Goal: Task Accomplishment & Management: Manage account settings

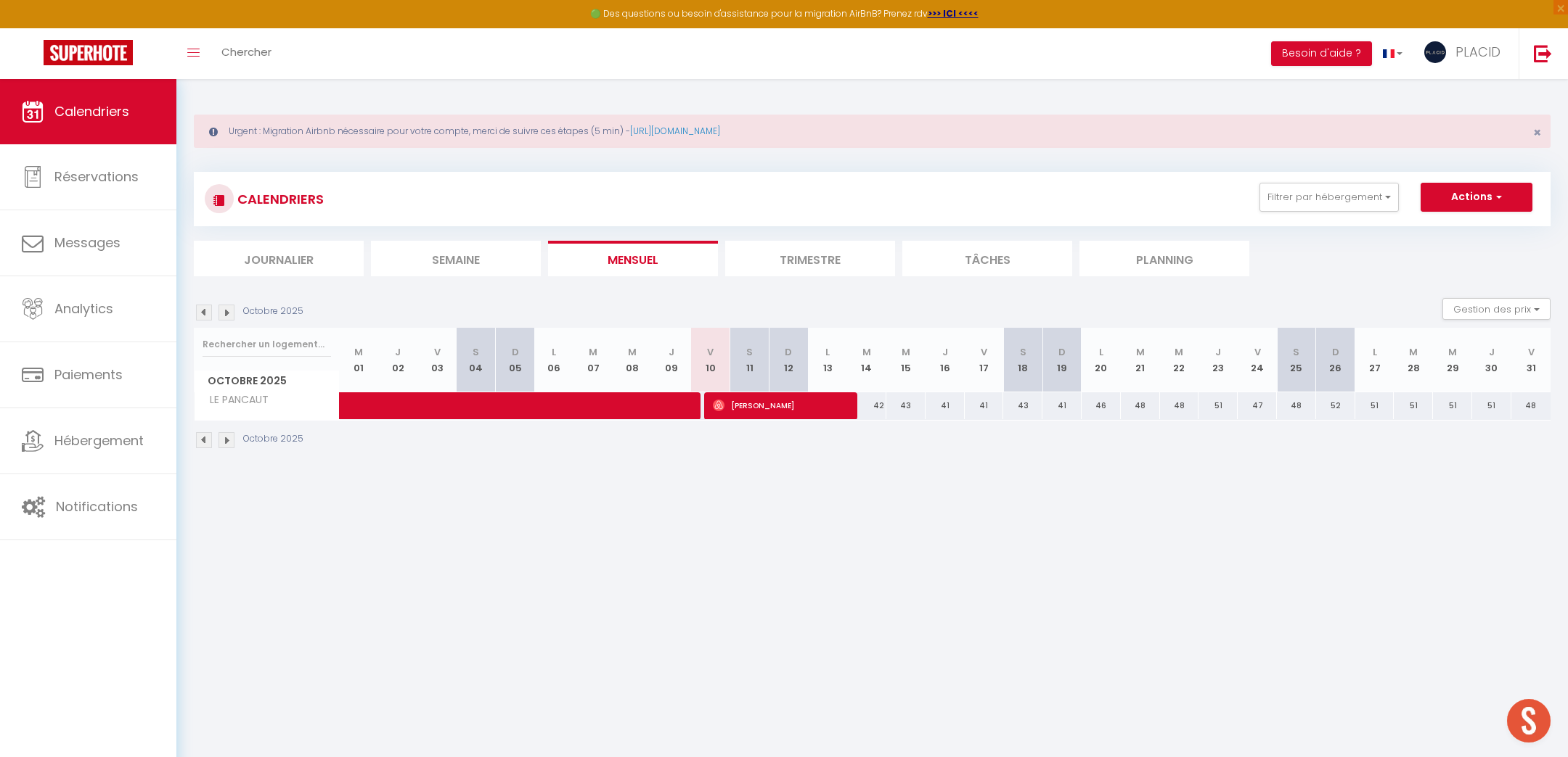
scroll to position [65, 0]
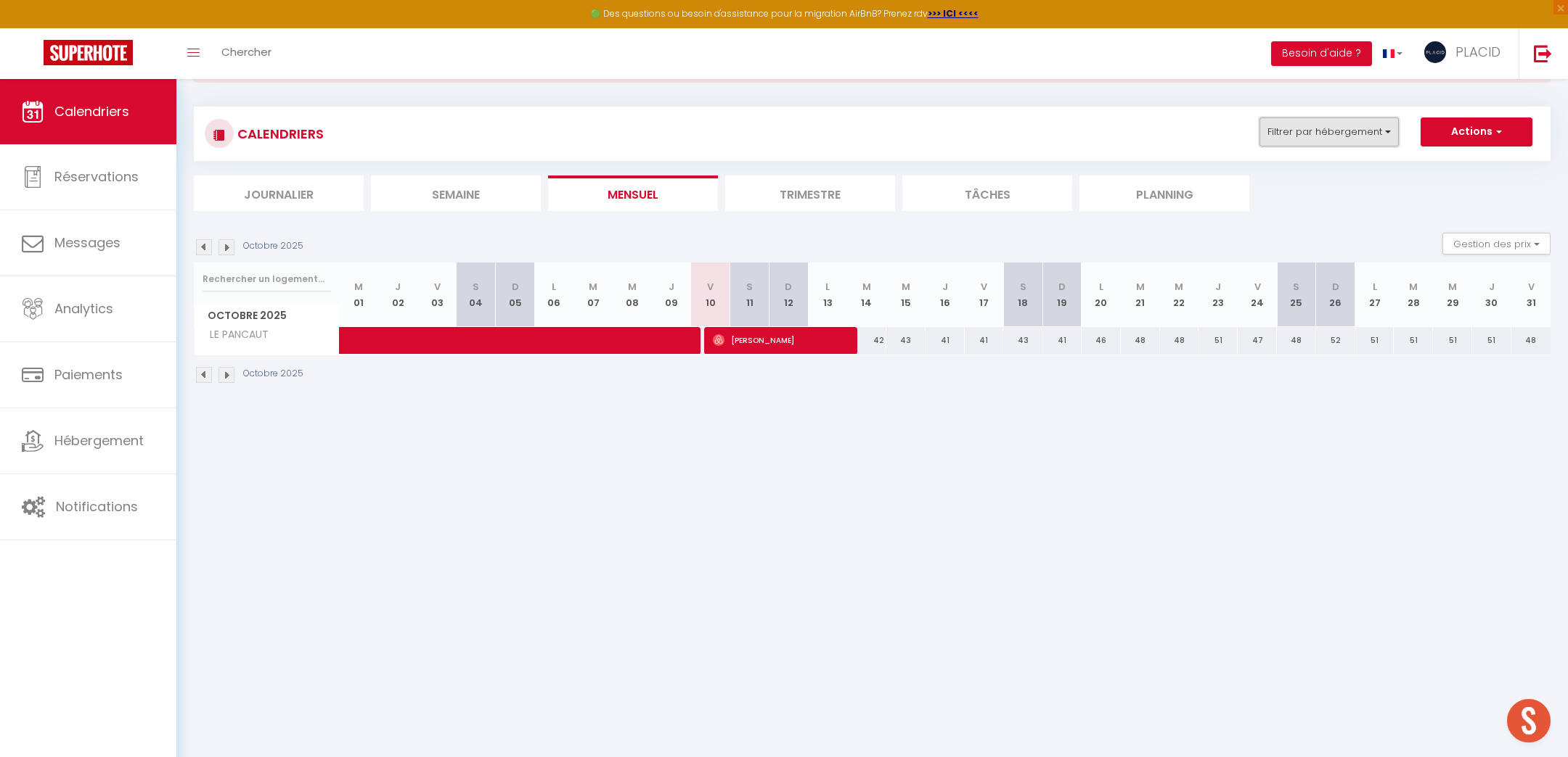
click at [1308, 145] on button "Filtrer par hébergement" at bounding box center [1329, 132] width 140 height 29
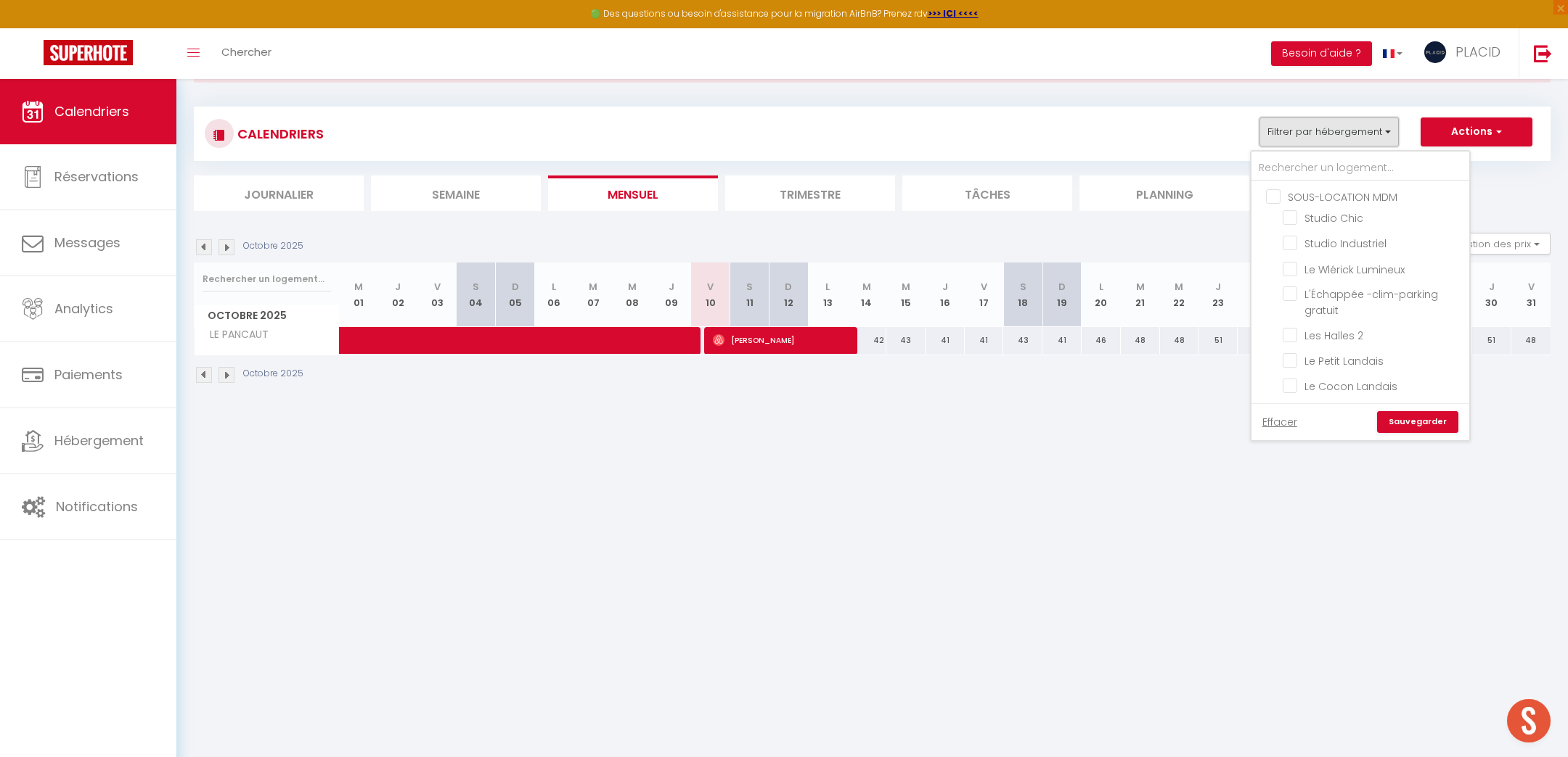
click at [1314, 135] on button "Filtrer par hébergement" at bounding box center [1329, 132] width 140 height 29
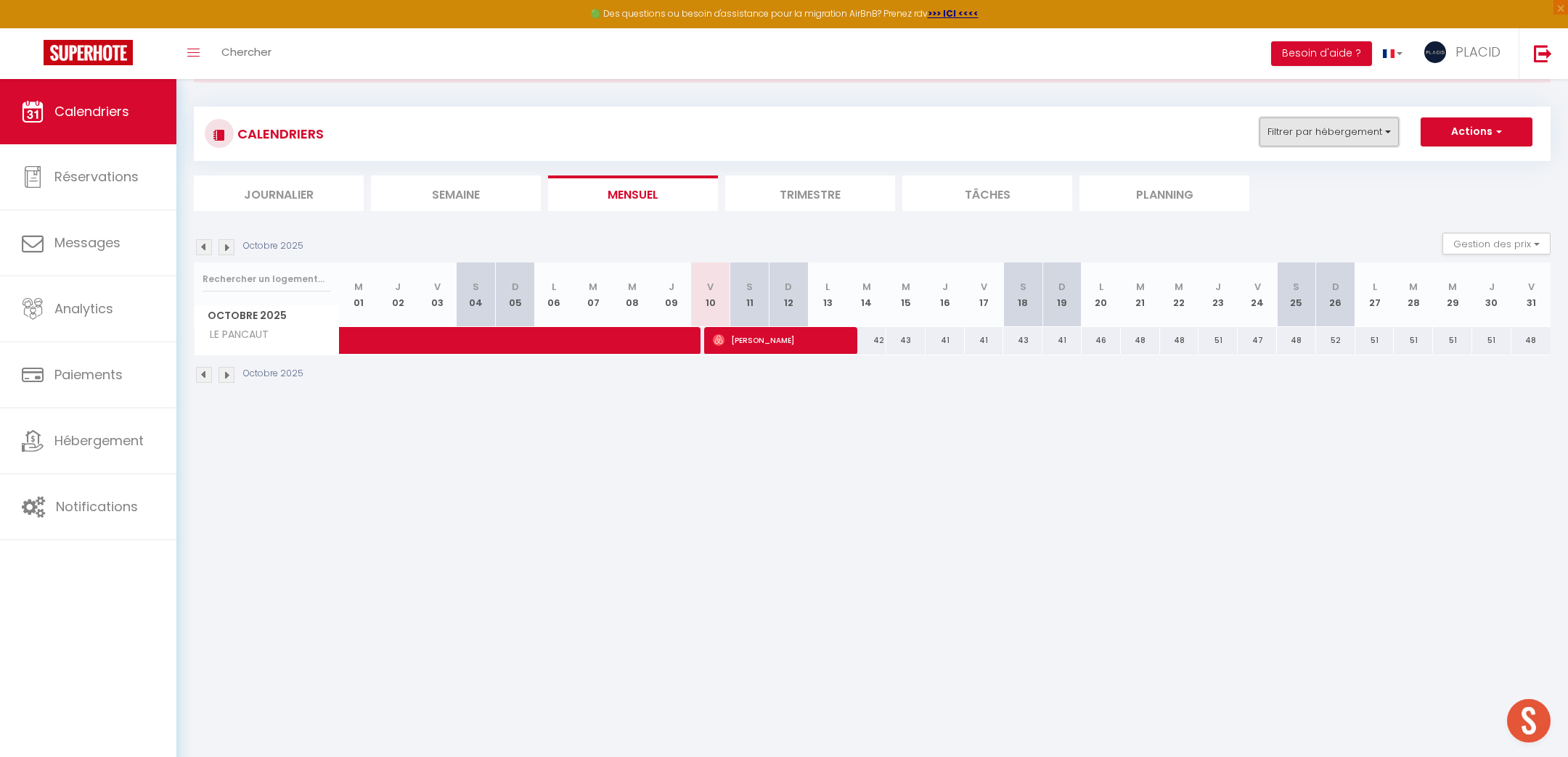
click at [1312, 131] on button "Filtrer par hébergement" at bounding box center [1329, 132] width 140 height 29
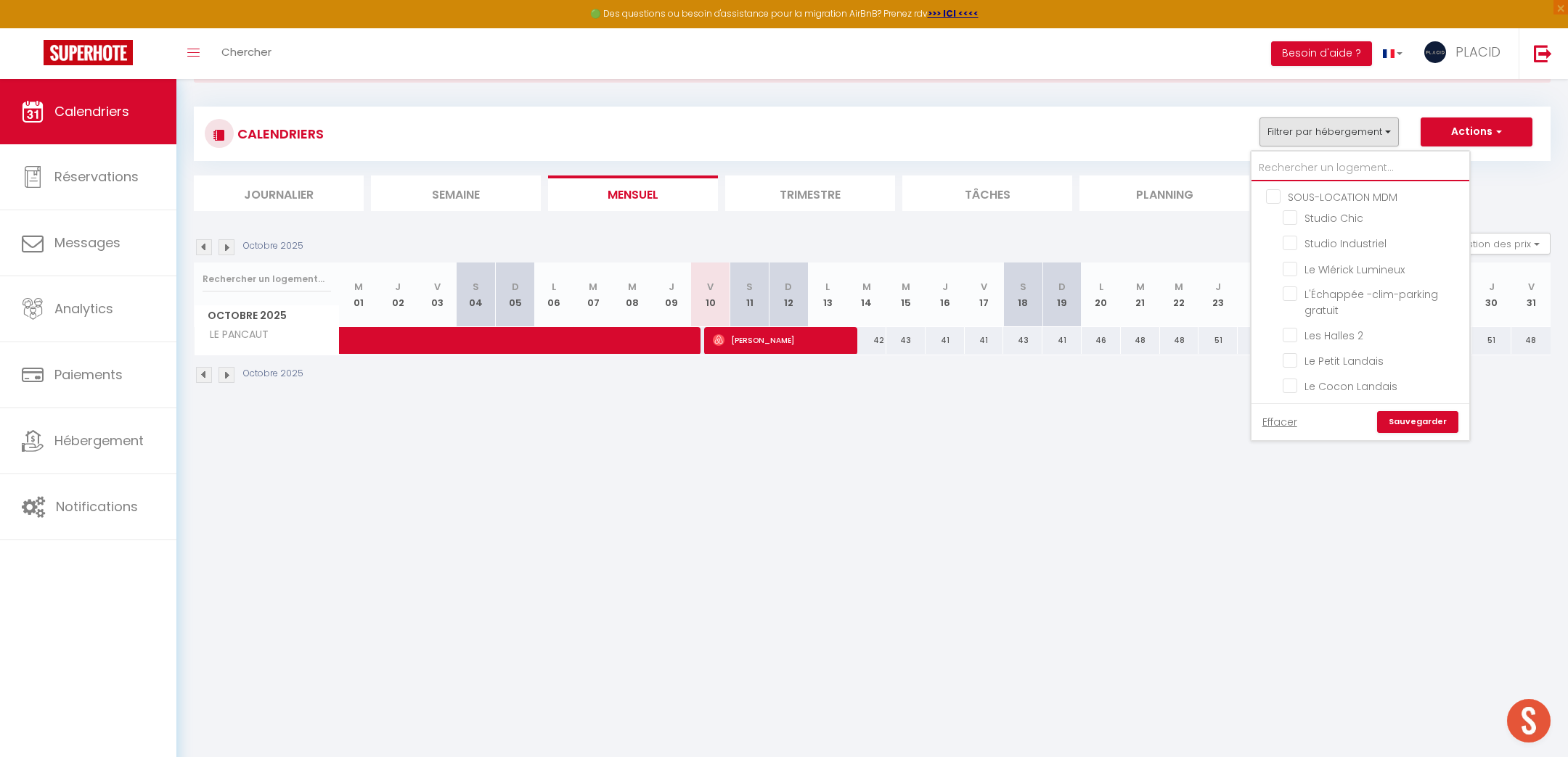
click at [1312, 165] on input "text" at bounding box center [1360, 168] width 218 height 26
type input "l"
checkbox input "false"
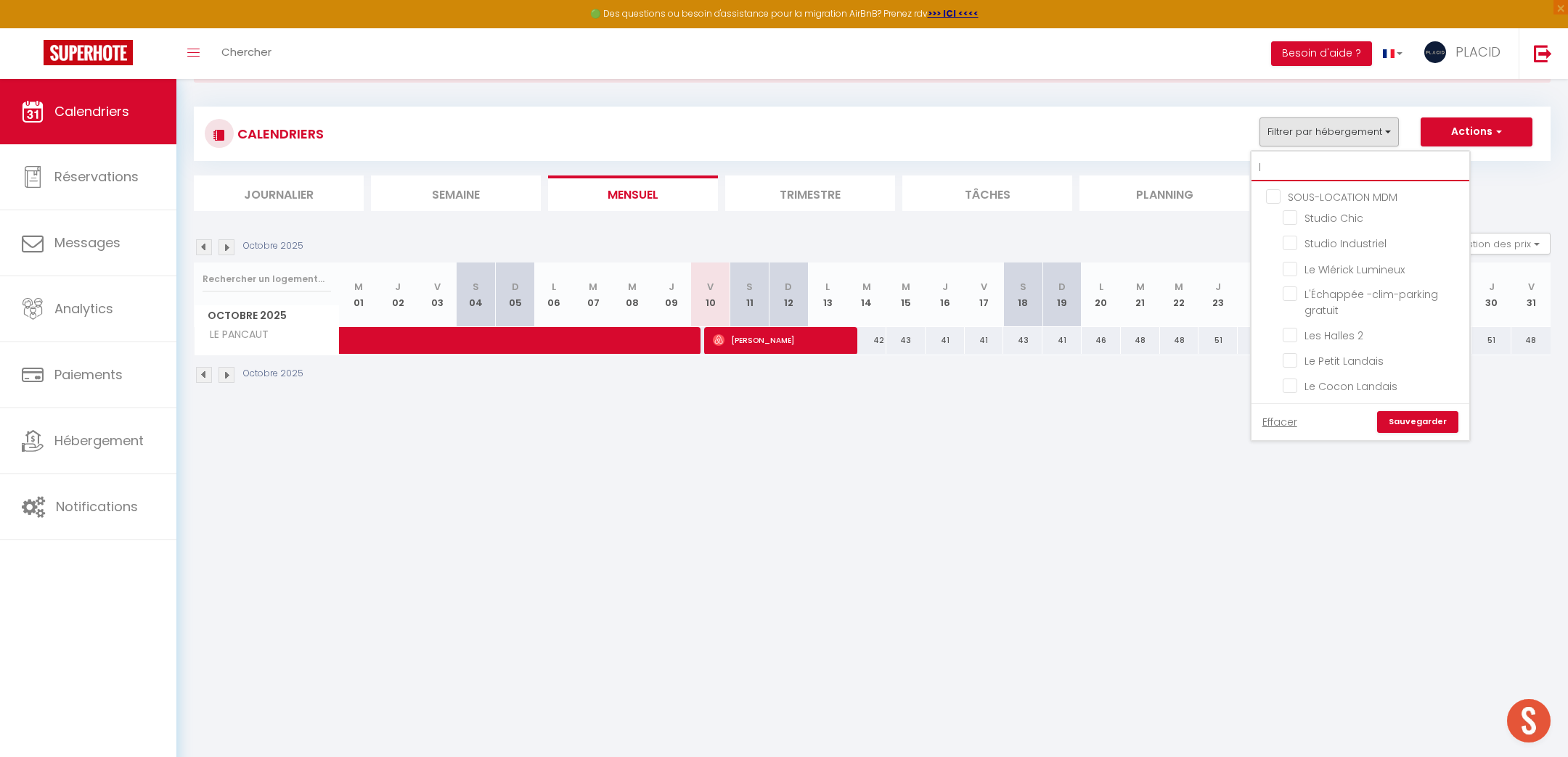
checkbox input "false"
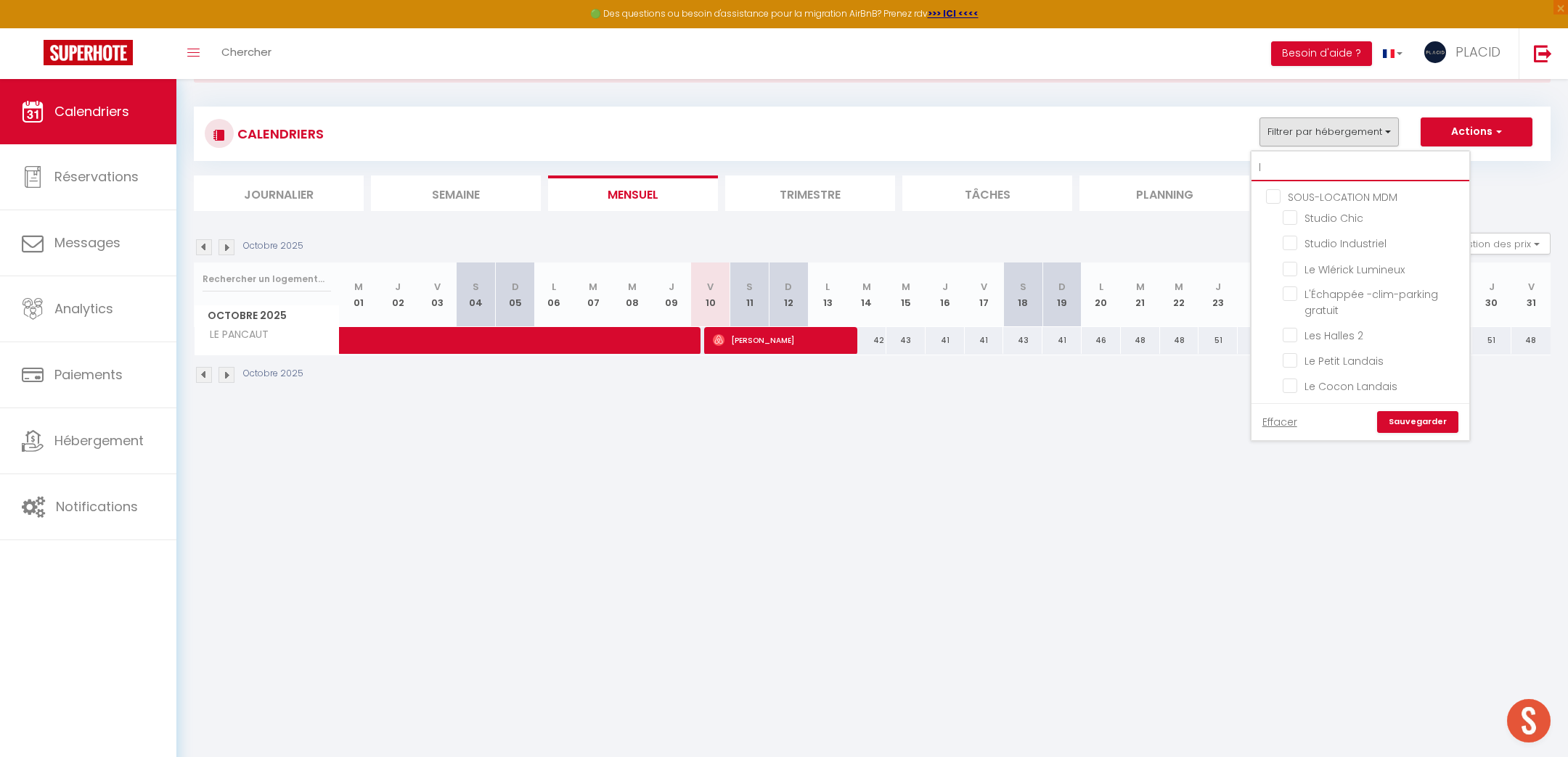
checkbox input "false"
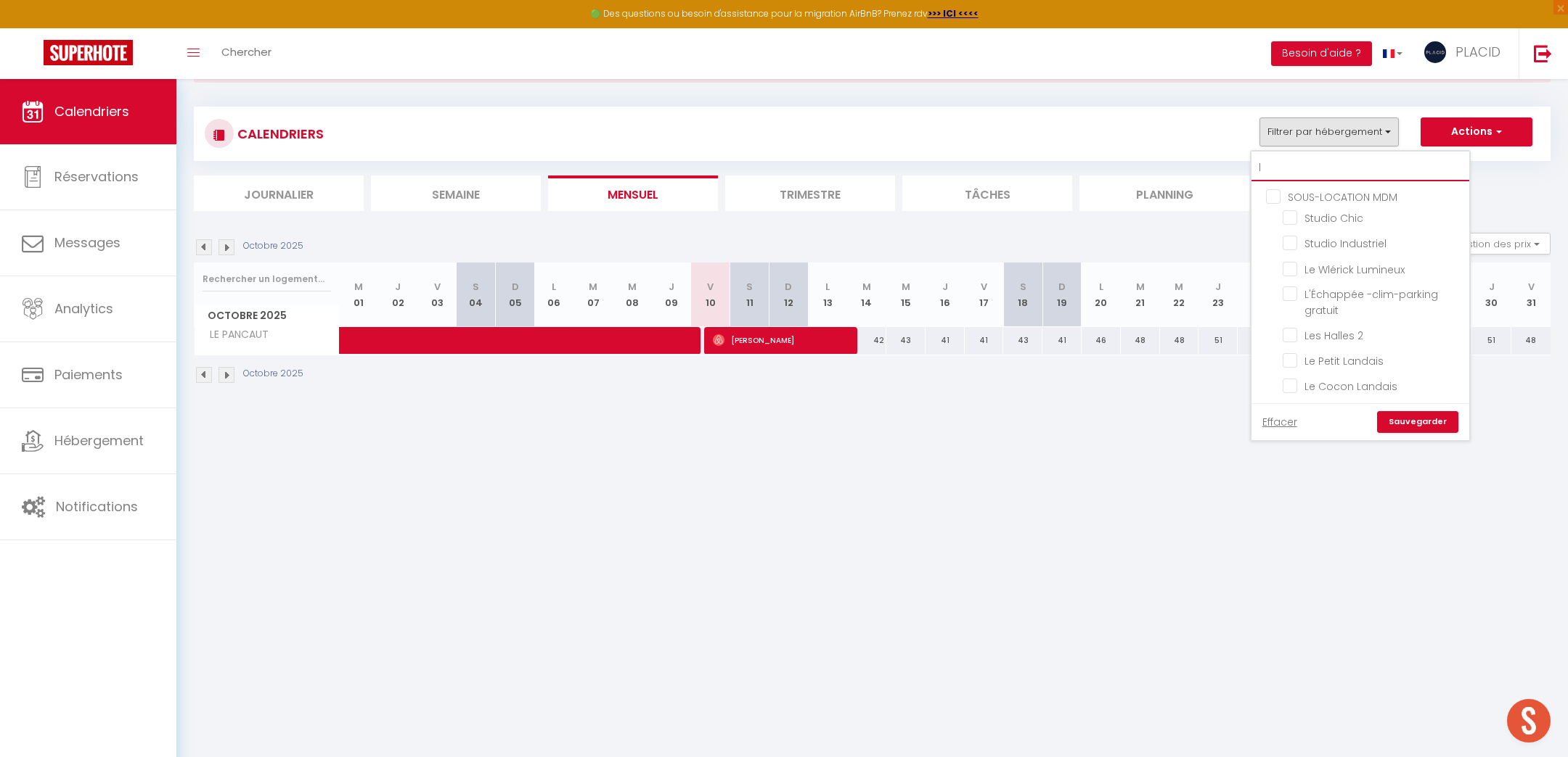
checkbox input "false"
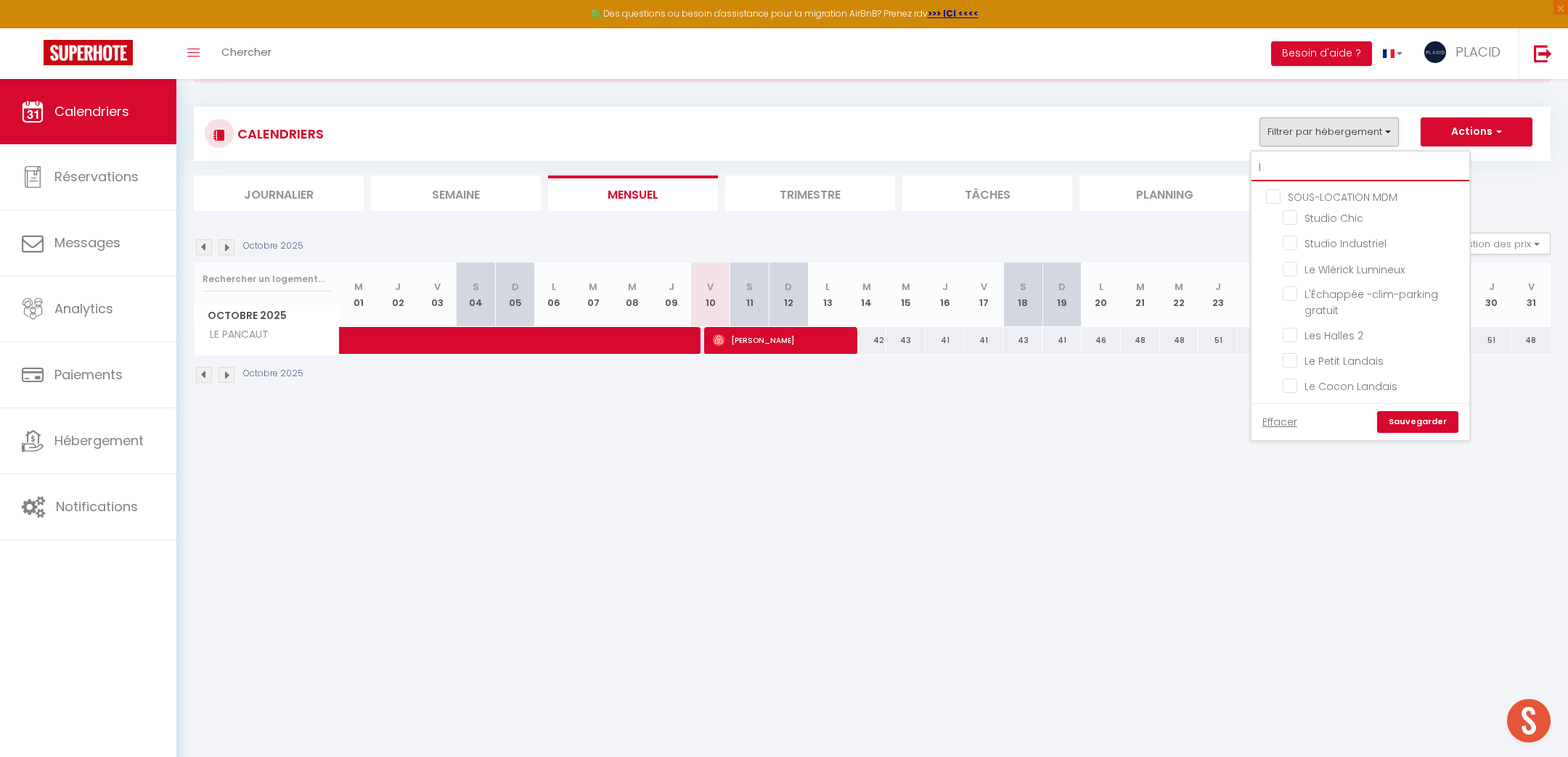
checkbox input "false"
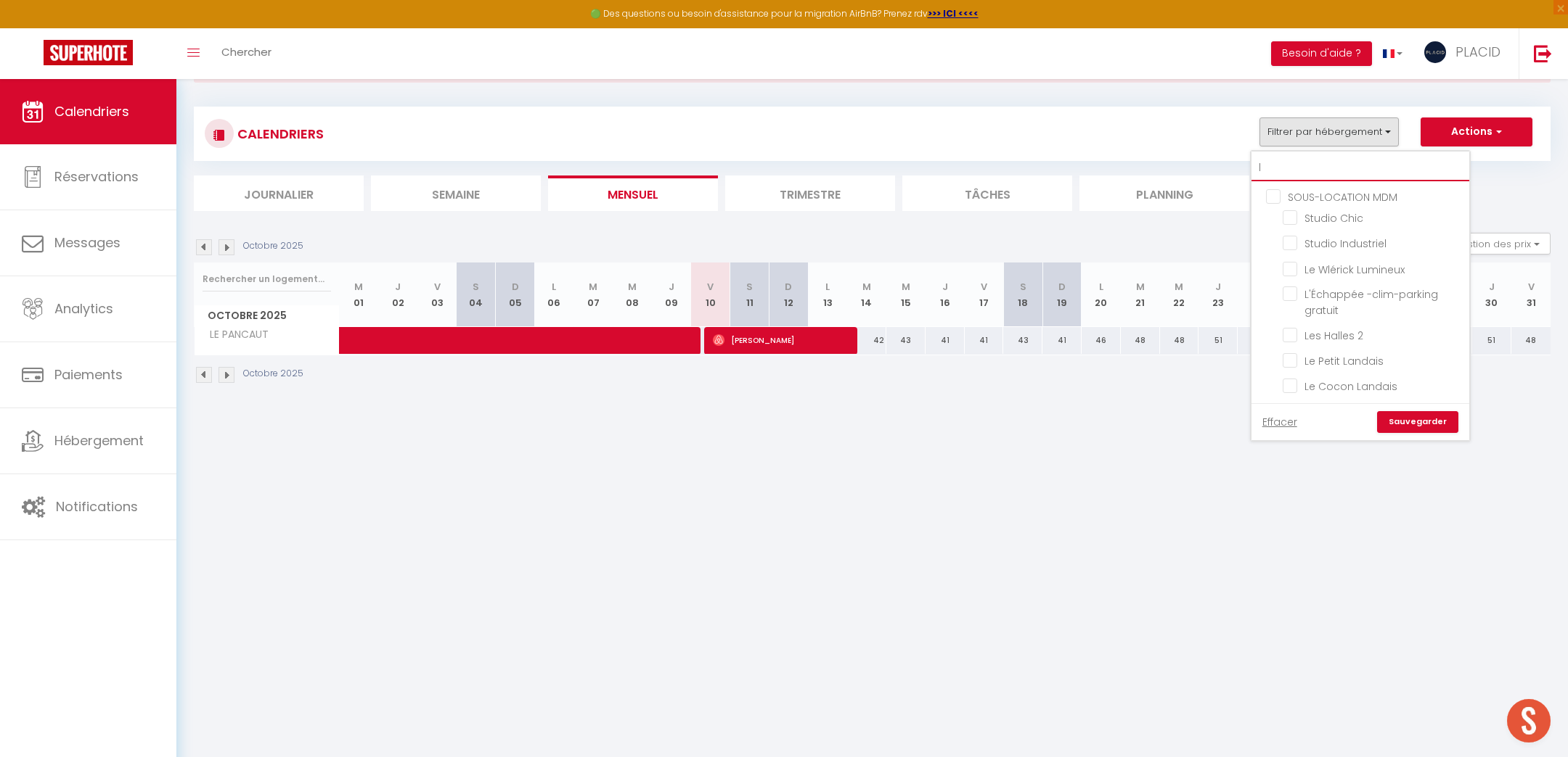
checkbox input "false"
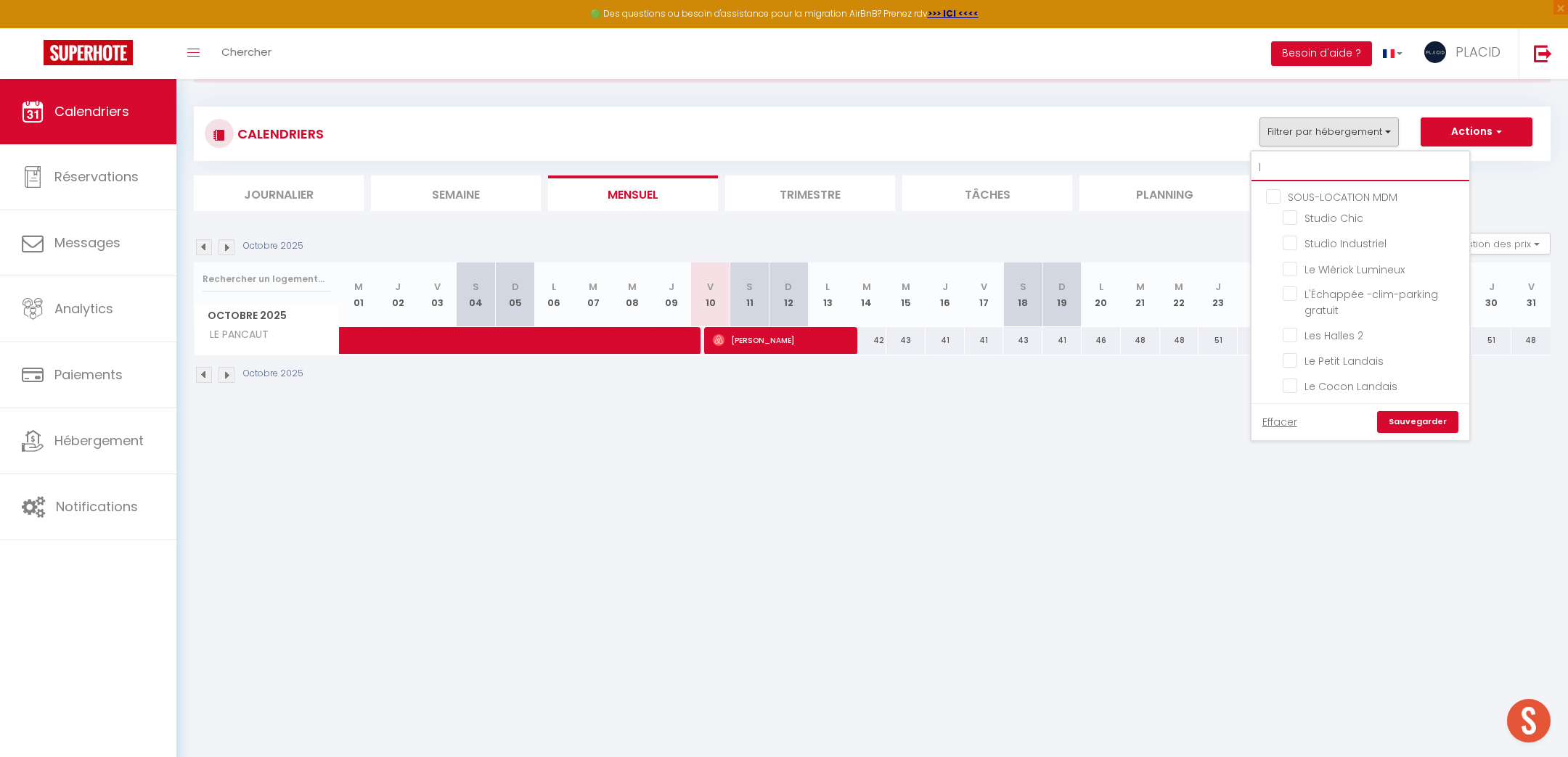
checkbox input "false"
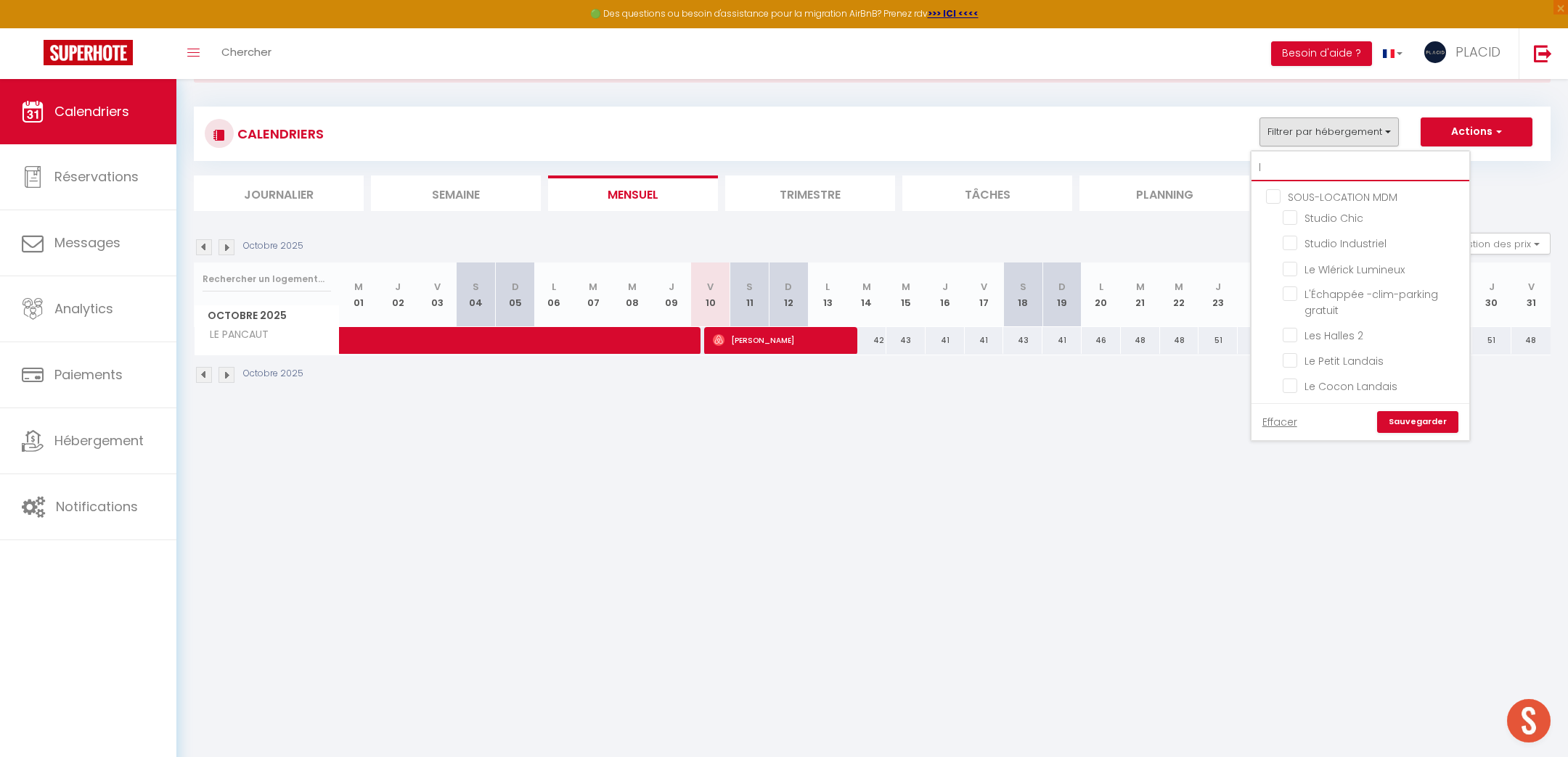
checkbox input "false"
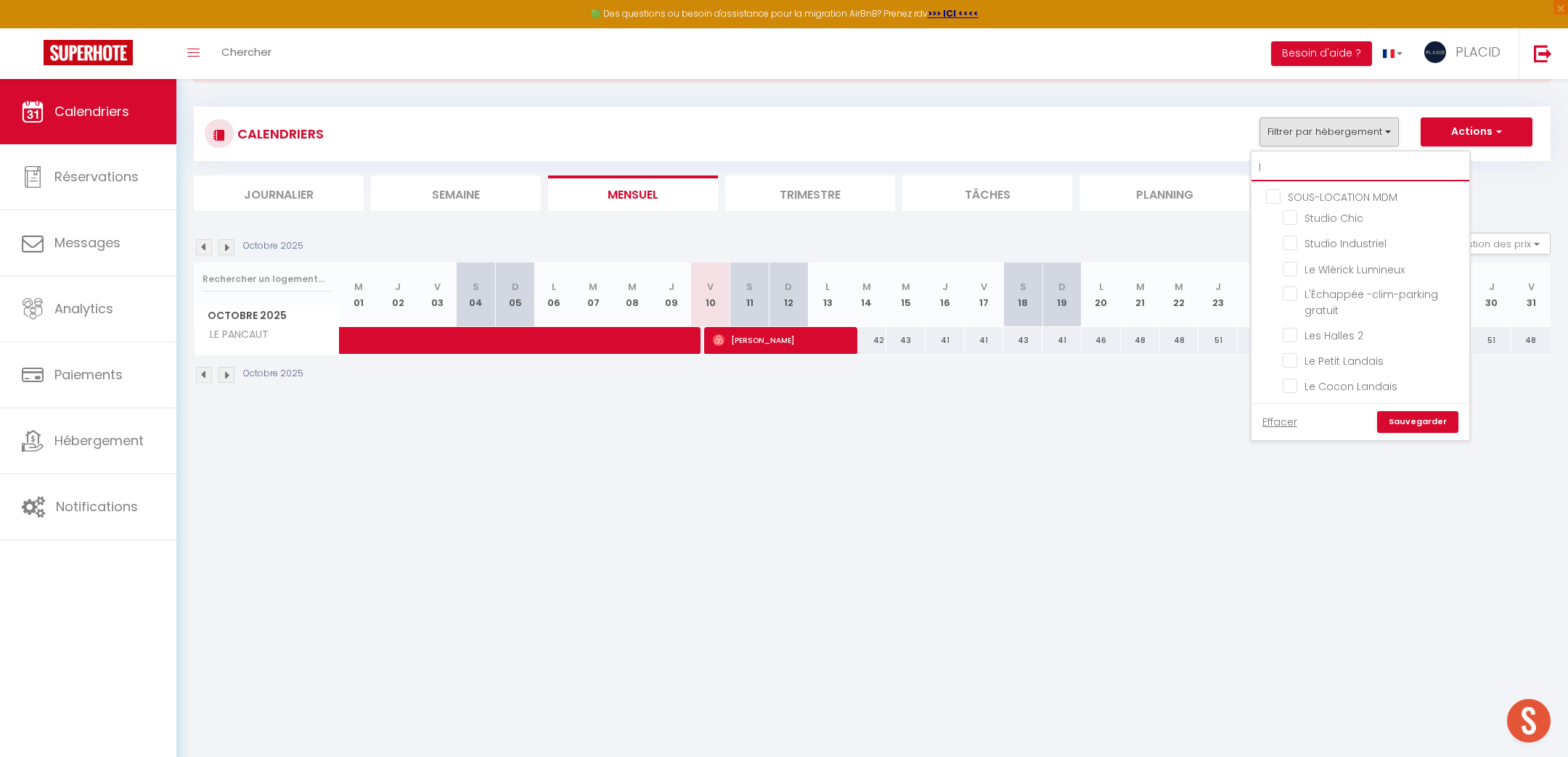
checkbox input "false"
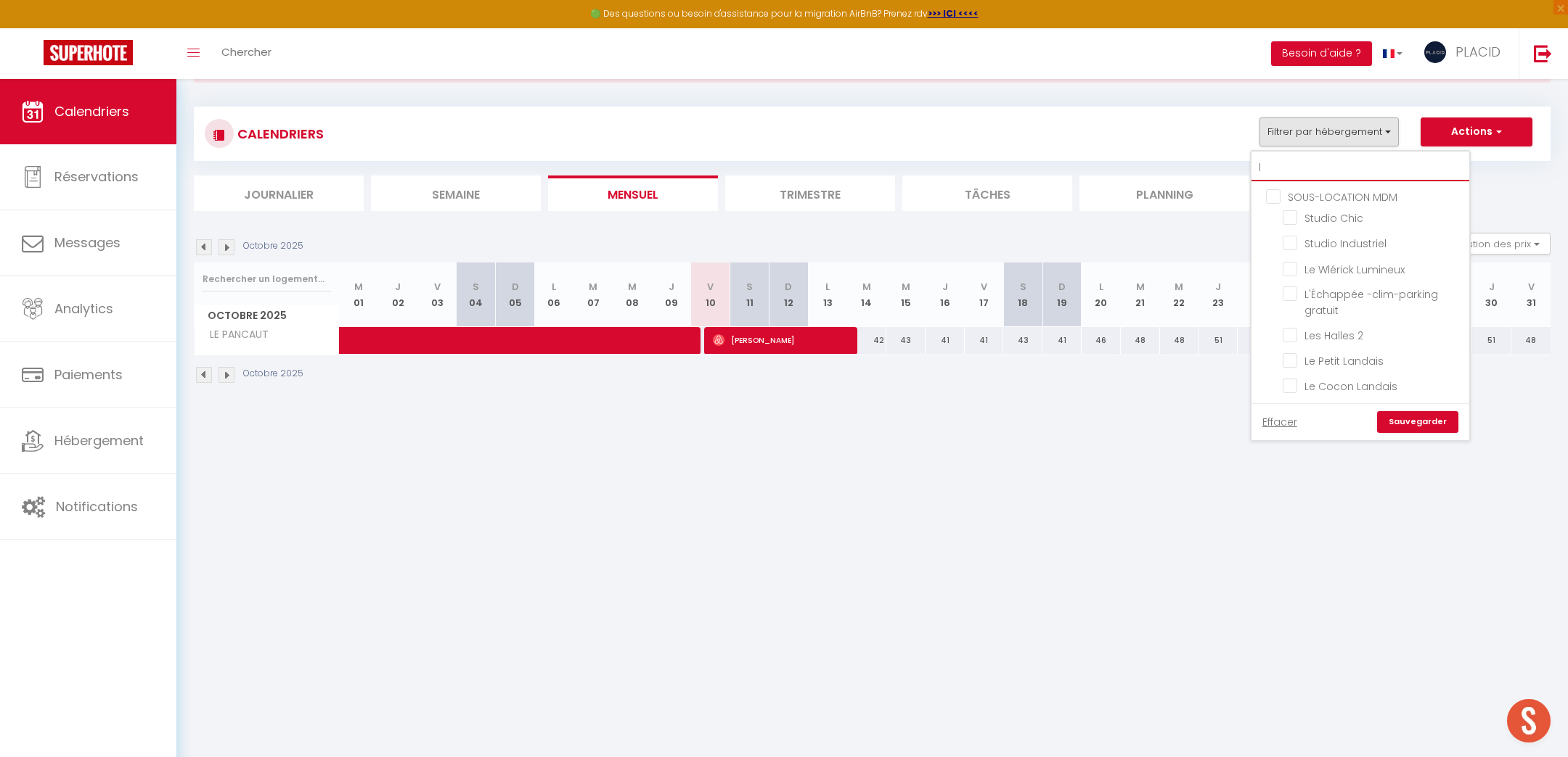
checkbox input "false"
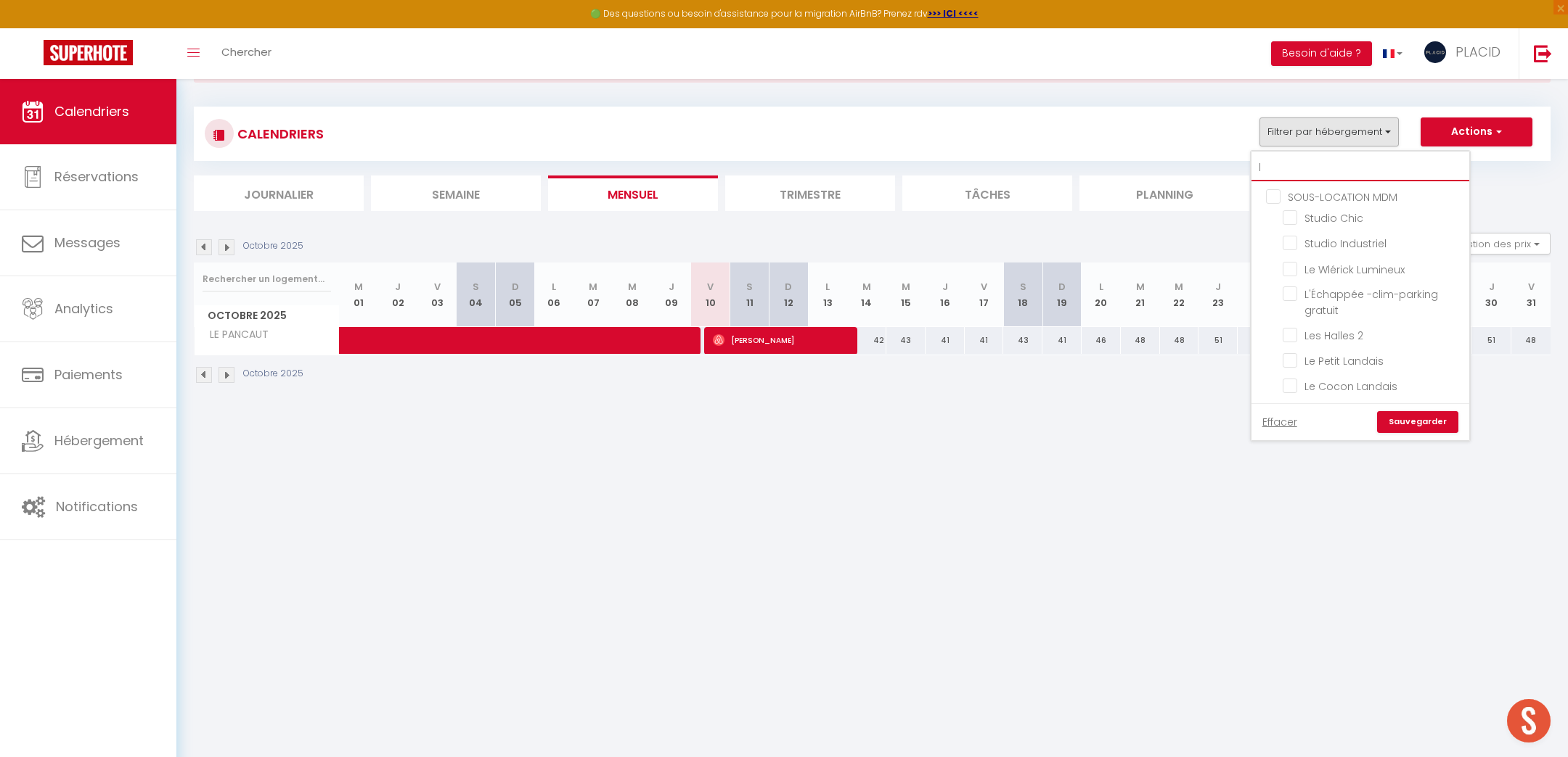
checkbox input "false"
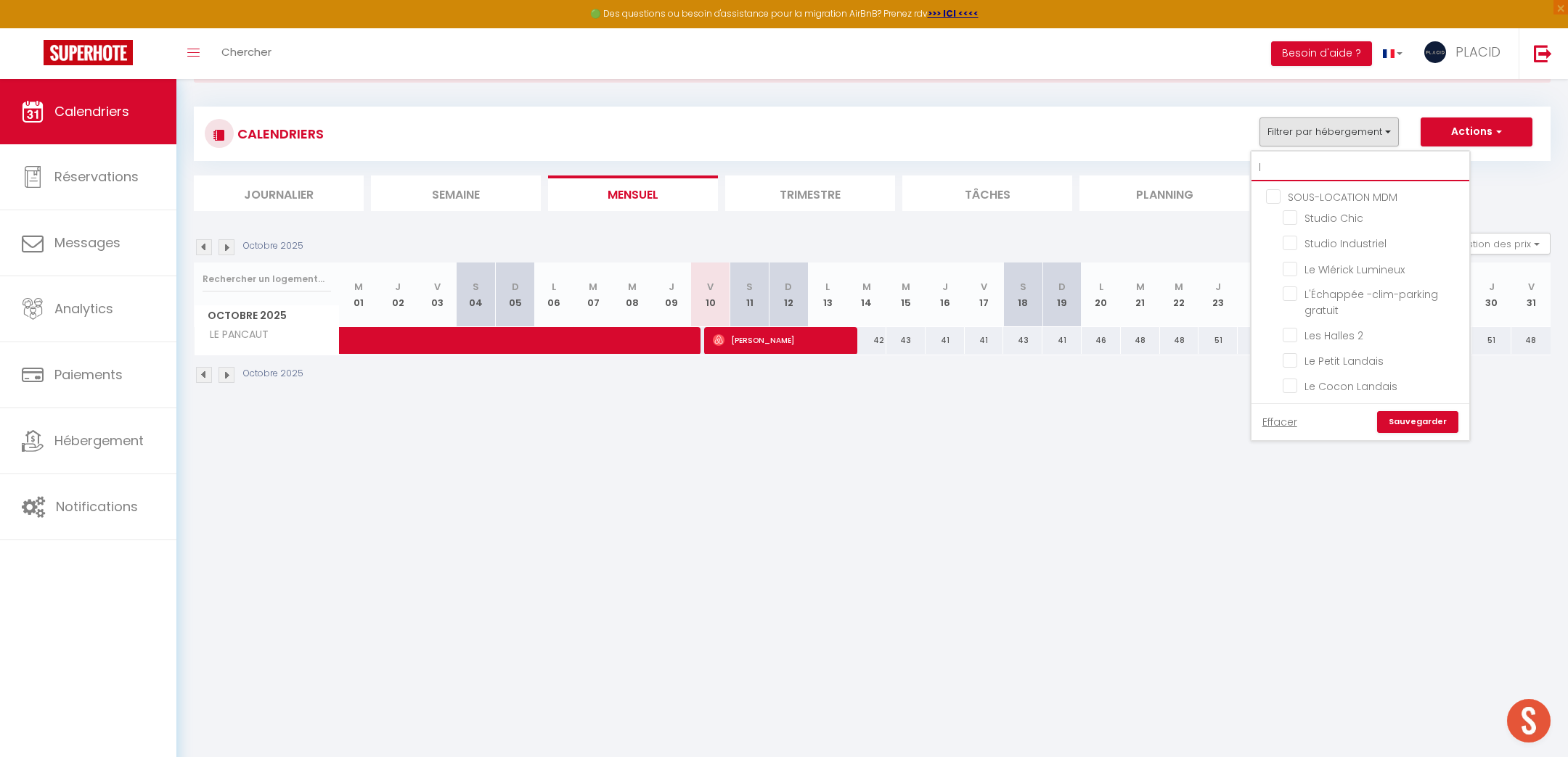
checkbox input "false"
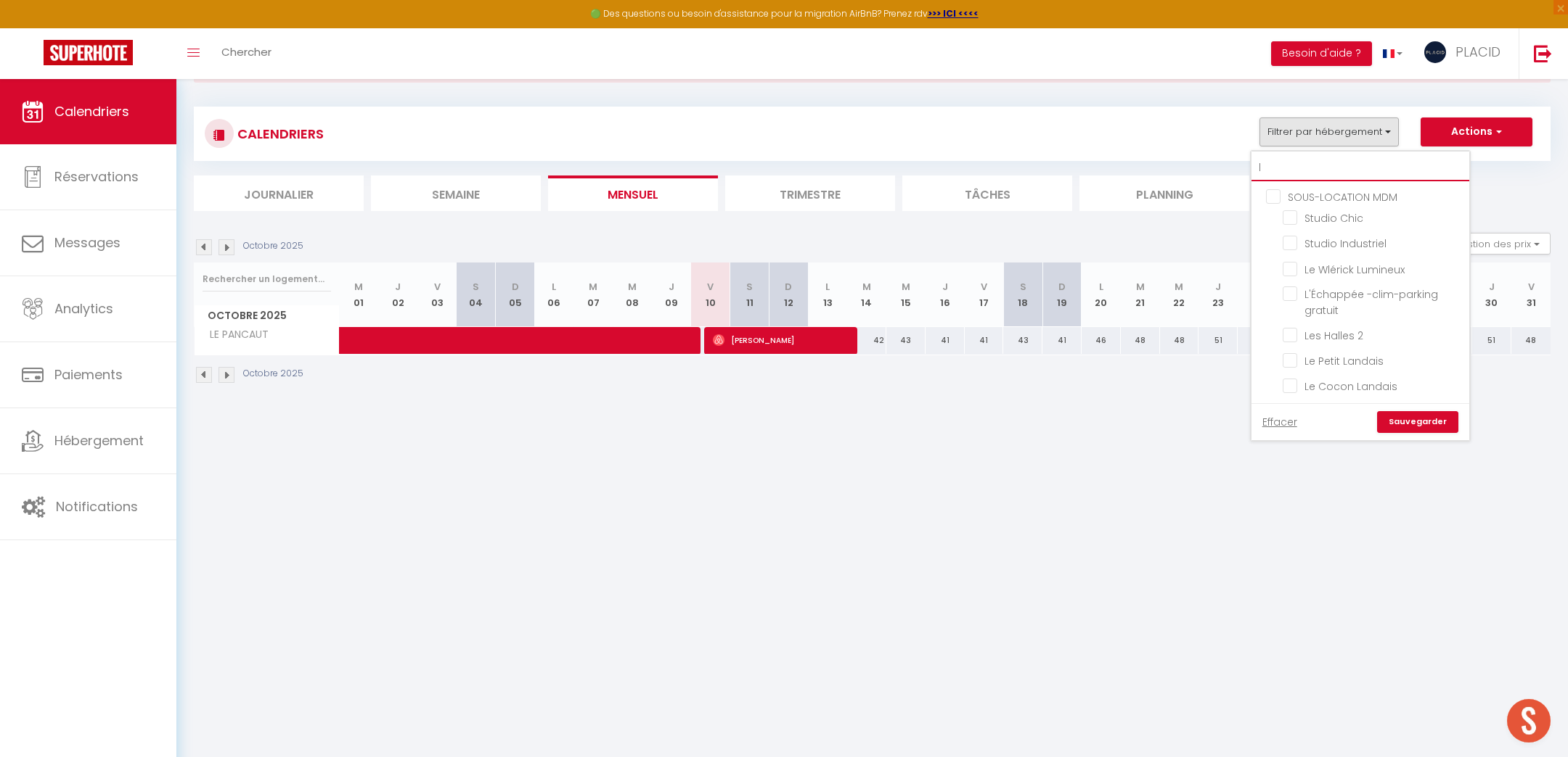
checkbox input "false"
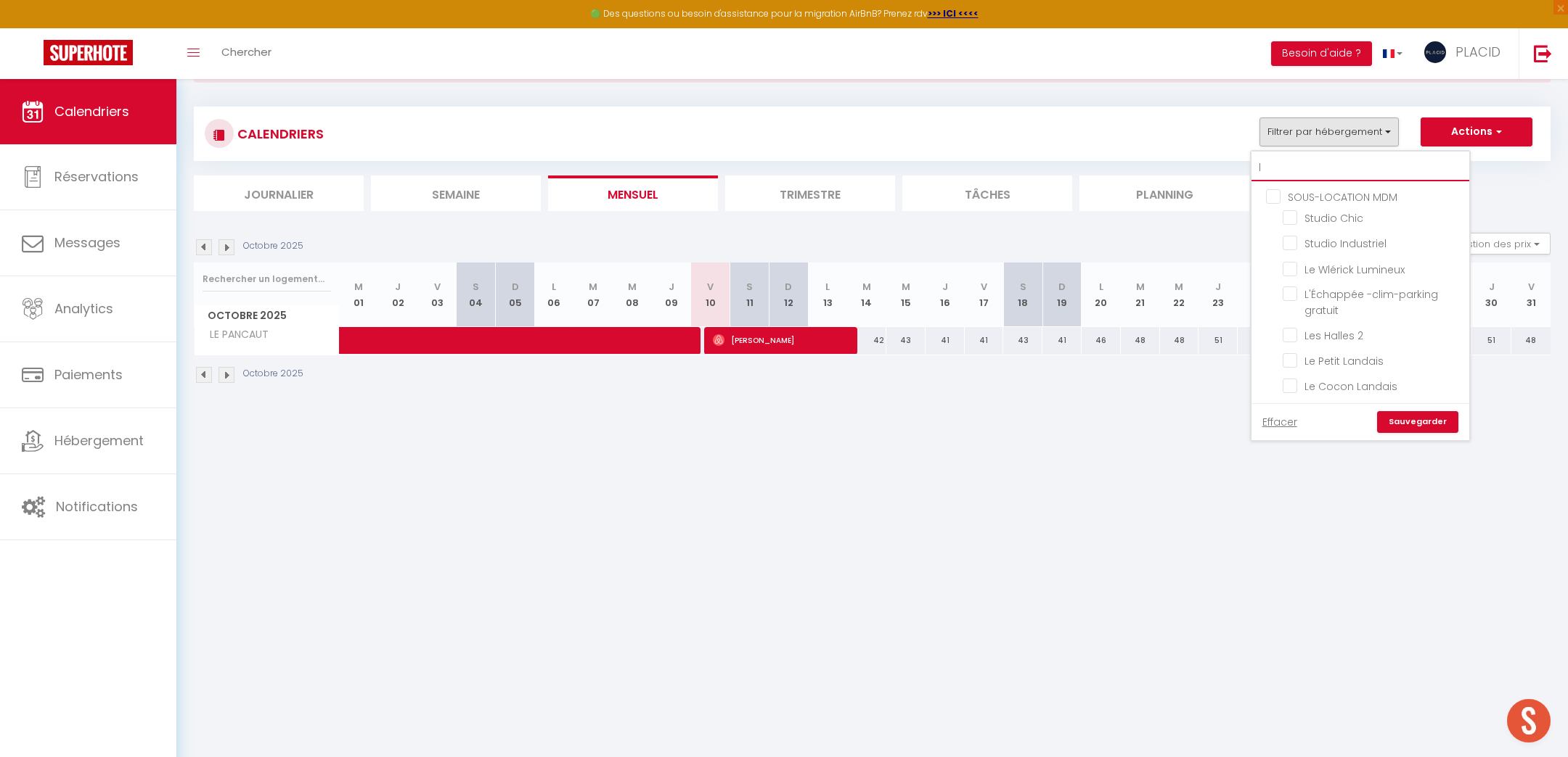
checkbox input "false"
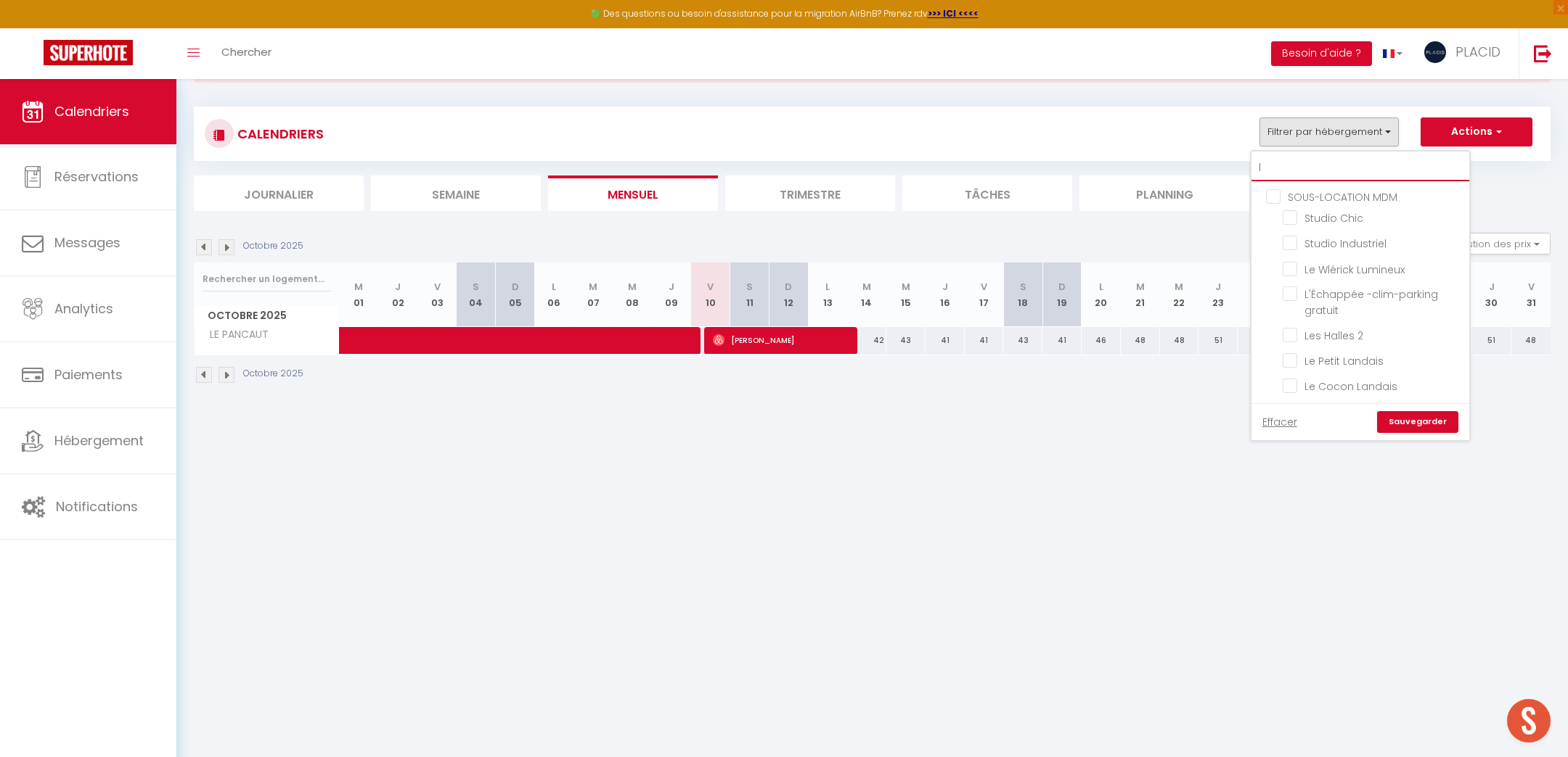
checkbox input "false"
type input "l'"
checkbox input "false"
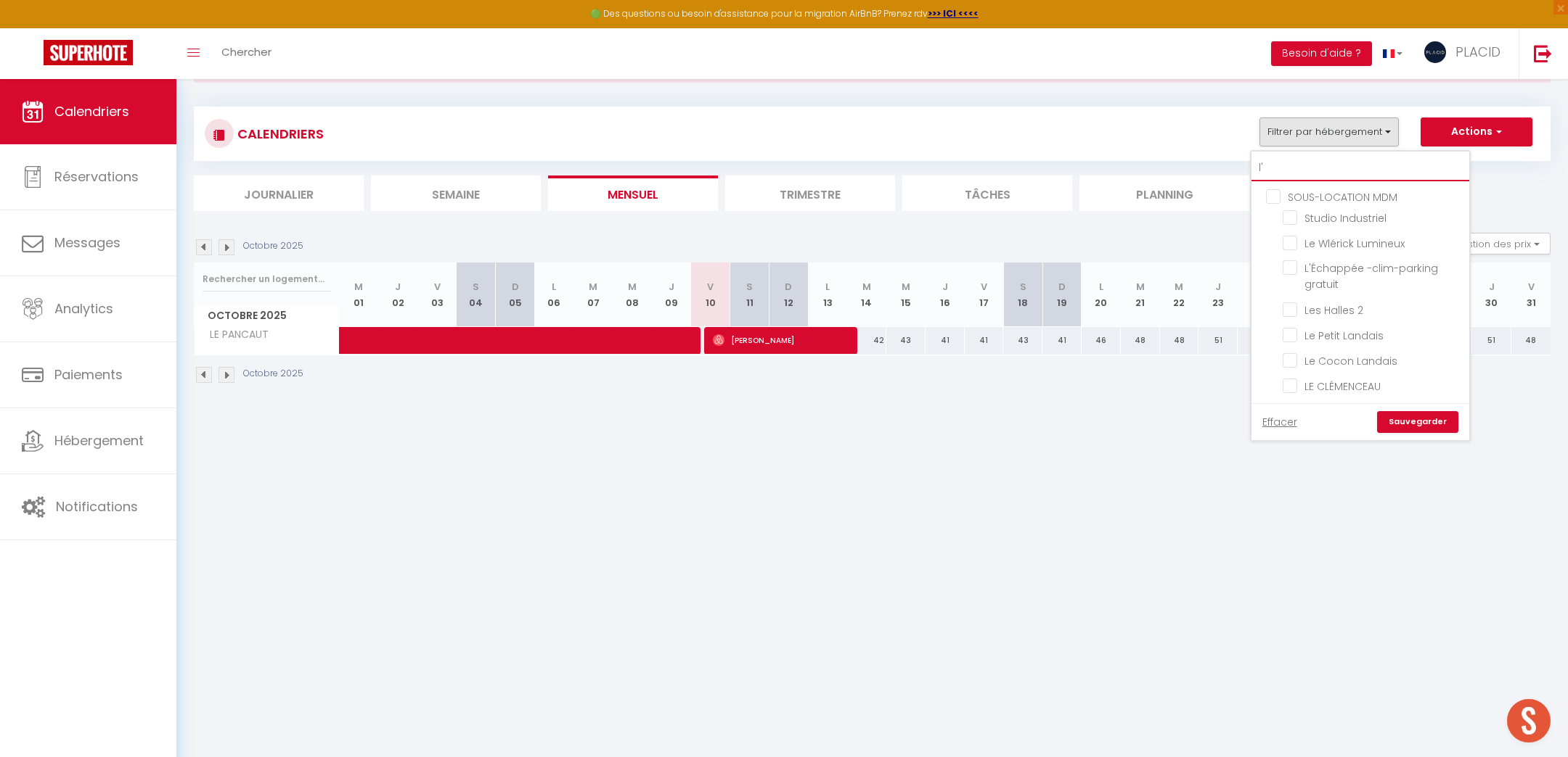
checkbox input "false"
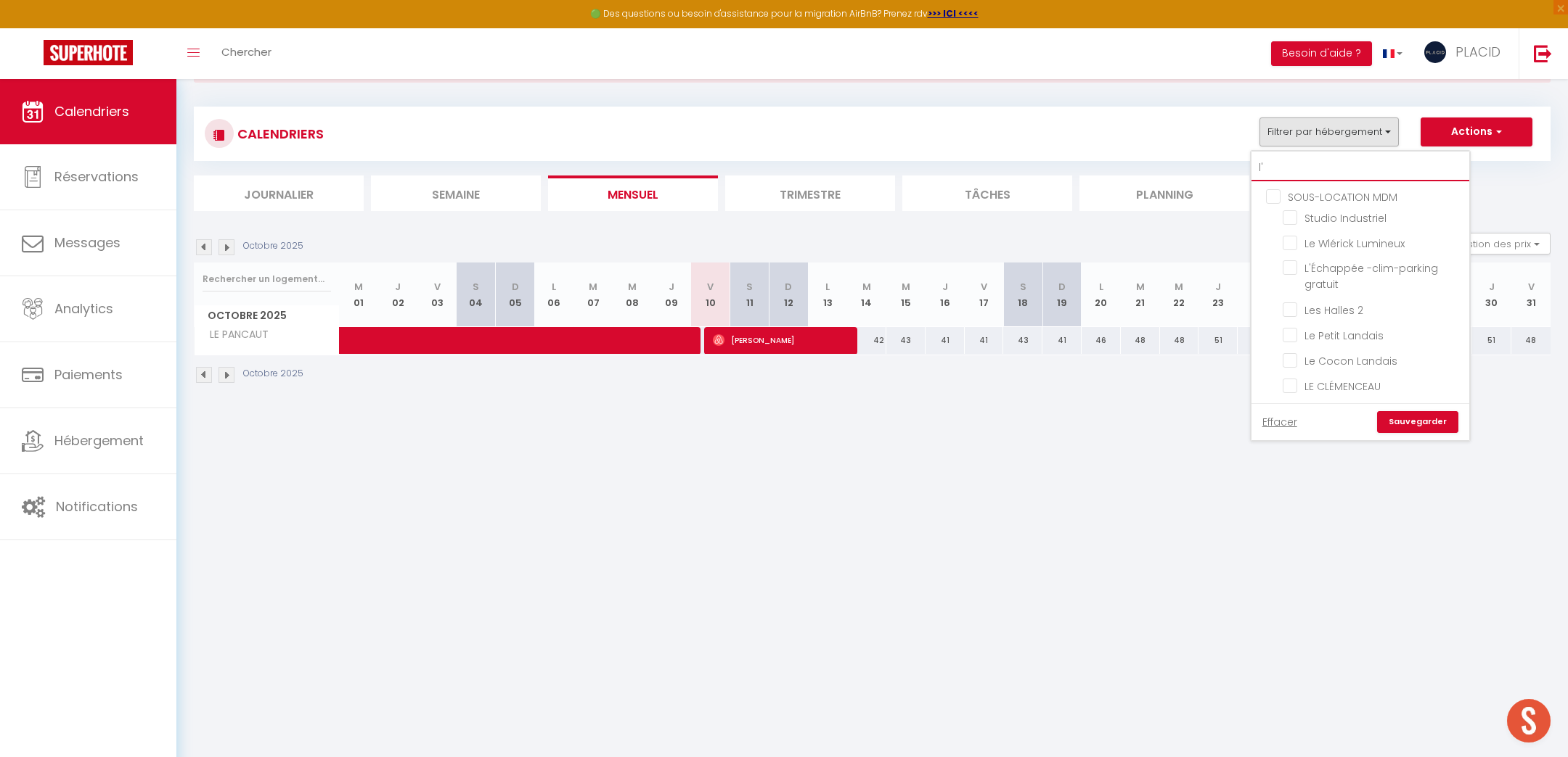
checkbox input "false"
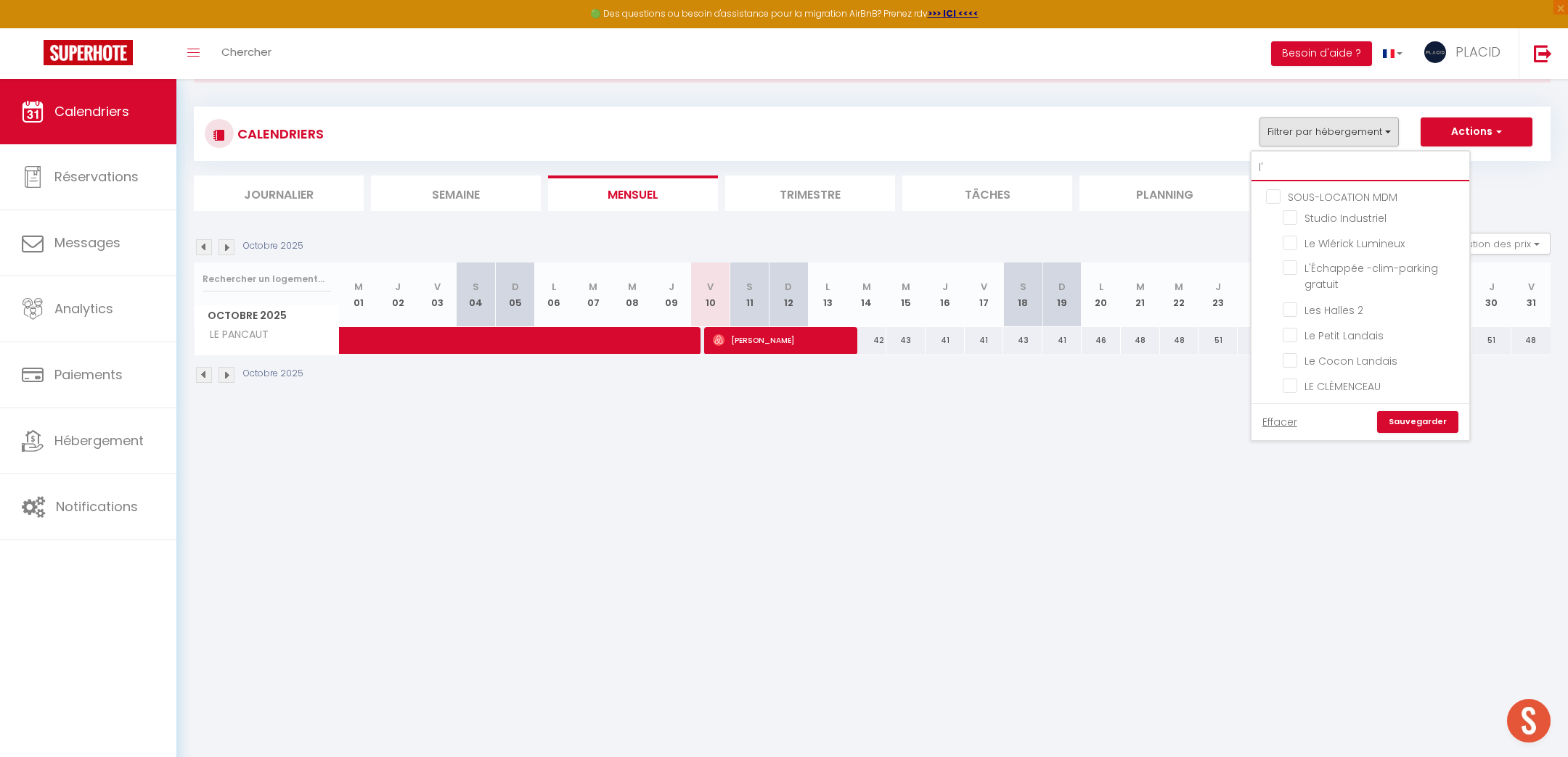
checkbox input "false"
type input "l'i"
checkbox input "false"
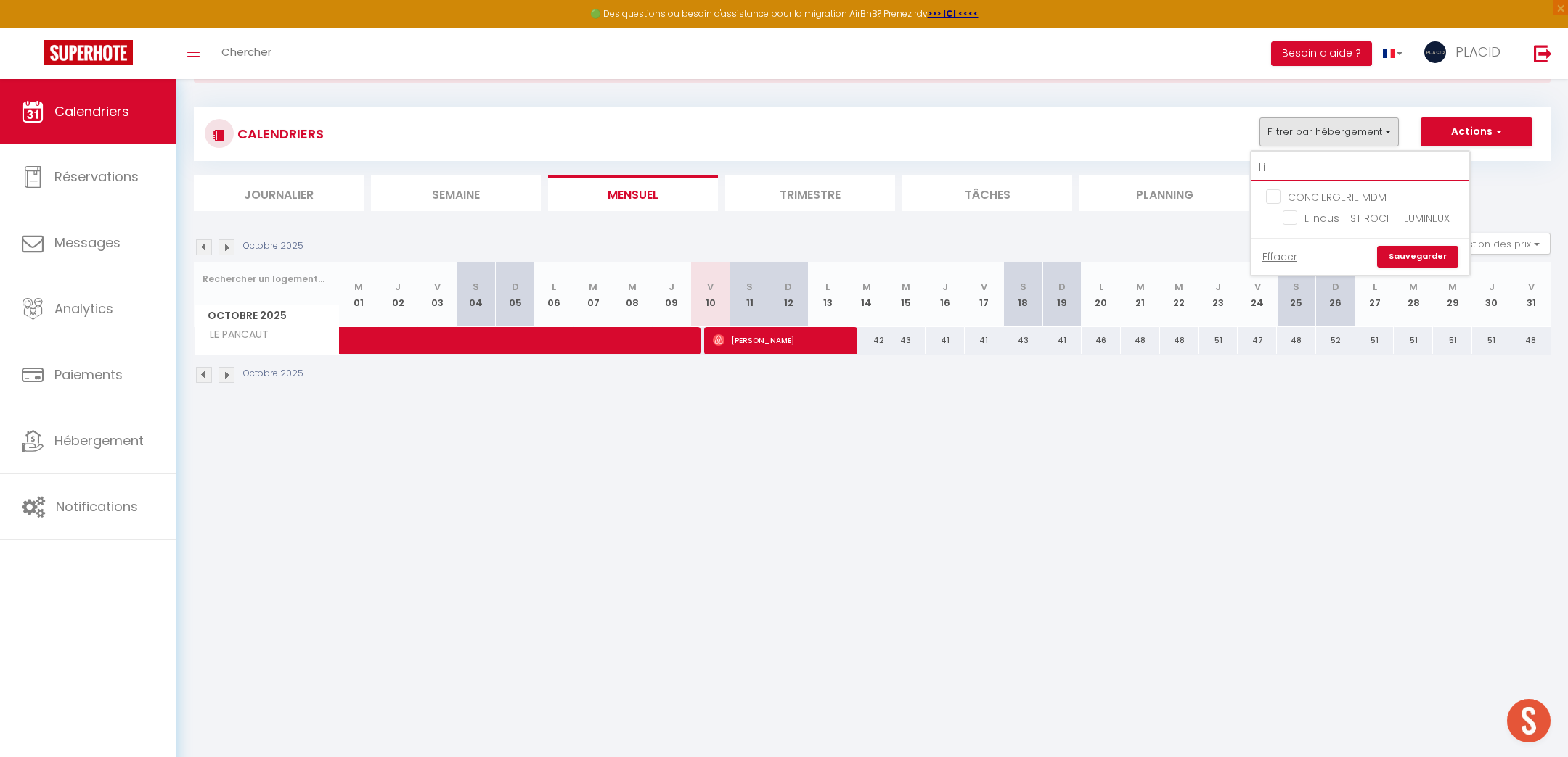
type input "l'in"
checkbox input "false"
type input "l'ind"
checkbox input "false"
type input "l'ind"
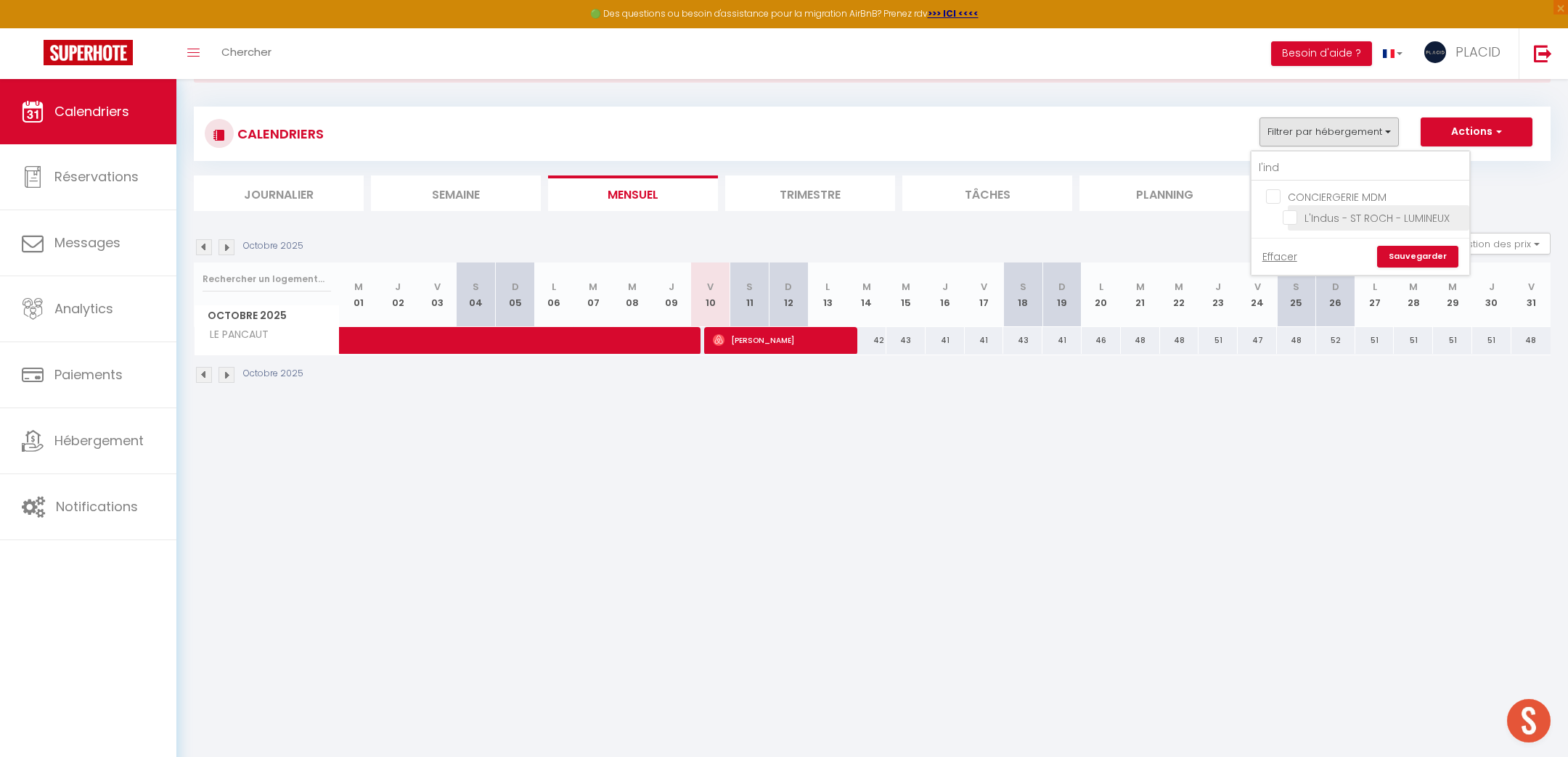
click at [1292, 218] on input "L'Indus - ST ROCH - LUMINEUX" at bounding box center [1373, 217] width 182 height 14
checkbox input "true"
click at [1416, 253] on link "Sauvegarder" at bounding box center [1417, 256] width 81 height 21
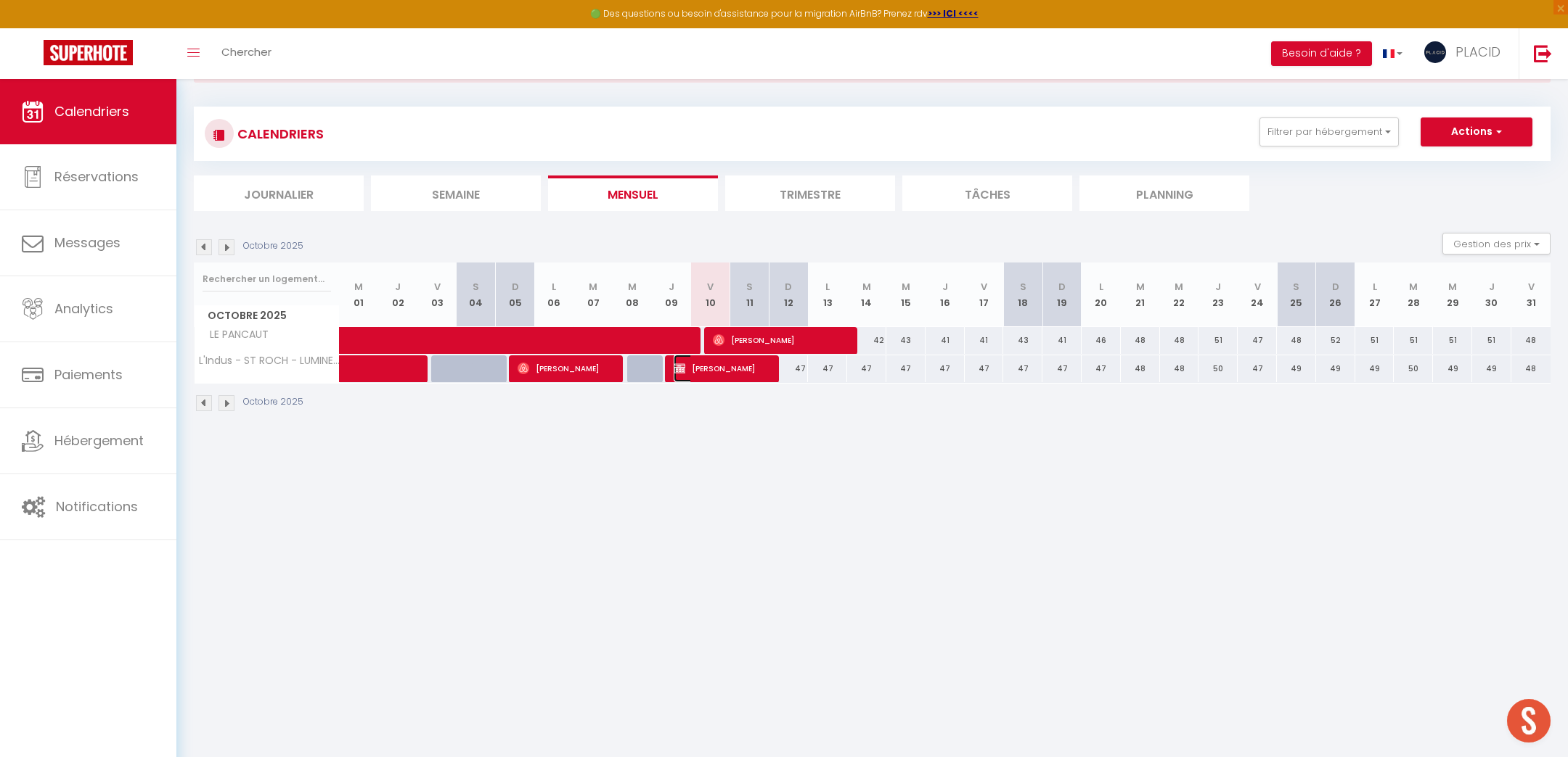
click at [753, 369] on span "Michel Querville" at bounding box center [719, 368] width 91 height 28
select select "OK"
select select "KO"
select select "0"
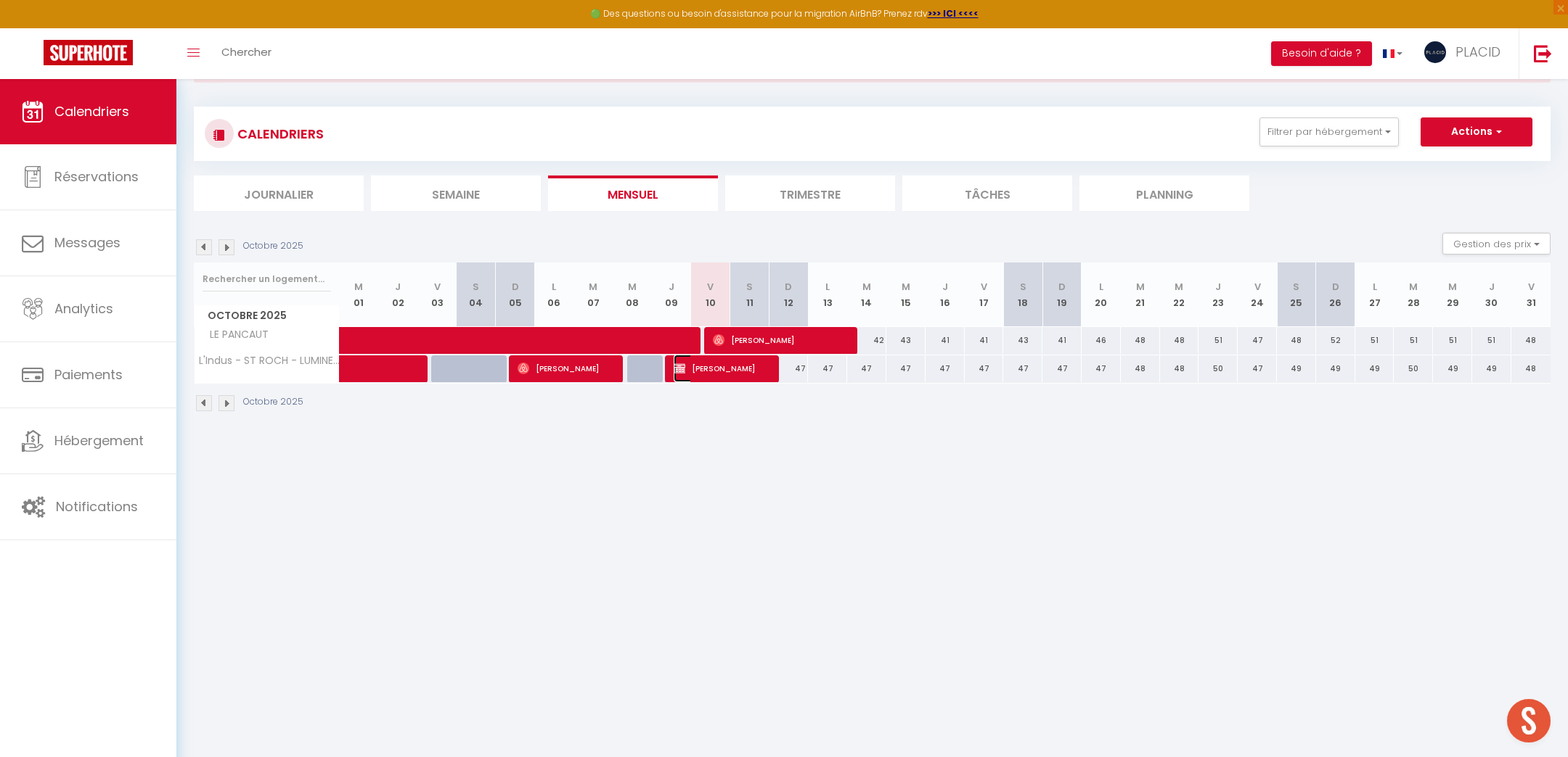
select select "1"
select select
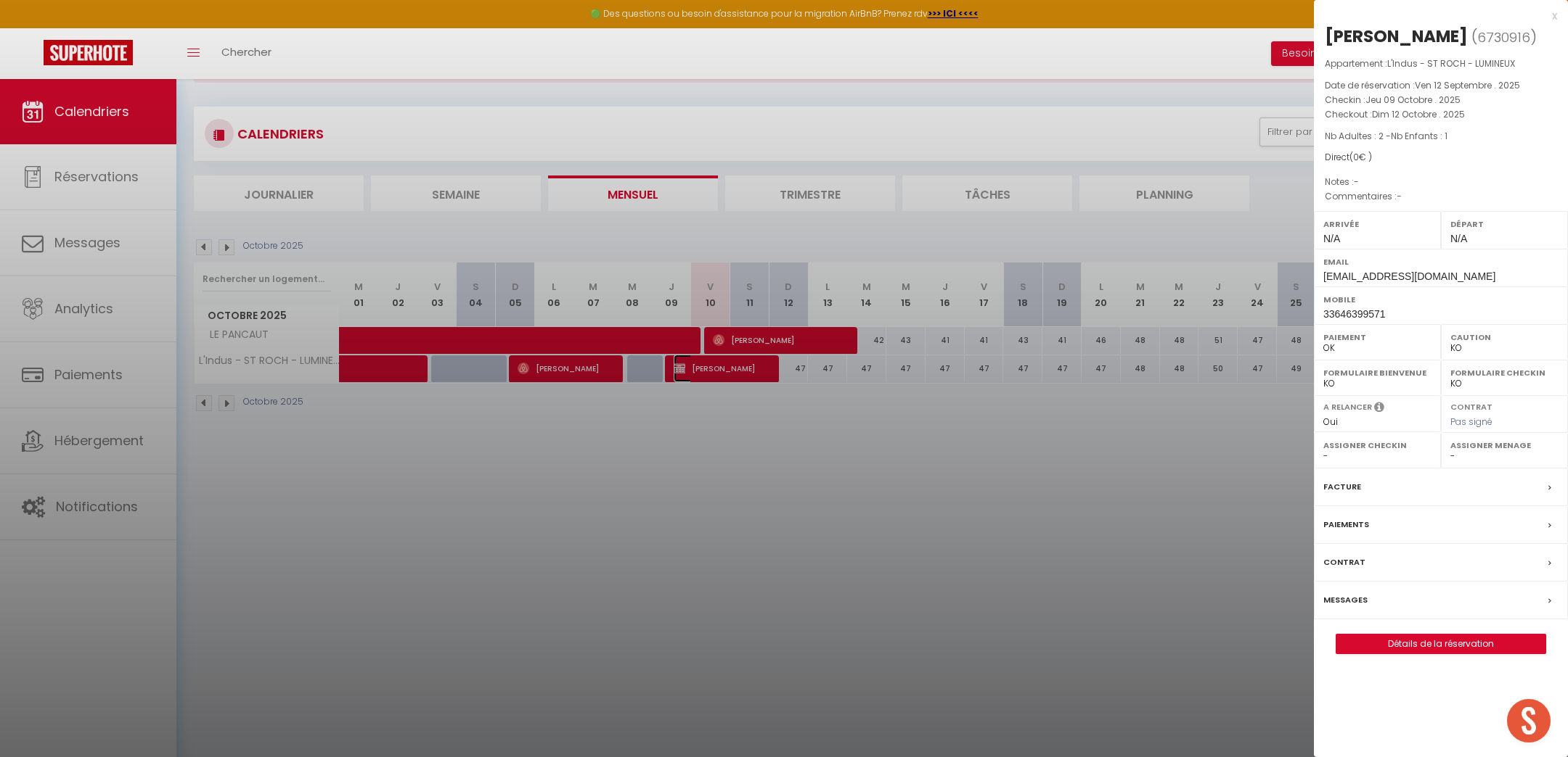
select select "41989"
click at [1349, 525] on label "Paiements" at bounding box center [1346, 525] width 46 height 15
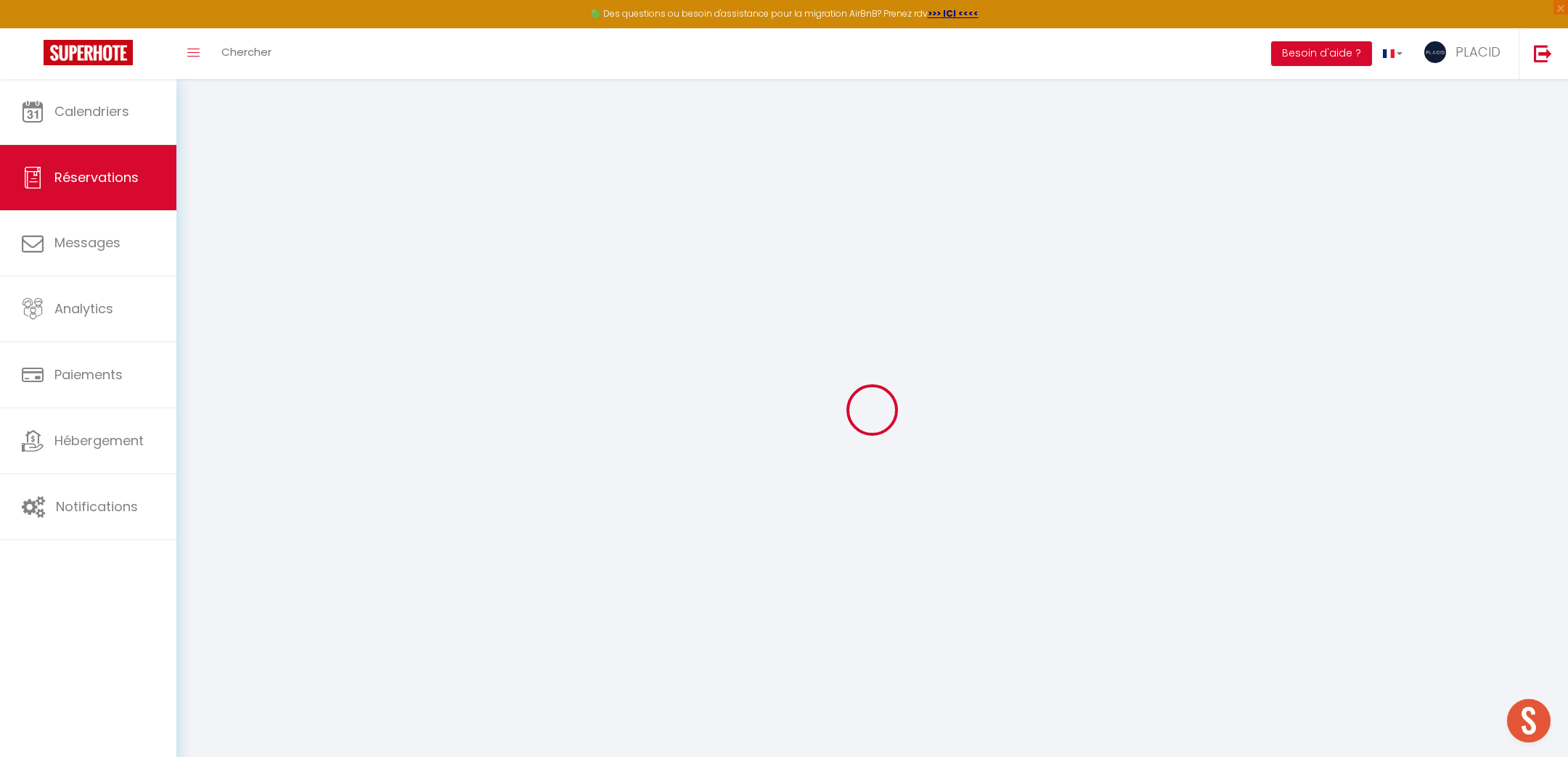
select select "0"
select select
checkbox input "false"
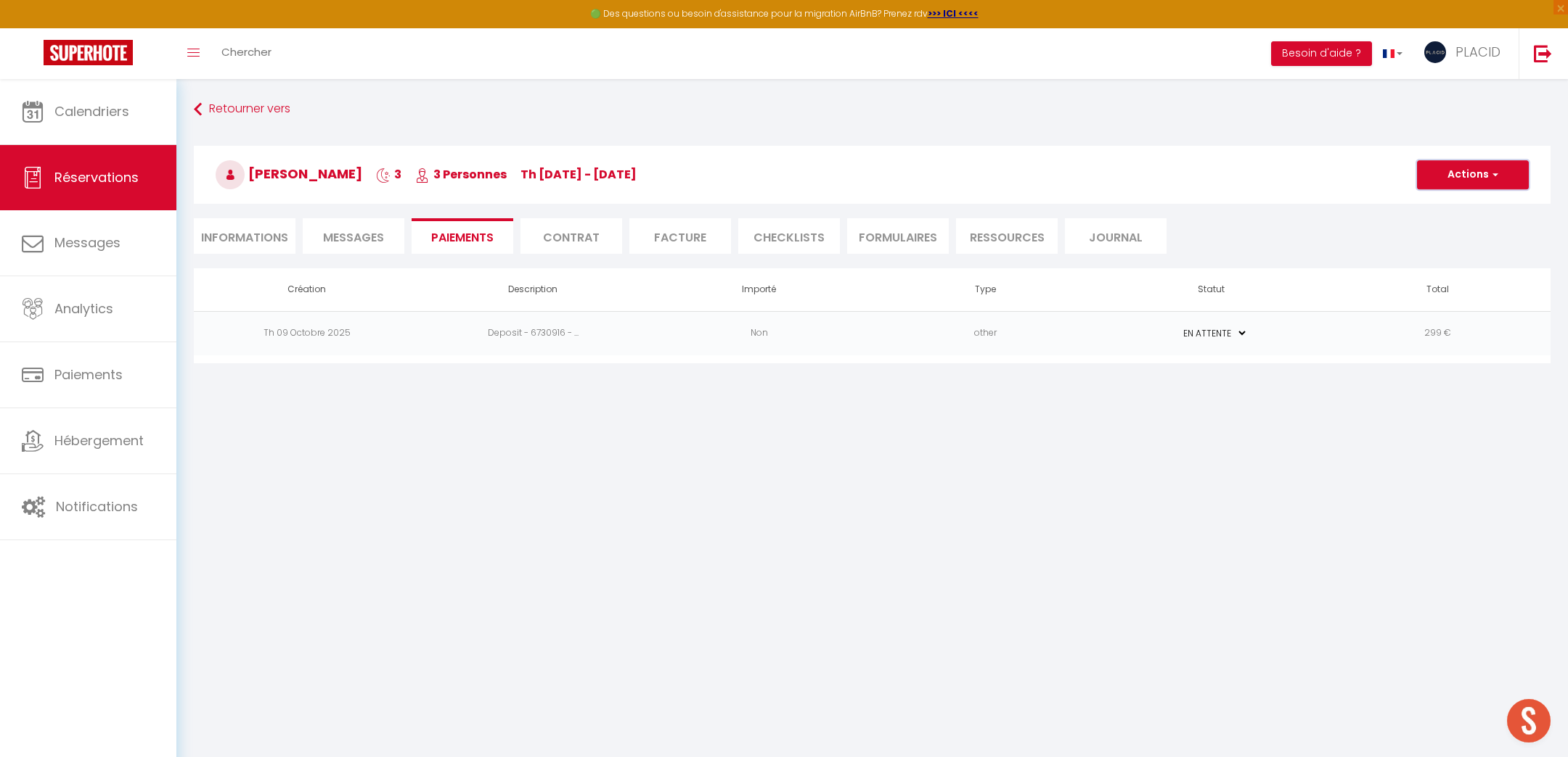
click at [1474, 179] on button "Actions" at bounding box center [1473, 175] width 112 height 29
click at [246, 240] on li "Informations" at bounding box center [245, 236] width 102 height 36
select select
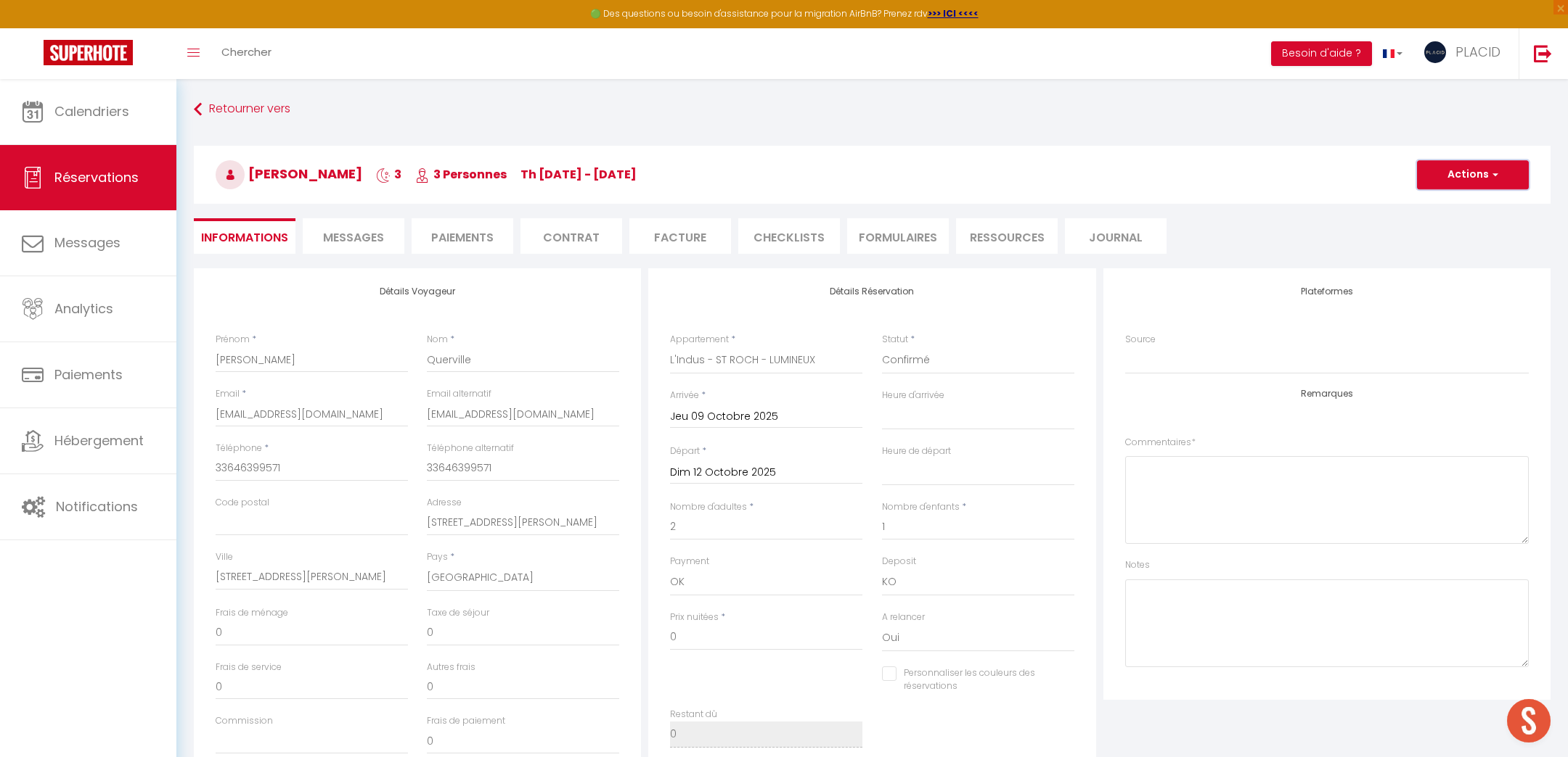
click at [1458, 166] on button "Actions" at bounding box center [1473, 175] width 112 height 29
click at [1438, 236] on link "Supprimer" at bounding box center [1458, 244] width 114 height 19
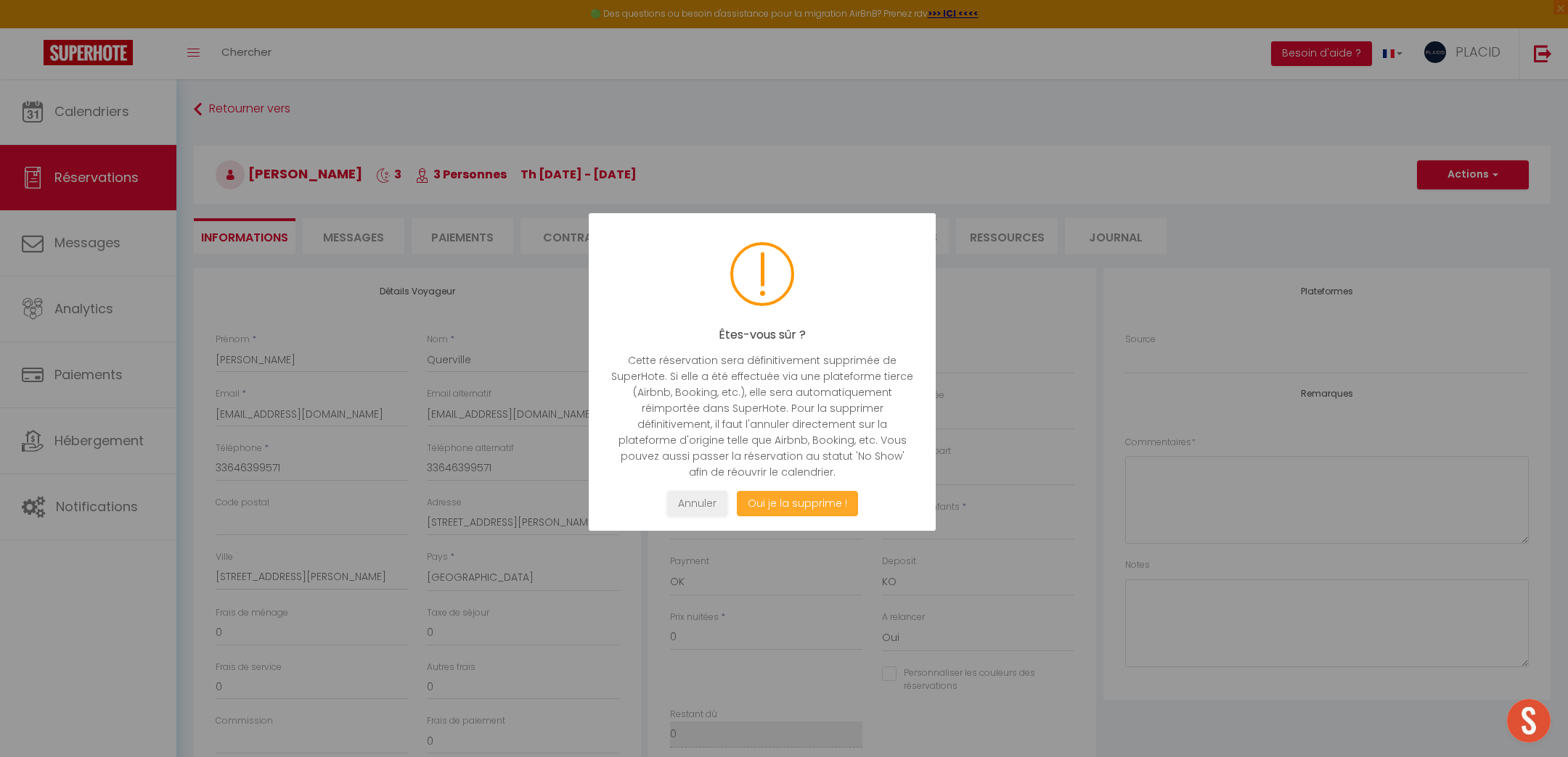
click at [784, 512] on button "Oui je la supprime !" at bounding box center [797, 504] width 121 height 25
click at [778, 486] on div "Êtes-vous sûr ? Cette réservation sera définitivement supprimée de SuperHote. S…" at bounding box center [761, 372] width 347 height 317
click at [781, 513] on button "Oui je la supprime !" at bounding box center [797, 504] width 121 height 25
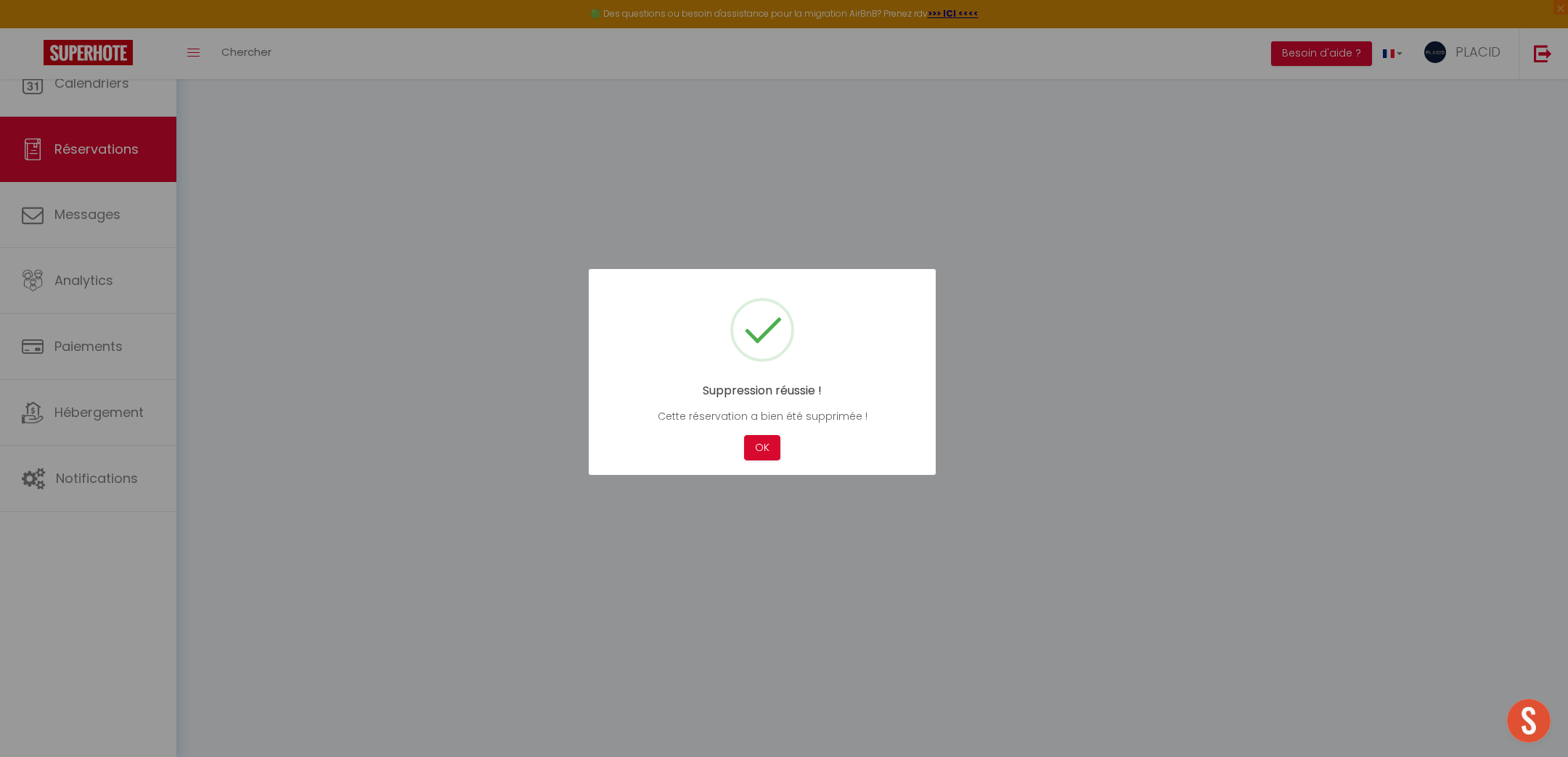
click at [805, 505] on div at bounding box center [784, 378] width 1568 height 757
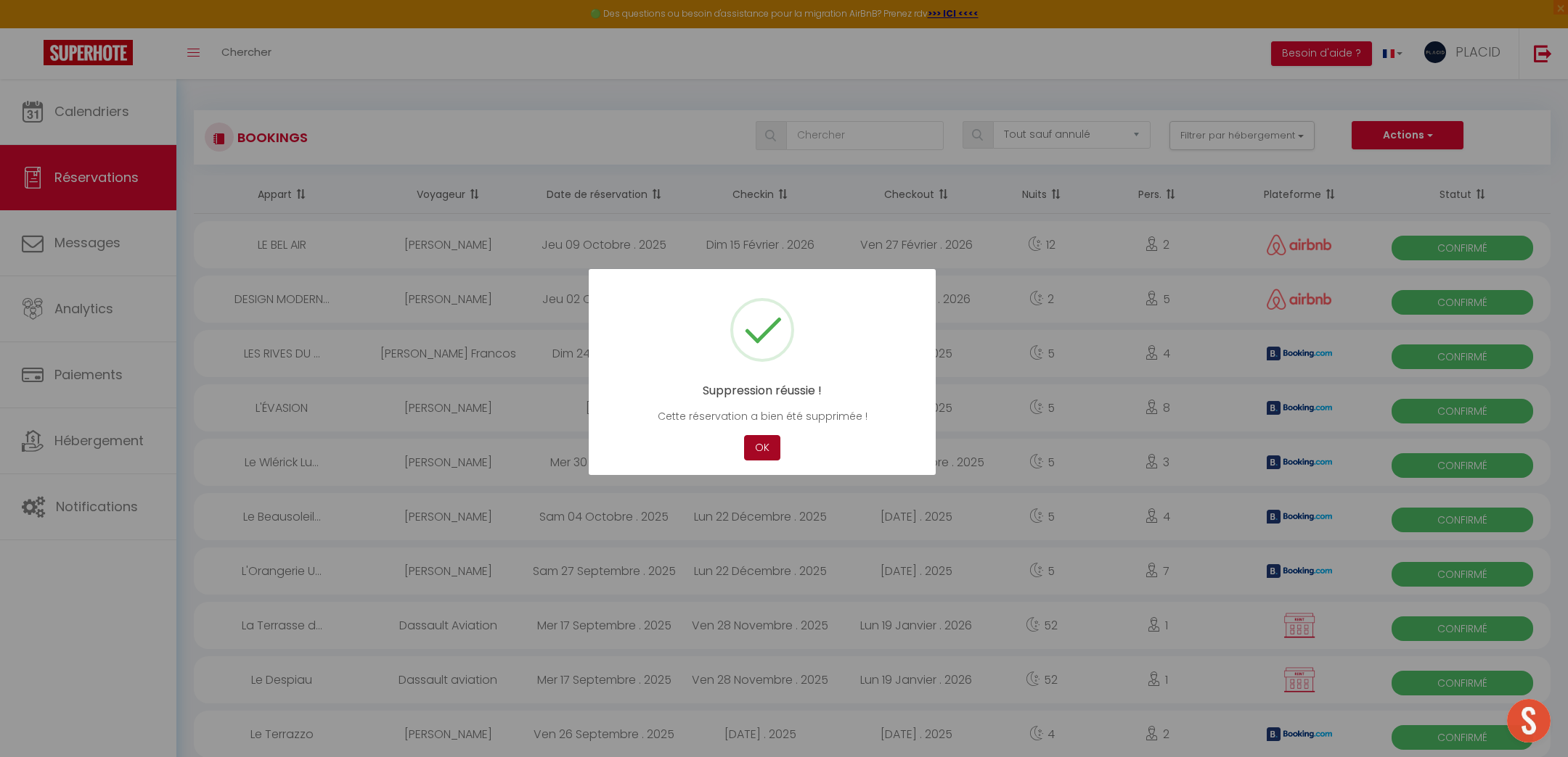
click at [757, 443] on button "OK" at bounding box center [762, 448] width 37 height 25
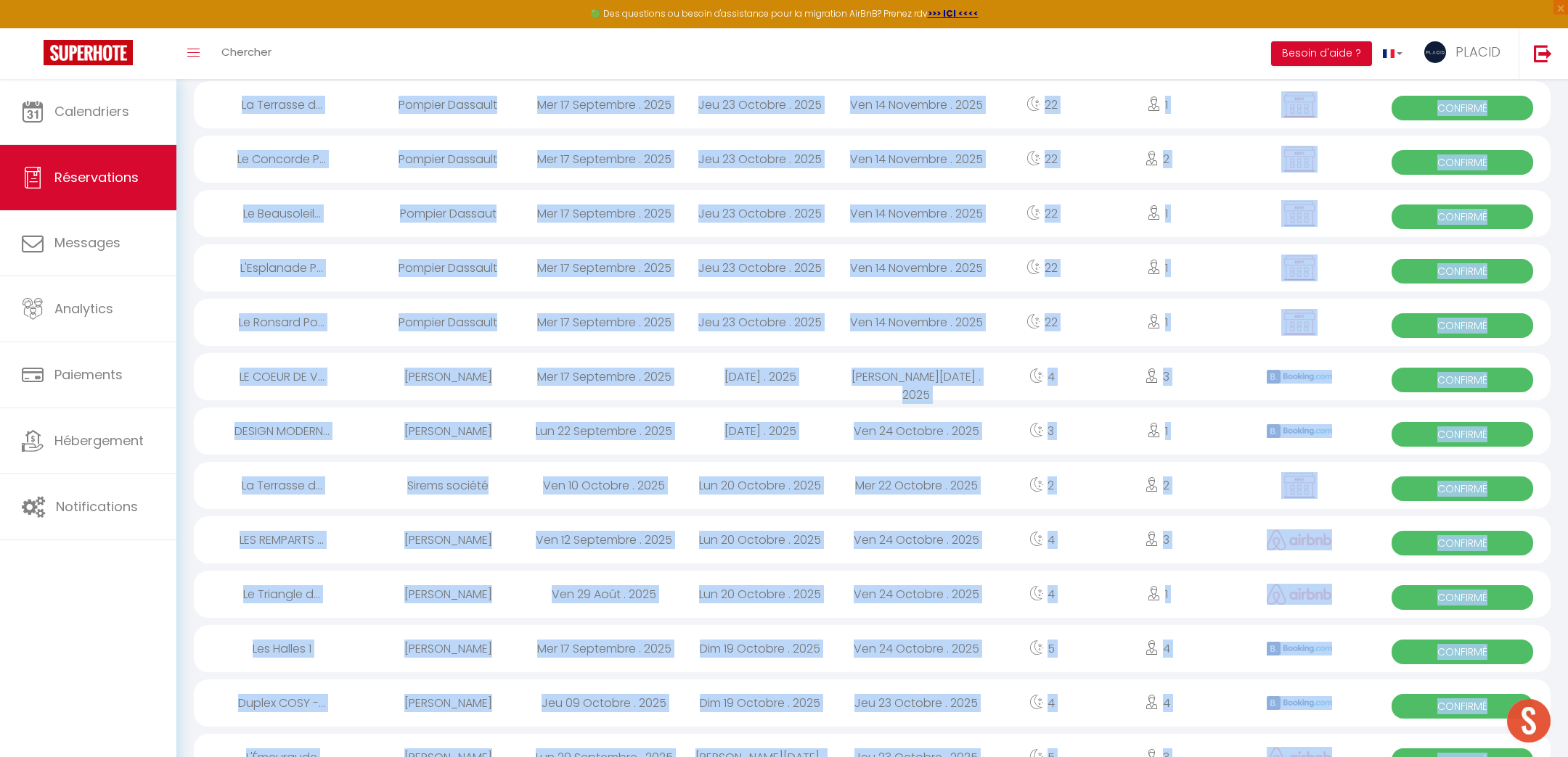
scroll to position [2231, 0]
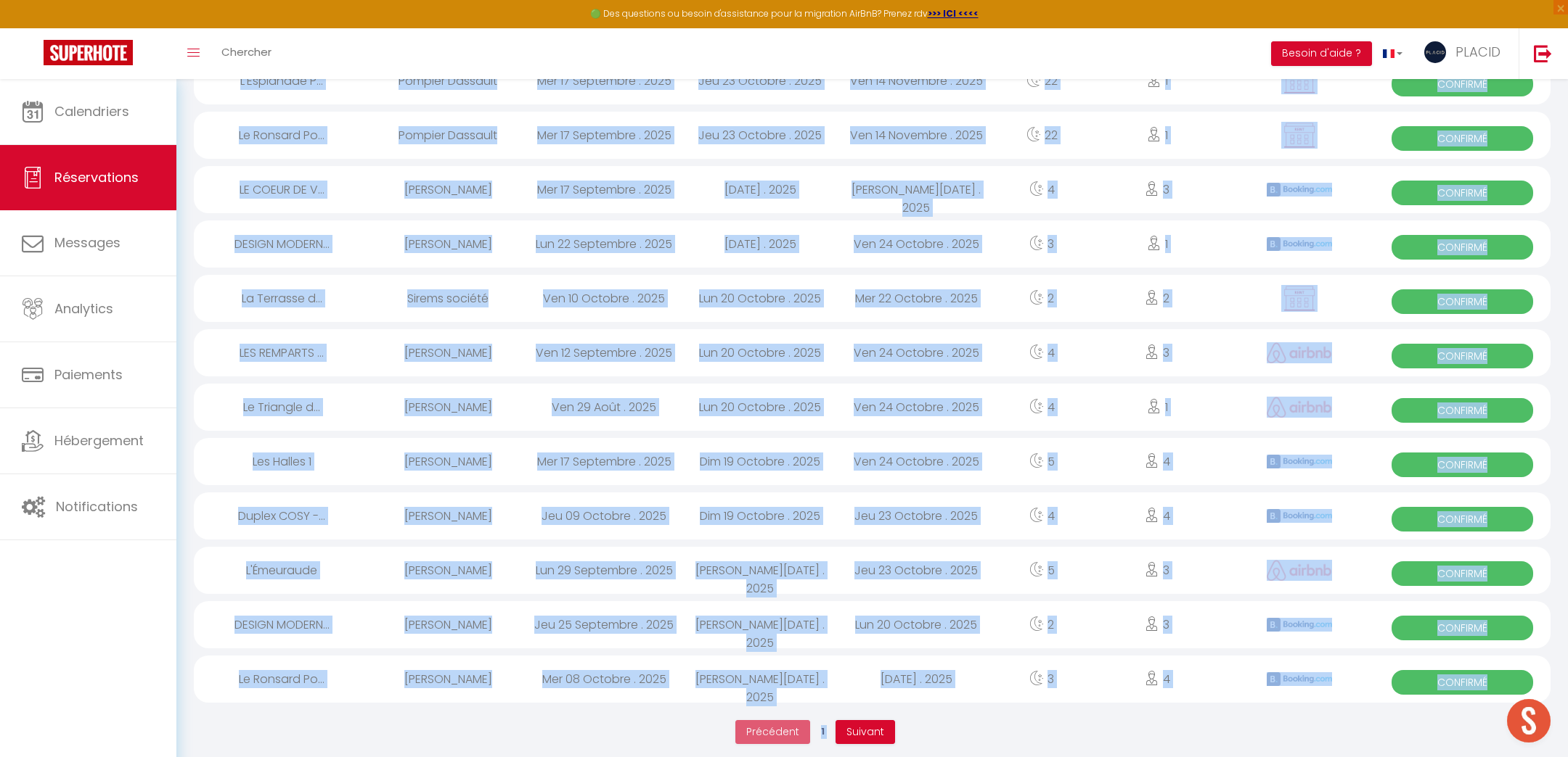
drag, startPoint x: 202, startPoint y: 93, endPoint x: 1092, endPoint y: 820, distance: 1149.2
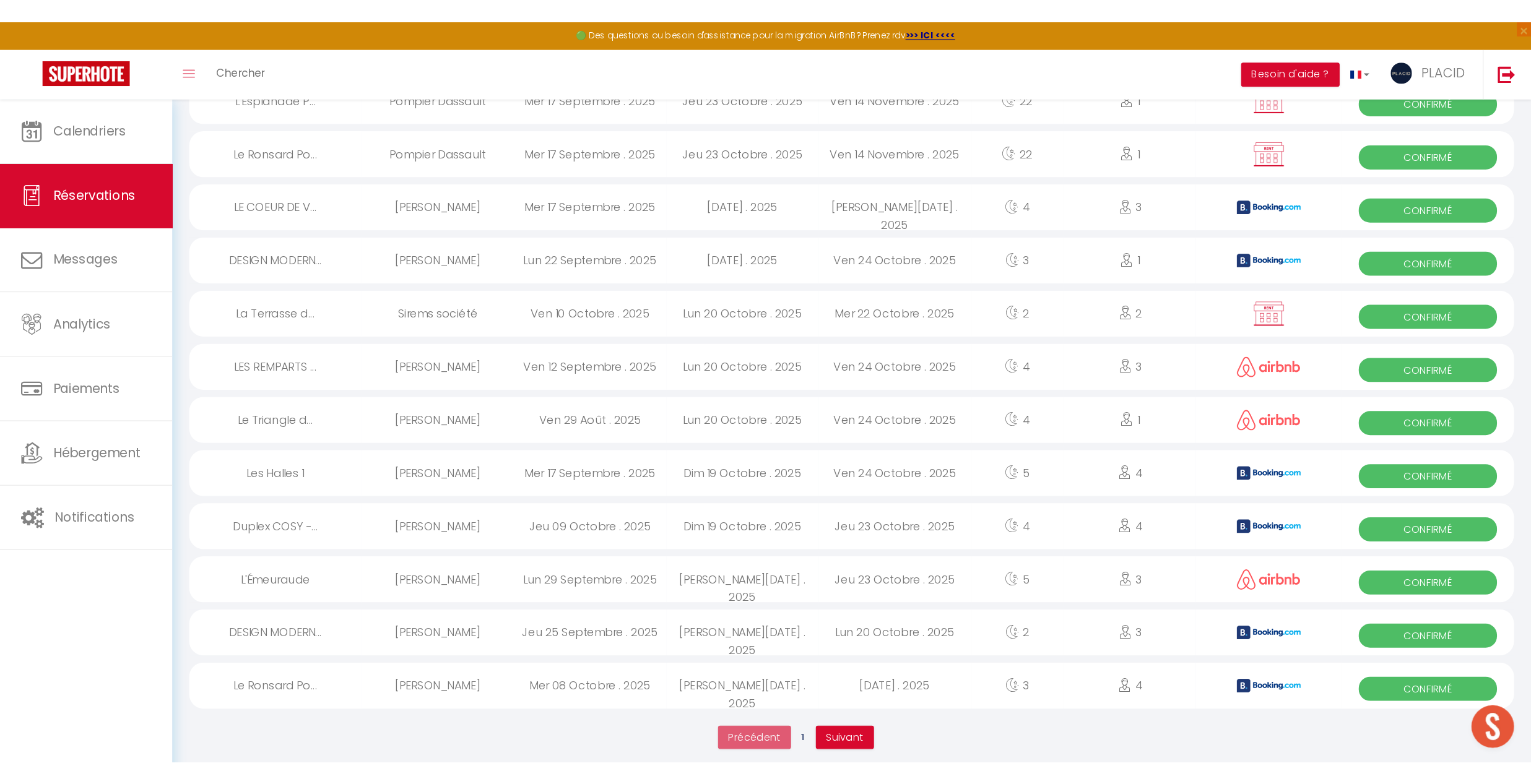
scroll to position [0, 0]
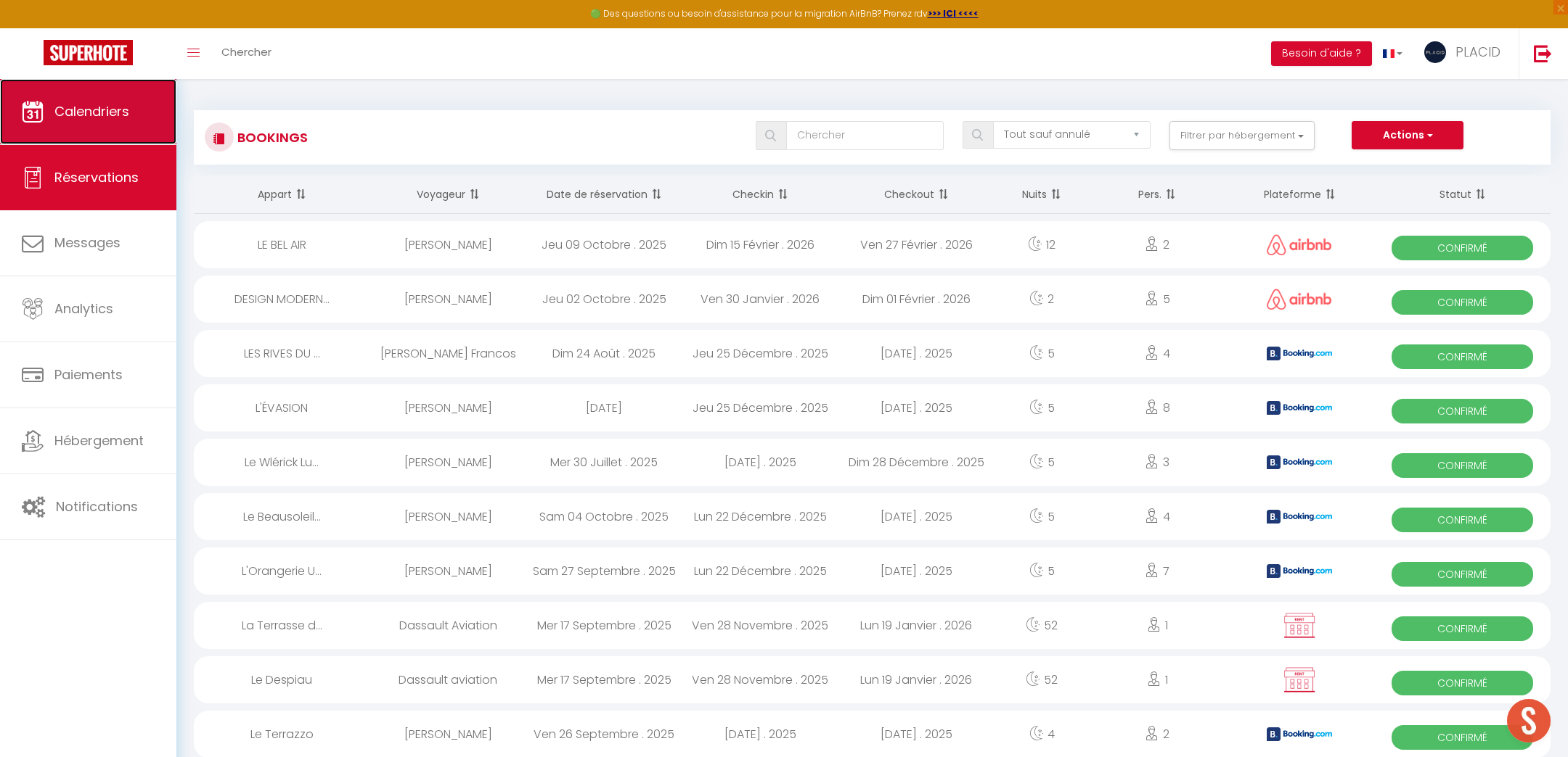
click at [105, 106] on span "Calendriers" at bounding box center [92, 111] width 75 height 18
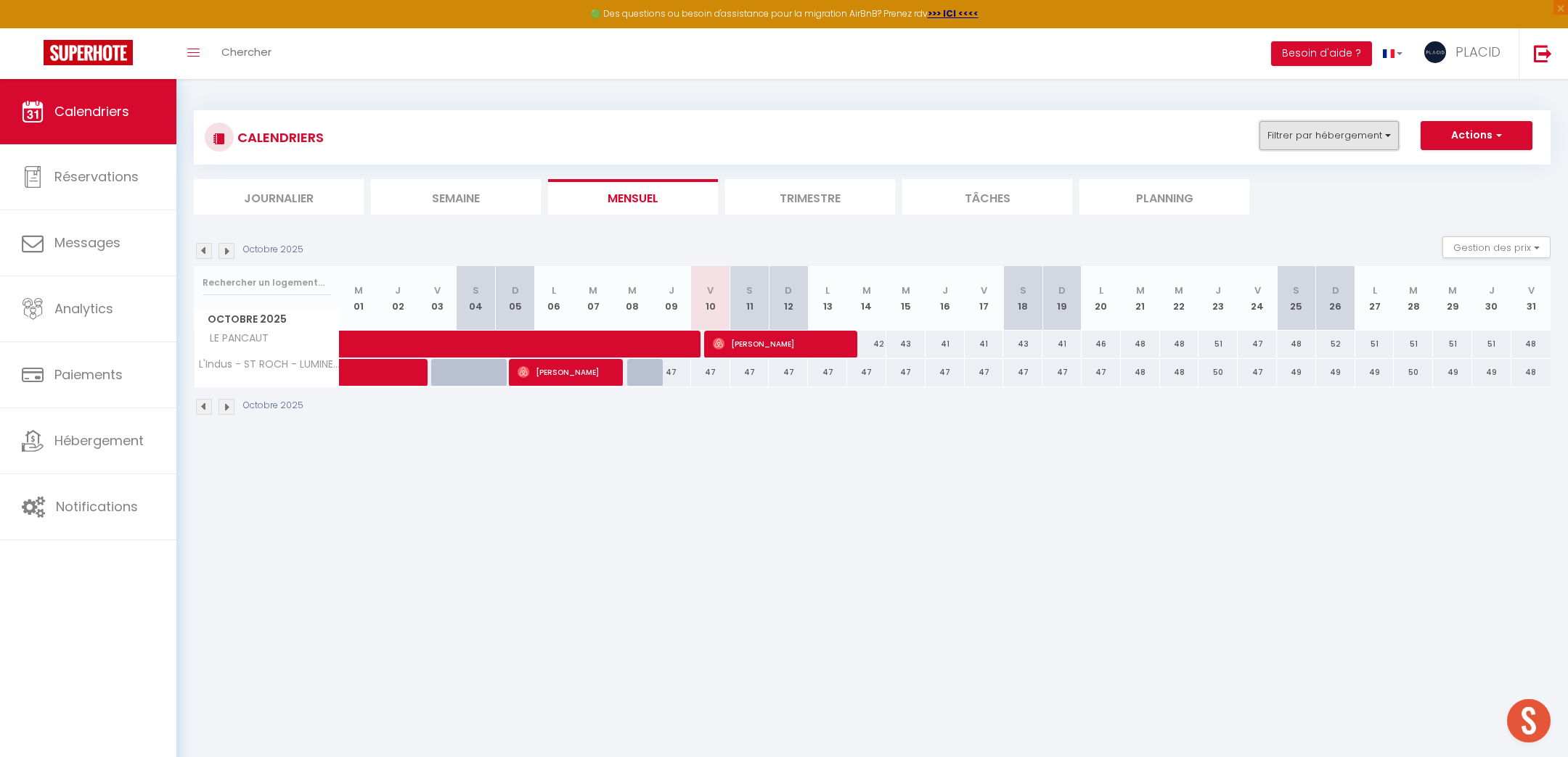
click at [1305, 130] on button "Filtrer par hébergement" at bounding box center [1329, 136] width 140 height 29
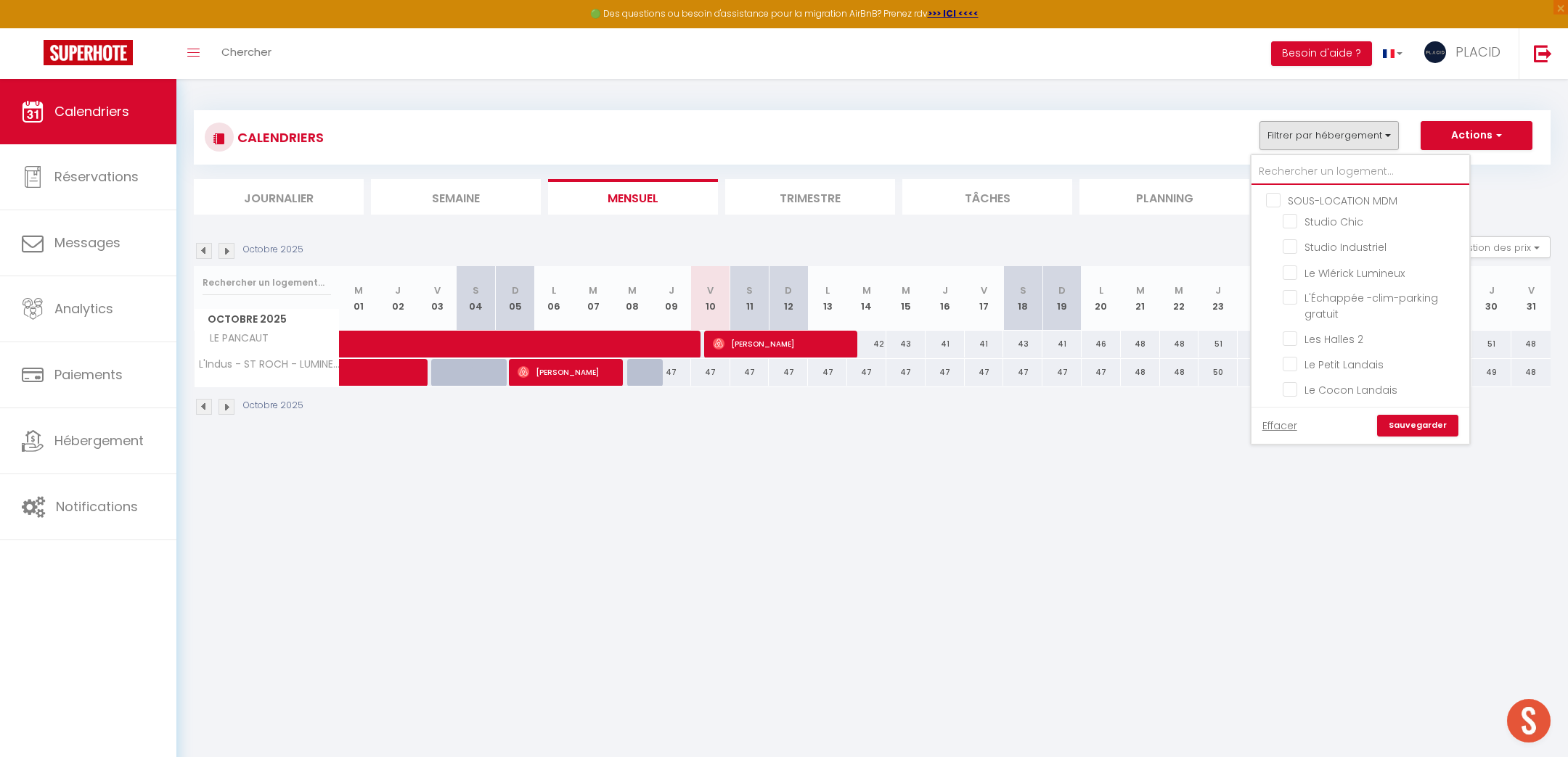
click at [1308, 168] on input "text" at bounding box center [1360, 171] width 218 height 26
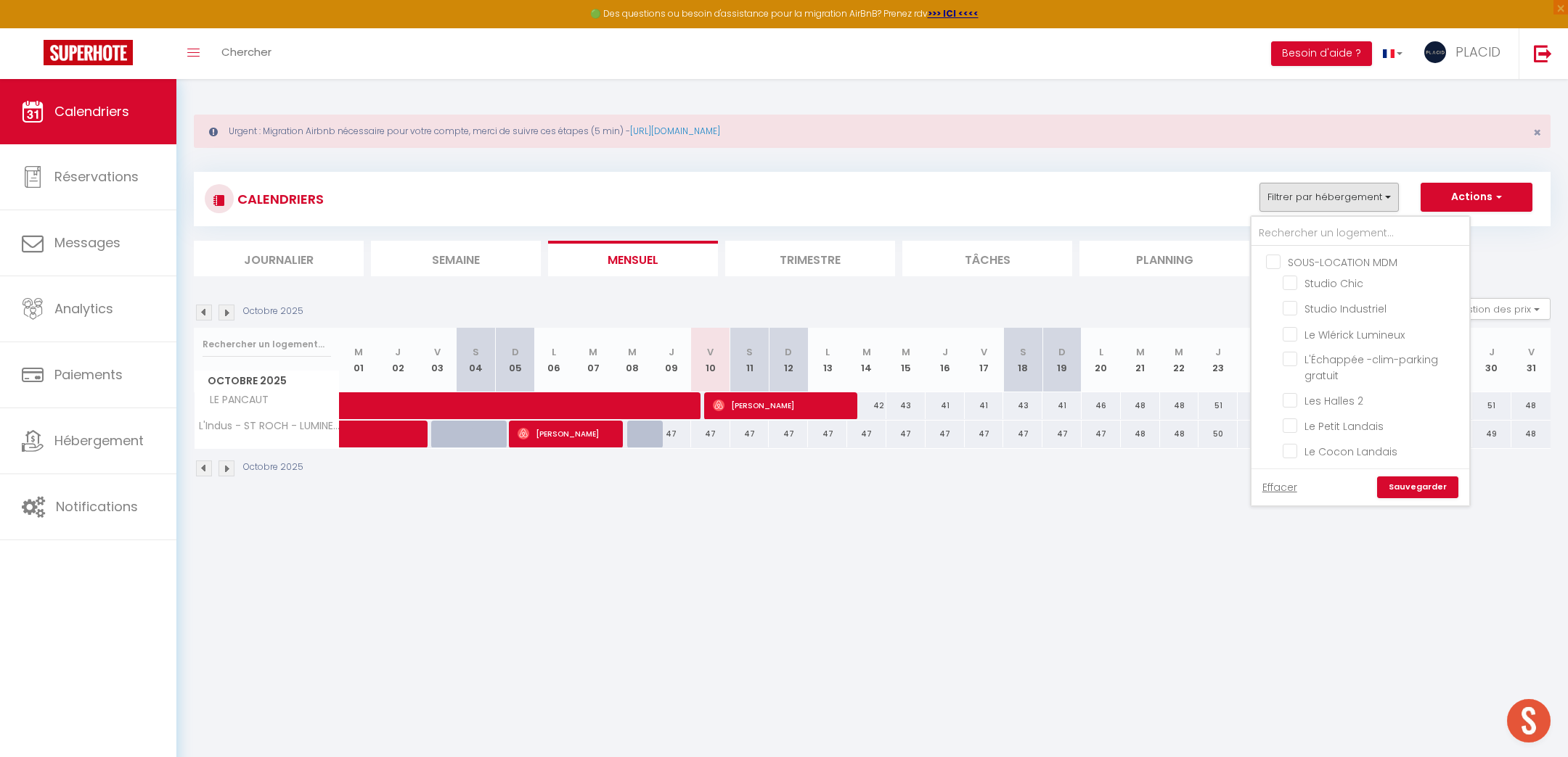
click at [1450, 603] on body "🟢 Des questions ou besoin d'assistance pour la migration AirBnB? Prenez rdv >>>…" at bounding box center [784, 458] width 1568 height 757
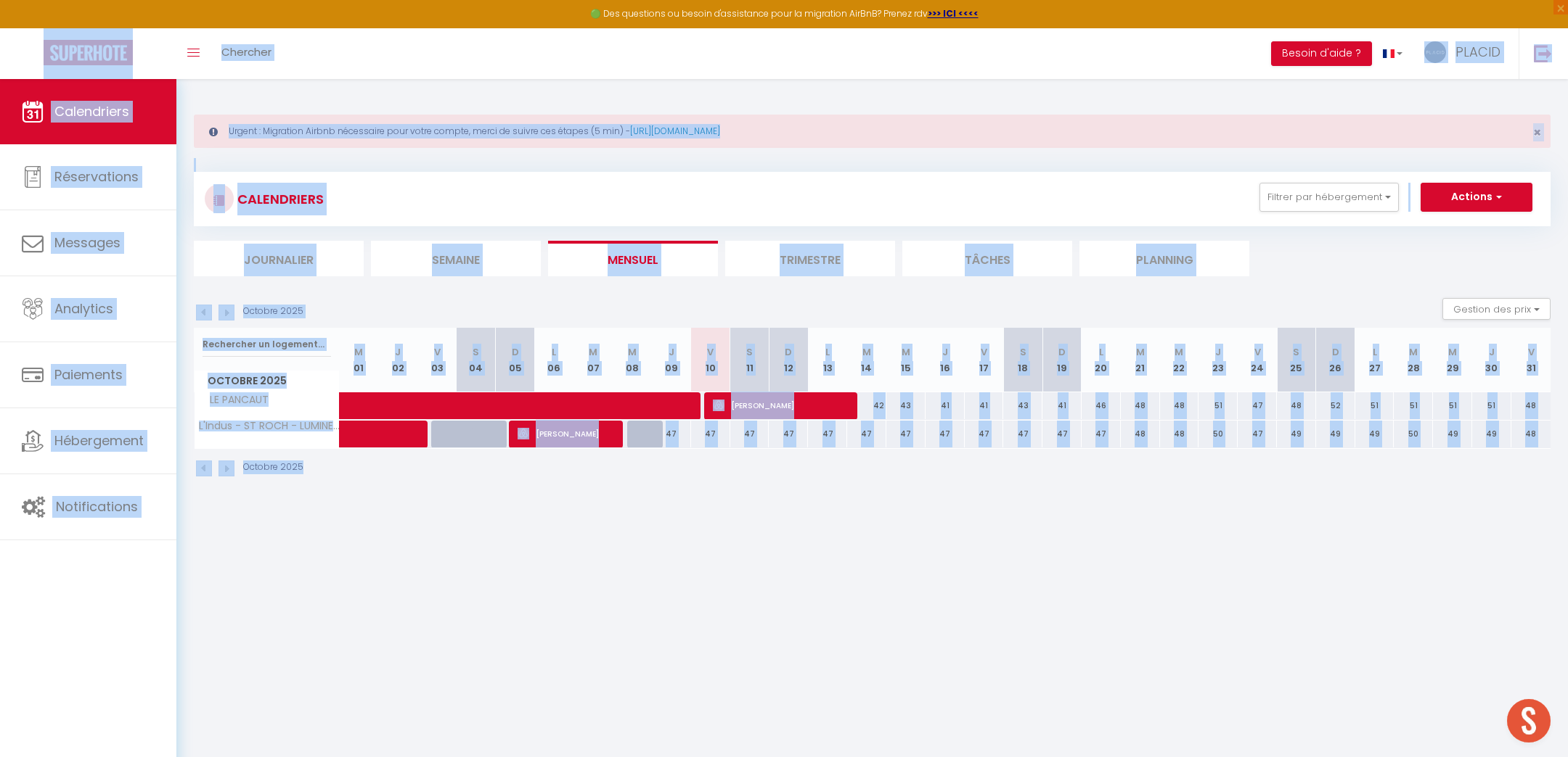
drag, startPoint x: 1555, startPoint y: 582, endPoint x: 175, endPoint y: 64, distance: 1474.0
click at [174, 79] on body "🟢 Des questions ou besoin d'assistance pour la migration AirBnB? Prenez rdv >>>…" at bounding box center [784, 458] width 1568 height 757
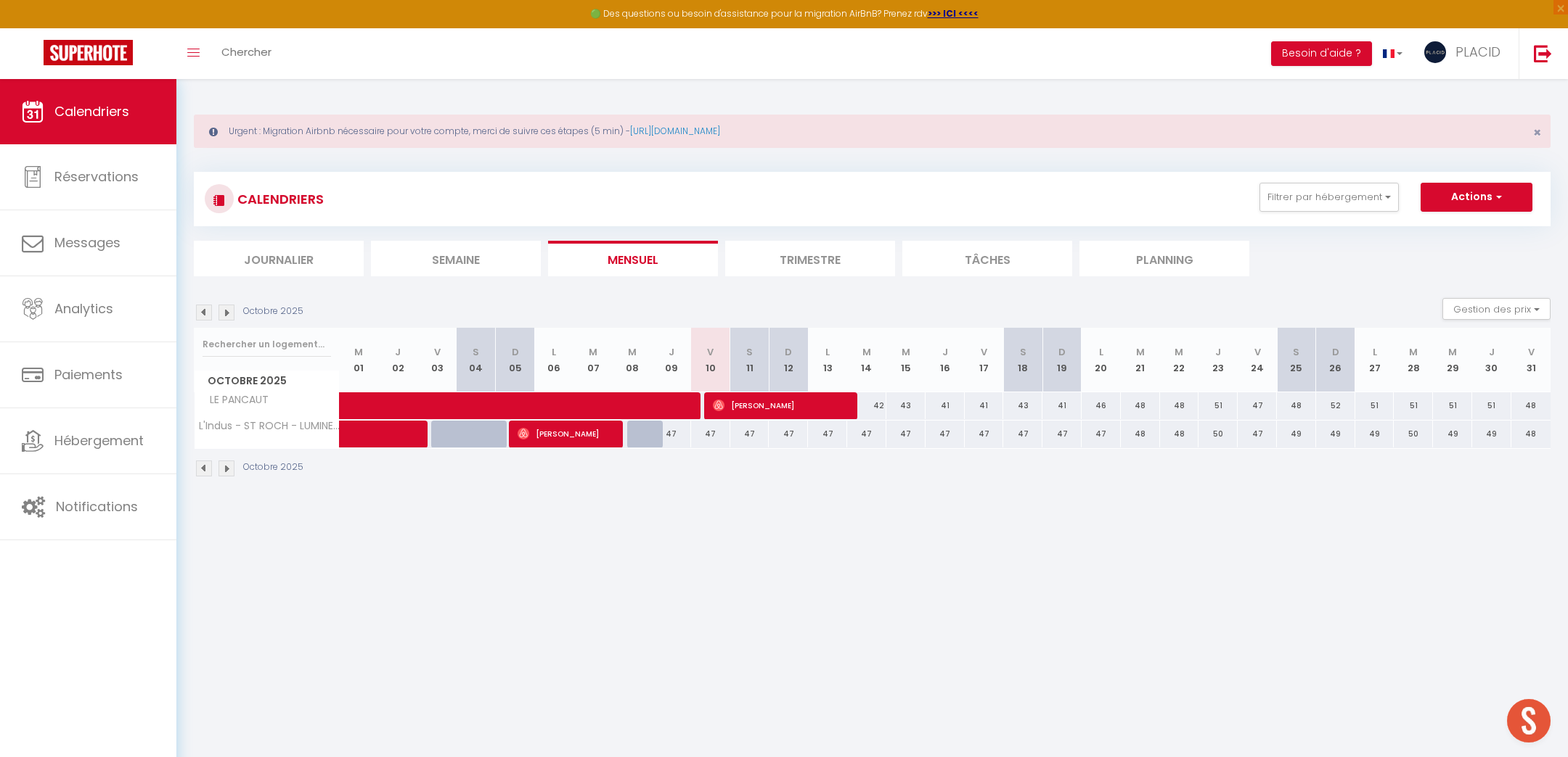
click at [838, 637] on body "🟢 Des questions ou besoin d'assistance pour la migration AirBnB? Prenez rdv >>>…" at bounding box center [784, 458] width 1568 height 757
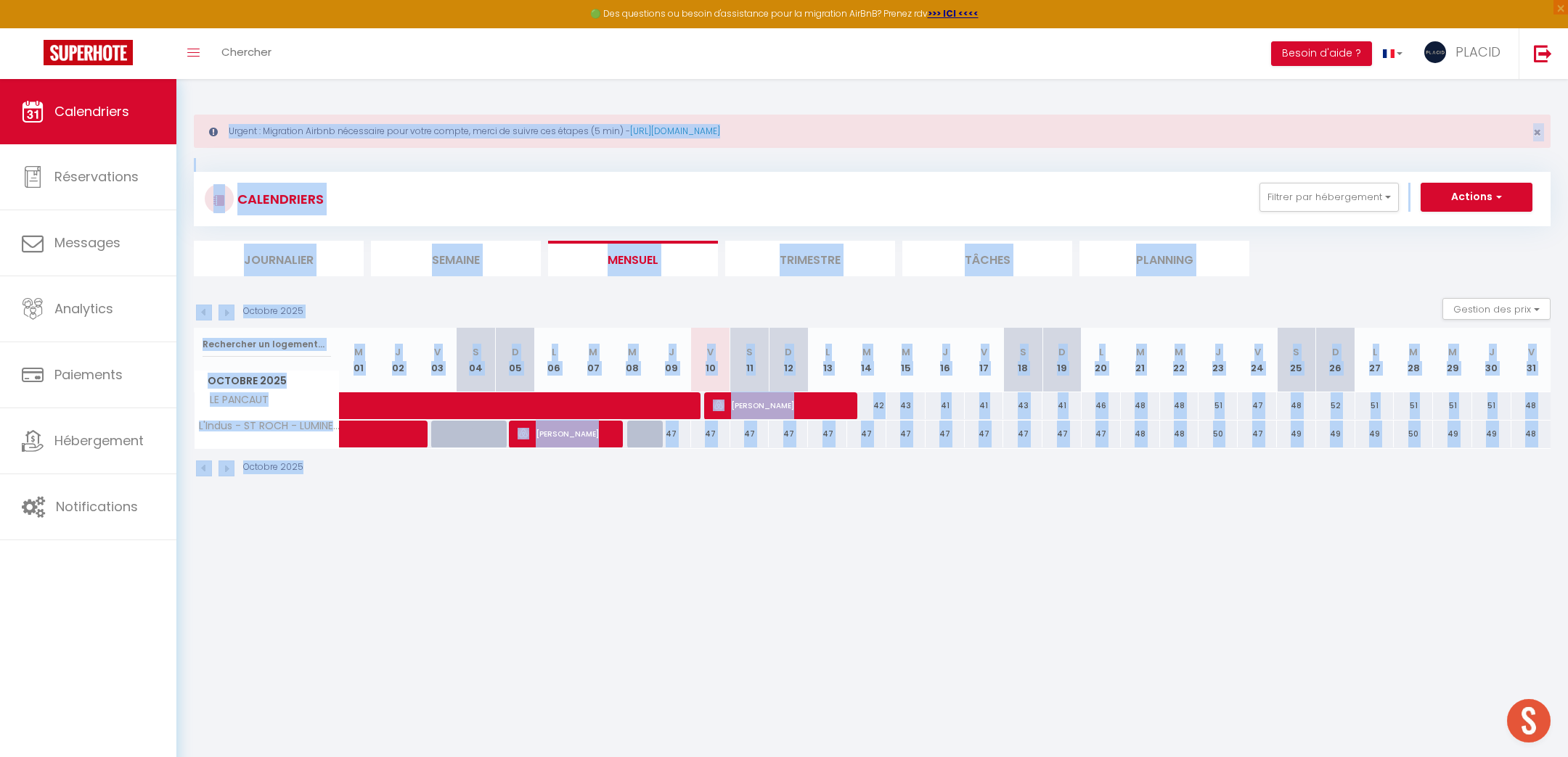
drag, startPoint x: 1544, startPoint y: 637, endPoint x: 198, endPoint y: 94, distance: 1451.4
click at [198, 94] on body "🟢 Des questions ou besoin d'assistance pour la migration AirBnB? Prenez rdv >>>…" at bounding box center [784, 458] width 1568 height 757
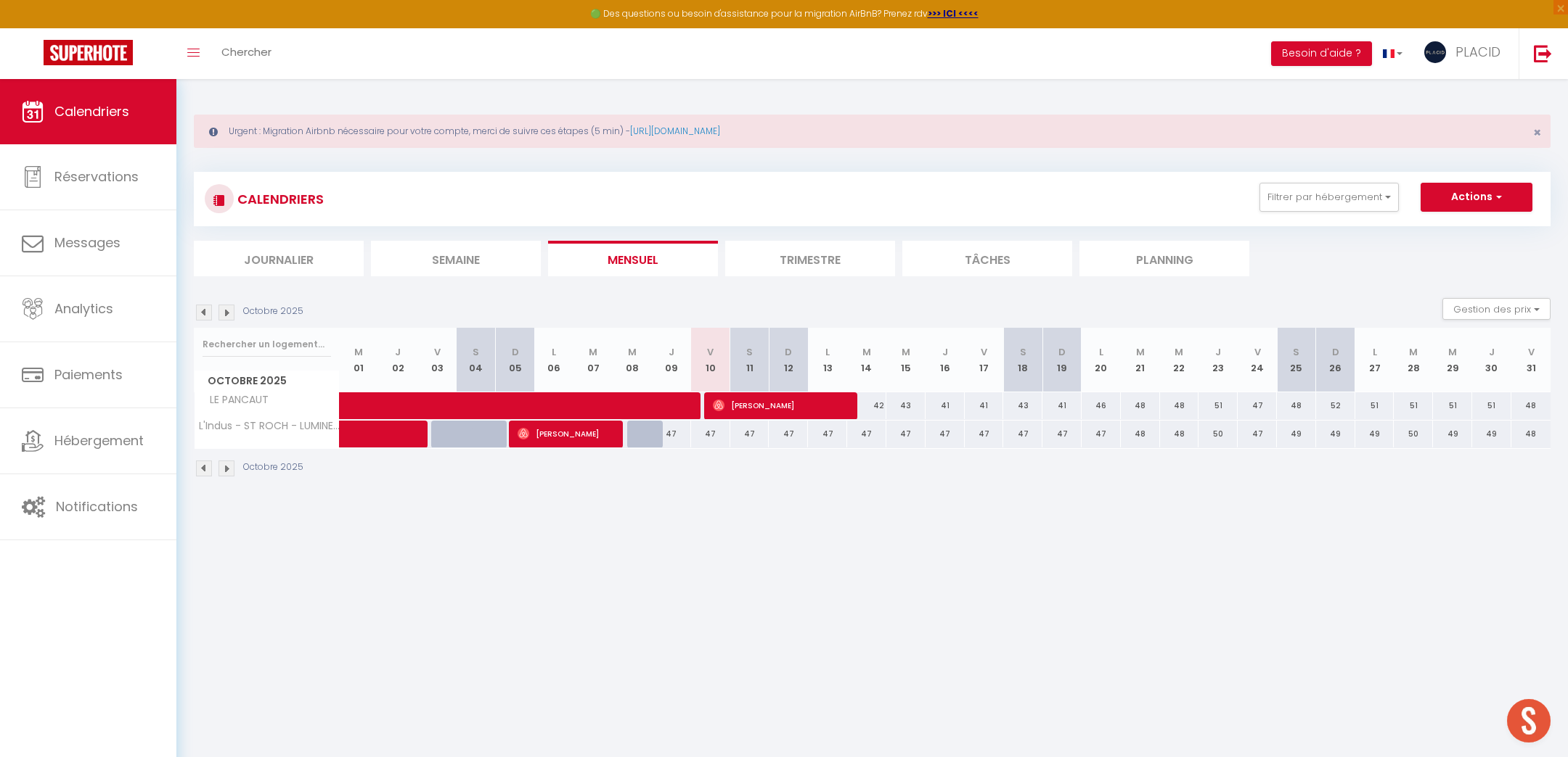
click at [837, 490] on div "Urgent : Migration Airbnb nécessaire pour votre compte, merci de suivre ces éta…" at bounding box center [872, 294] width 1392 height 430
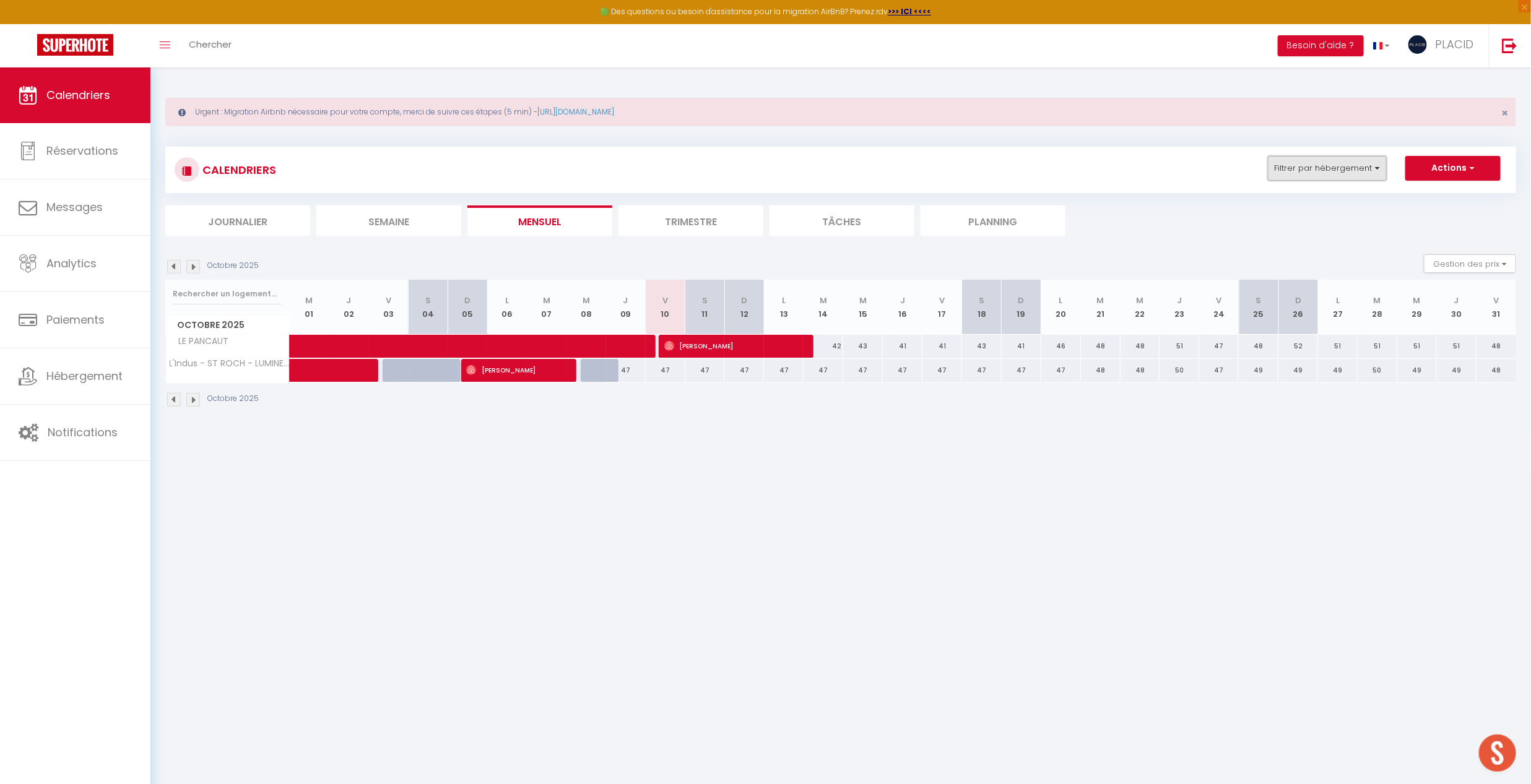
click at [1296, 176] on button "Filtrer par hébergement" at bounding box center [1327, 168] width 119 height 25
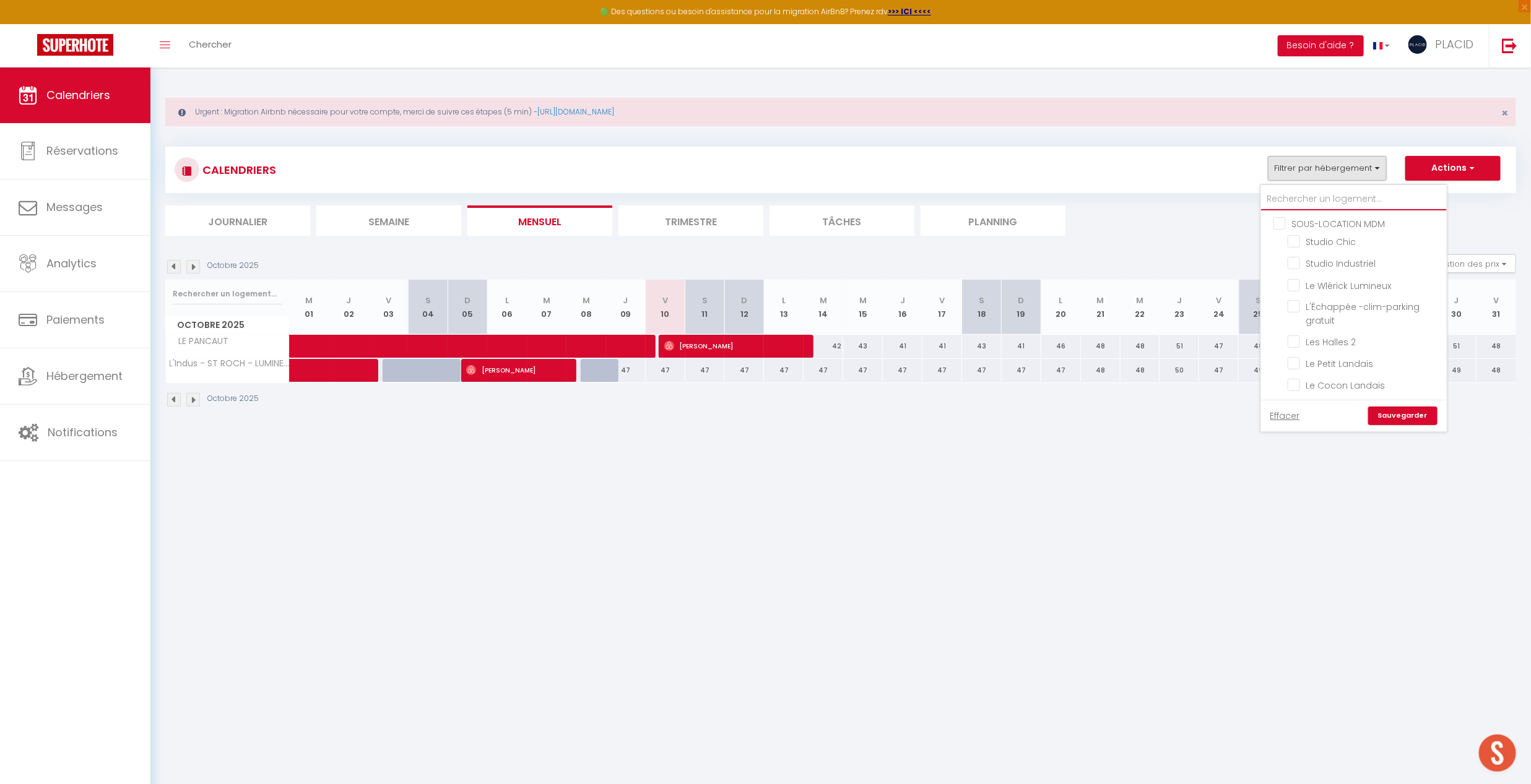
click at [1296, 201] on input "text" at bounding box center [1354, 199] width 186 height 22
type input "su"
checkbox input "false"
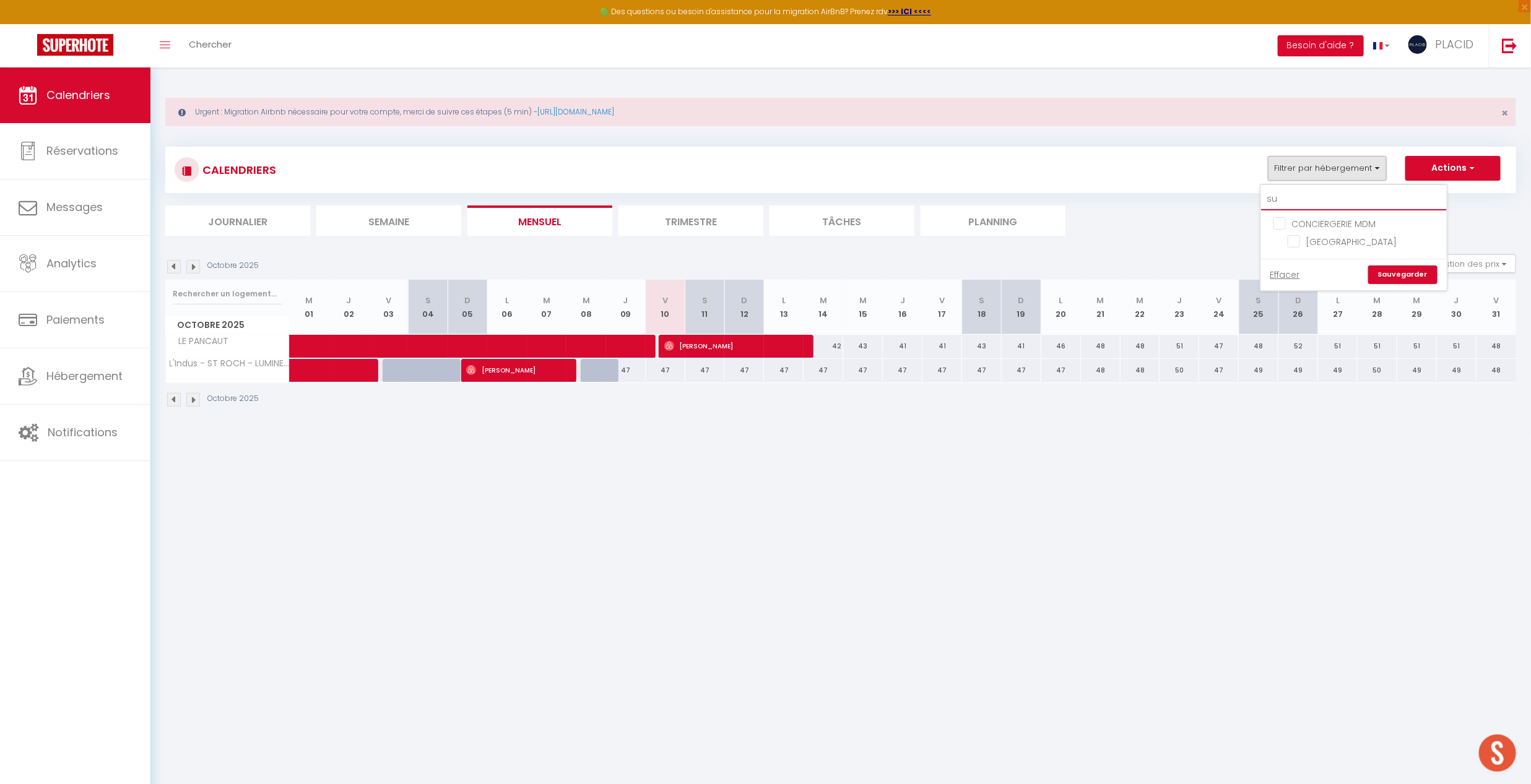
type input "sun"
checkbox input "false"
type input "suns"
checkbox input "false"
type input "suns"
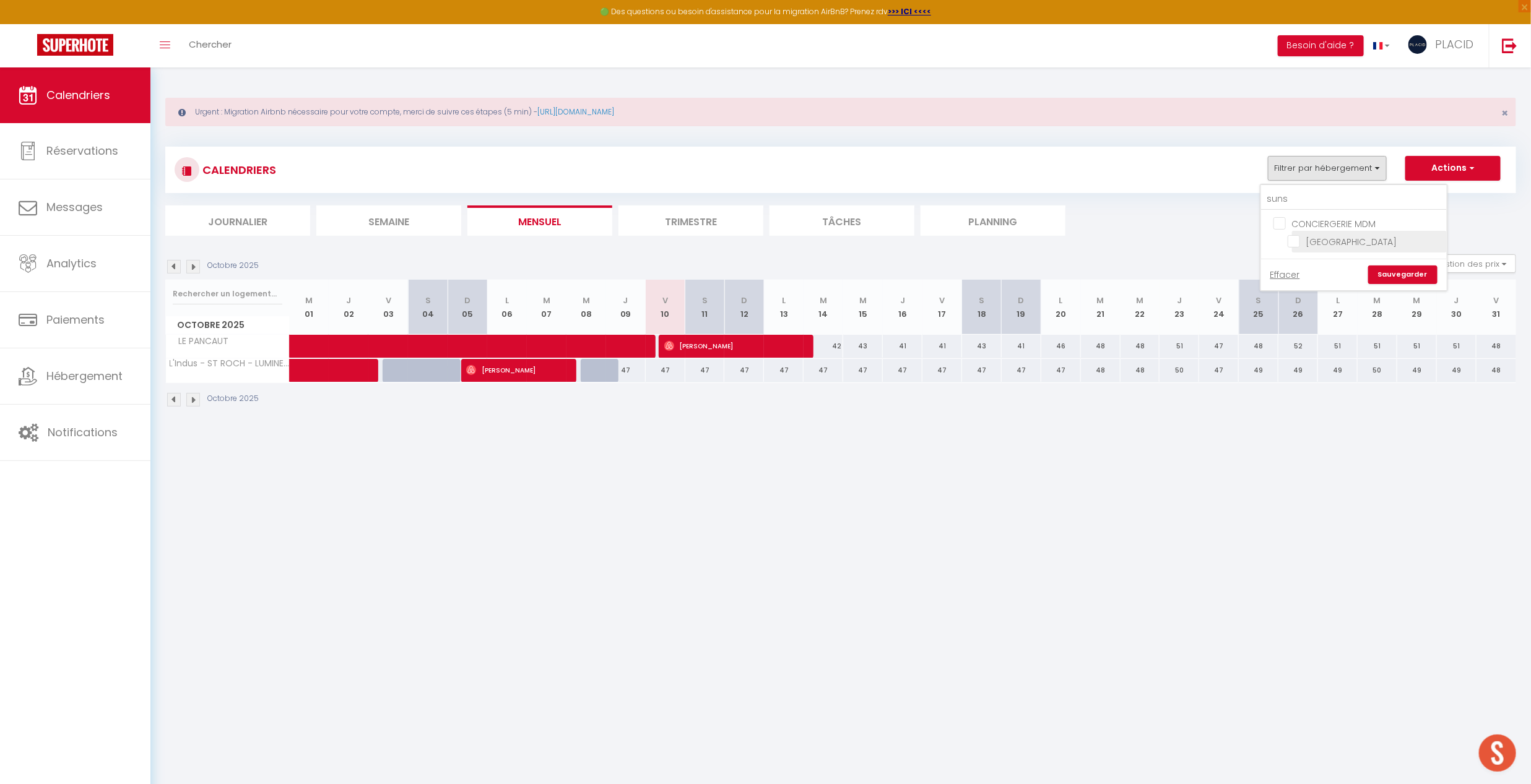
click at [1296, 245] on input "[GEOGRAPHIC_DATA]" at bounding box center [1365, 241] width 155 height 12
checkbox input "true"
click at [1337, 275] on link "Sauvegarder" at bounding box center [1403, 274] width 69 height 18
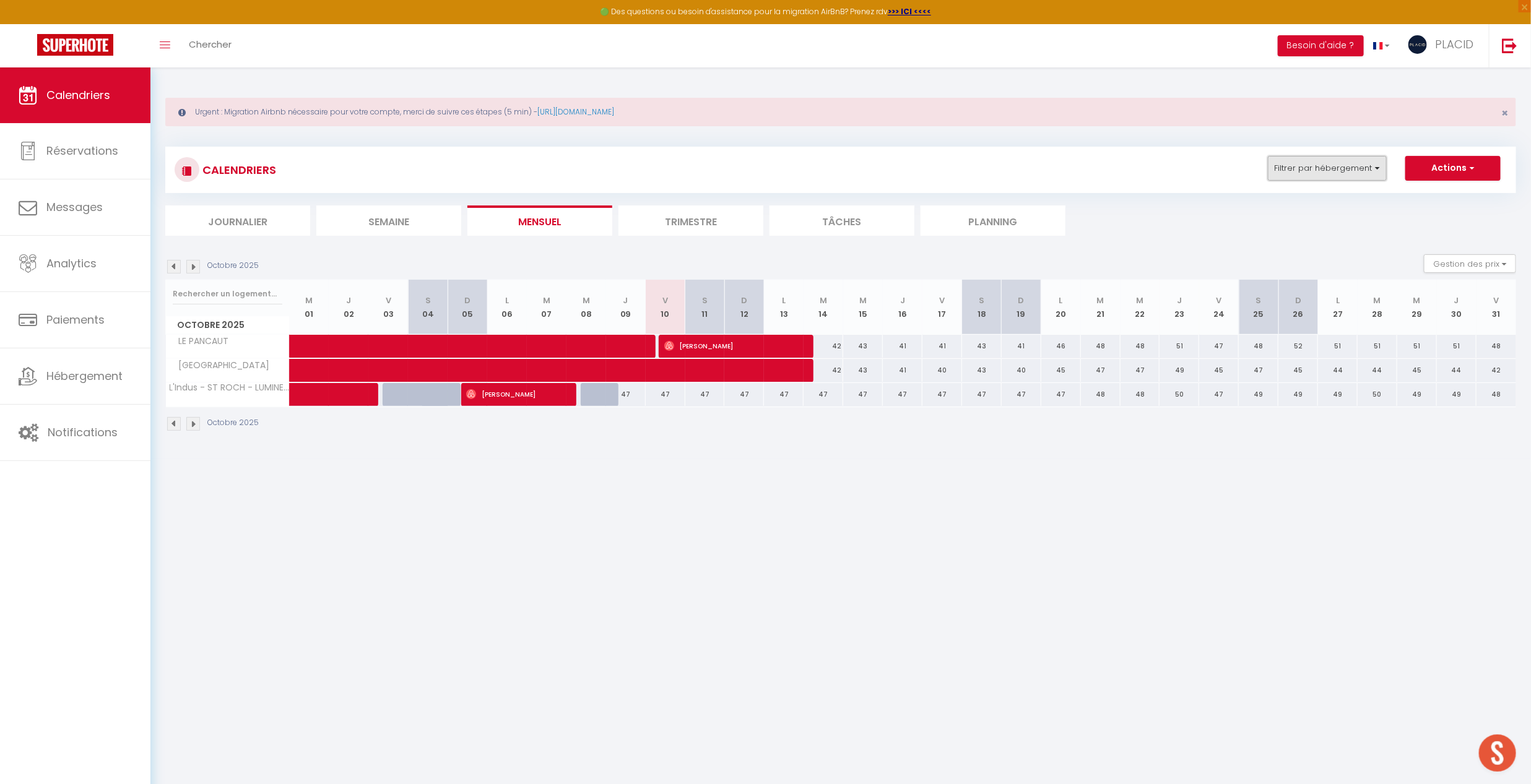
click at [1337, 180] on button "Filtrer par hébergement" at bounding box center [1327, 168] width 119 height 25
click at [1328, 201] on input "suns" at bounding box center [1354, 199] width 186 height 22
click at [1337, 274] on link "Sauvegarder" at bounding box center [1403, 274] width 69 height 18
click at [704, 603] on body "🟢 Des questions ou besoin d'assistance pour la migration AirBnB? Prenez rdv >>>…" at bounding box center [765, 460] width 1531 height 784
click at [175, 269] on img at bounding box center [174, 267] width 14 height 14
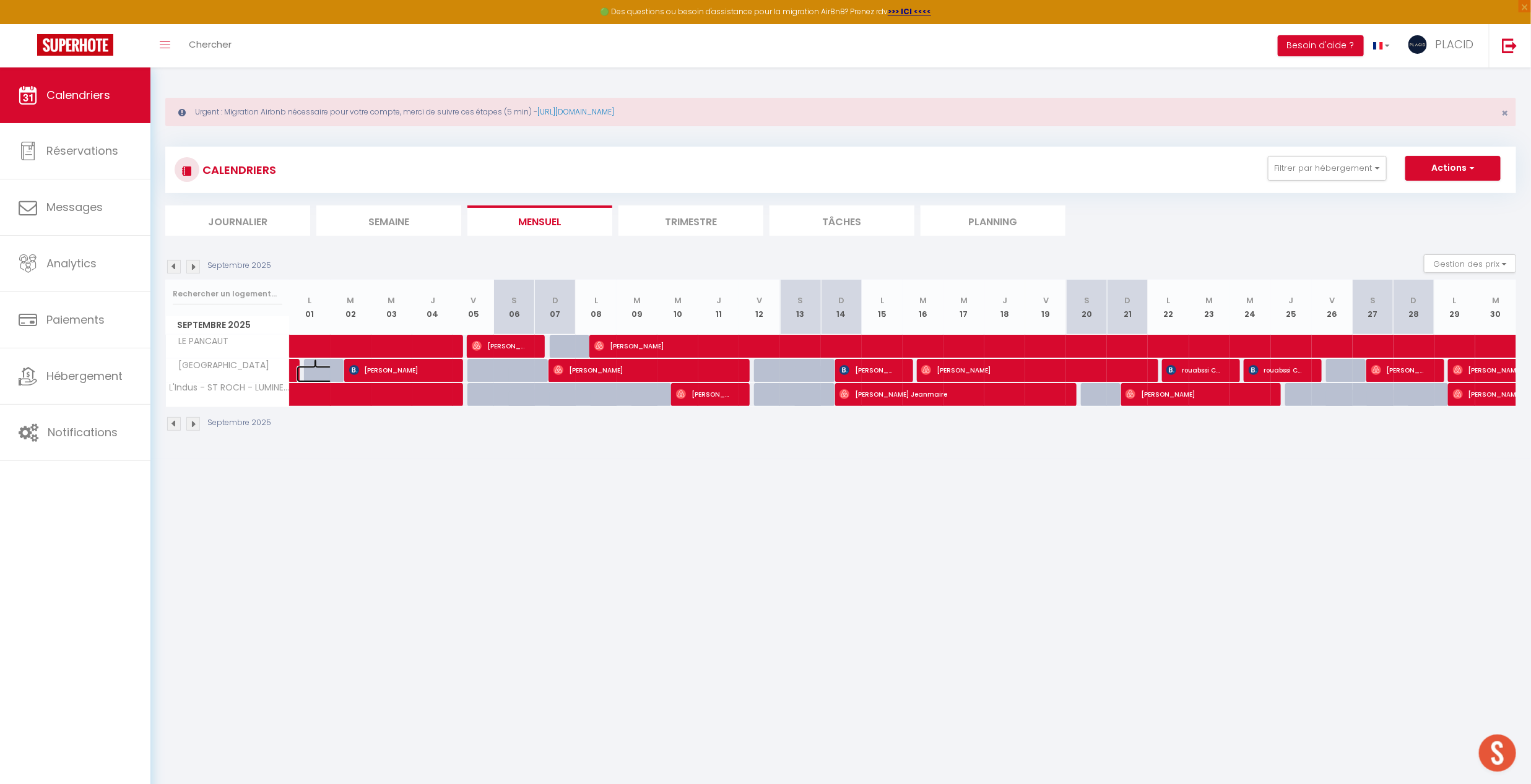
click at [297, 376] on link at bounding box center [317, 374] width 41 height 17
type input "40"
type input "Lun 01 Septembre 2025"
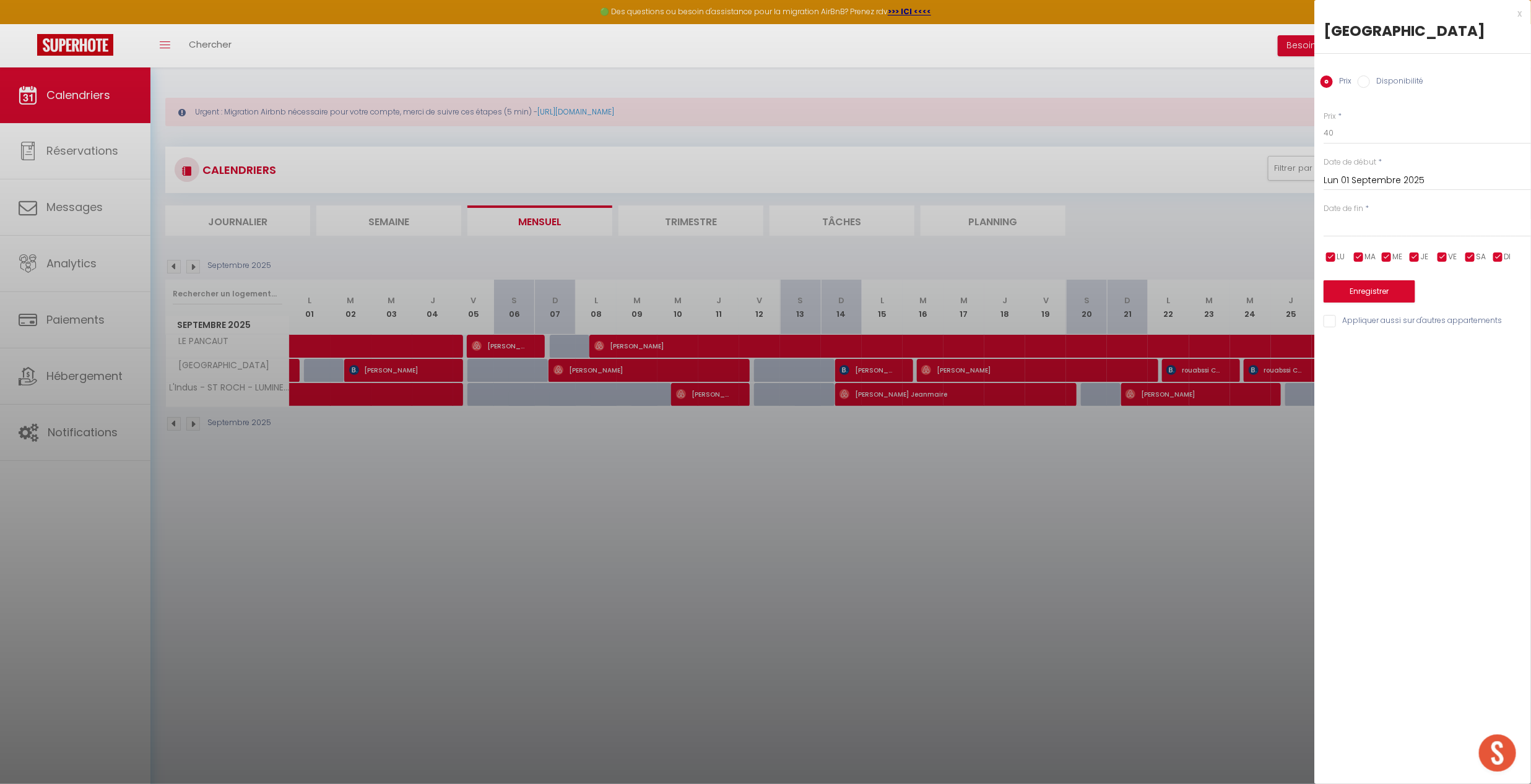
click at [685, 567] on div at bounding box center [765, 392] width 1531 height 784
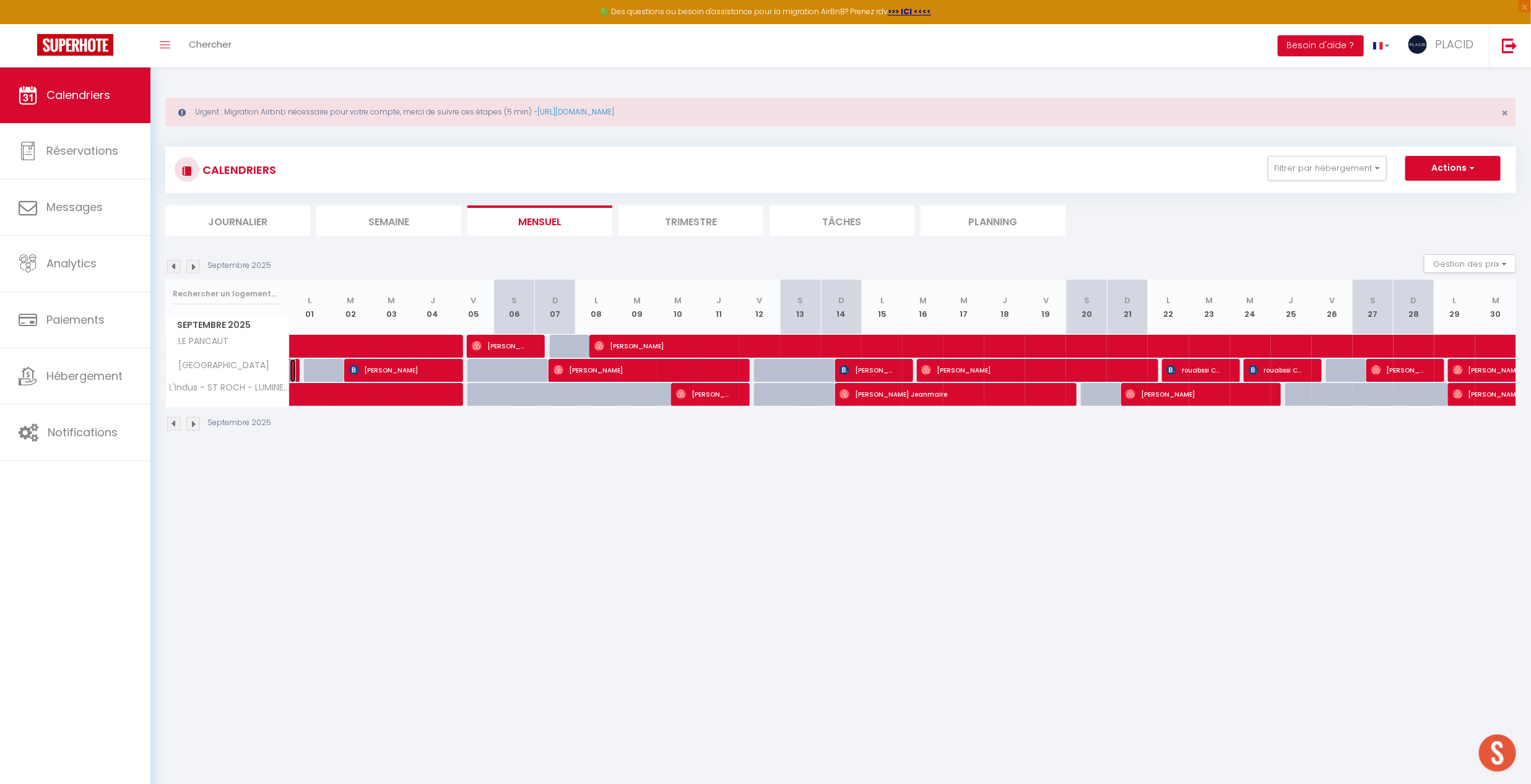
click at [293, 372] on link at bounding box center [293, 370] width 6 height 24
select select "OK"
select select "0"
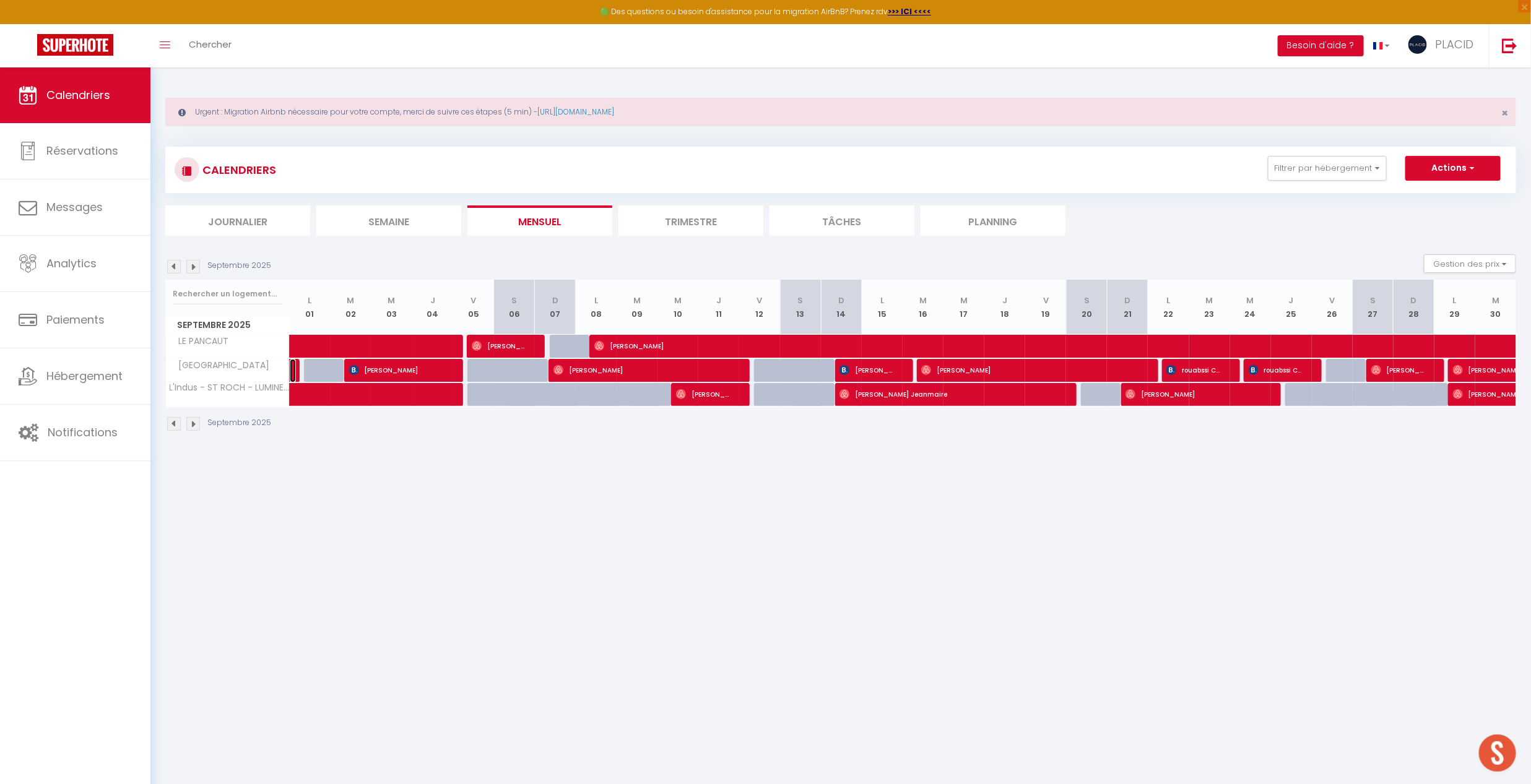
select select "1"
select select
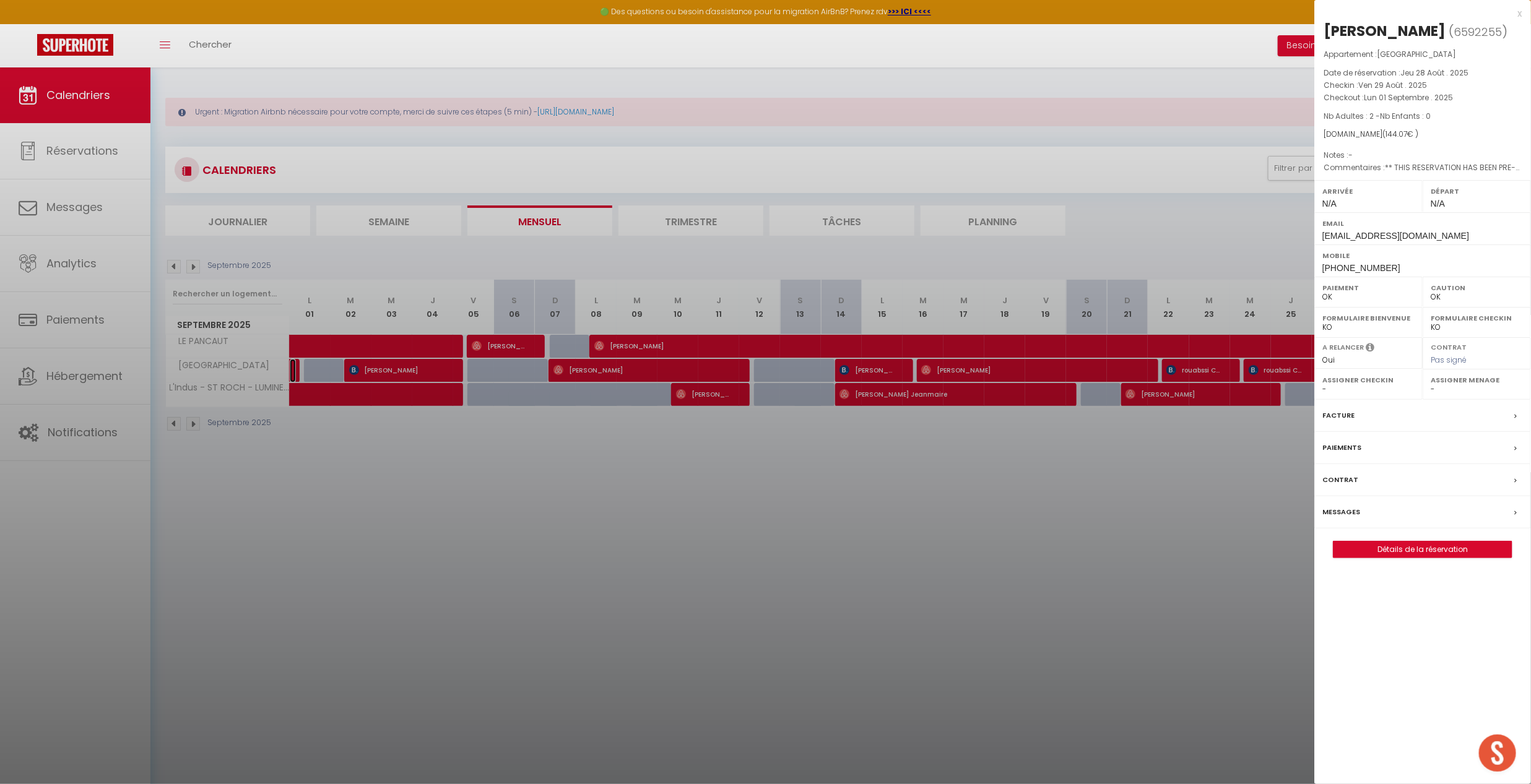
select select "40924"
click at [669, 607] on div at bounding box center [765, 392] width 1531 height 784
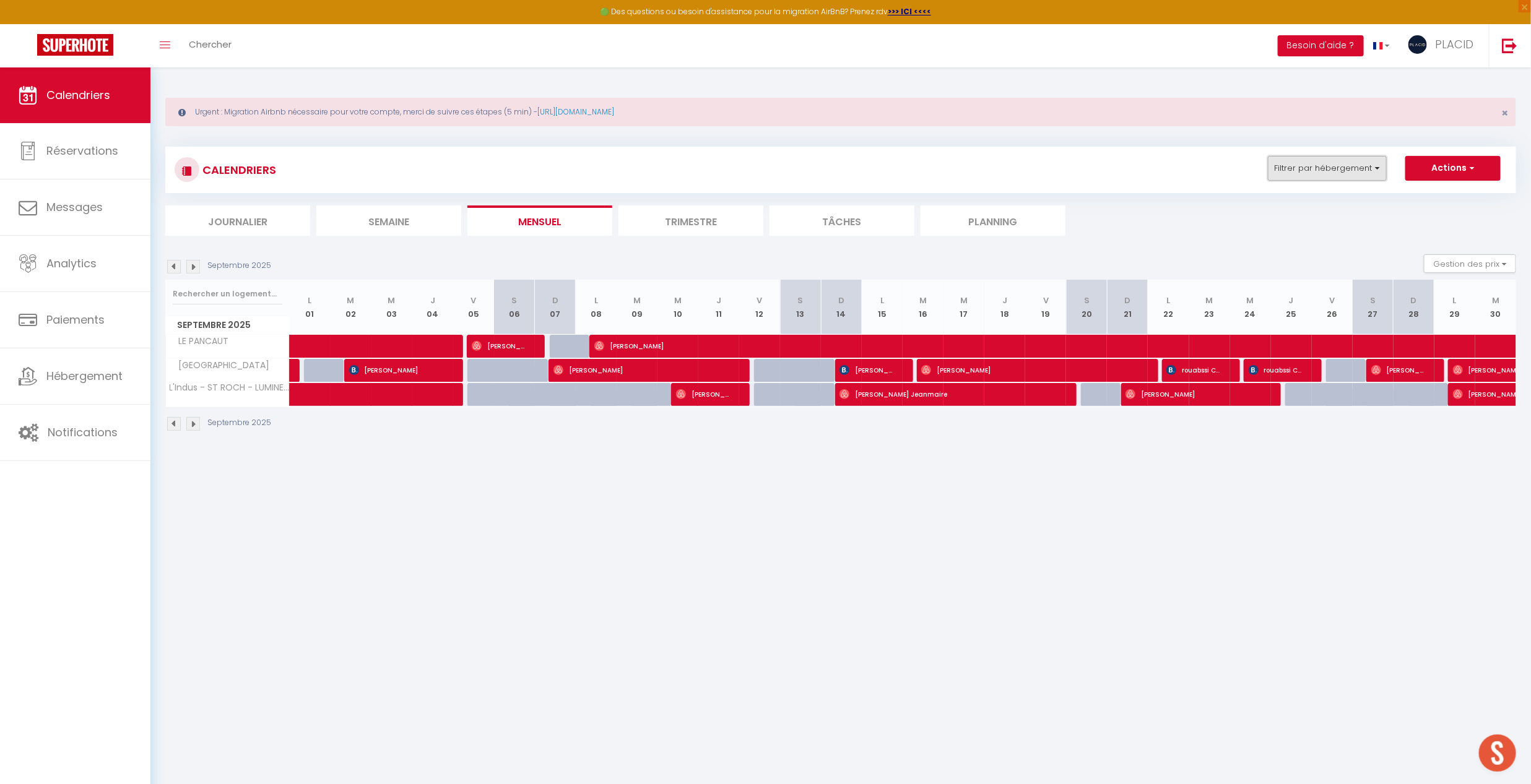
click at [1310, 167] on button "Filtrer par hébergement" at bounding box center [1327, 168] width 119 height 25
drag, startPoint x: 1310, startPoint y: 205, endPoint x: 1240, endPoint y: 198, distance: 70.3
click at [1240, 198] on div "CALENDRIERS Filtrer par hébergement suns CONCIERGERIE MDM Le Sunset Beach Effac…" at bounding box center [840, 192] width 1351 height 89
click at [1324, 177] on button "Filtrer par hébergement" at bounding box center [1327, 168] width 119 height 25
drag, startPoint x: 1324, startPoint y: 197, endPoint x: 1231, endPoint y: 192, distance: 93.1
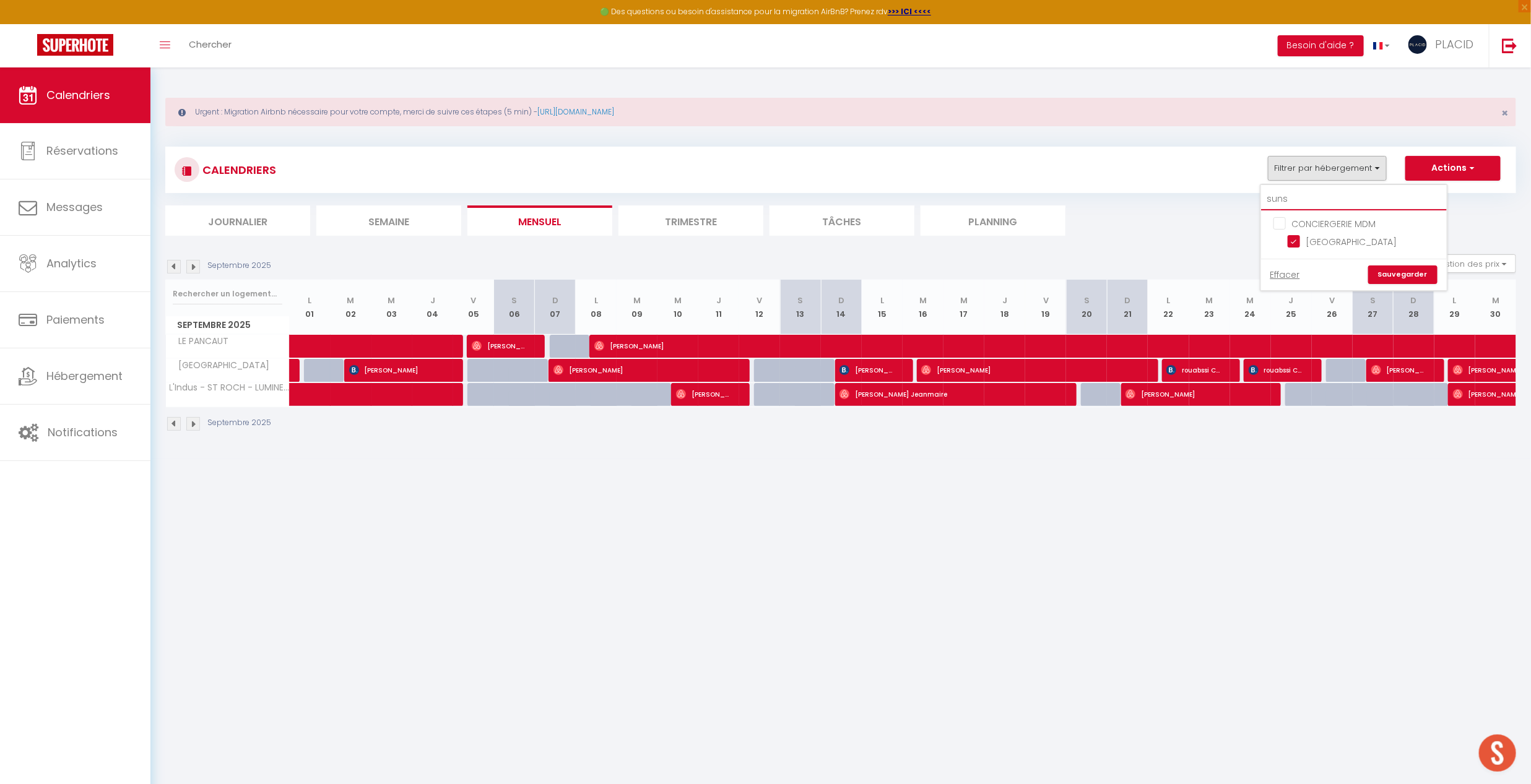
click at [1245, 196] on div "CALENDRIERS Filtrer par hébergement suns CONCIERGERIE MDM Le Sunset Beach Effac…" at bounding box center [840, 192] width 1351 height 89
click at [1296, 171] on button "Filtrer par hébergement" at bounding box center [1327, 168] width 119 height 25
click at [1303, 199] on input "suns" at bounding box center [1354, 199] width 186 height 22
type input "s"
checkbox input "false"
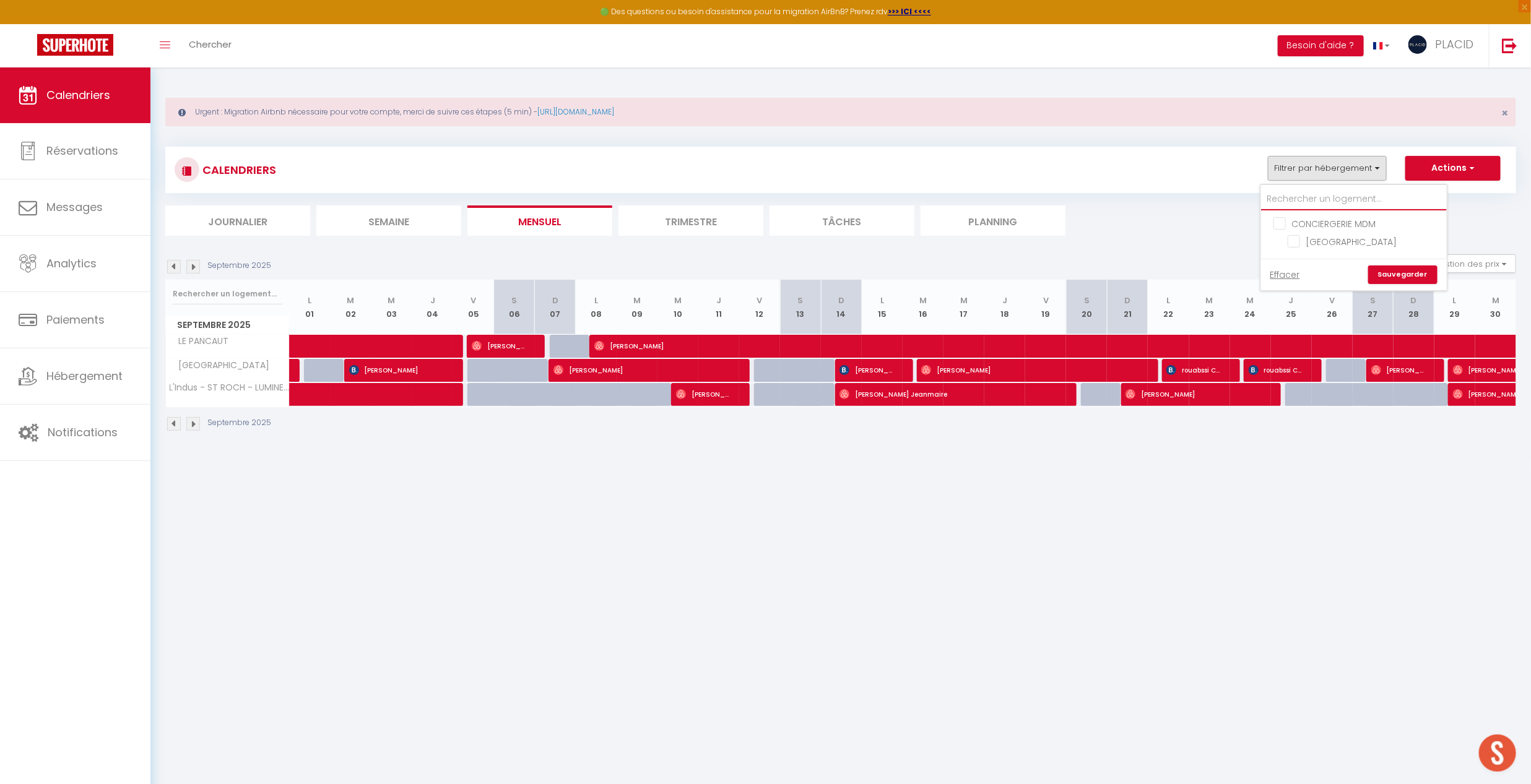
checkbox input "false"
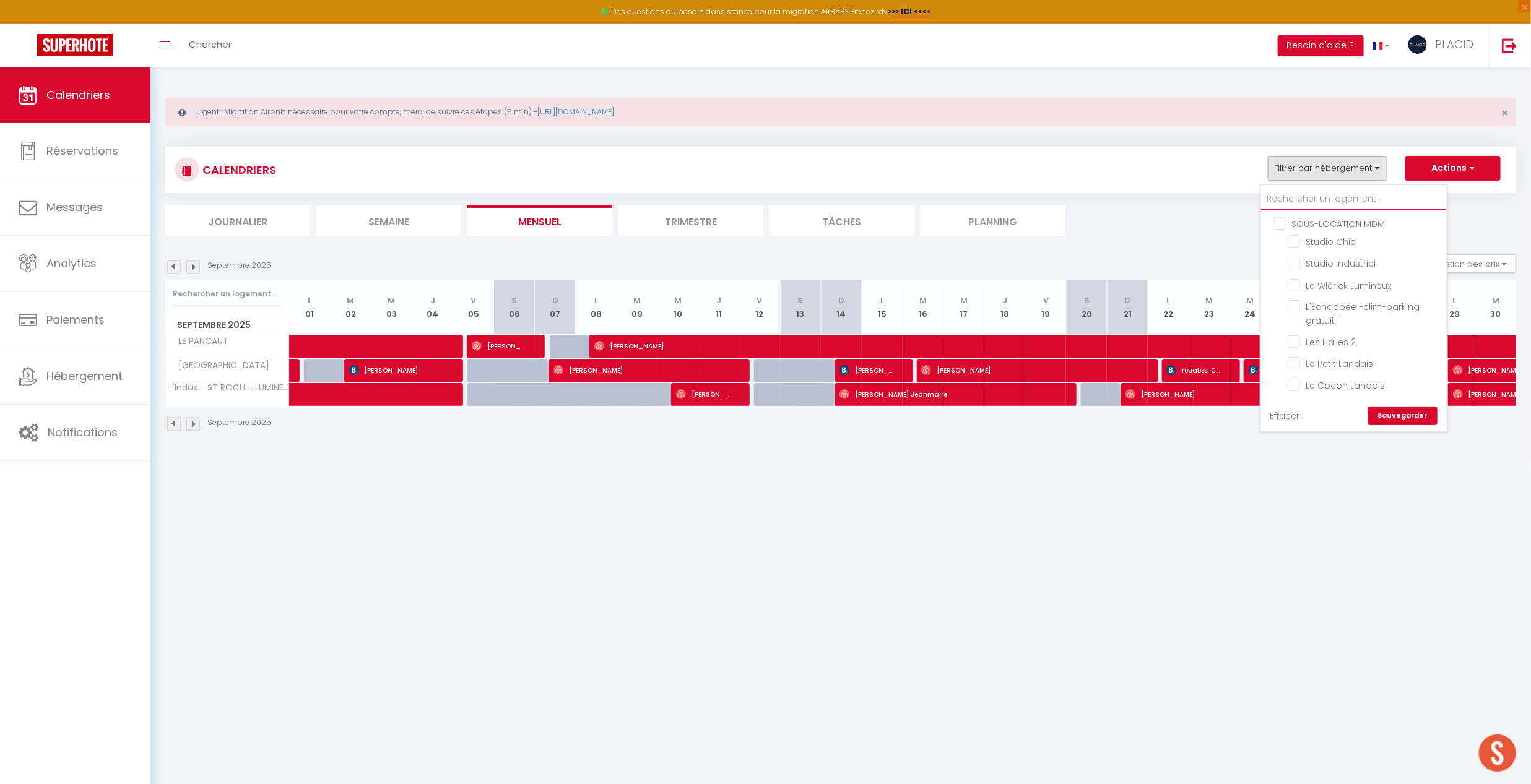
type input "c"
checkbox input "false"
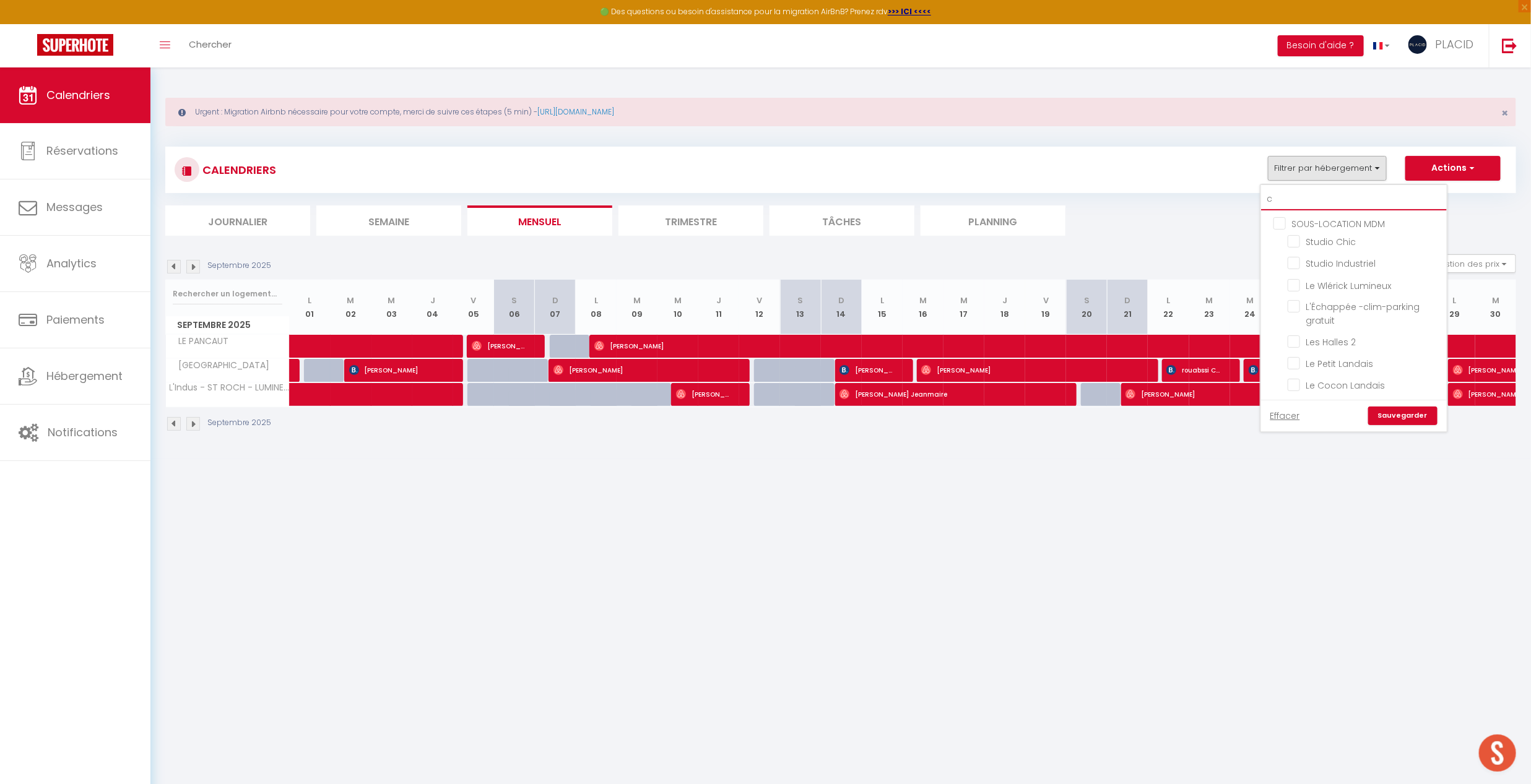
checkbox input "false"
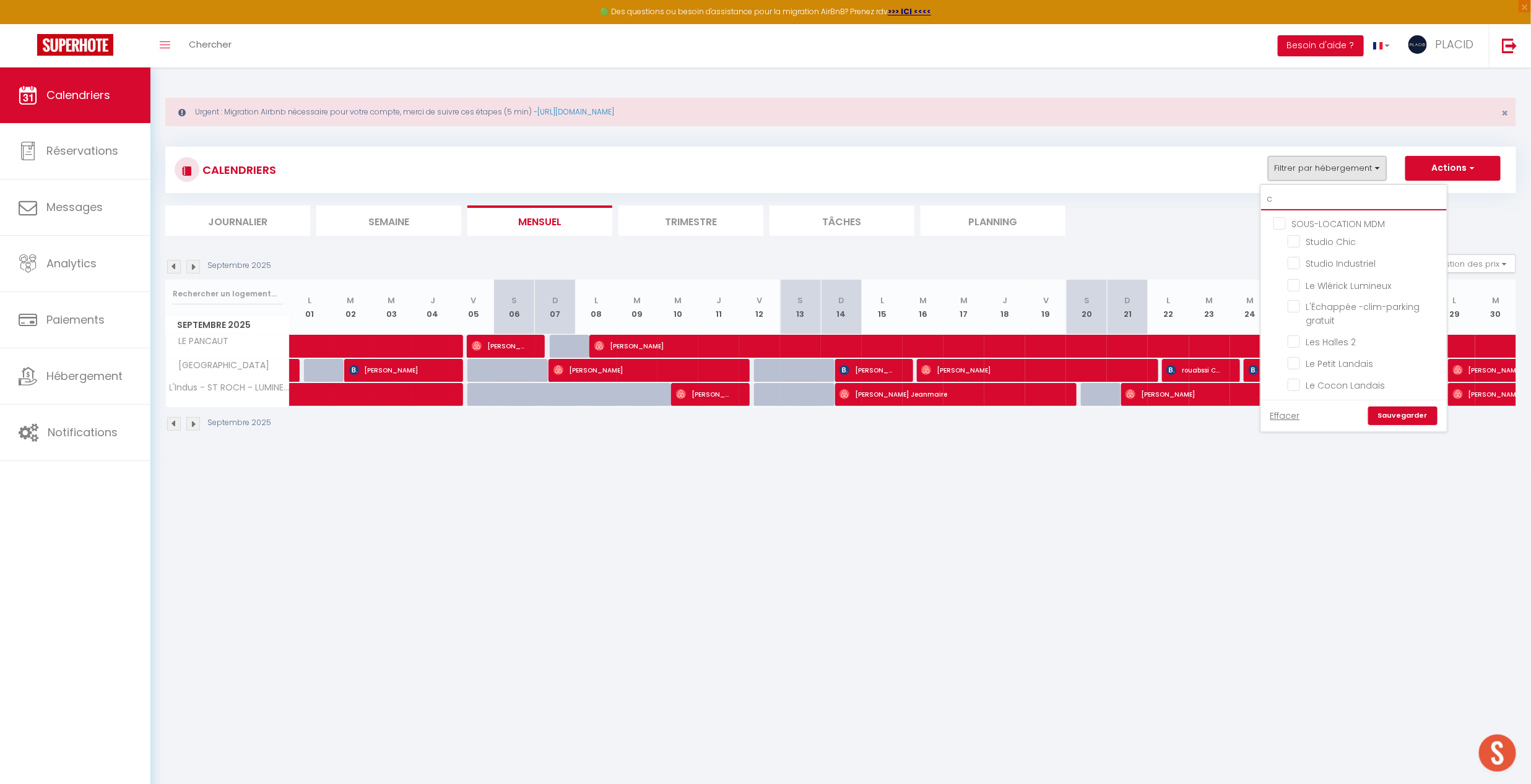
checkbox input "false"
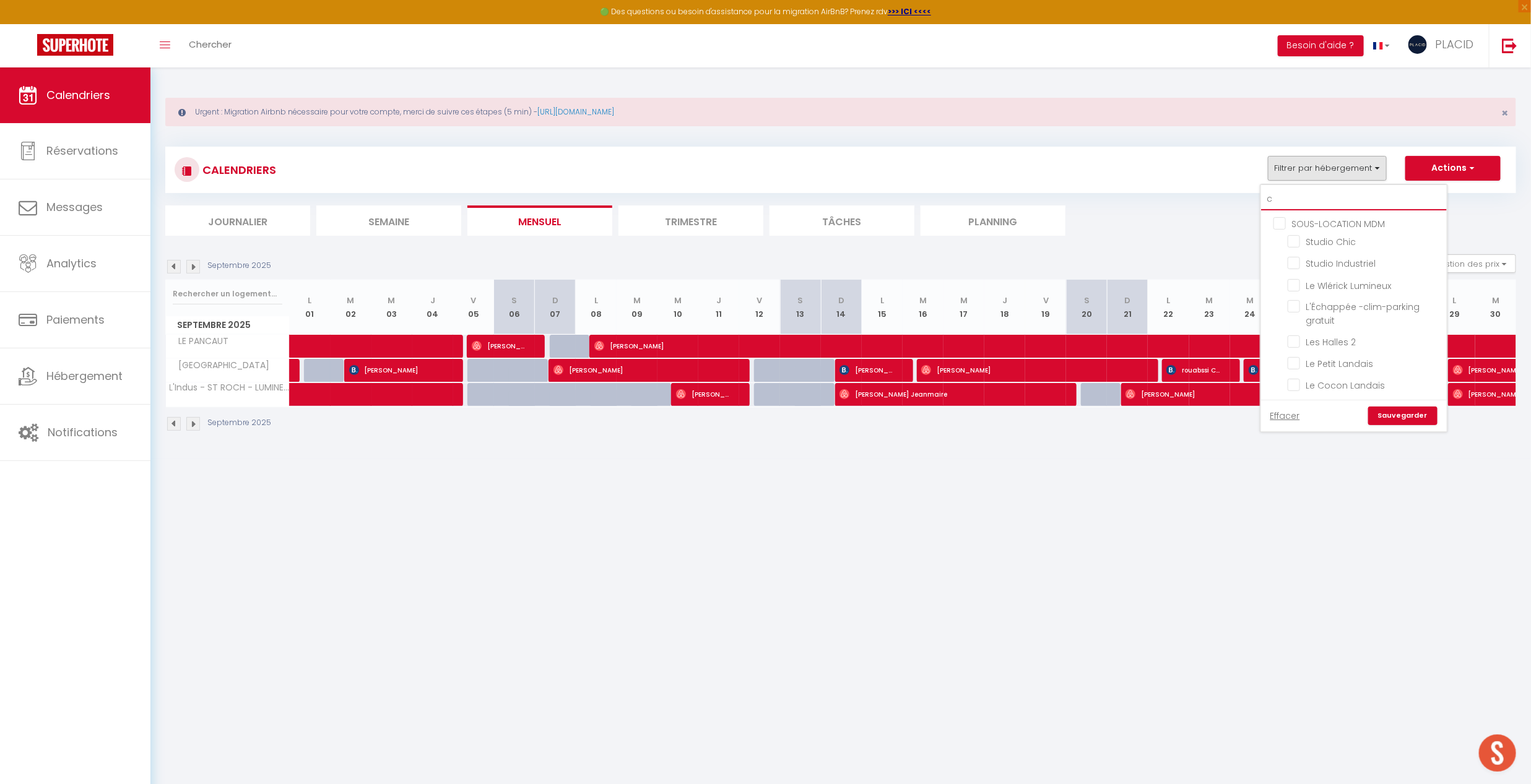
checkbox input "false"
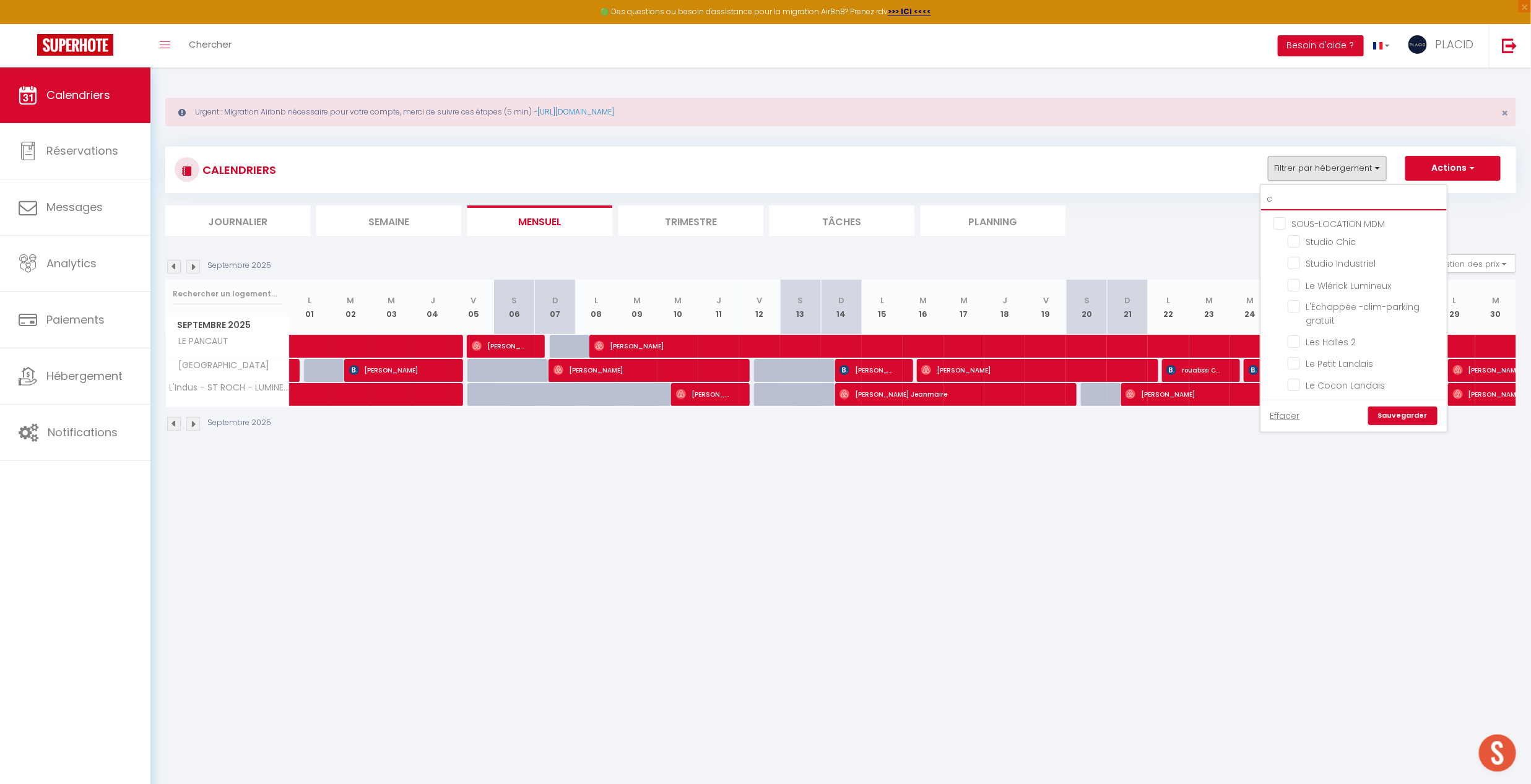
checkbox input "false"
checkbox input "true"
checkbox input "false"
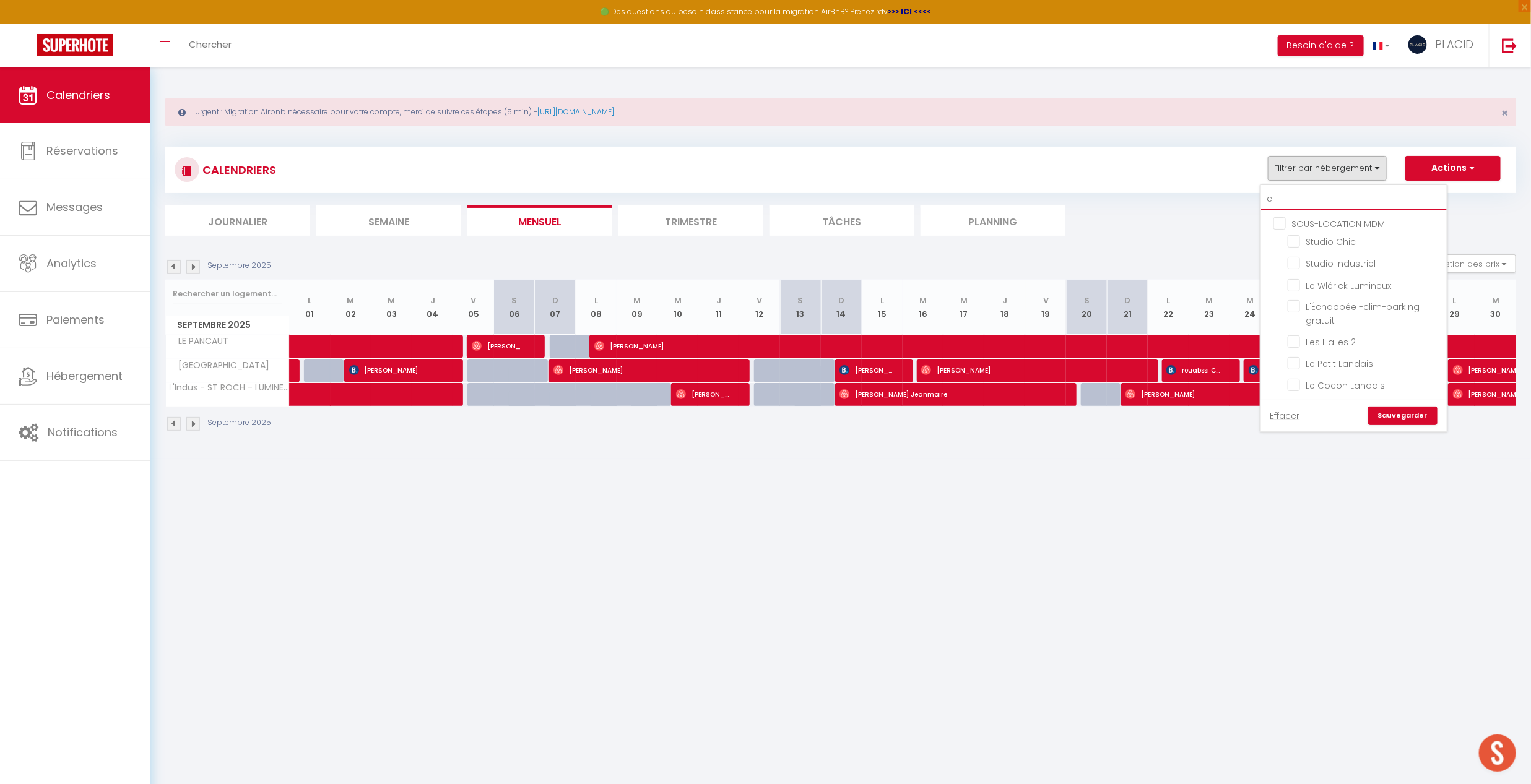
checkbox input "false"
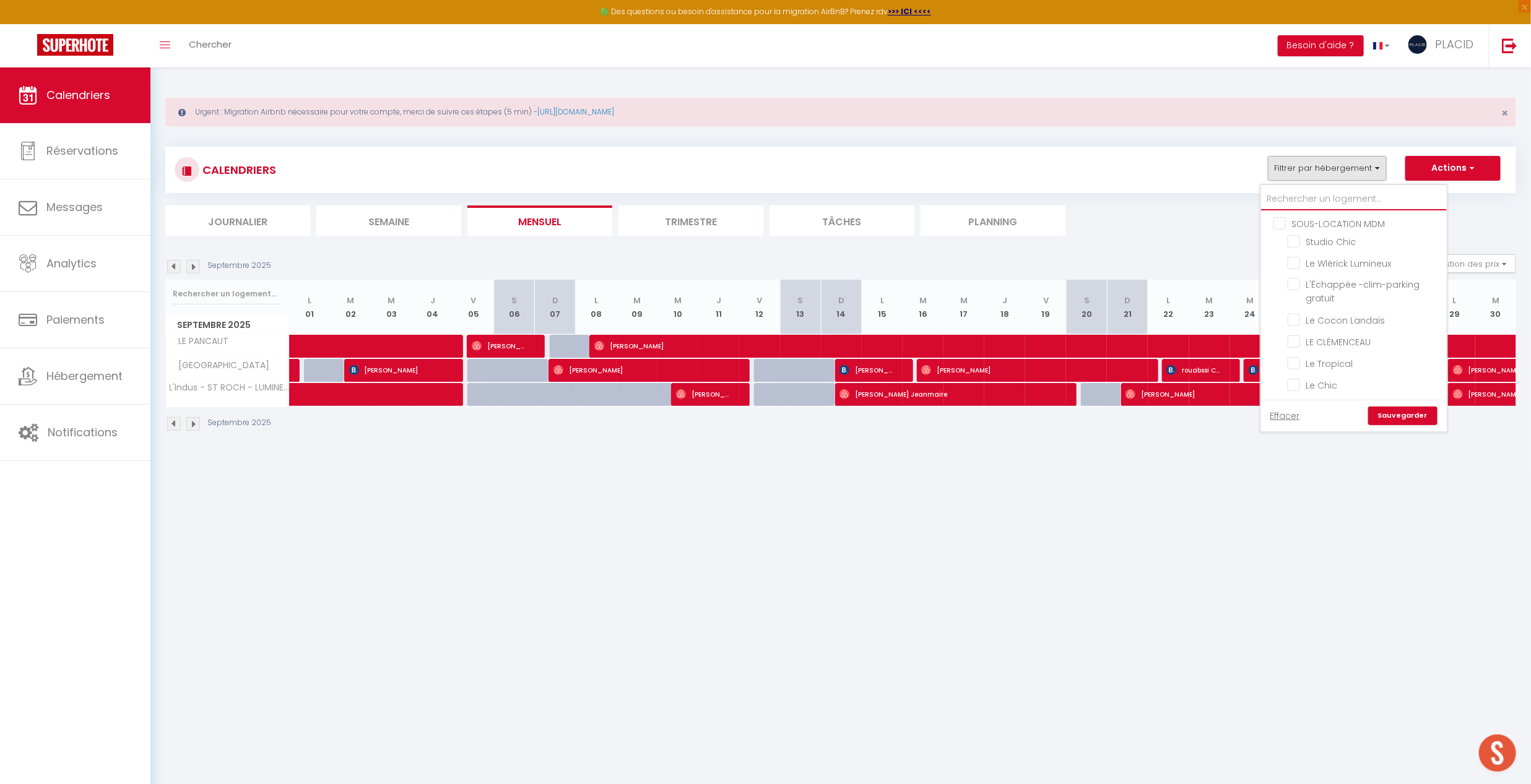
checkbox input "false"
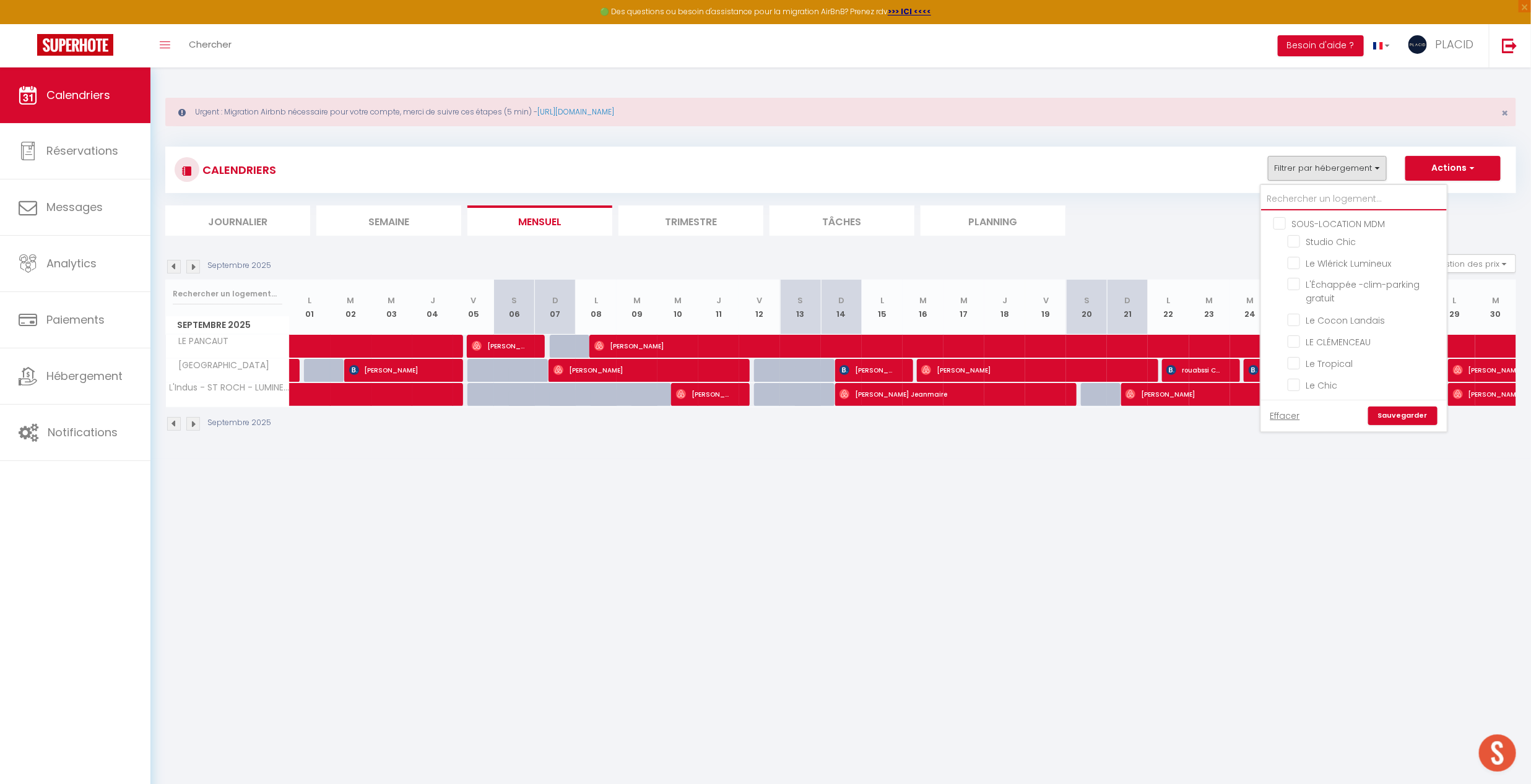
checkbox input "false"
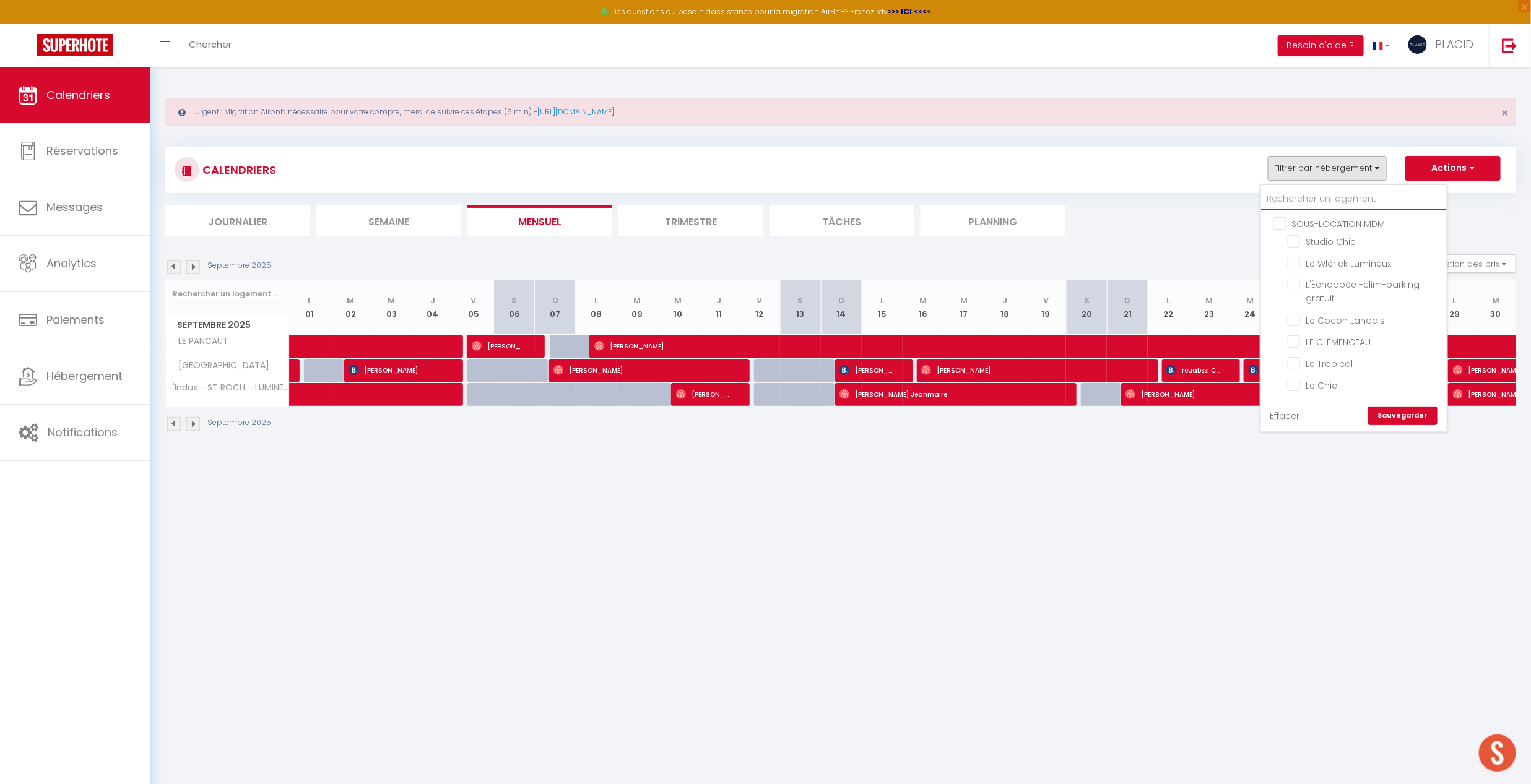
checkbox input "false"
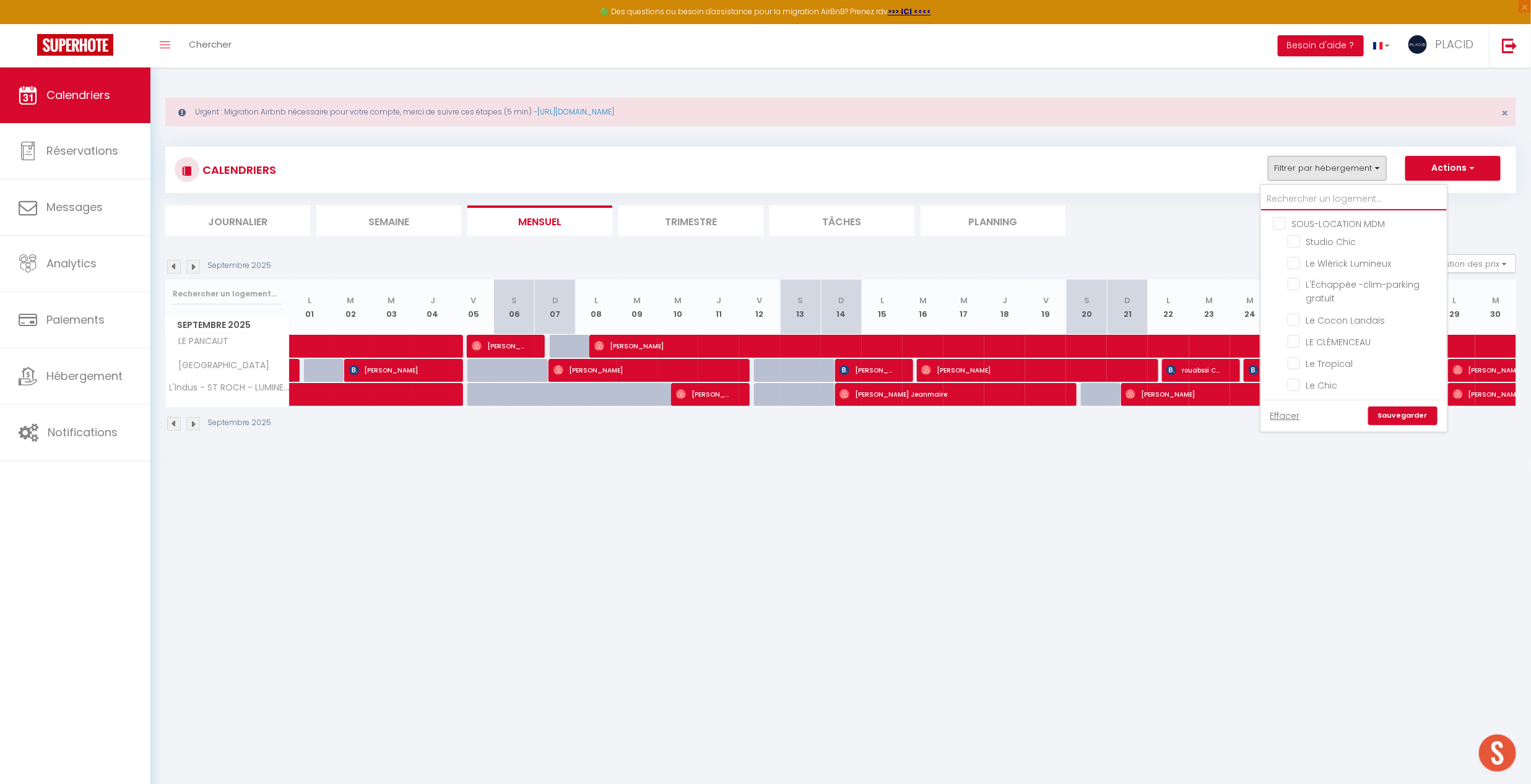
checkbox input "false"
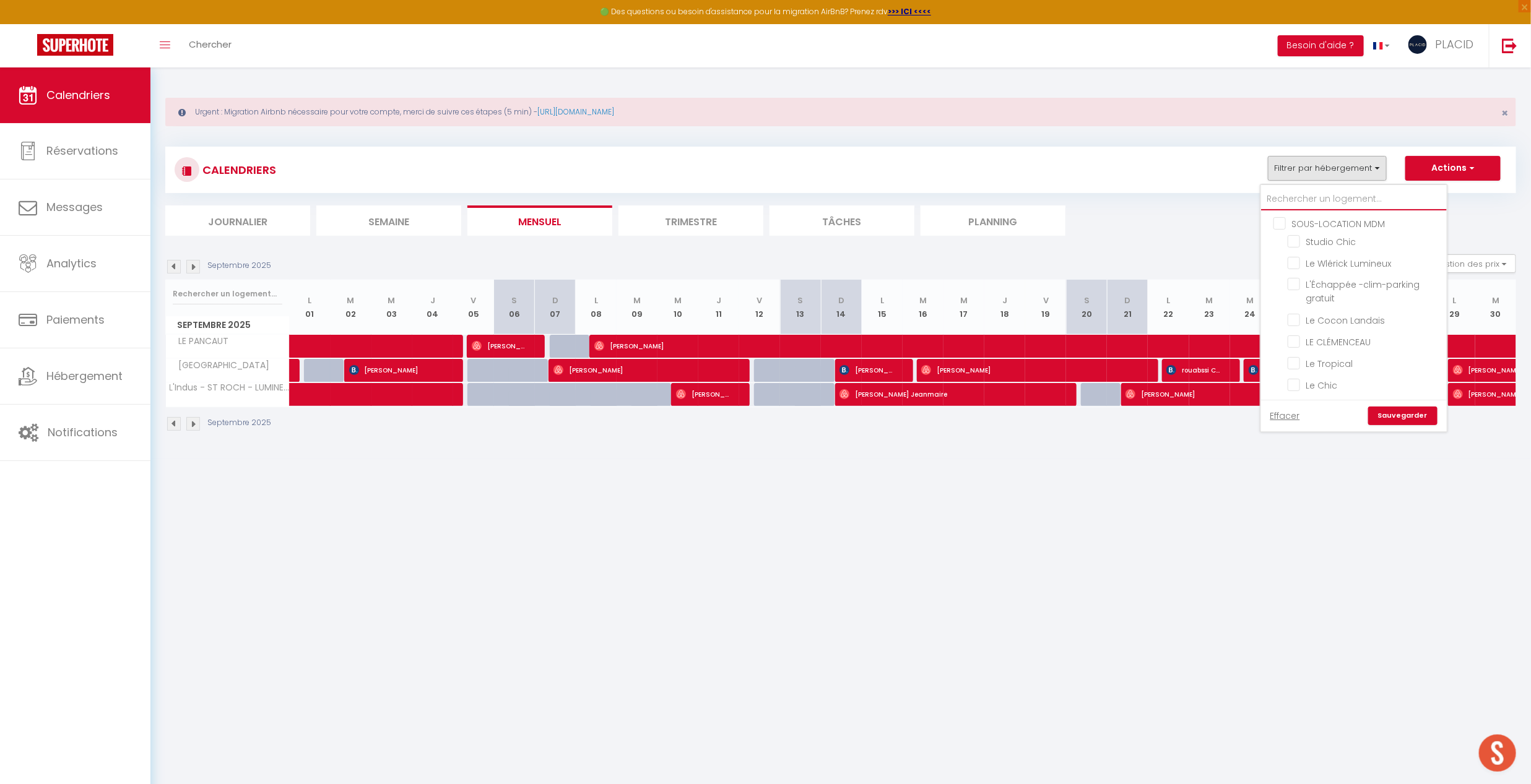
checkbox input "false"
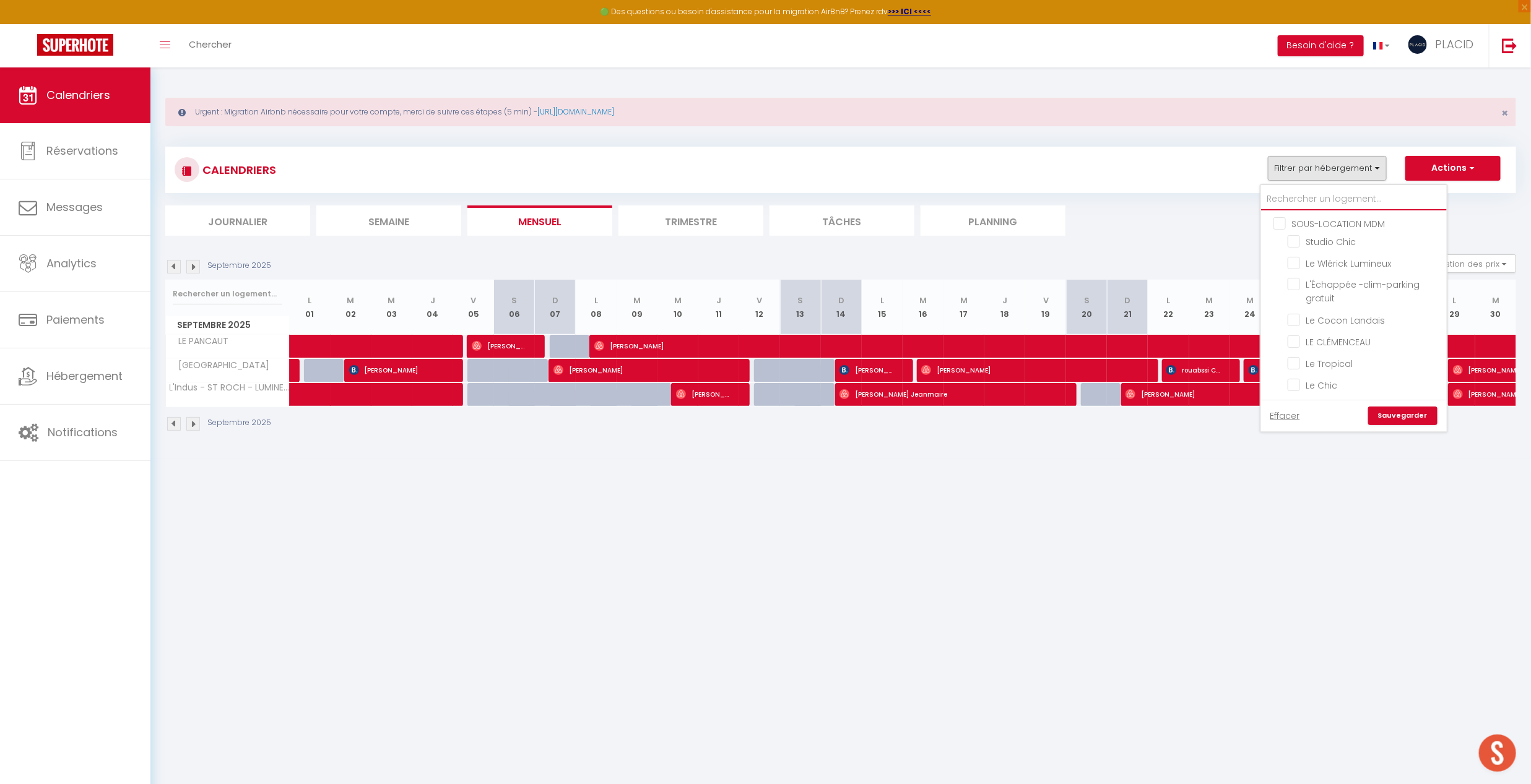
checkbox input "false"
type input "v"
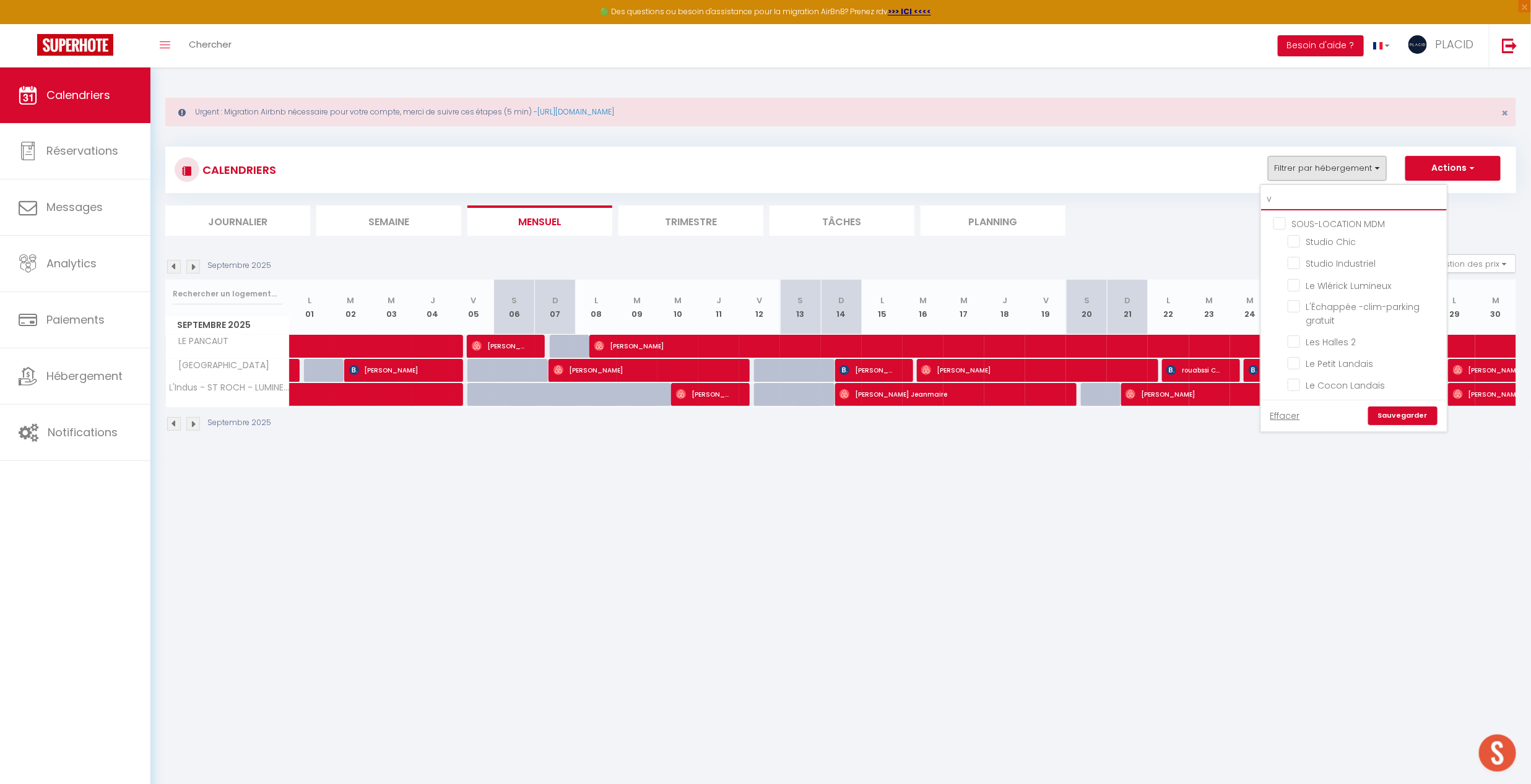
checkbox input "false"
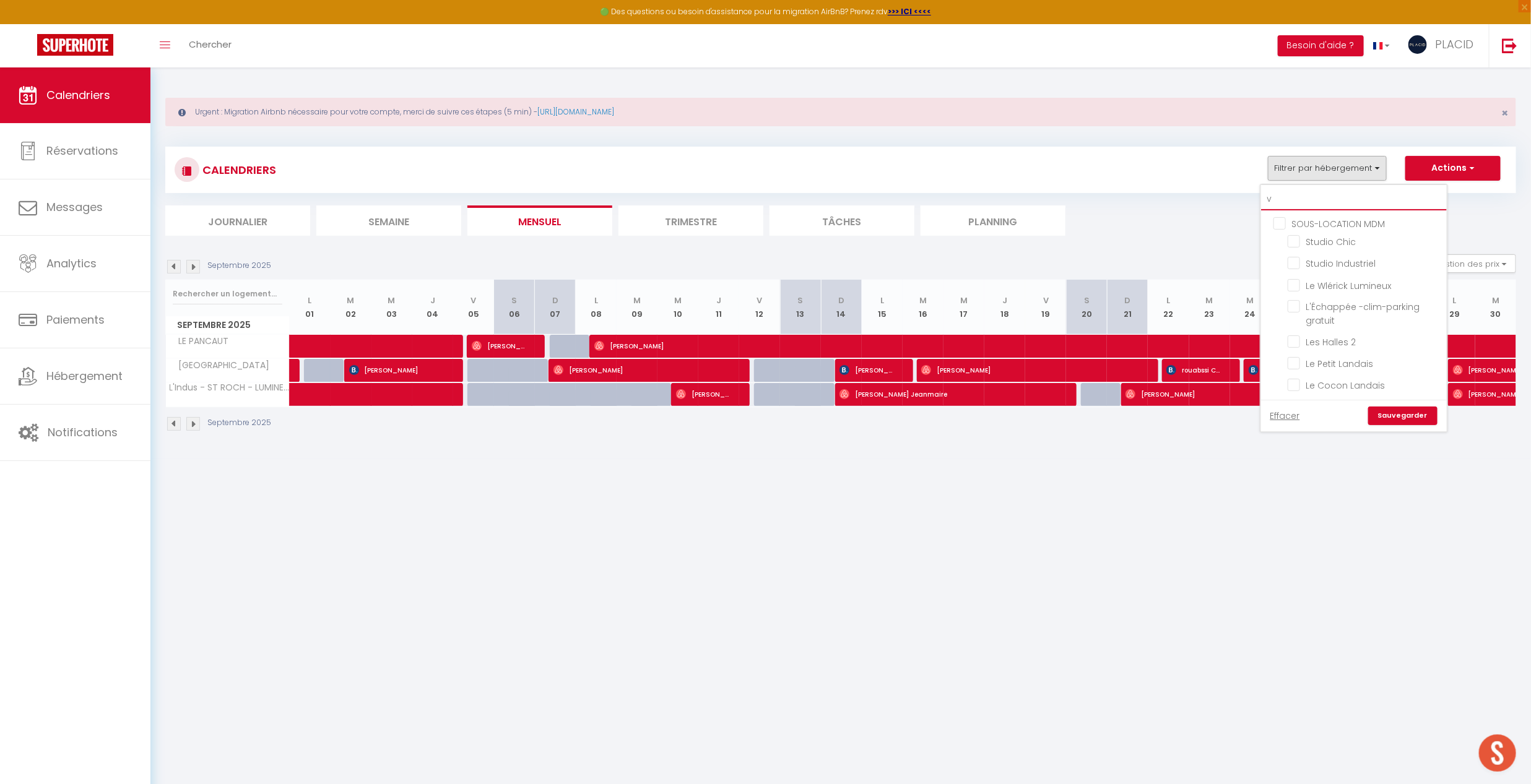
checkbox input "false"
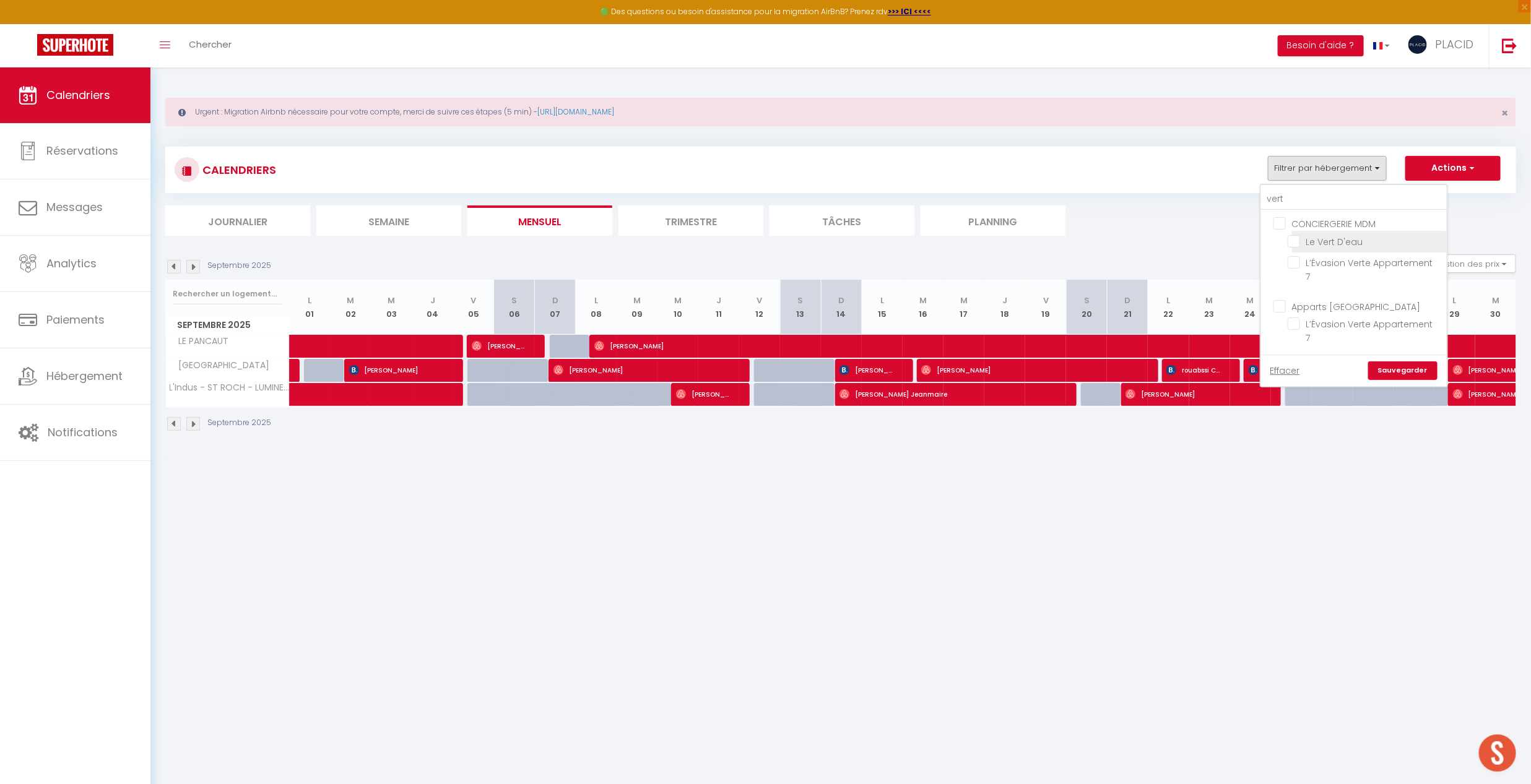
click at [1297, 242] on input "Le Vert D'eau" at bounding box center [1365, 241] width 155 height 12
click at [1337, 362] on link "Sauvegarder" at bounding box center [1403, 370] width 69 height 18
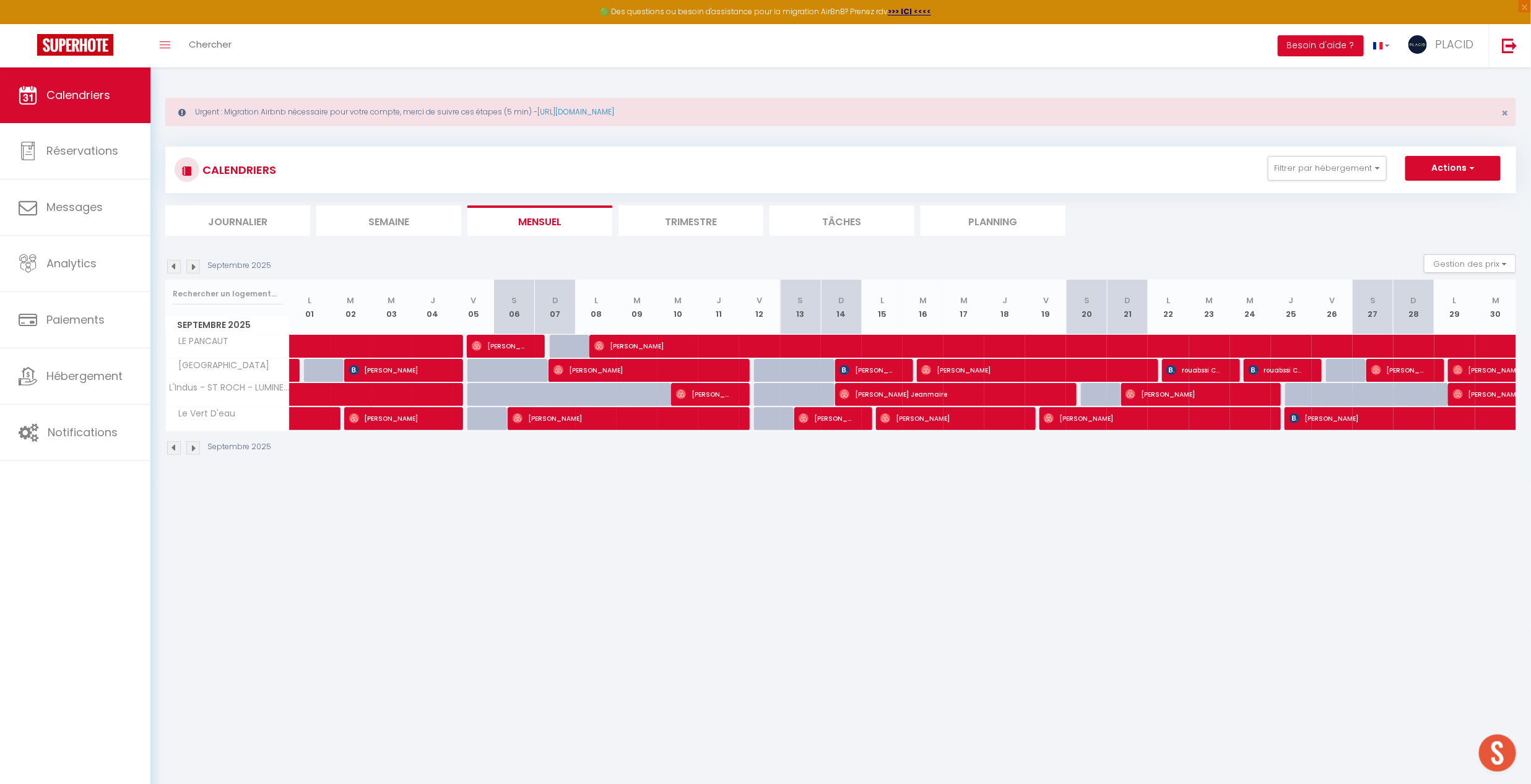
click at [175, 265] on img at bounding box center [174, 267] width 14 height 14
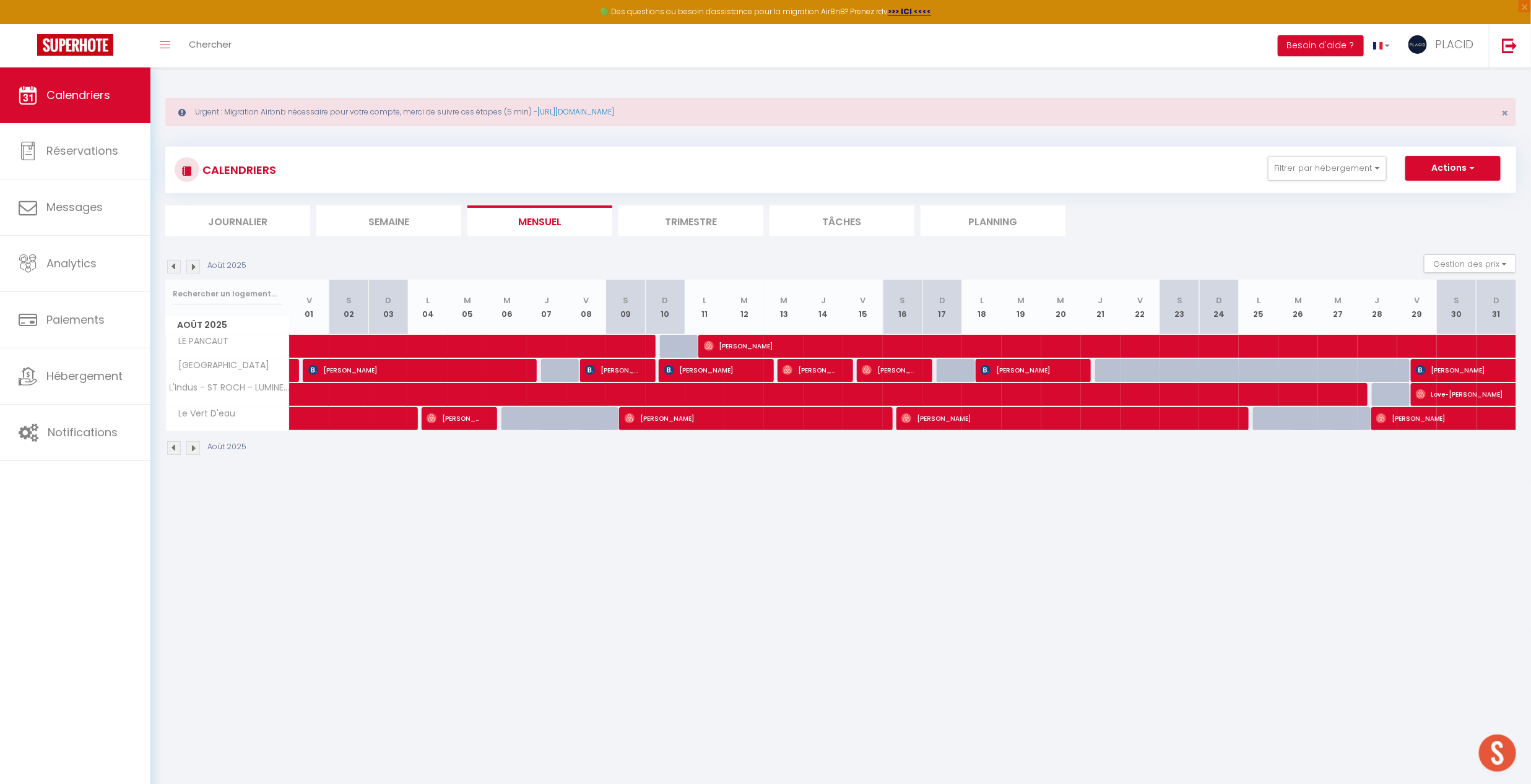
click at [196, 271] on img at bounding box center [193, 267] width 14 height 14
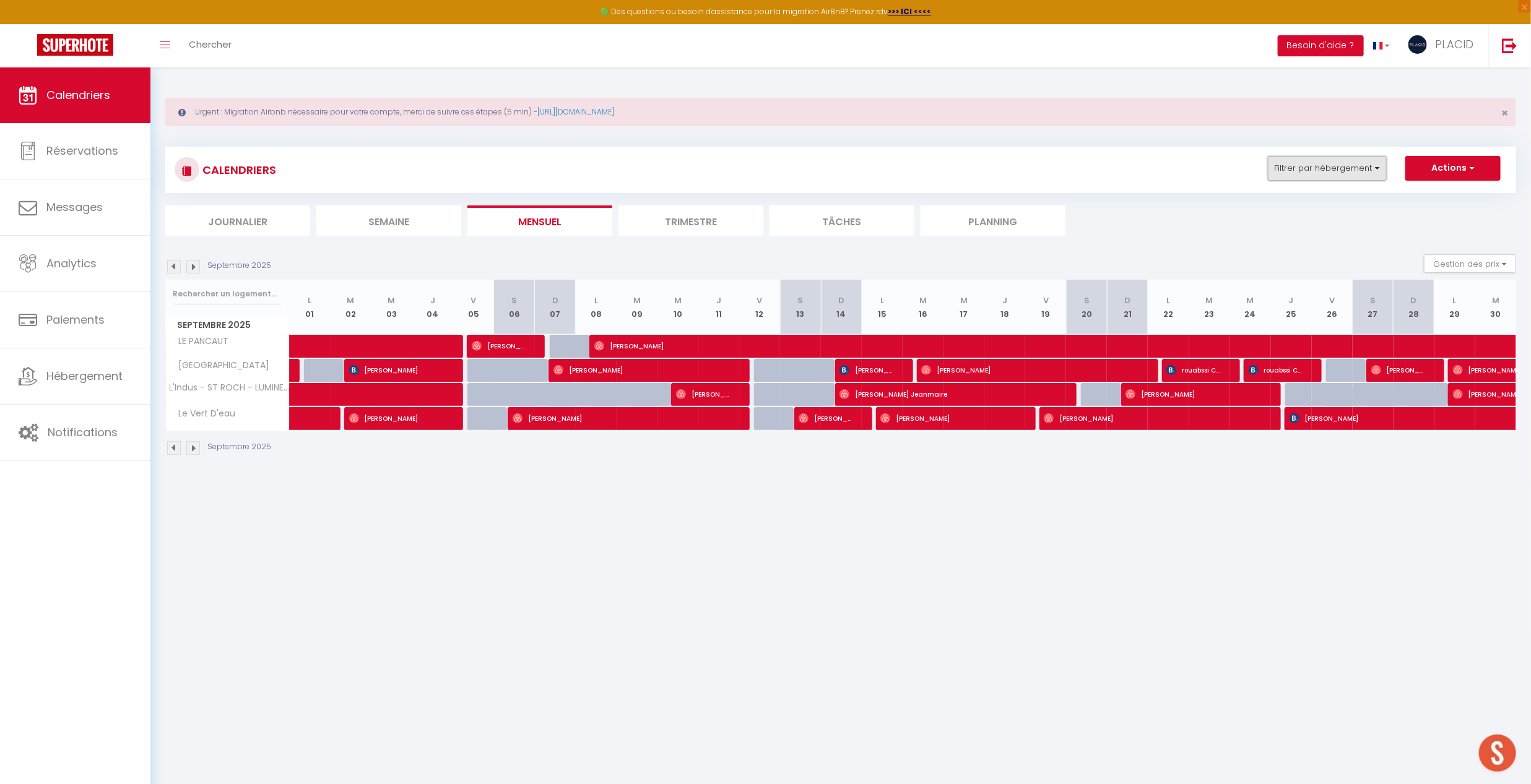
click at [1327, 170] on button "Filtrer par hébergement" at bounding box center [1327, 168] width 119 height 25
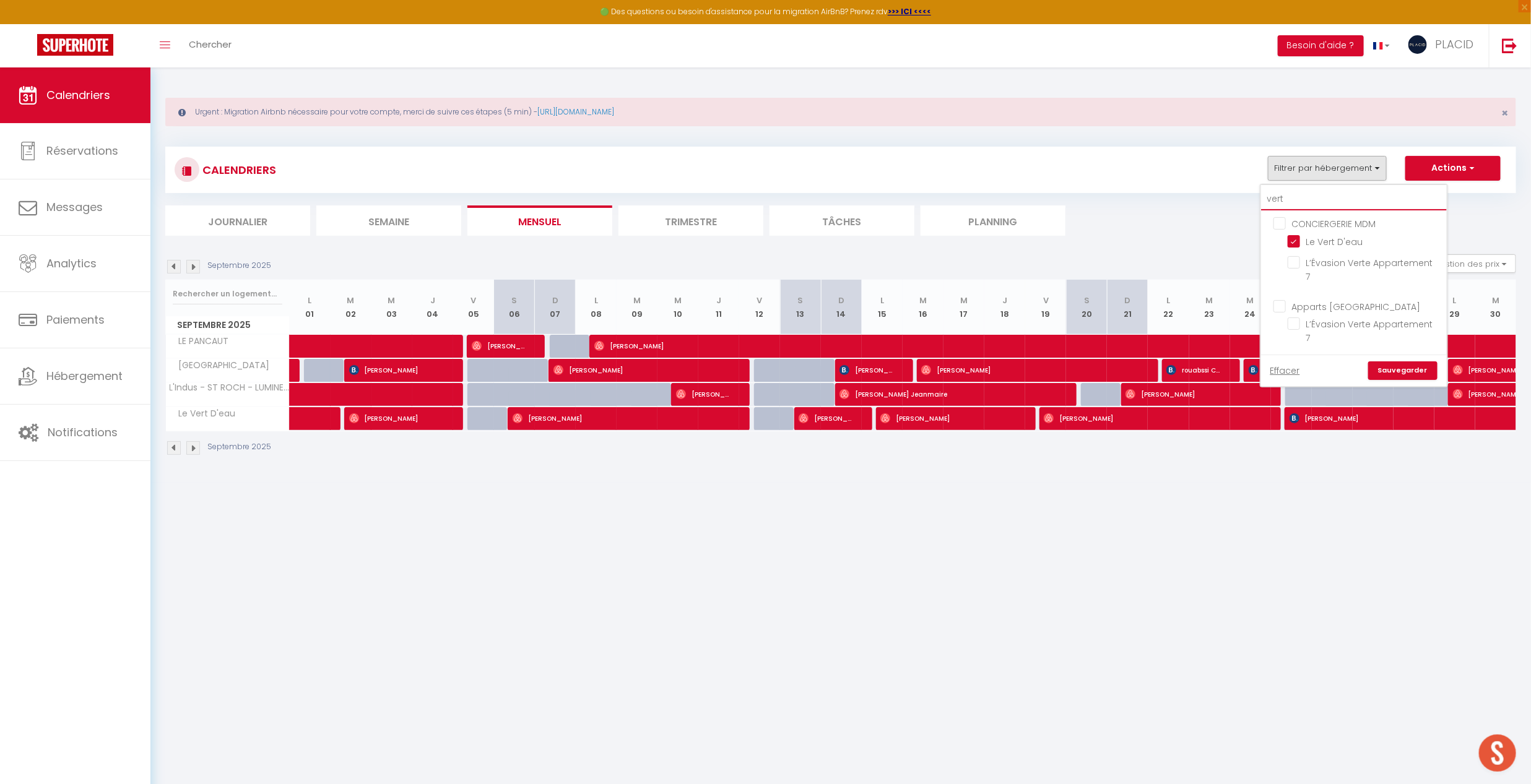
drag, startPoint x: 1324, startPoint y: 205, endPoint x: 1267, endPoint y: 204, distance: 57.0
click at [1267, 204] on input "vert" at bounding box center [1354, 199] width 186 height 22
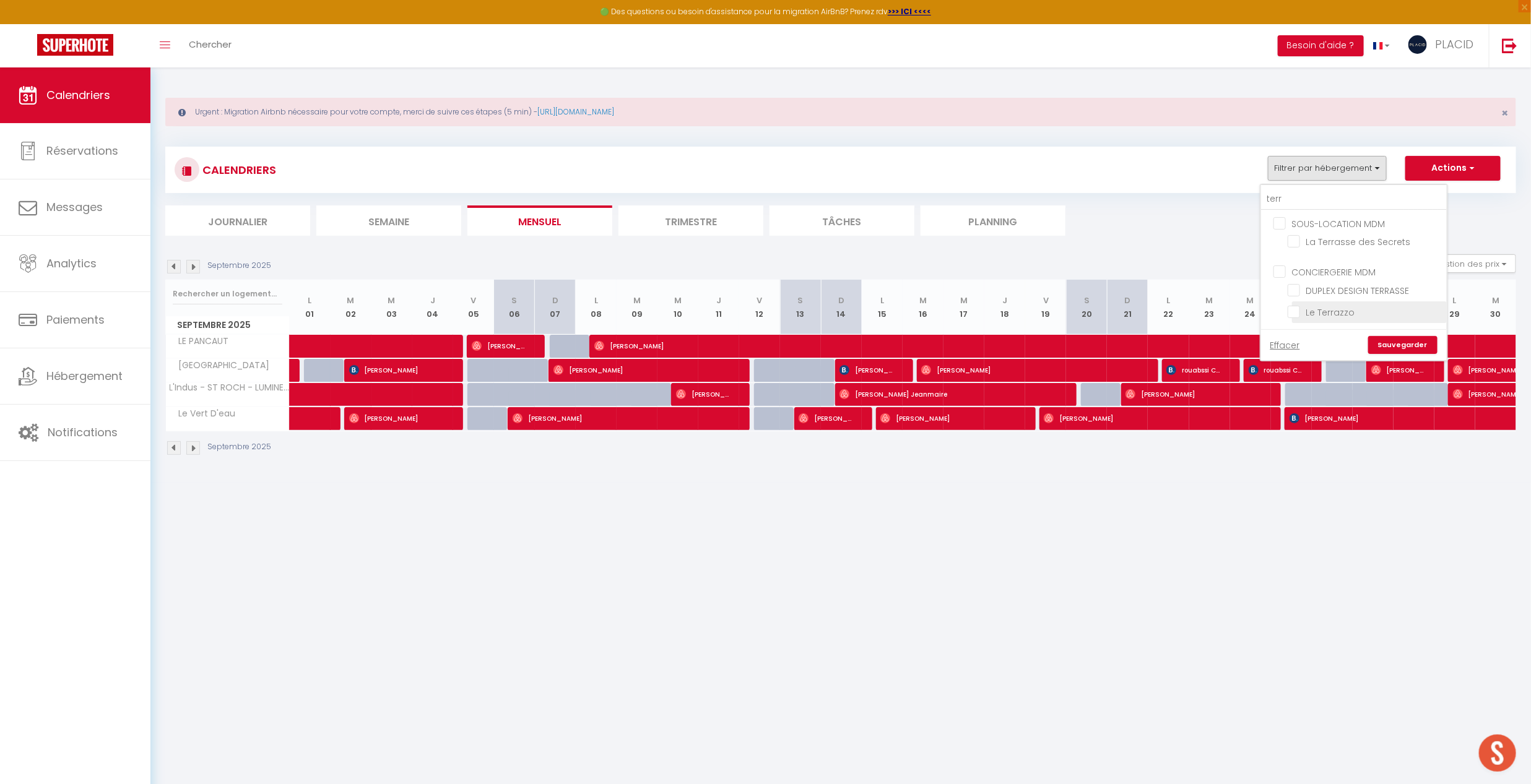
click at [1299, 313] on input "Le Terrazzo" at bounding box center [1365, 311] width 155 height 12
click at [1337, 345] on link "Sauvegarder" at bounding box center [1403, 345] width 69 height 18
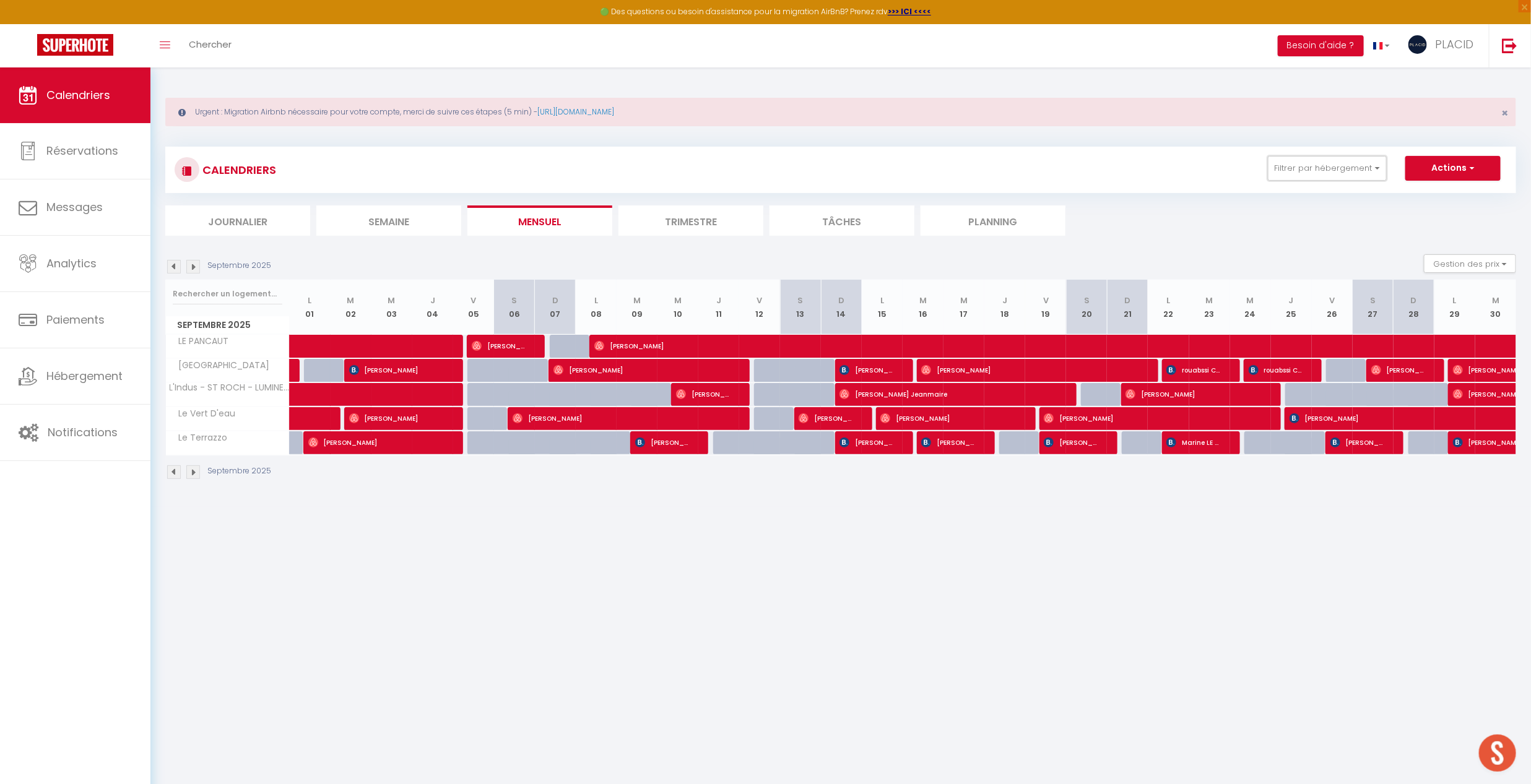
click at [1303, 164] on button "Filtrer par hébergement" at bounding box center [1327, 168] width 119 height 25
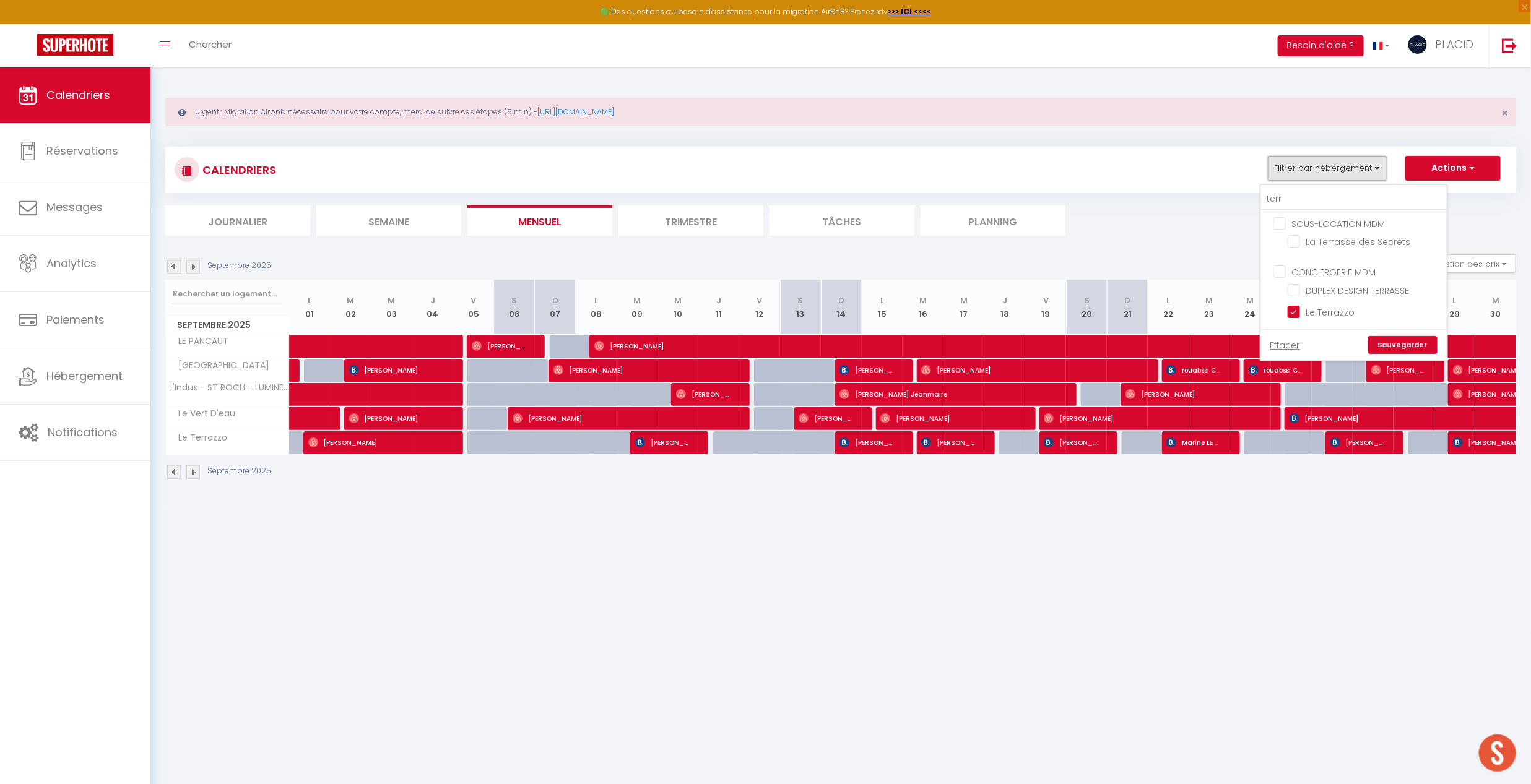
click at [1318, 173] on button "Filtrer par hébergement" at bounding box center [1327, 168] width 119 height 25
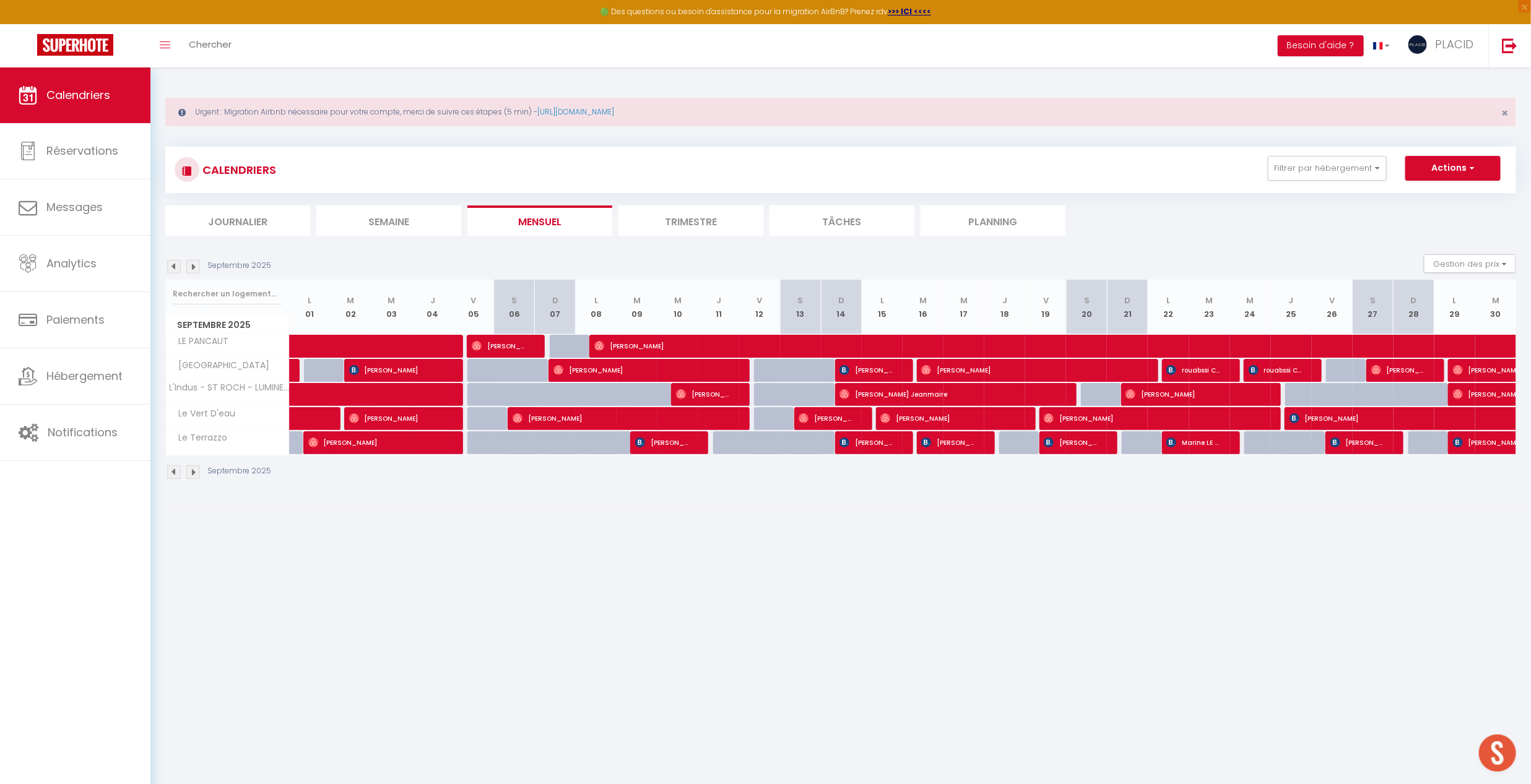
click at [1320, 198] on div "CALENDRIERS Filtrer par hébergement terr SOUS-LOCATION MDM La Terrasse des Secr…" at bounding box center [840, 192] width 1351 height 89
click at [1324, 177] on button "Filtrer par hébergement" at bounding box center [1327, 168] width 119 height 25
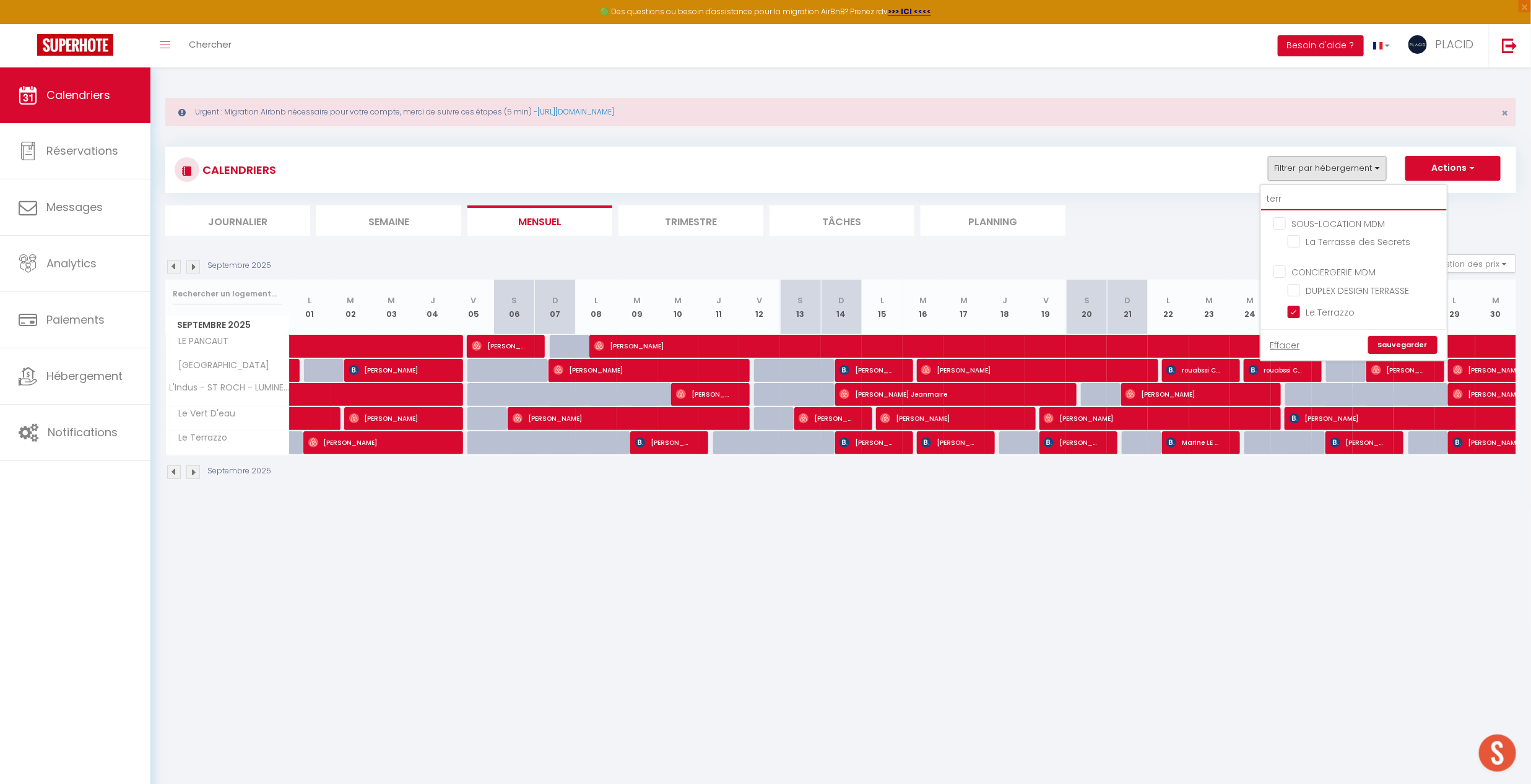
drag, startPoint x: 1316, startPoint y: 198, endPoint x: 1079, endPoint y: 202, distance: 237.0
click at [1092, 204] on div "CALENDRIERS Filtrer par hébergement terr SOUS-LOCATION MDM La Terrasse des Secr…" at bounding box center [840, 192] width 1351 height 89
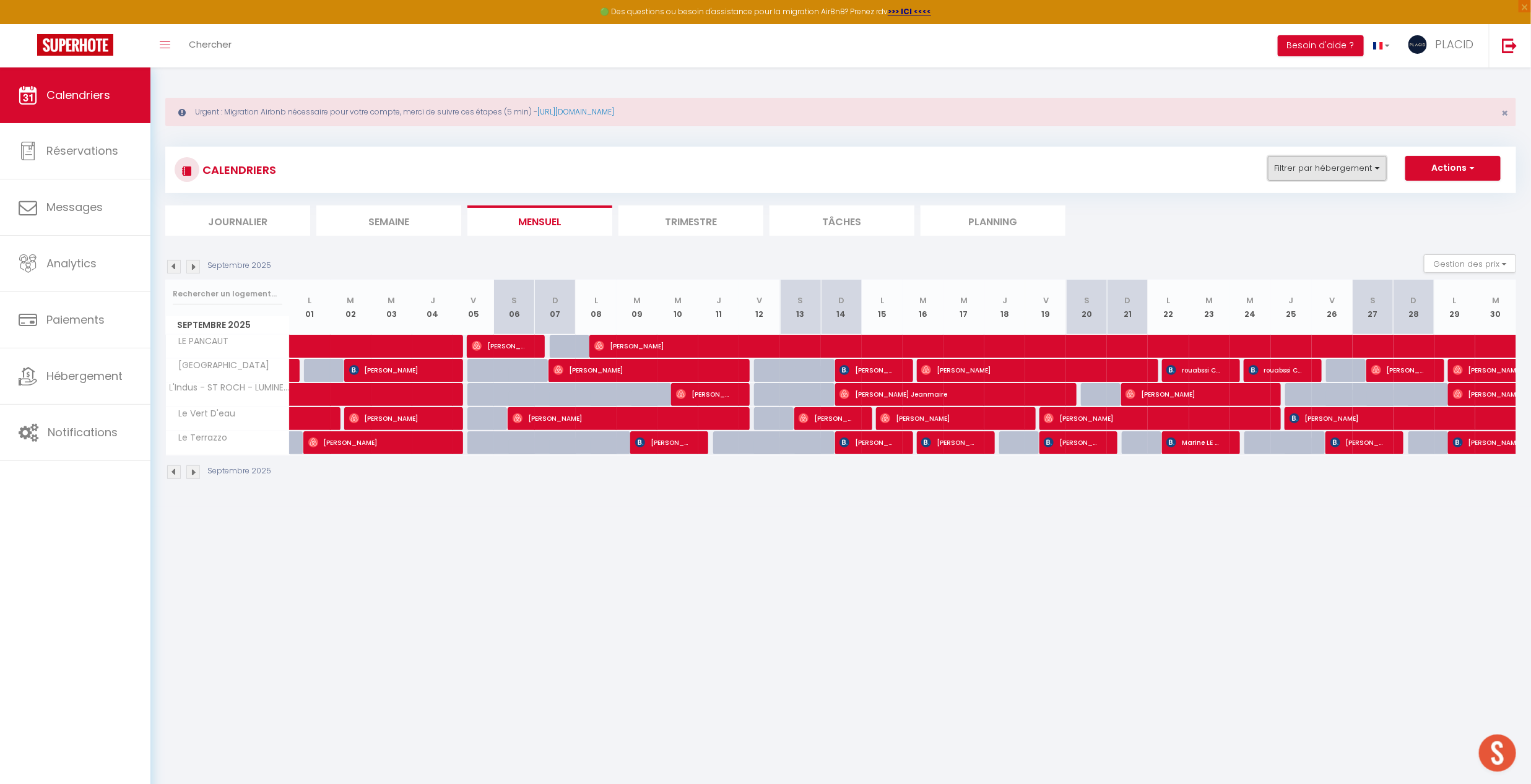
click at [1282, 174] on button "Filtrer par hébergement" at bounding box center [1327, 168] width 119 height 25
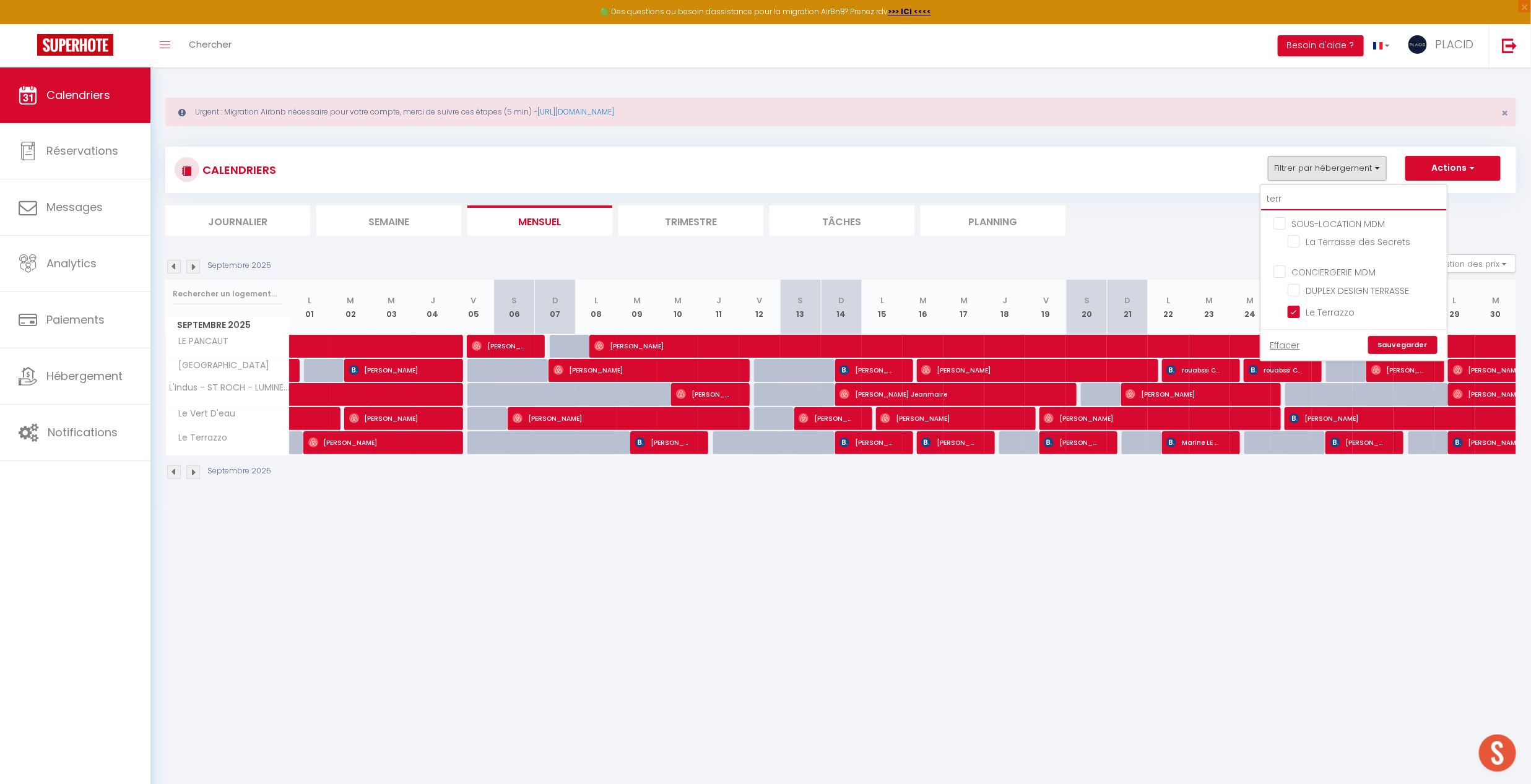
click at [1306, 192] on input "terr" at bounding box center [1354, 199] width 186 height 22
drag, startPoint x: 1314, startPoint y: 197, endPoint x: 1259, endPoint y: 200, distance: 55.1
click at [1255, 198] on div "CALENDRIERS Filtrer par hébergement terr SOUS-LOCATION MDM La Terrasse des Secr…" at bounding box center [840, 192] width 1351 height 89
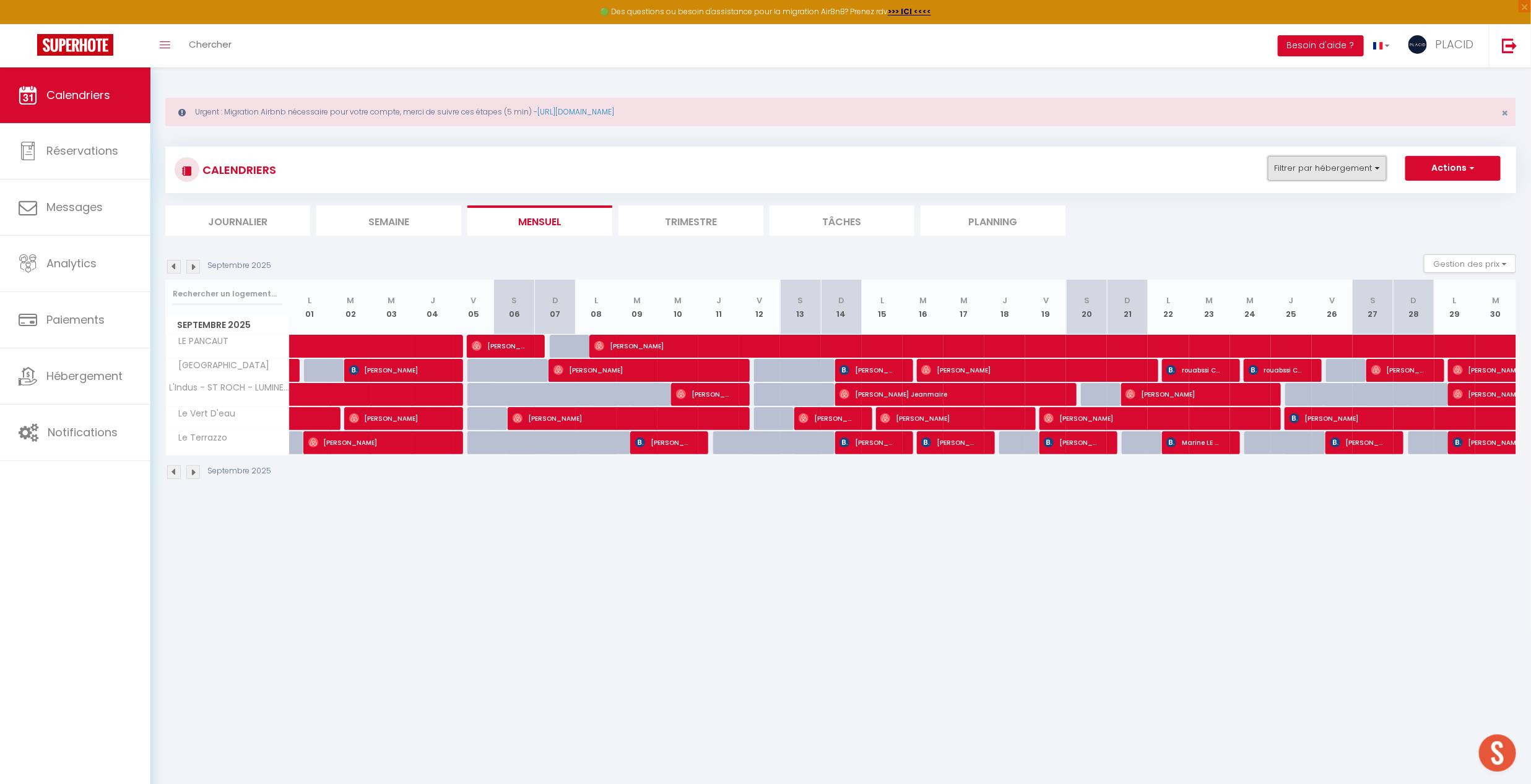
click at [1296, 173] on button "Filtrer par hébergement" at bounding box center [1327, 168] width 119 height 25
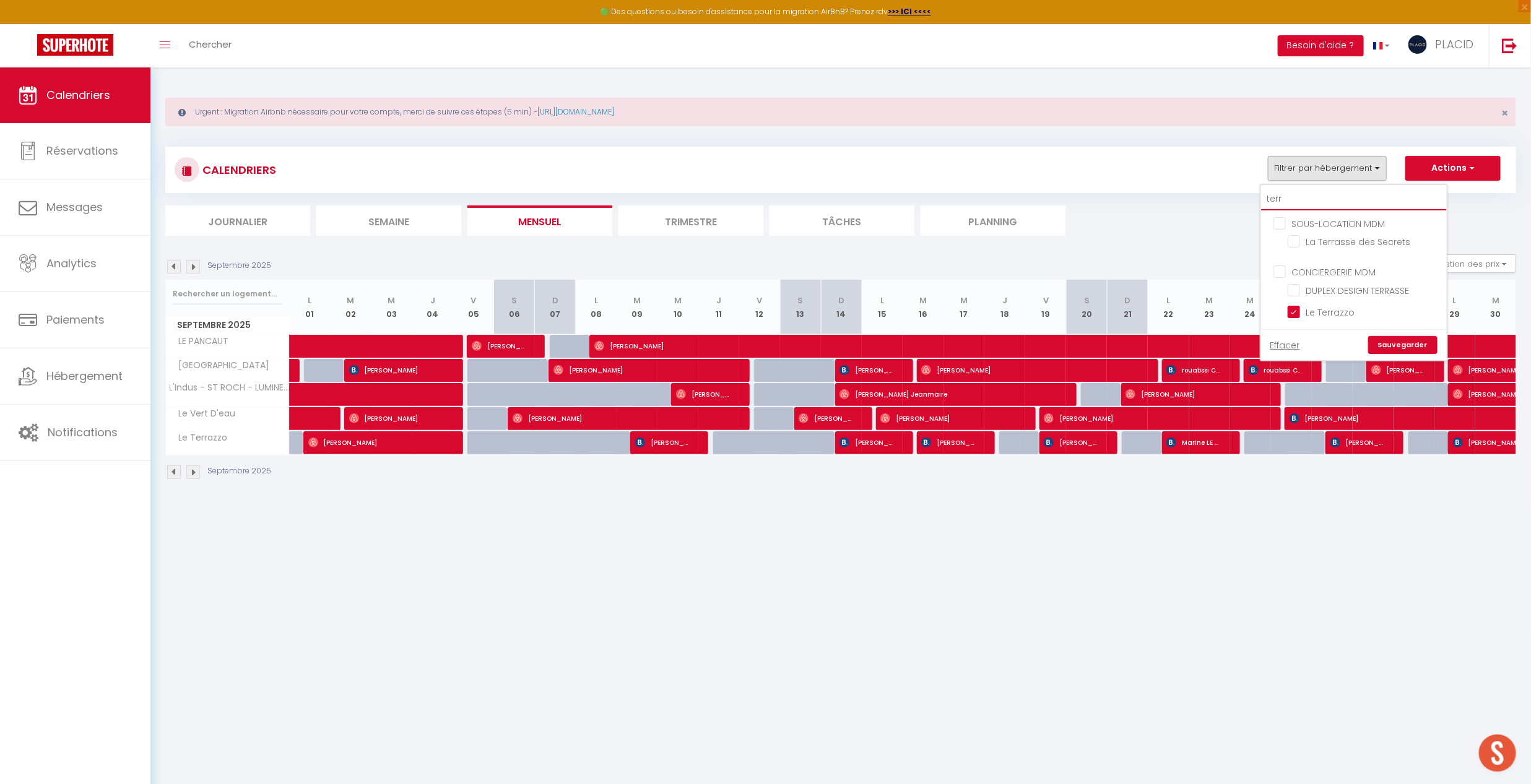
click at [1337, 197] on input "terr" at bounding box center [1354, 199] width 186 height 22
click at [1303, 262] on input "Duplex COSY - familial spacieux" at bounding box center [1365, 263] width 155 height 12
click at [1337, 332] on link "Sauvegarder" at bounding box center [1403, 330] width 69 height 18
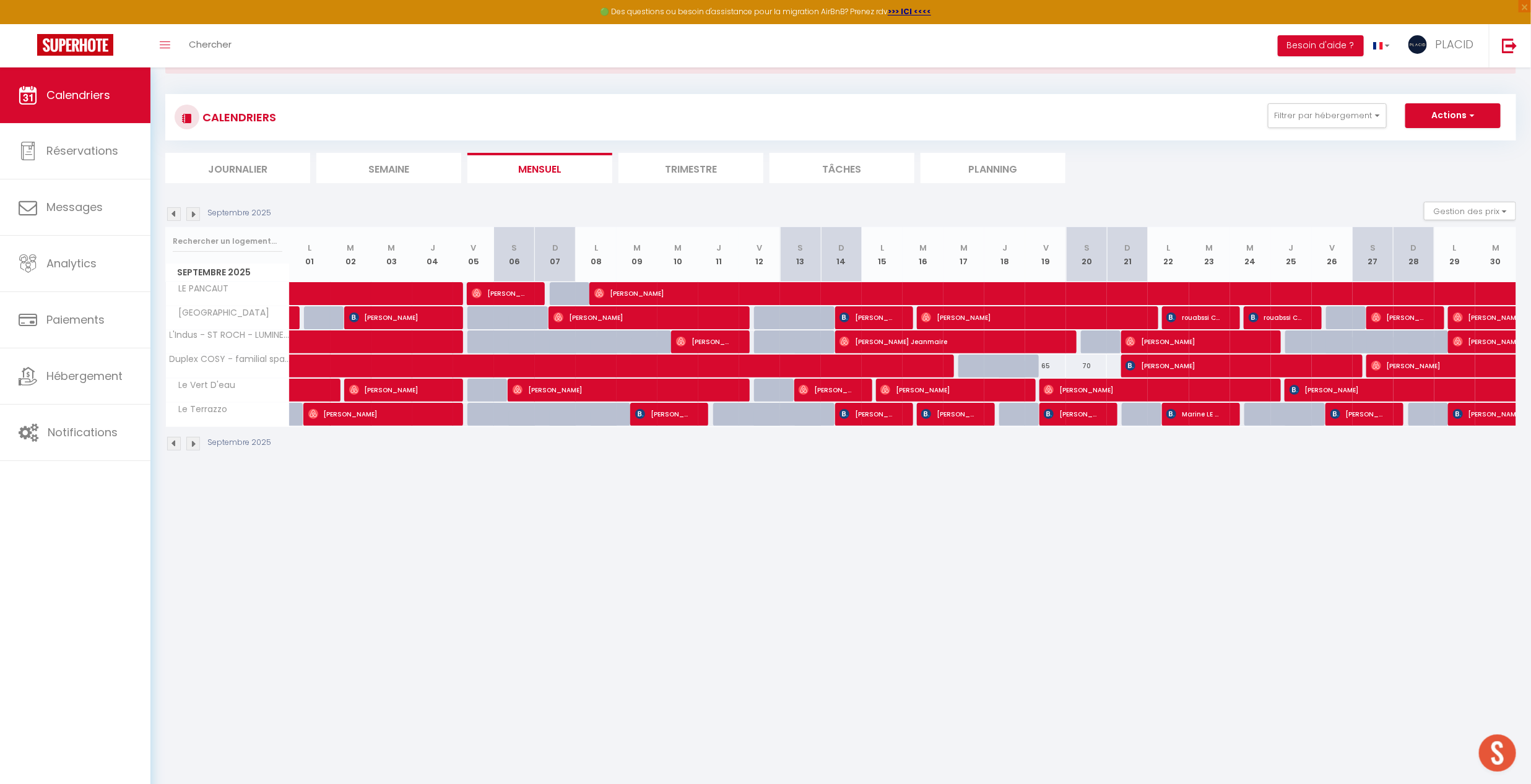
scroll to position [68, 0]
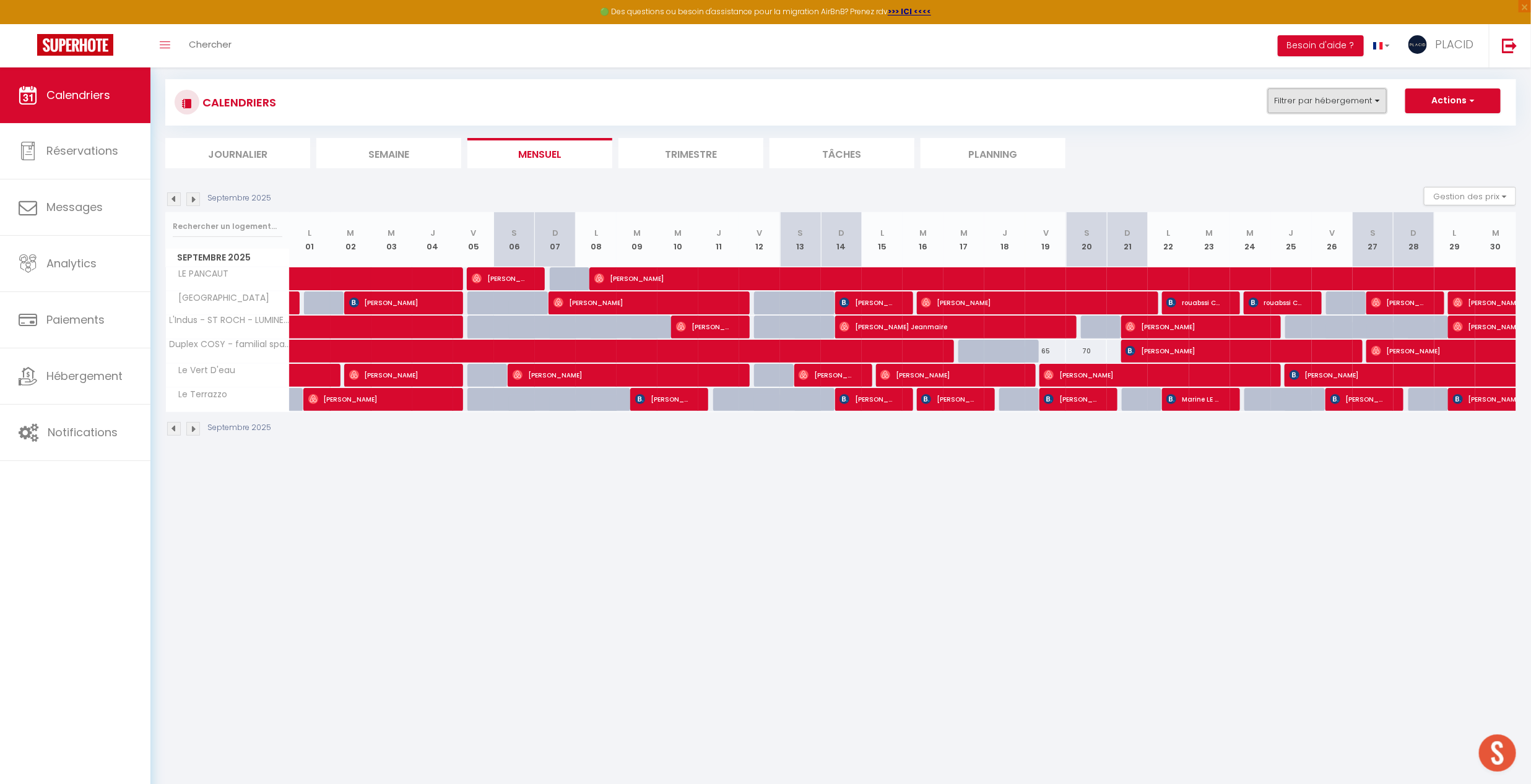
click at [1296, 106] on button "Filtrer par hébergement" at bounding box center [1327, 101] width 119 height 25
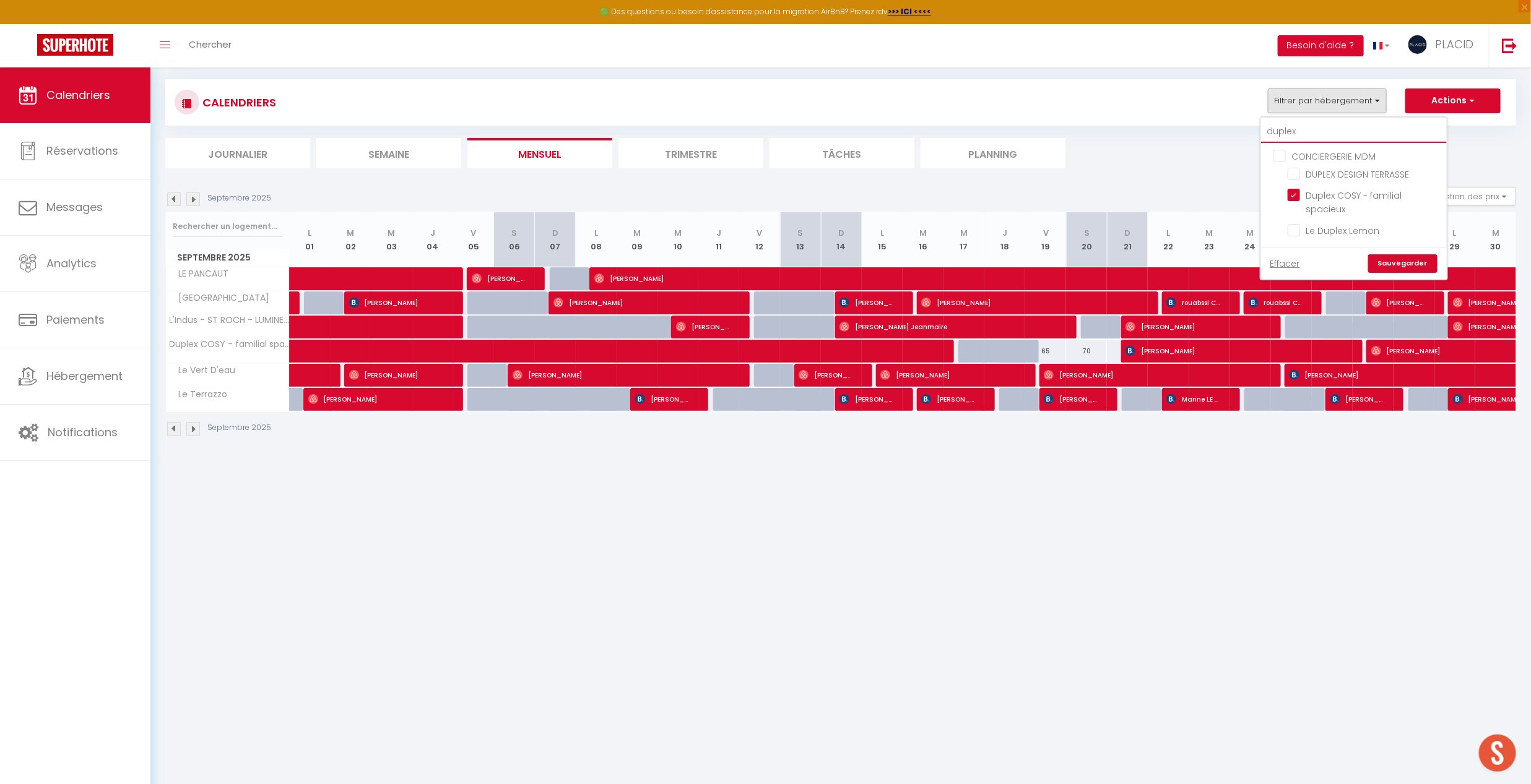
drag, startPoint x: 1311, startPoint y: 135, endPoint x: 1267, endPoint y: 135, distance: 44.0
click at [1268, 135] on input "duplex" at bounding box center [1354, 131] width 186 height 22
click at [1337, 246] on link "Sauvegarder" at bounding box center [1403, 242] width 69 height 18
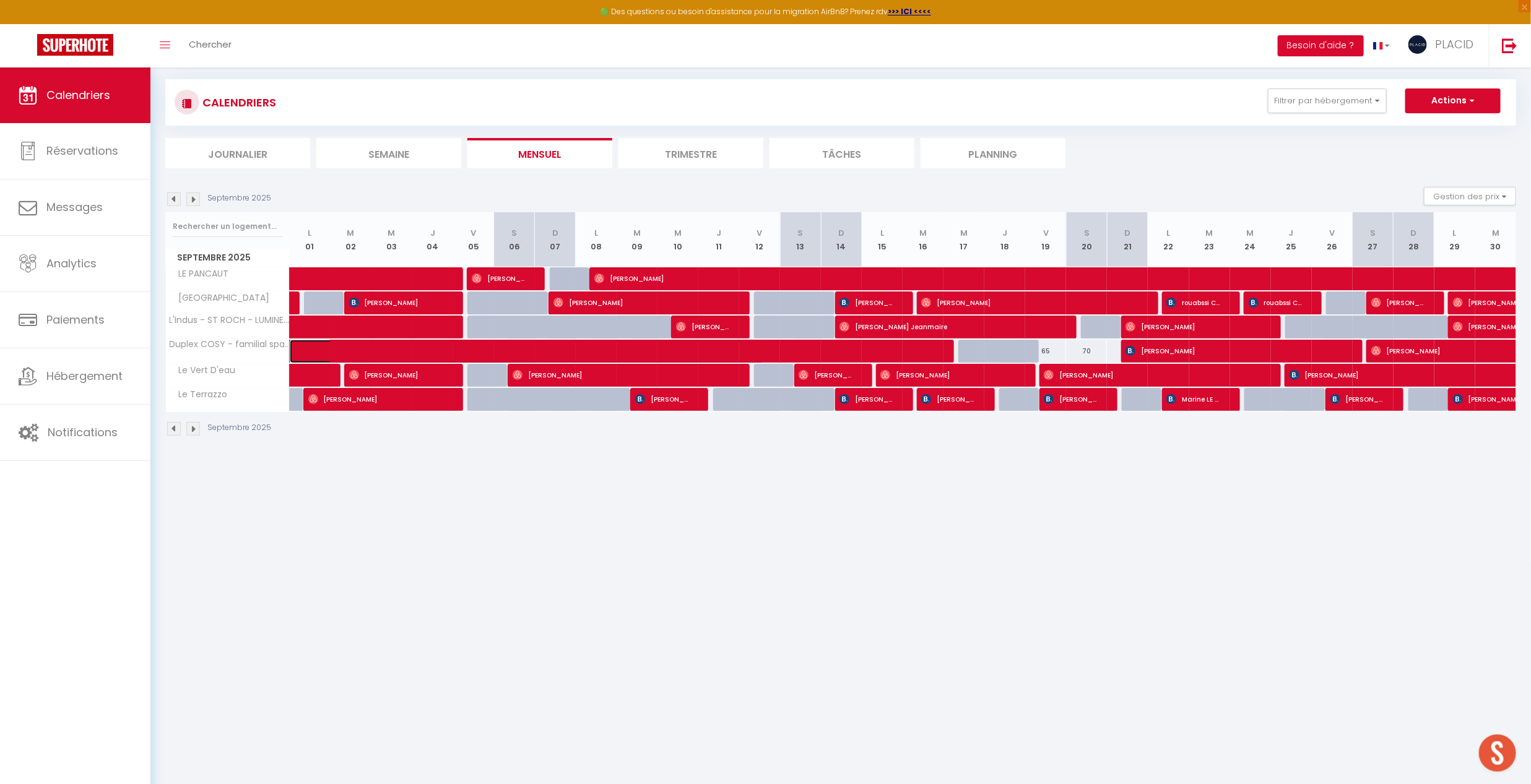
click at [374, 356] on span at bounding box center [536, 351] width 456 height 24
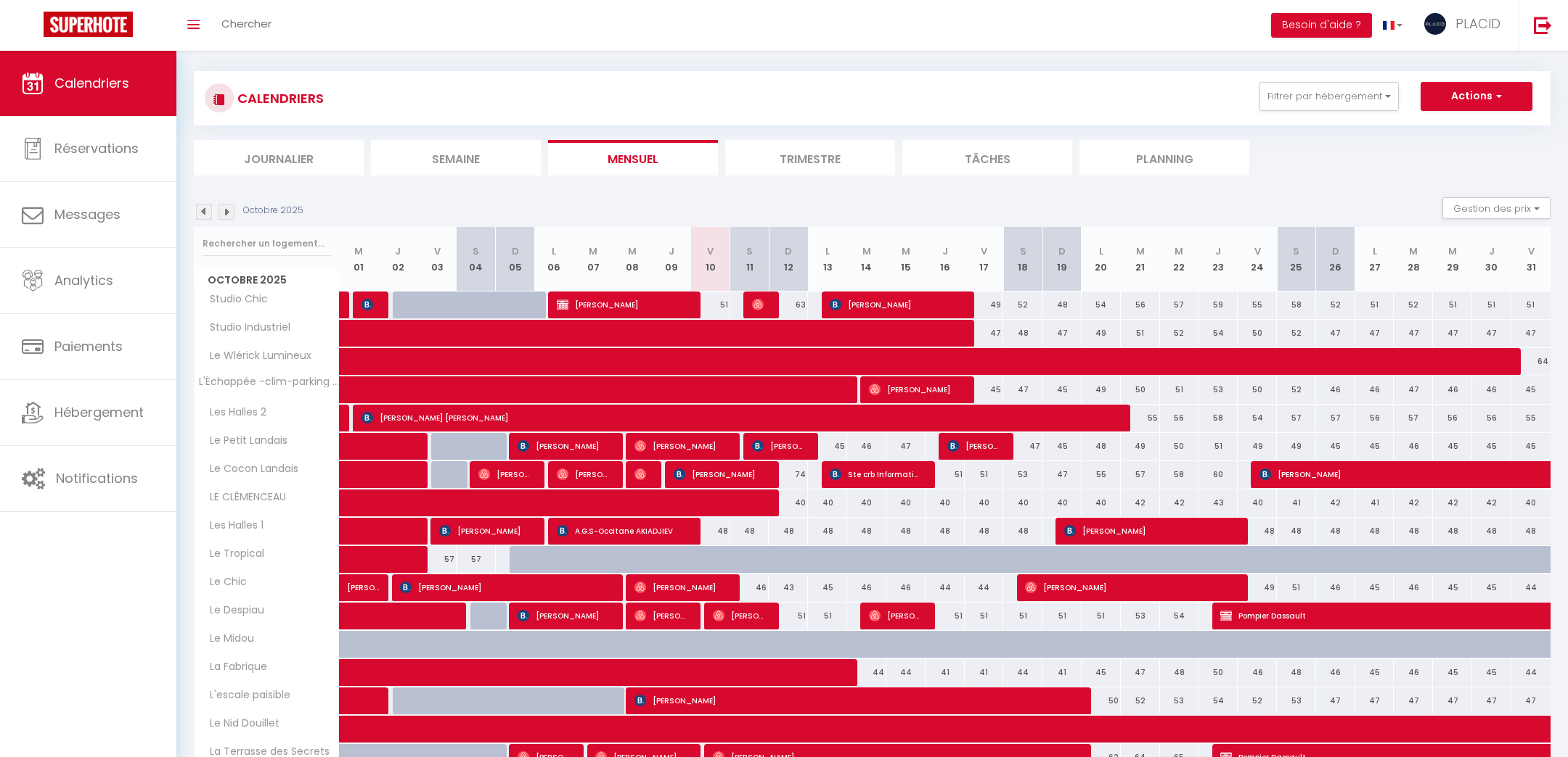
scroll to position [256, 0]
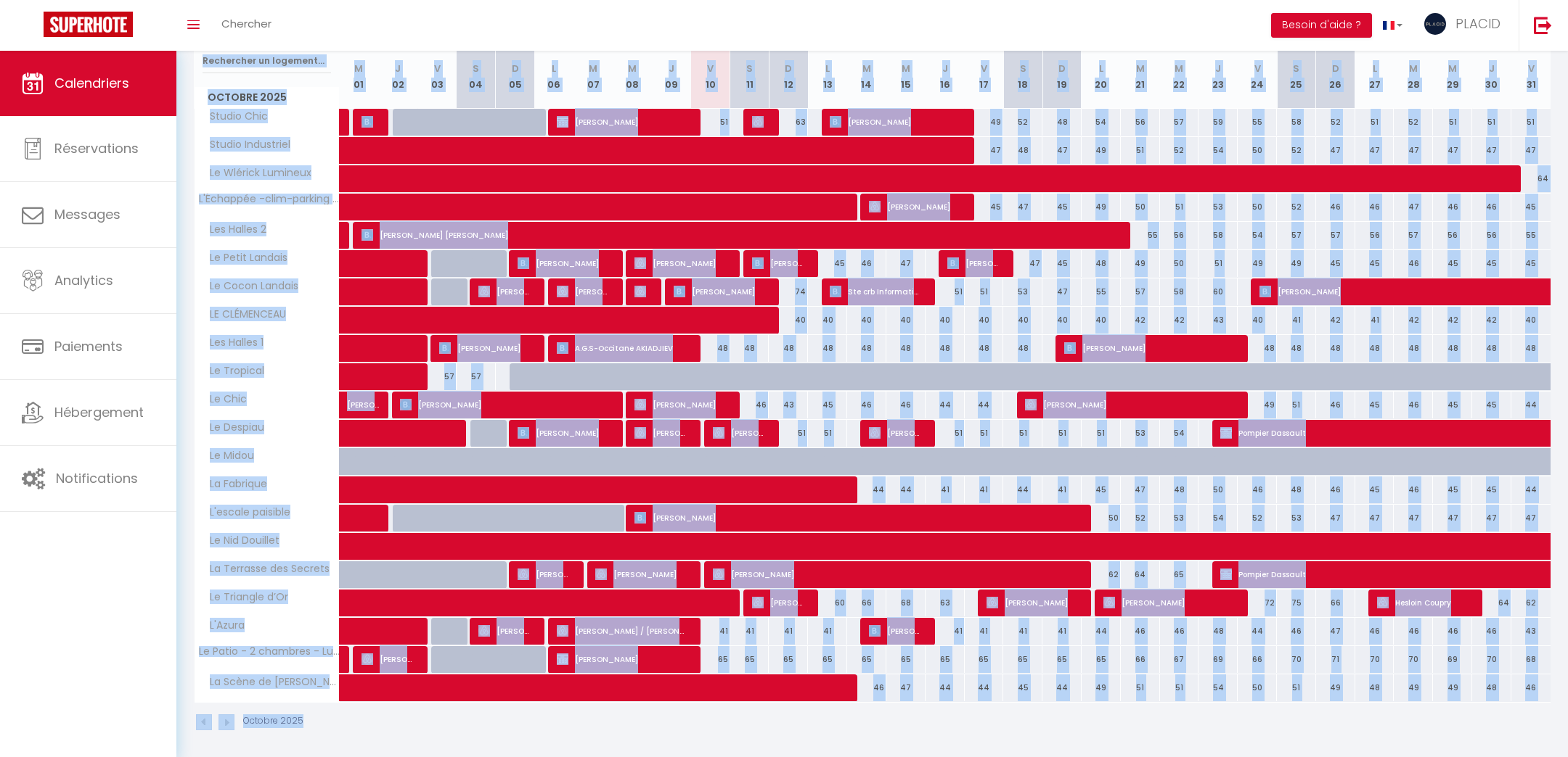
drag, startPoint x: 183, startPoint y: 61, endPoint x: 1167, endPoint y: 732, distance: 1191.0
click at [1167, 732] on div "Urgent : Migration Airbnb nécessaire pour votre compte, merci de suivre ces éta…" at bounding box center [872, 279] width 1392 height 968
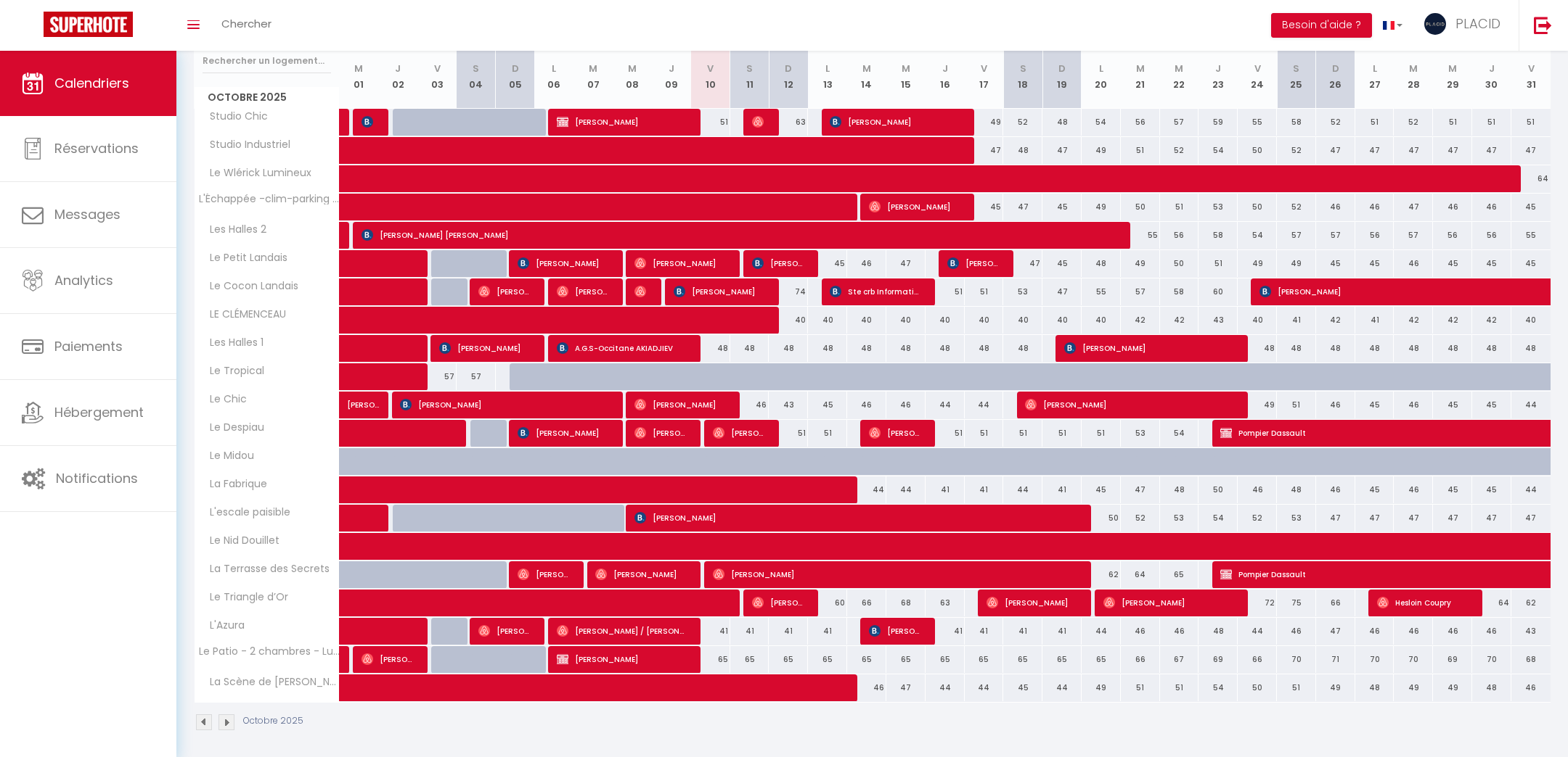
click at [1167, 732] on div "Octobre 2025" at bounding box center [872, 724] width 1357 height 43
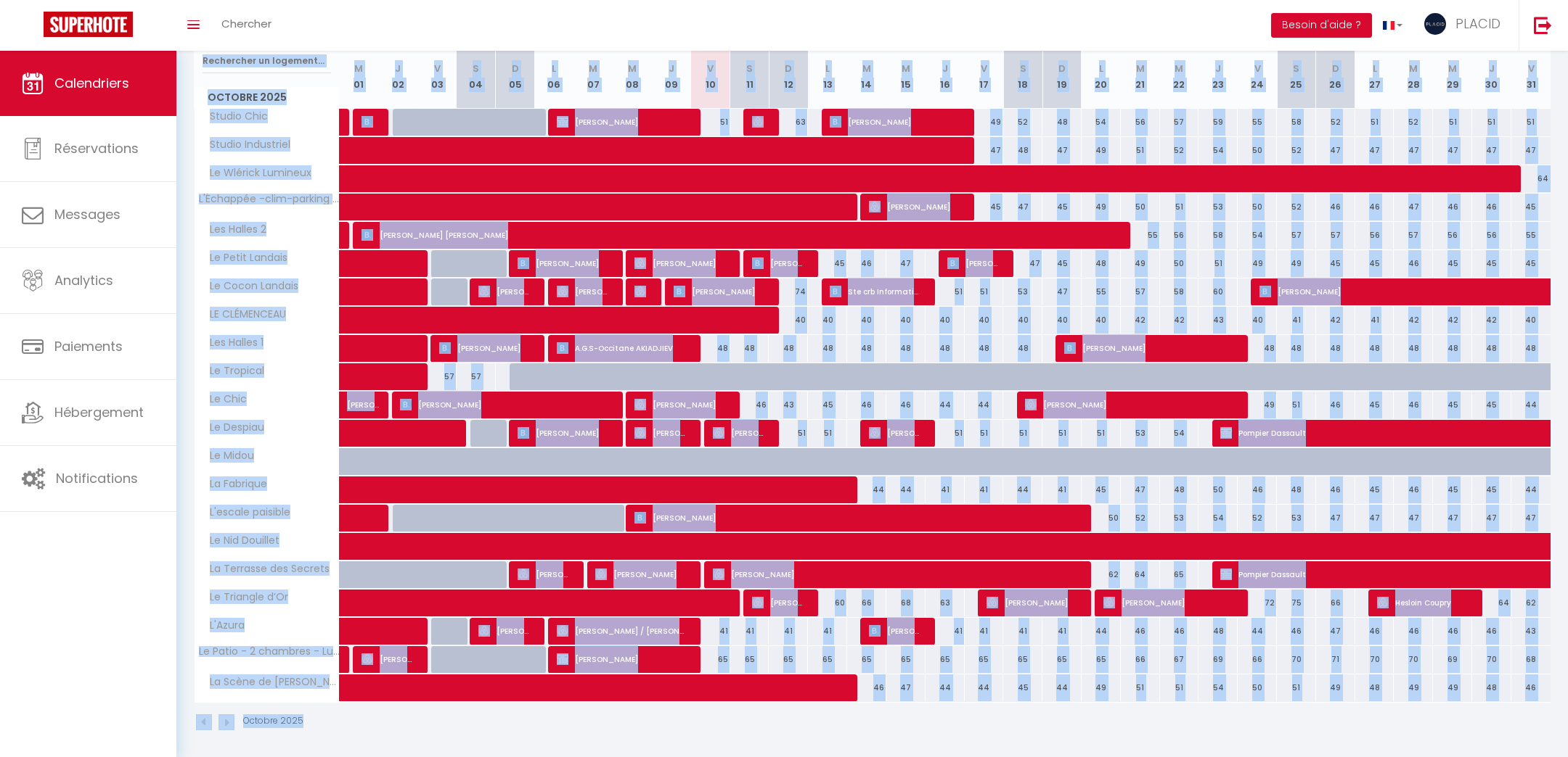
scroll to position [0, 0]
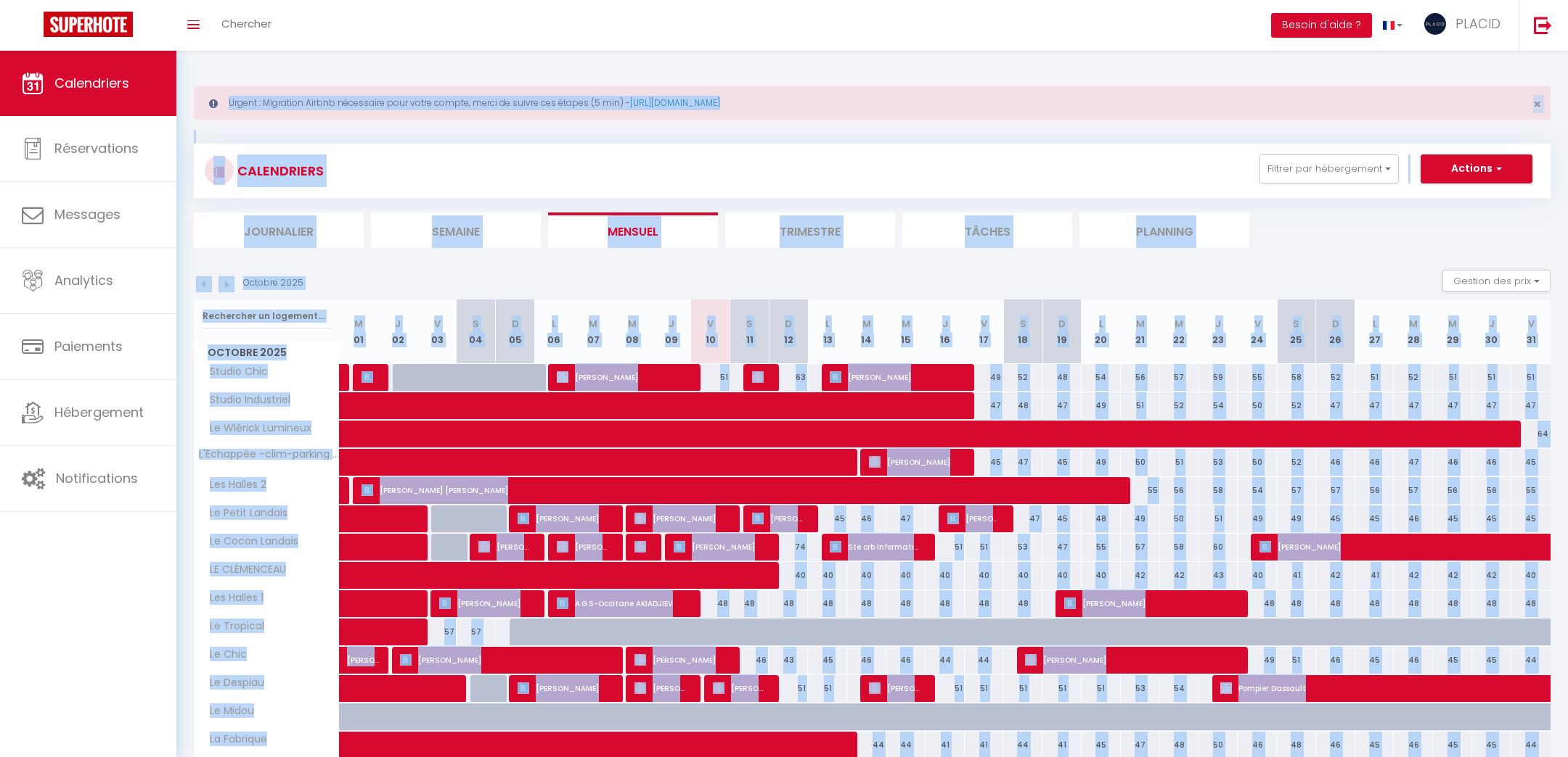
drag, startPoint x: 1165, startPoint y: 723, endPoint x: 659, endPoint y: -41, distance: 916.4
click at [659, 0] on html "🟢 Des questions ou besoin d'assistance pour la migration AirBnB? Prenez rdv >>>…" at bounding box center [784, 378] width 1568 height 757
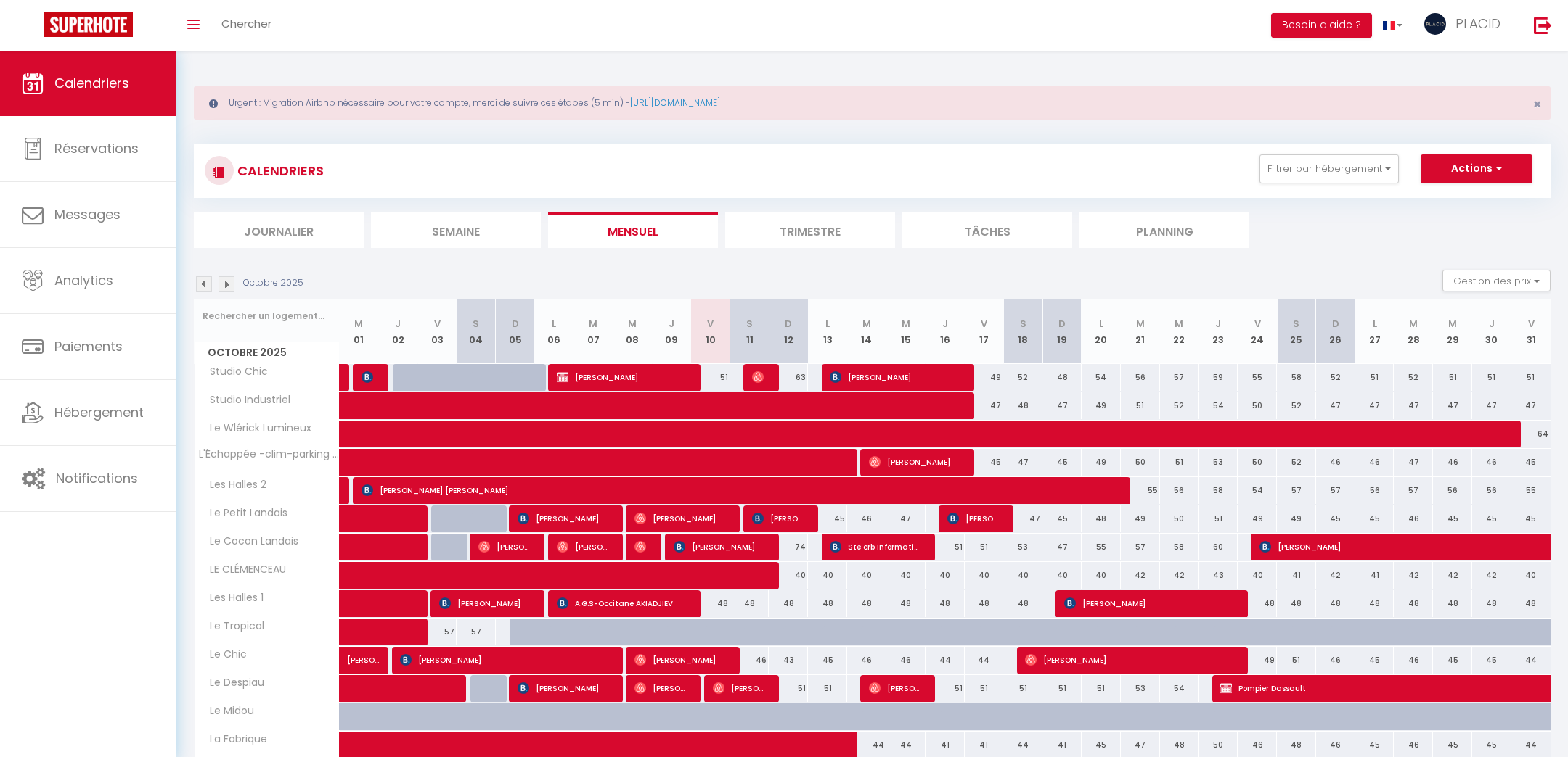
click at [202, 67] on div "Urgent : Migration Airbnb nécessaire pour votre compte, merci de suivre ces éta…" at bounding box center [872, 535] width 1392 height 968
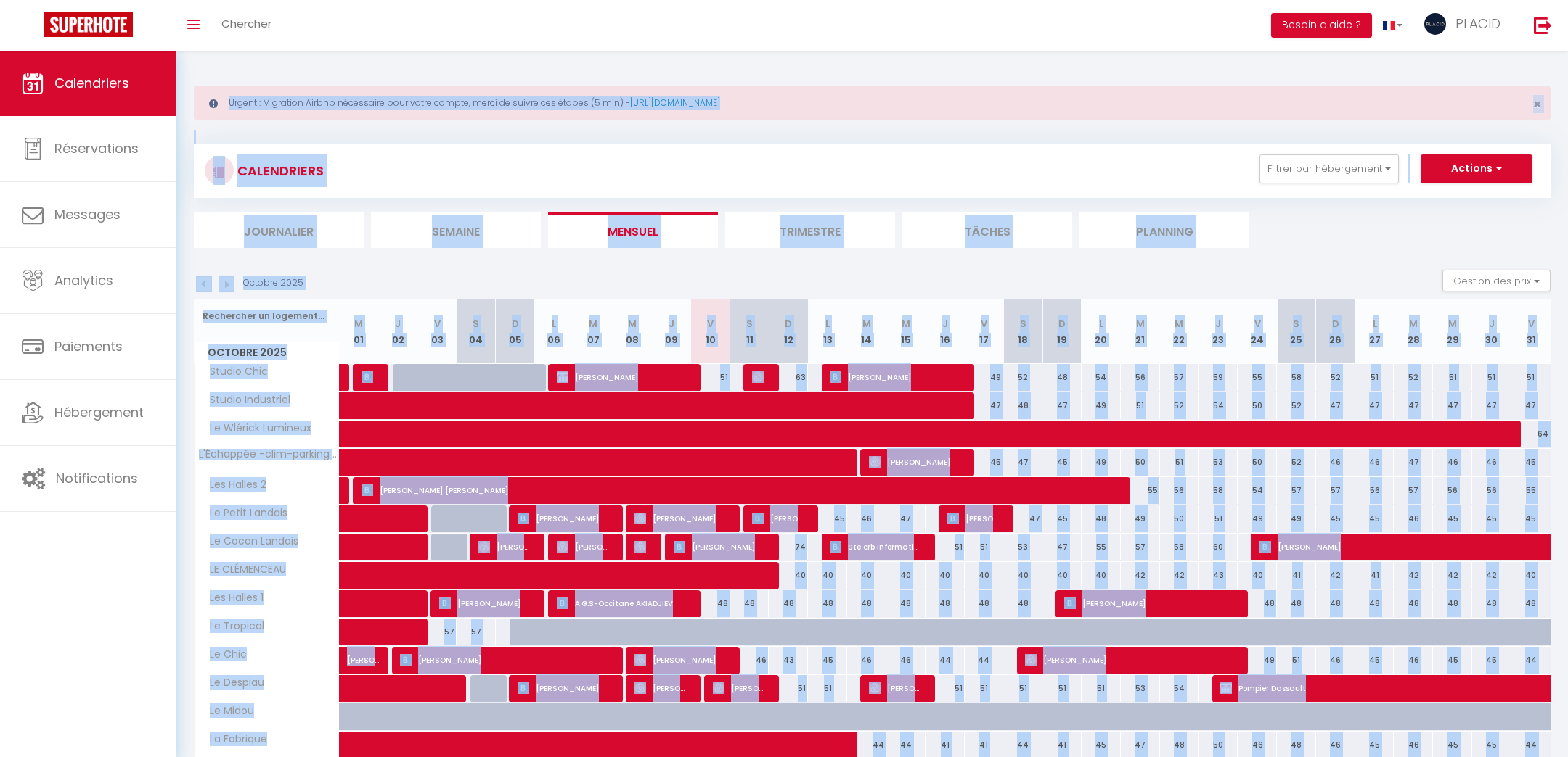
drag, startPoint x: 1240, startPoint y: 736, endPoint x: 170, endPoint y: -67, distance: 1337.8
click at [170, 0] on html "🟢 Des questions ou besoin d'assistance pour la migration AirBnB? Prenez rdv >>>…" at bounding box center [784, 378] width 1568 height 757
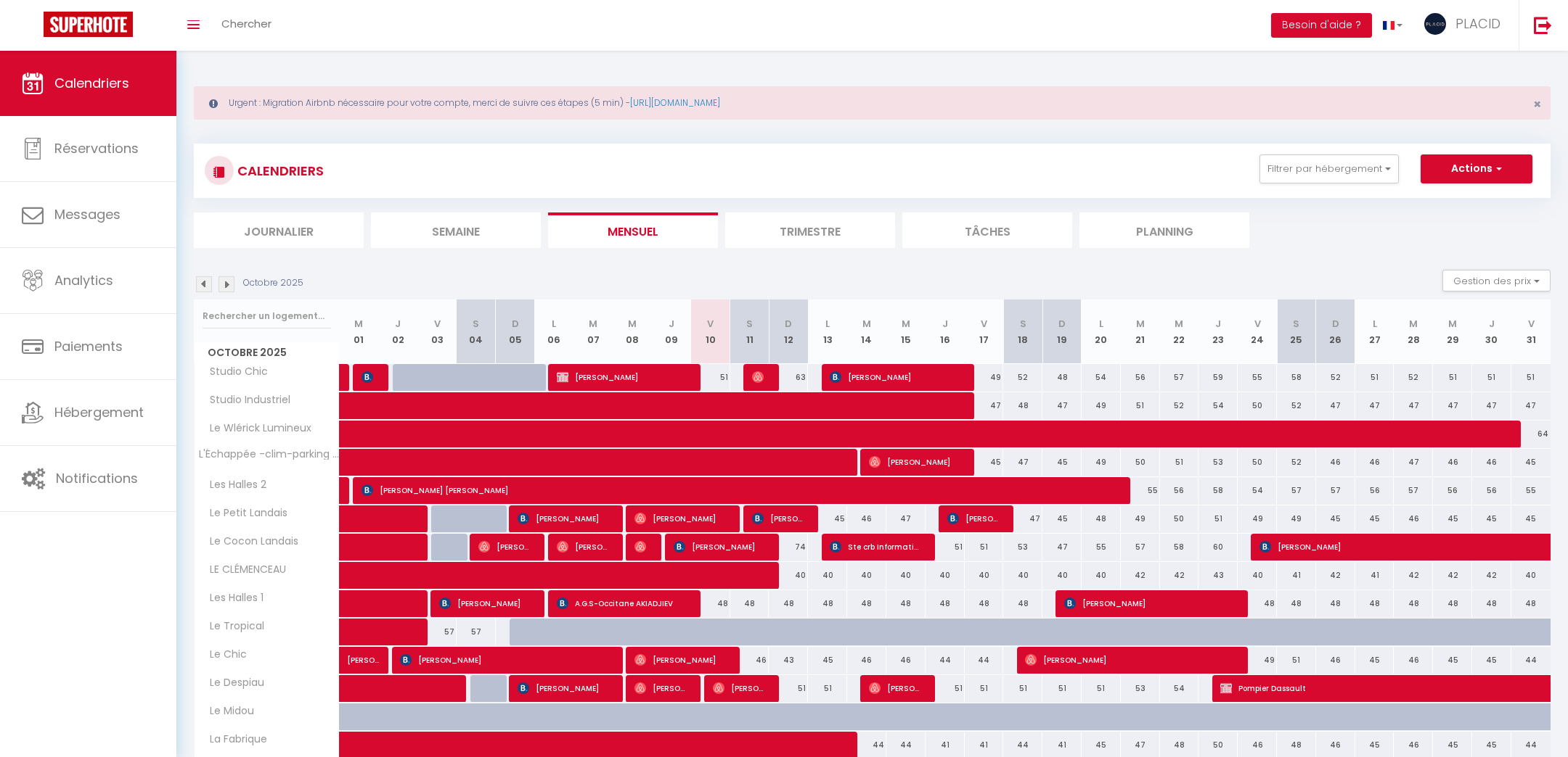
click at [193, 63] on div "Urgent : Migration Airbnb nécessaire pour votre compte, merci de suivre ces éta…" at bounding box center [872, 535] width 1392 height 968
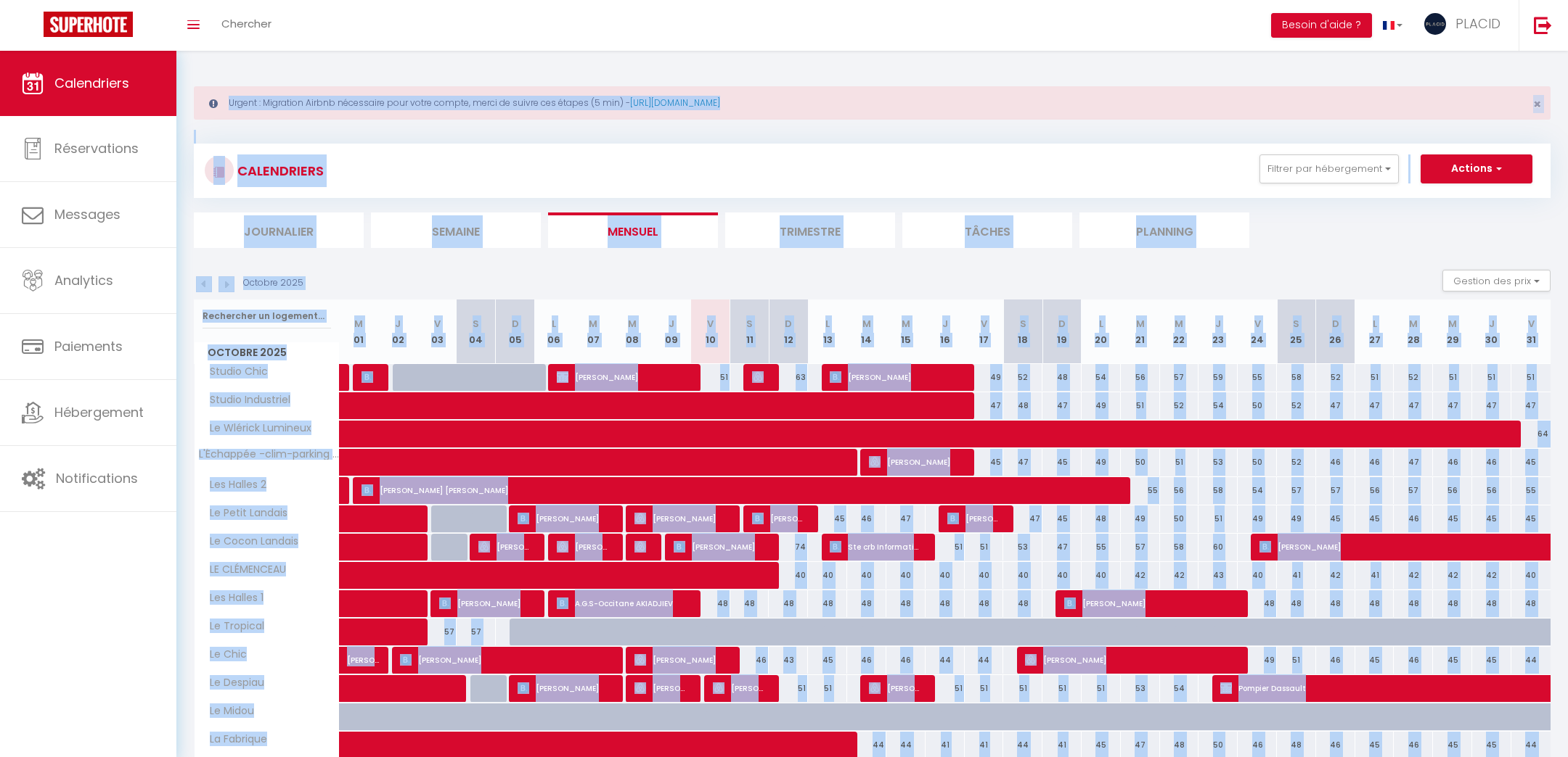
scroll to position [256, 0]
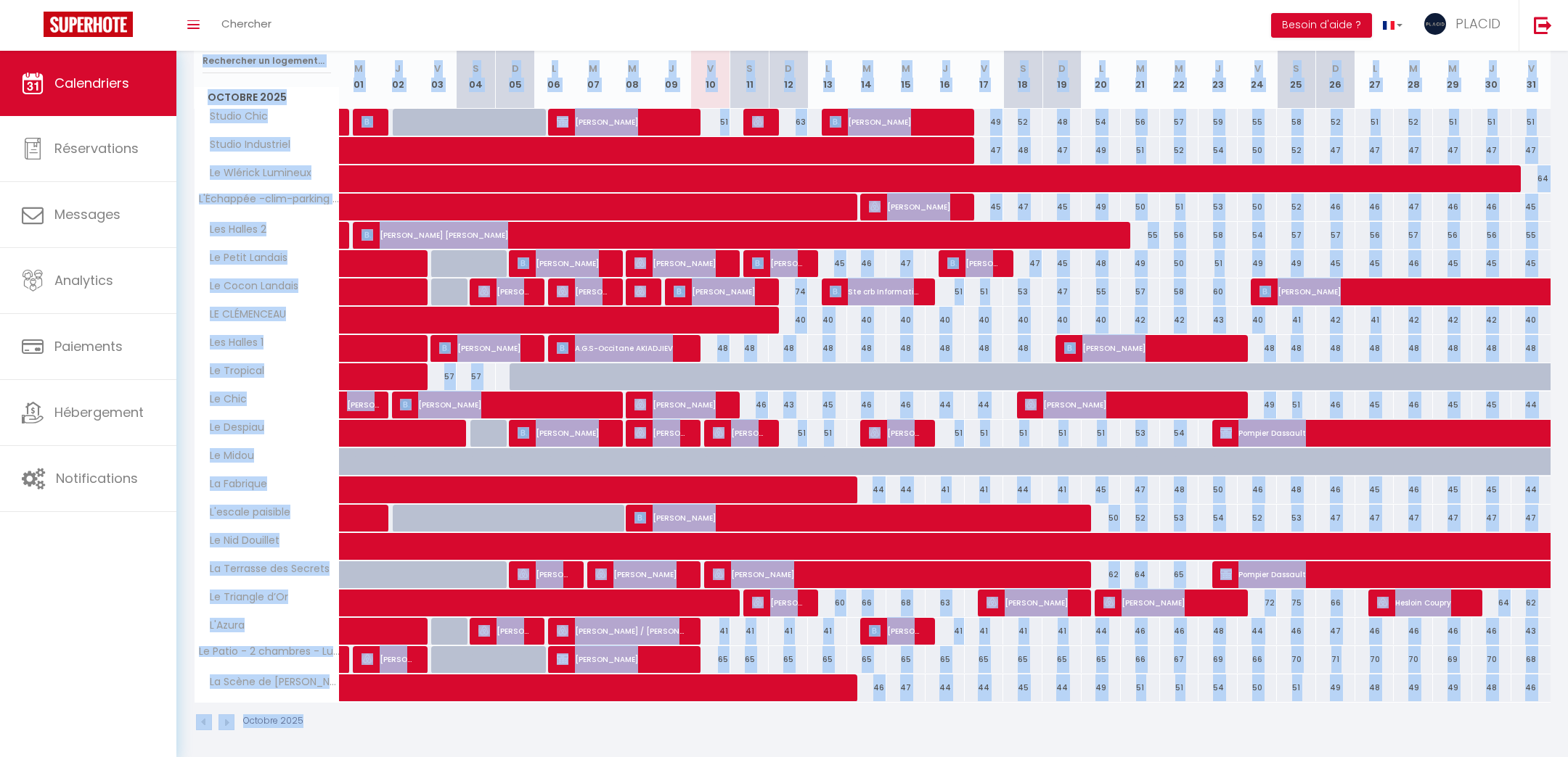
drag, startPoint x: 193, startPoint y: 66, endPoint x: 1108, endPoint y: 820, distance: 1185.6
click at [1108, 502] on html "🟢 Des questions ou besoin d'assistance pour la migration AirBnB? Prenez rdv >>>…" at bounding box center [784, 123] width 1568 height 757
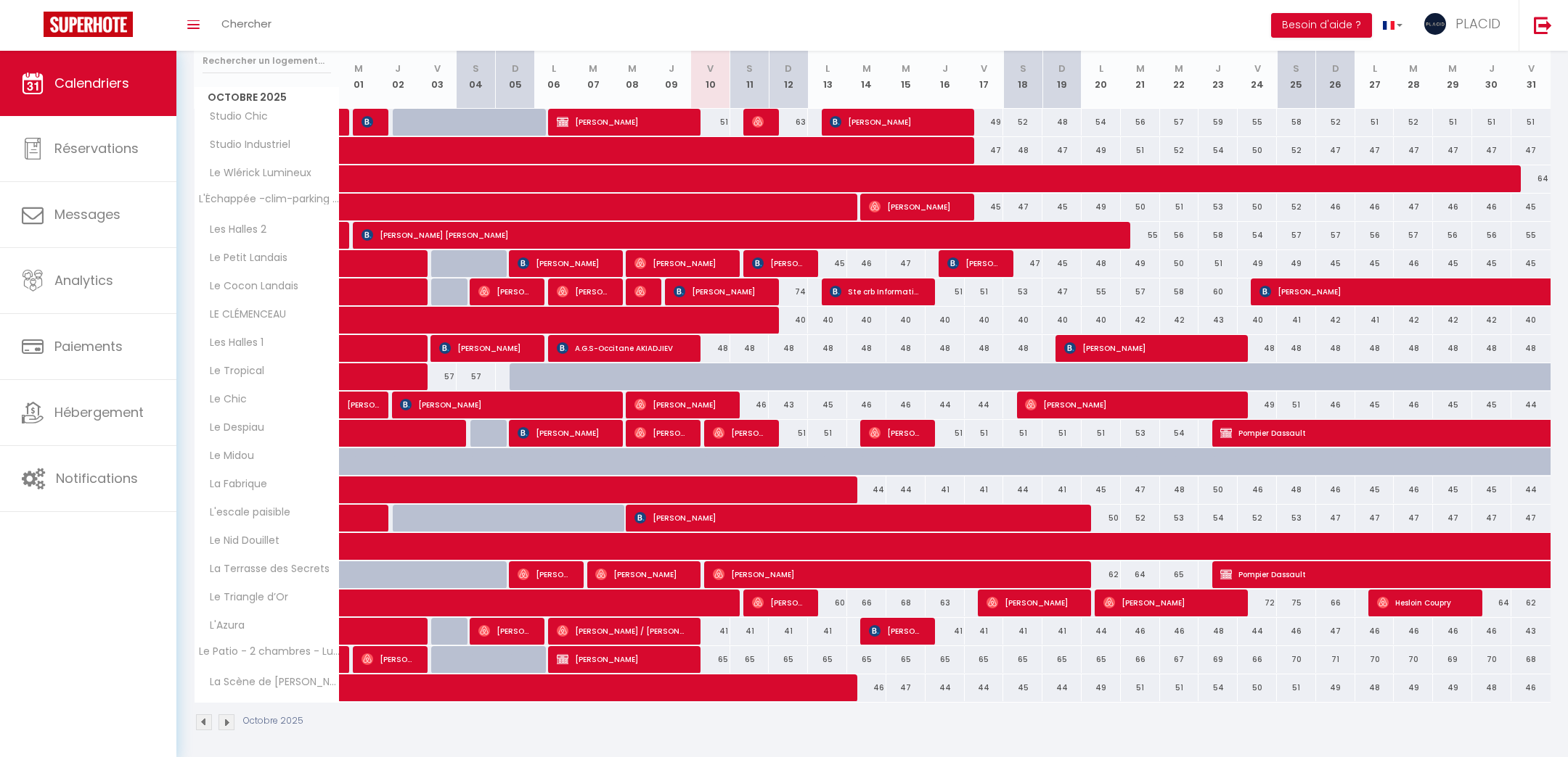
click at [1399, 740] on div "Octobre 2025" at bounding box center [872, 724] width 1357 height 43
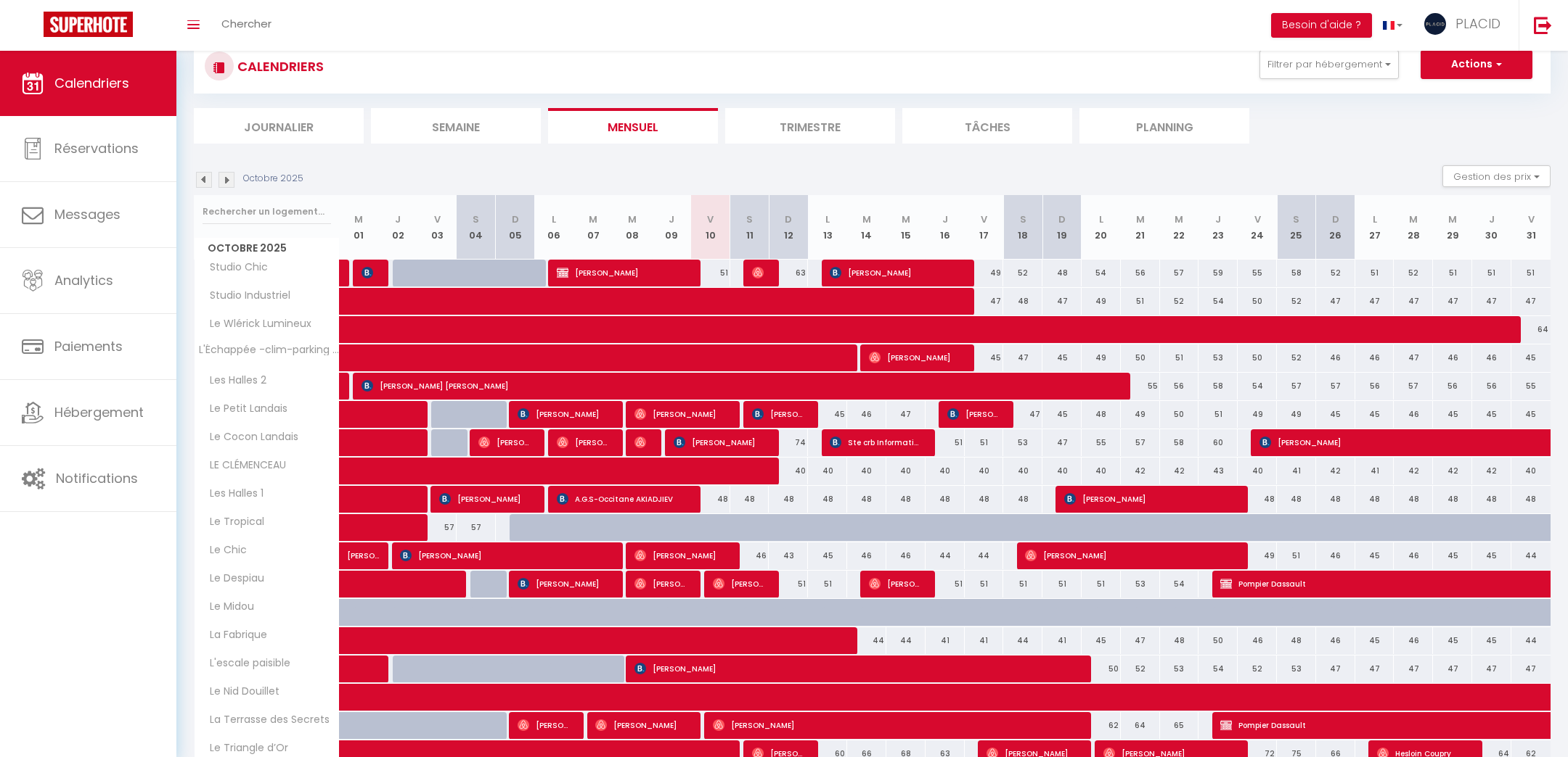
scroll to position [0, 0]
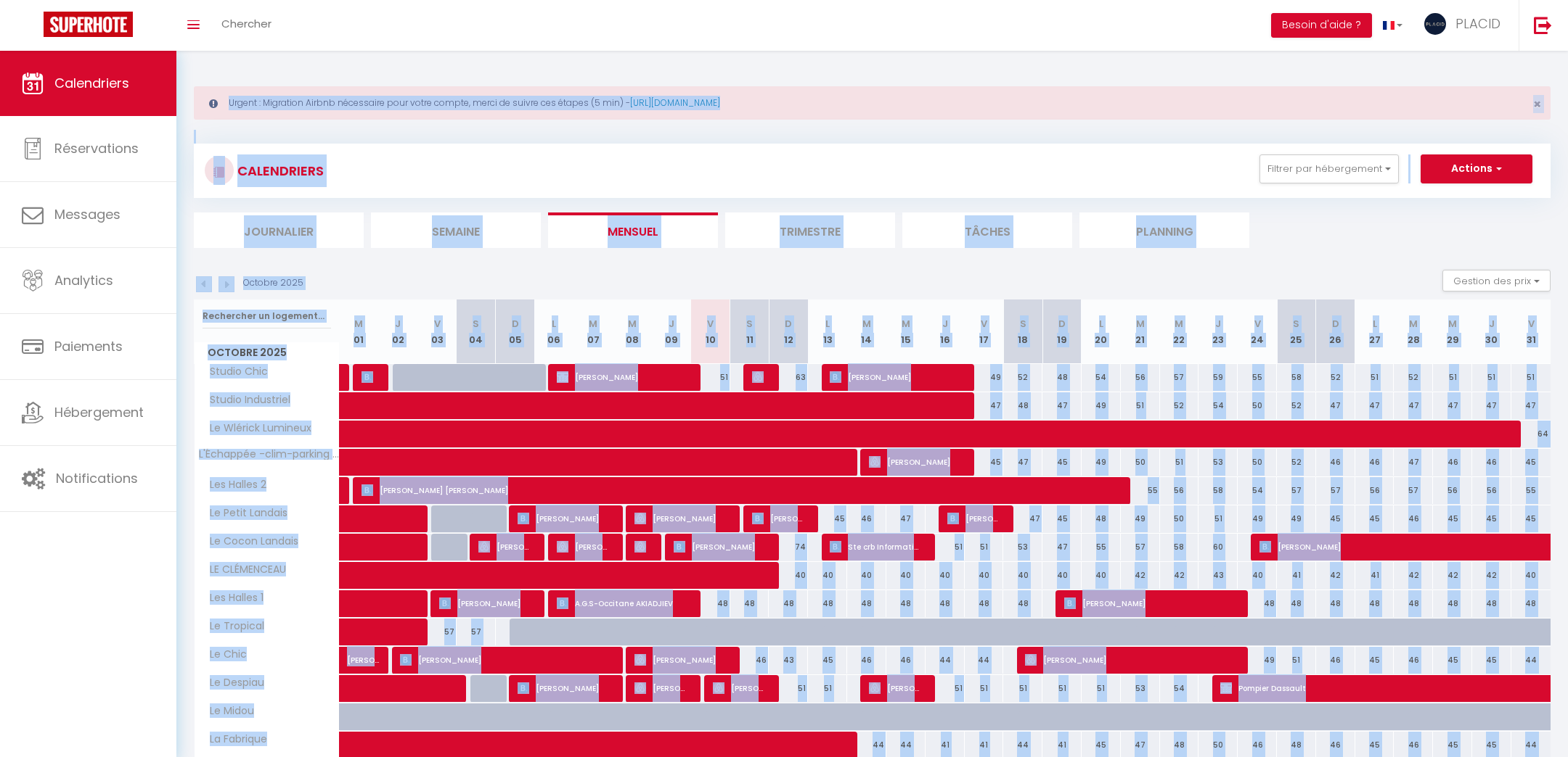
drag, startPoint x: 1539, startPoint y: 722, endPoint x: 0, endPoint y: -76, distance: 1733.6
click at [0, 0] on html "🟢 Des questions ou besoin d'assistance pour la migration AirBnB? Prenez rdv >>>…" at bounding box center [784, 378] width 1568 height 757
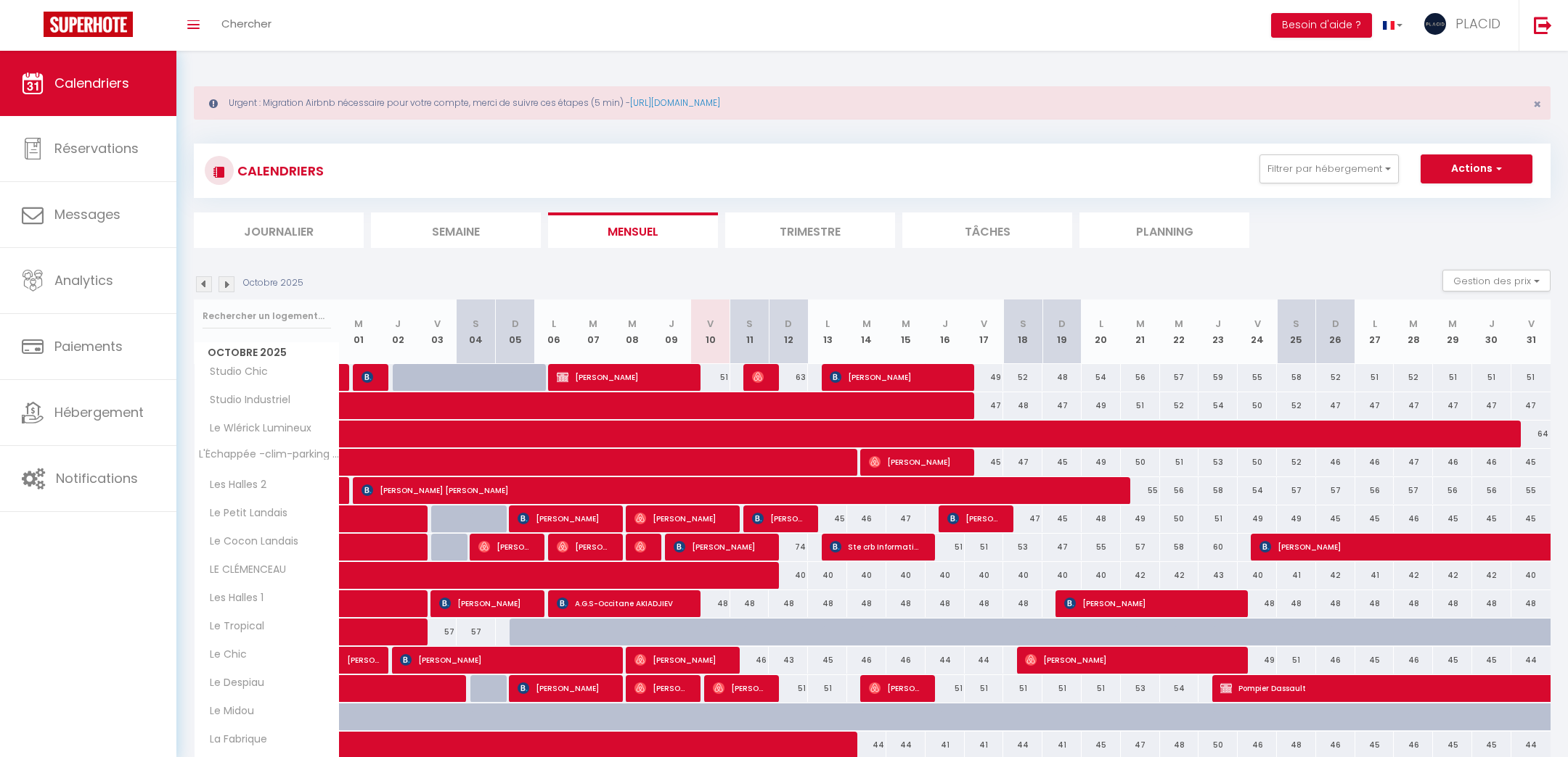
click at [195, 61] on div "Urgent : Migration Airbnb nécessaire pour votre compte, merci de suivre ces éta…" at bounding box center [872, 535] width 1392 height 968
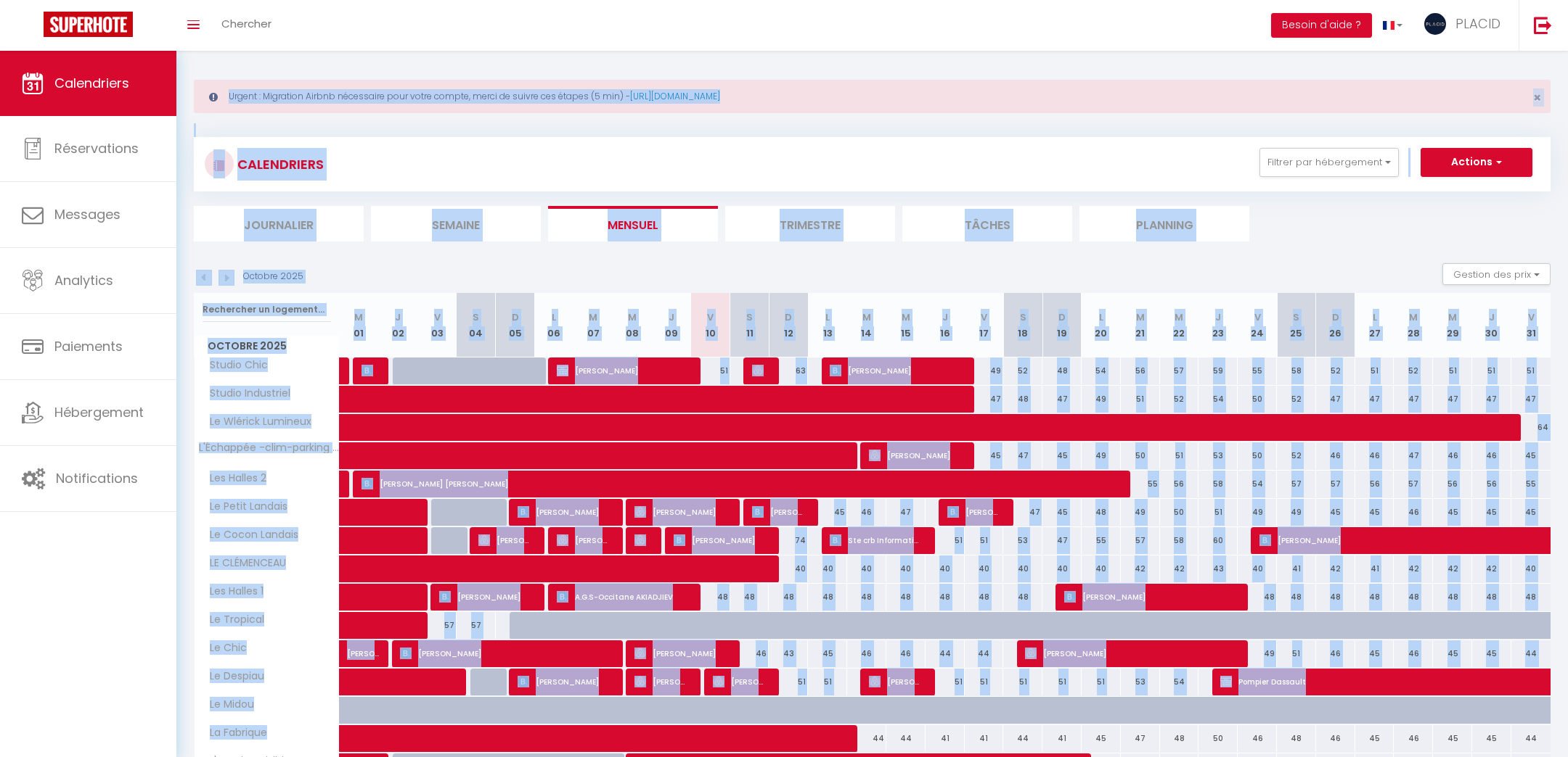
scroll to position [256, 0]
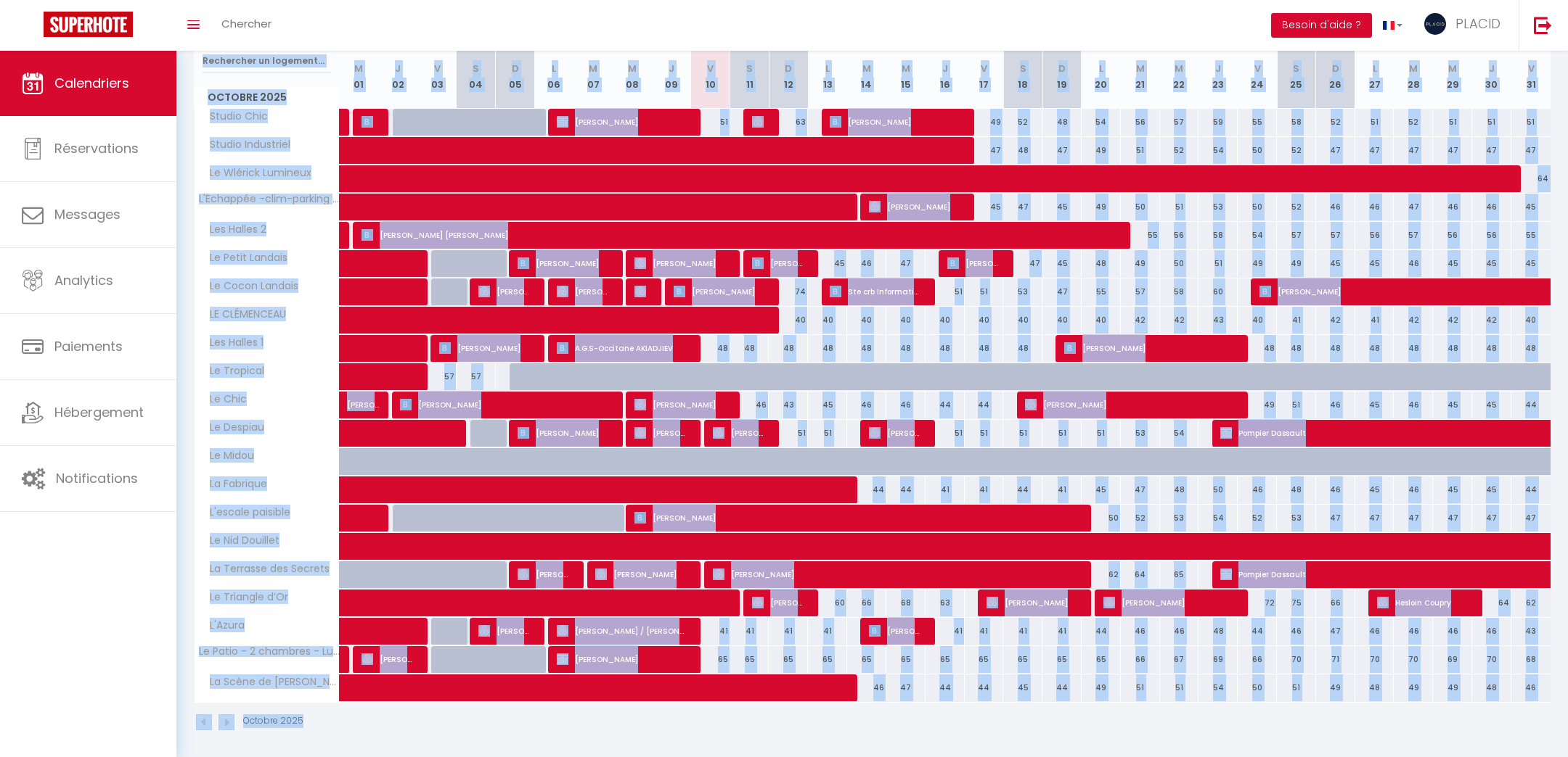
drag, startPoint x: 195, startPoint y: 61, endPoint x: 865, endPoint y: 820, distance: 1012.4
click at [865, 502] on html "🟢 Des questions ou besoin d'assistance pour la migration AirBnB? Prenez rdv >>>…" at bounding box center [784, 123] width 1568 height 757
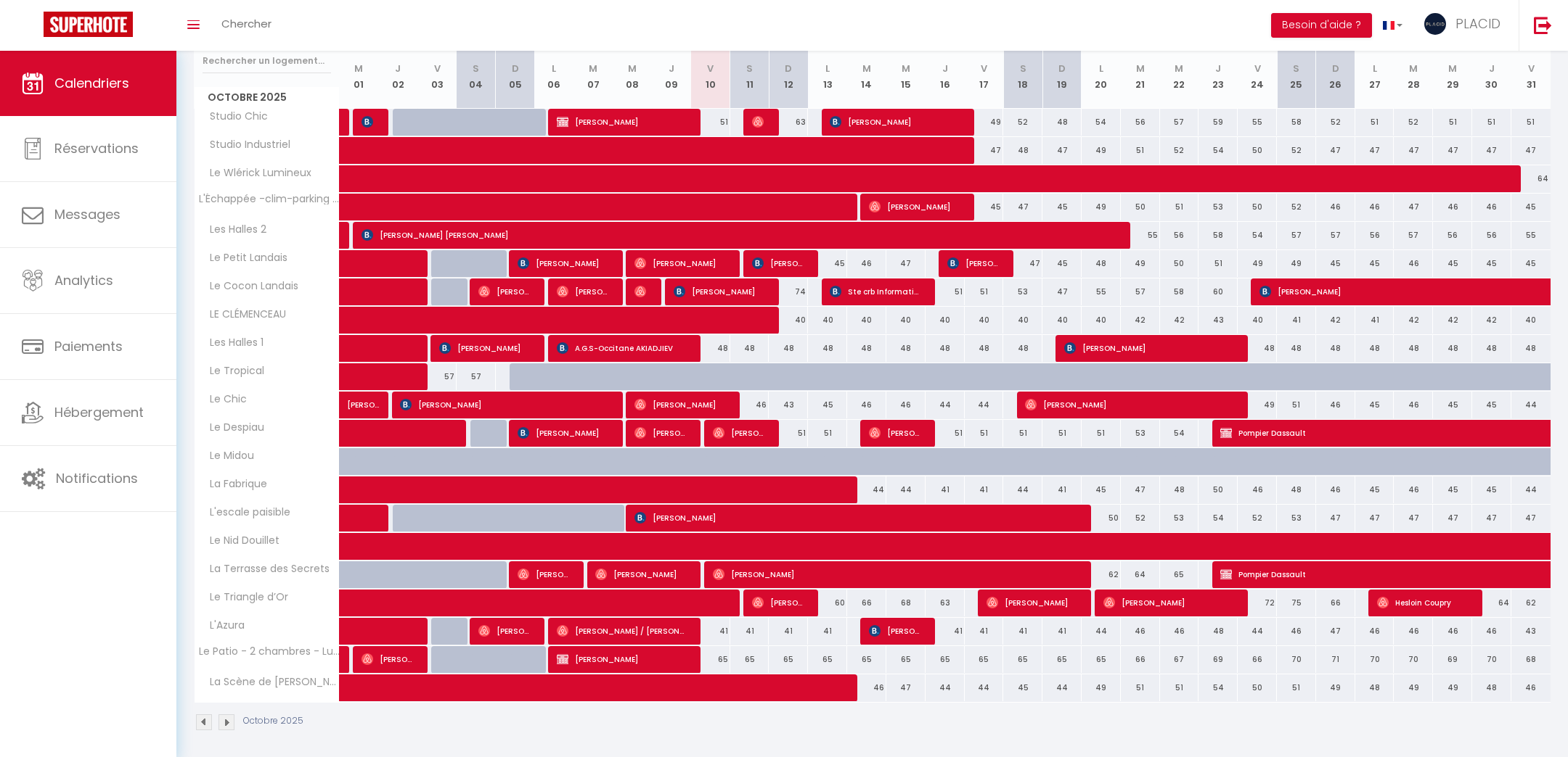
click at [985, 728] on div "Octobre 2025" at bounding box center [872, 724] width 1357 height 43
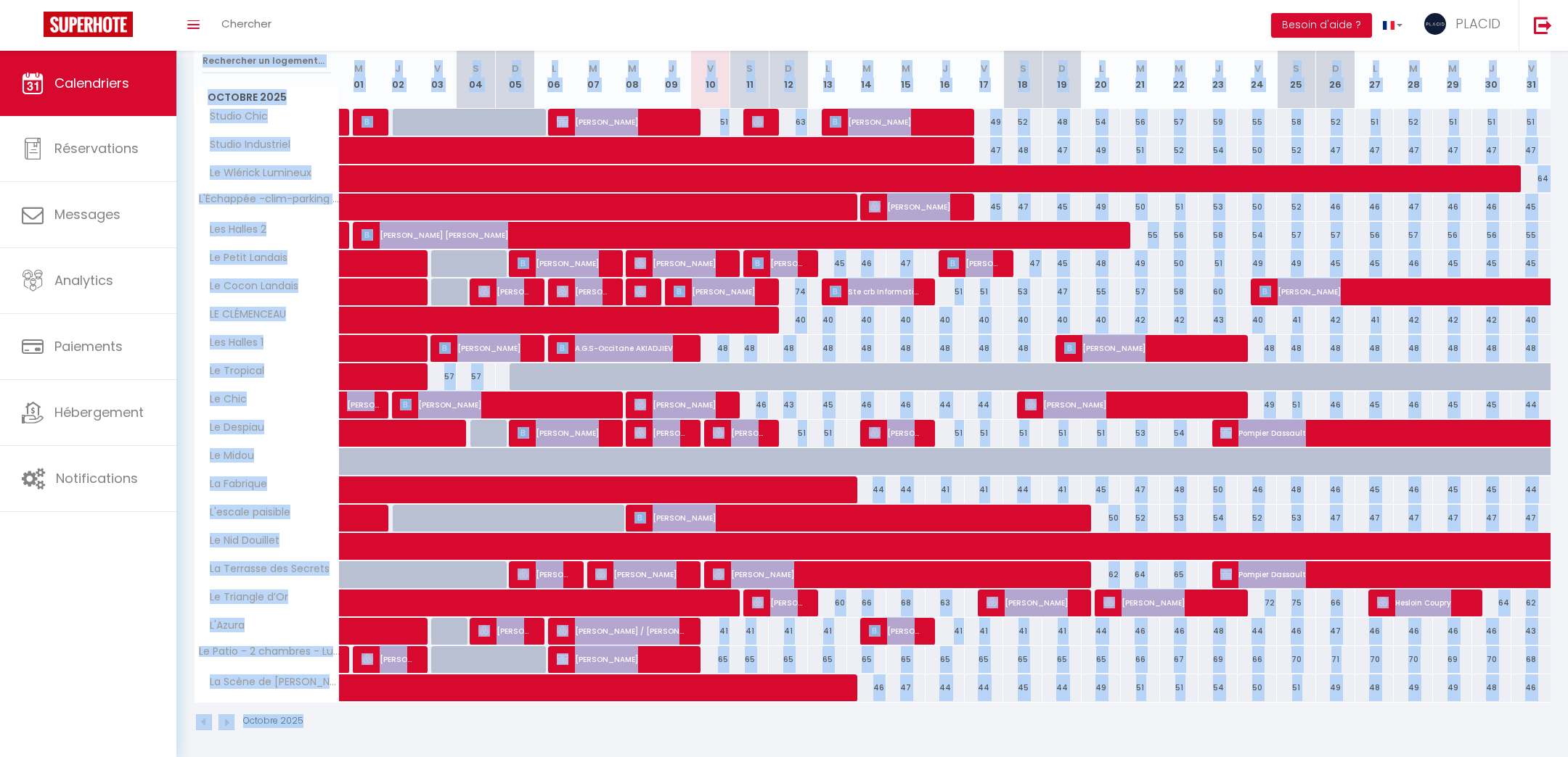
drag, startPoint x: 201, startPoint y: 65, endPoint x: 1290, endPoint y: 820, distance: 1325.1
click at [1290, 502] on html "🟢 Des questions ou besoin d'assistance pour la migration AirBnB? Prenez rdv >>>…" at bounding box center [784, 123] width 1568 height 757
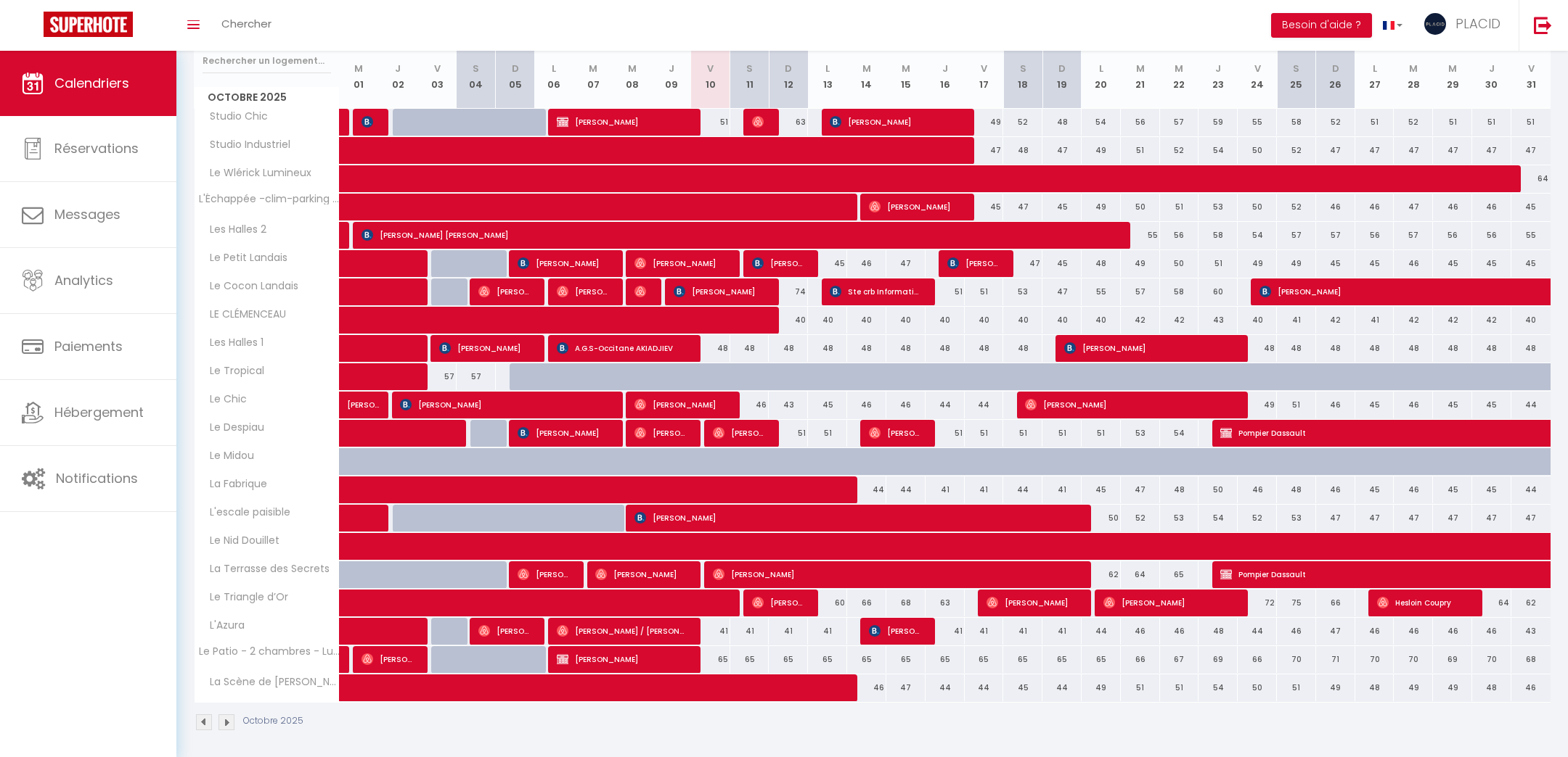
click at [1420, 732] on div "Octobre 2025" at bounding box center [872, 724] width 1357 height 43
drag, startPoint x: 792, startPoint y: 121, endPoint x: 803, endPoint y: 121, distance: 11.0
click at [803, 121] on div "63" at bounding box center [788, 122] width 39 height 27
type input "63"
type input "Dim 12 Octobre 2025"
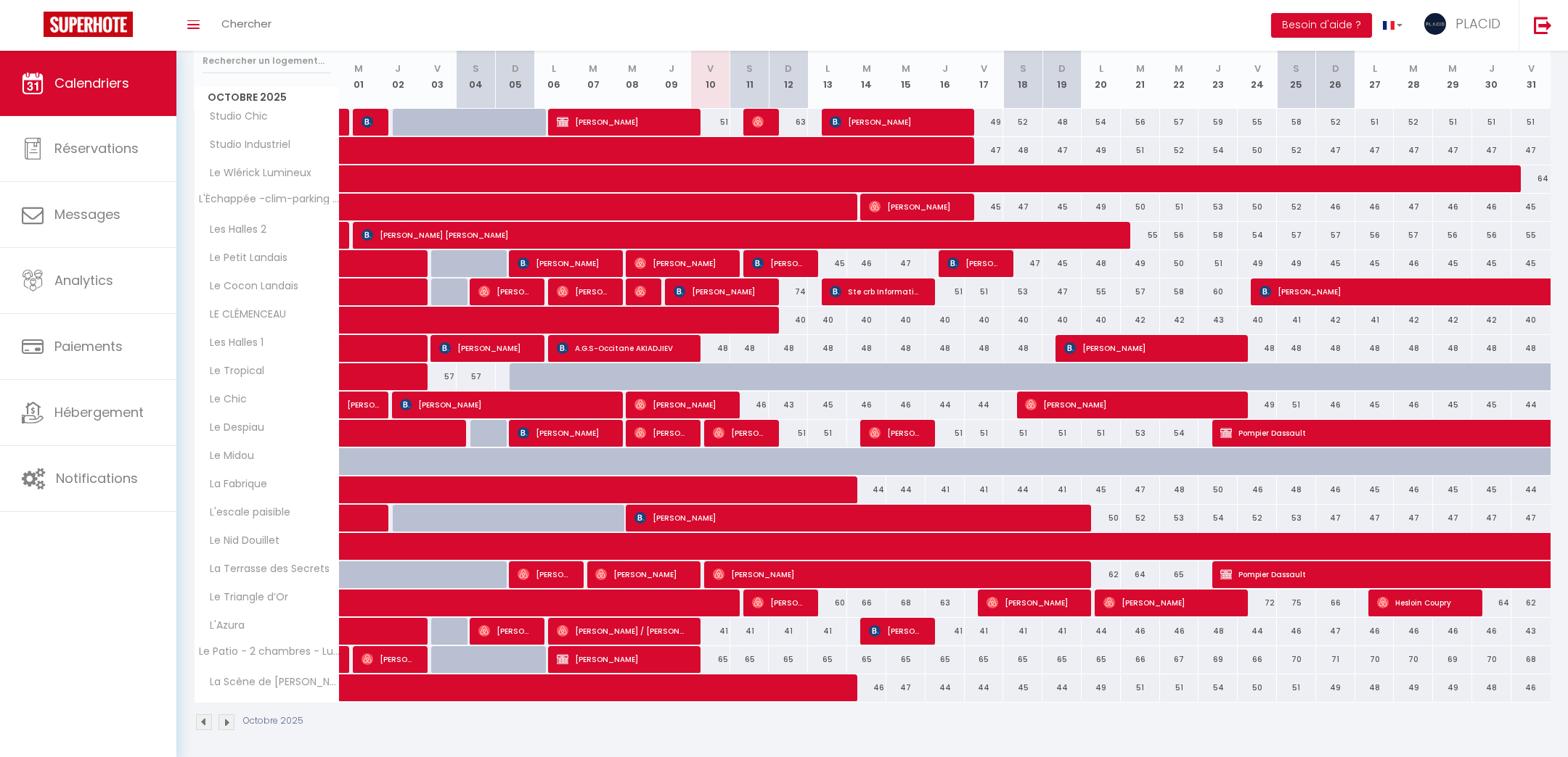
type input "Lun 13 Octobre 2025"
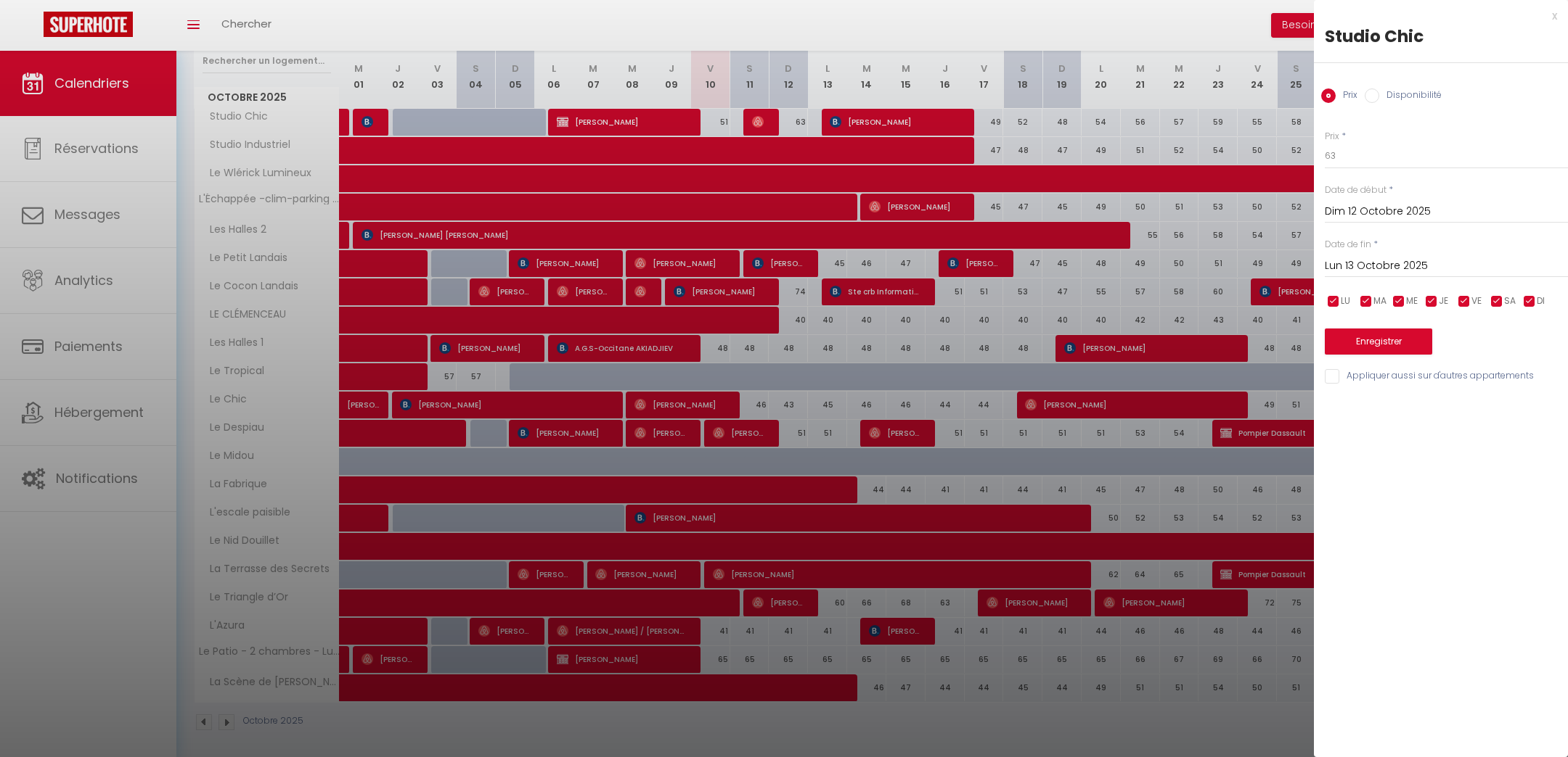
scroll to position [153, 0]
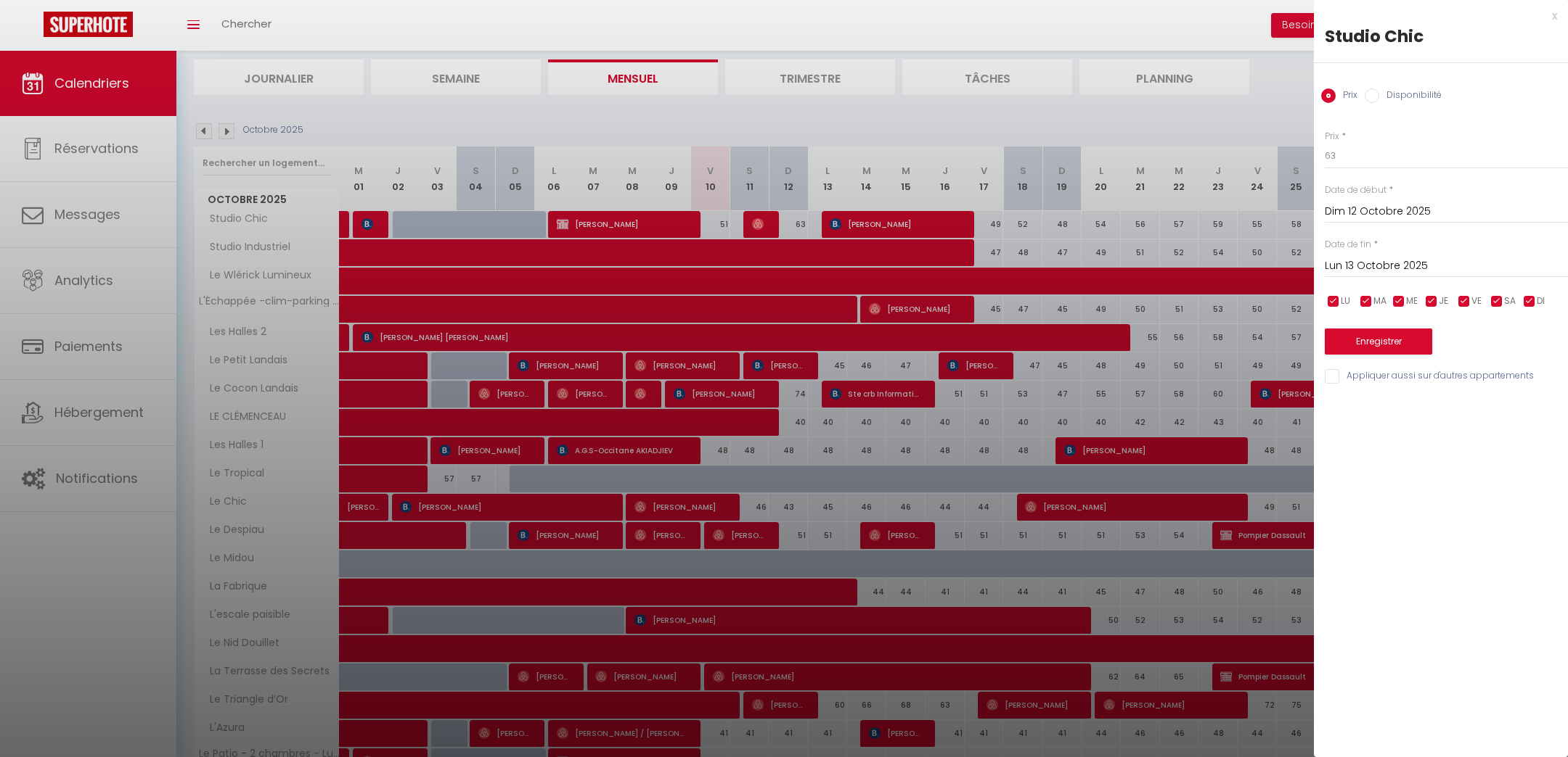
click at [980, 120] on div at bounding box center [784, 378] width 1568 height 757
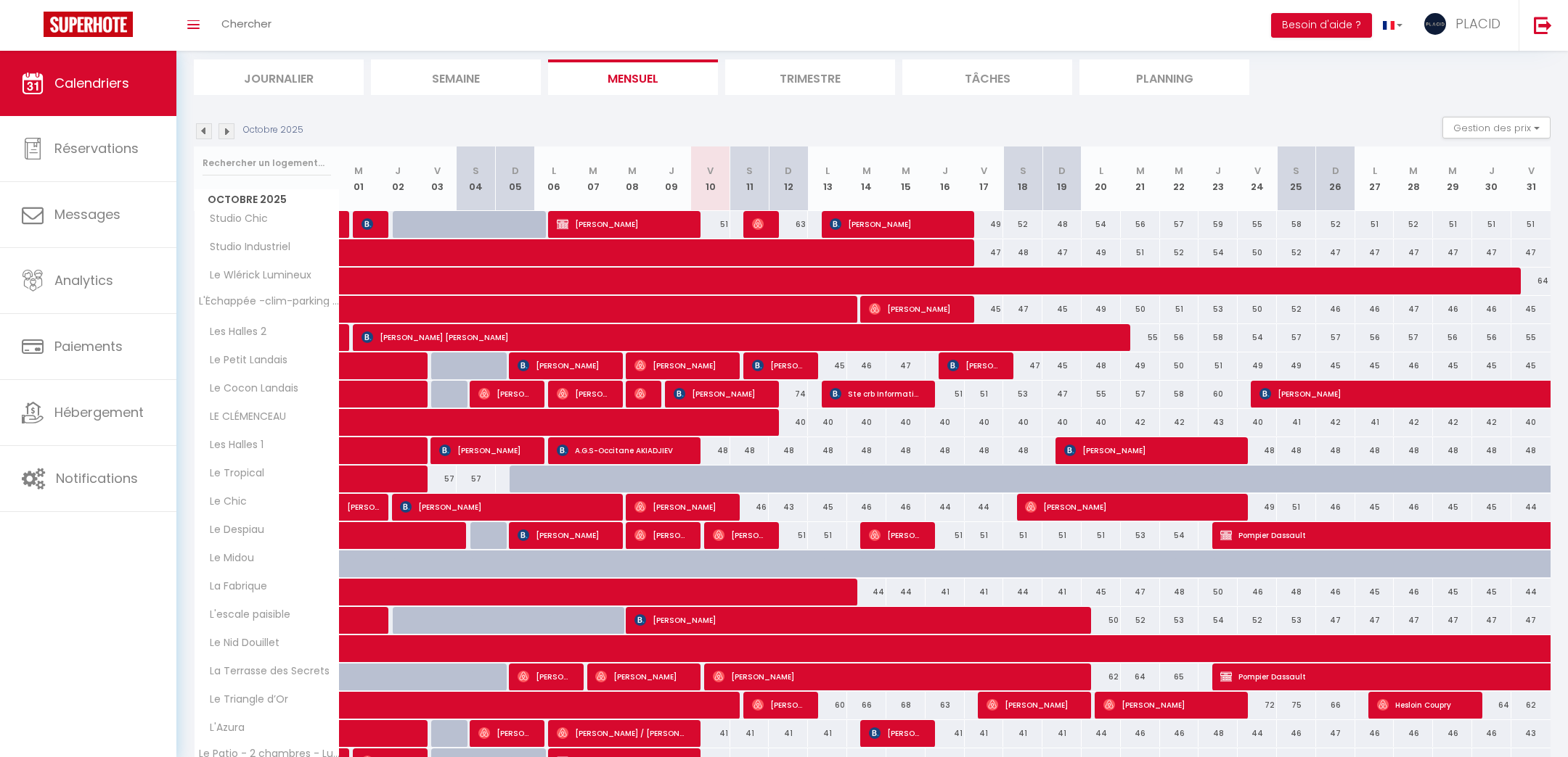
drag, startPoint x: 794, startPoint y: 225, endPoint x: 806, endPoint y: 225, distance: 12.0
click at [806, 225] on div "63" at bounding box center [788, 225] width 39 height 27
type input "63"
type input "Dim 12 Octobre 2025"
type input "Lun 13 Octobre 2025"
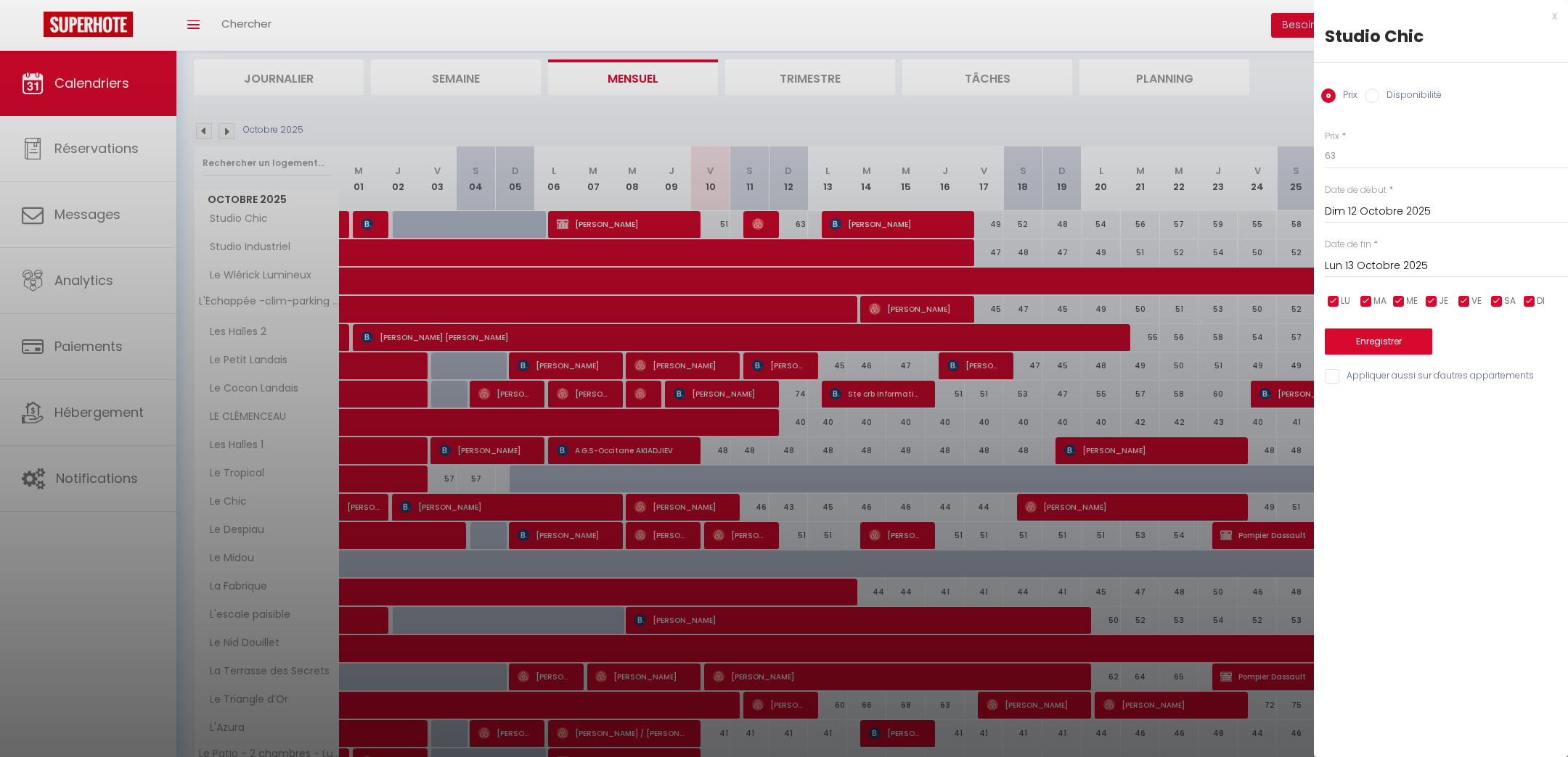
click at [995, 118] on div at bounding box center [784, 378] width 1568 height 757
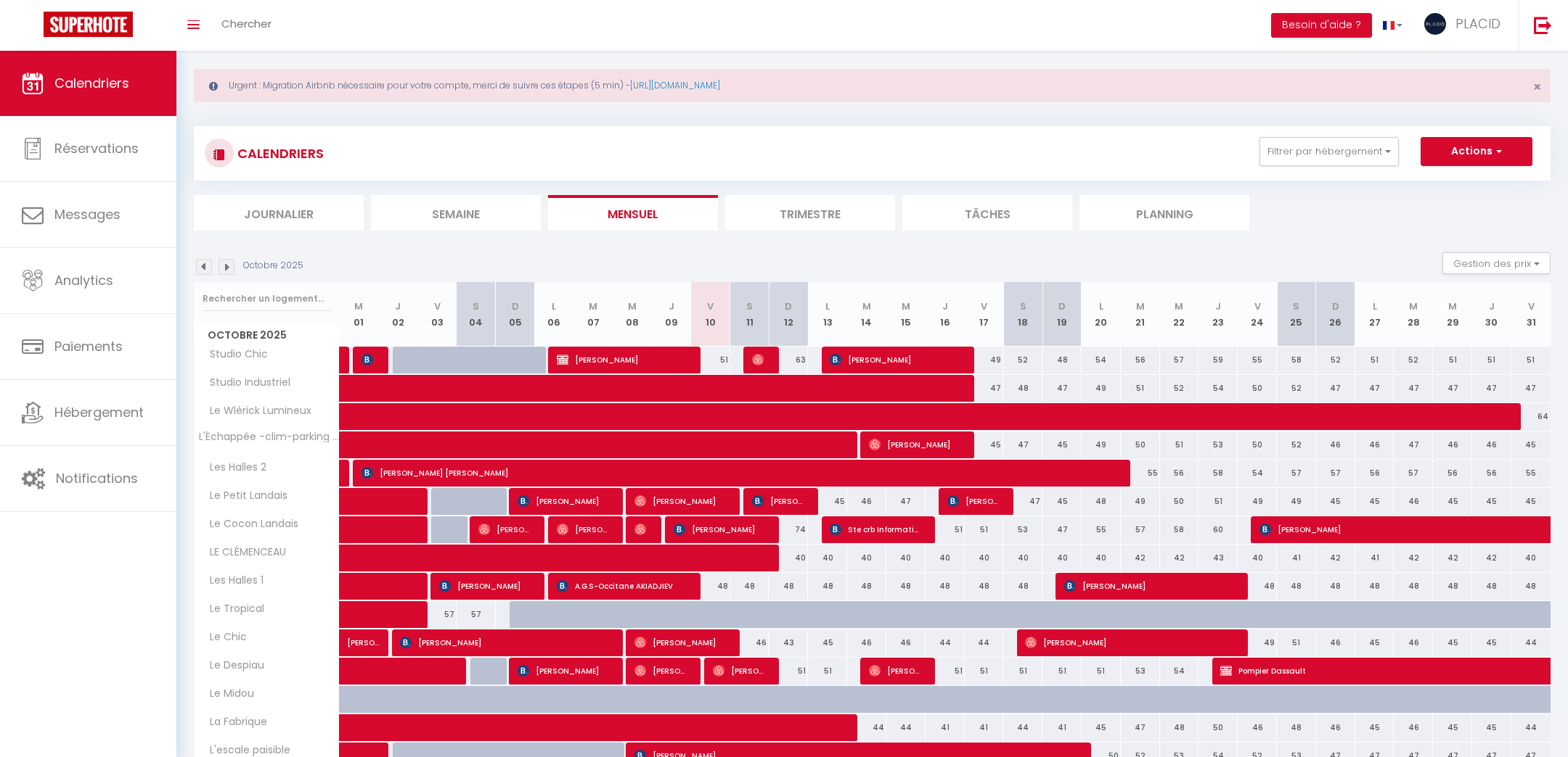
scroll to position [0, 0]
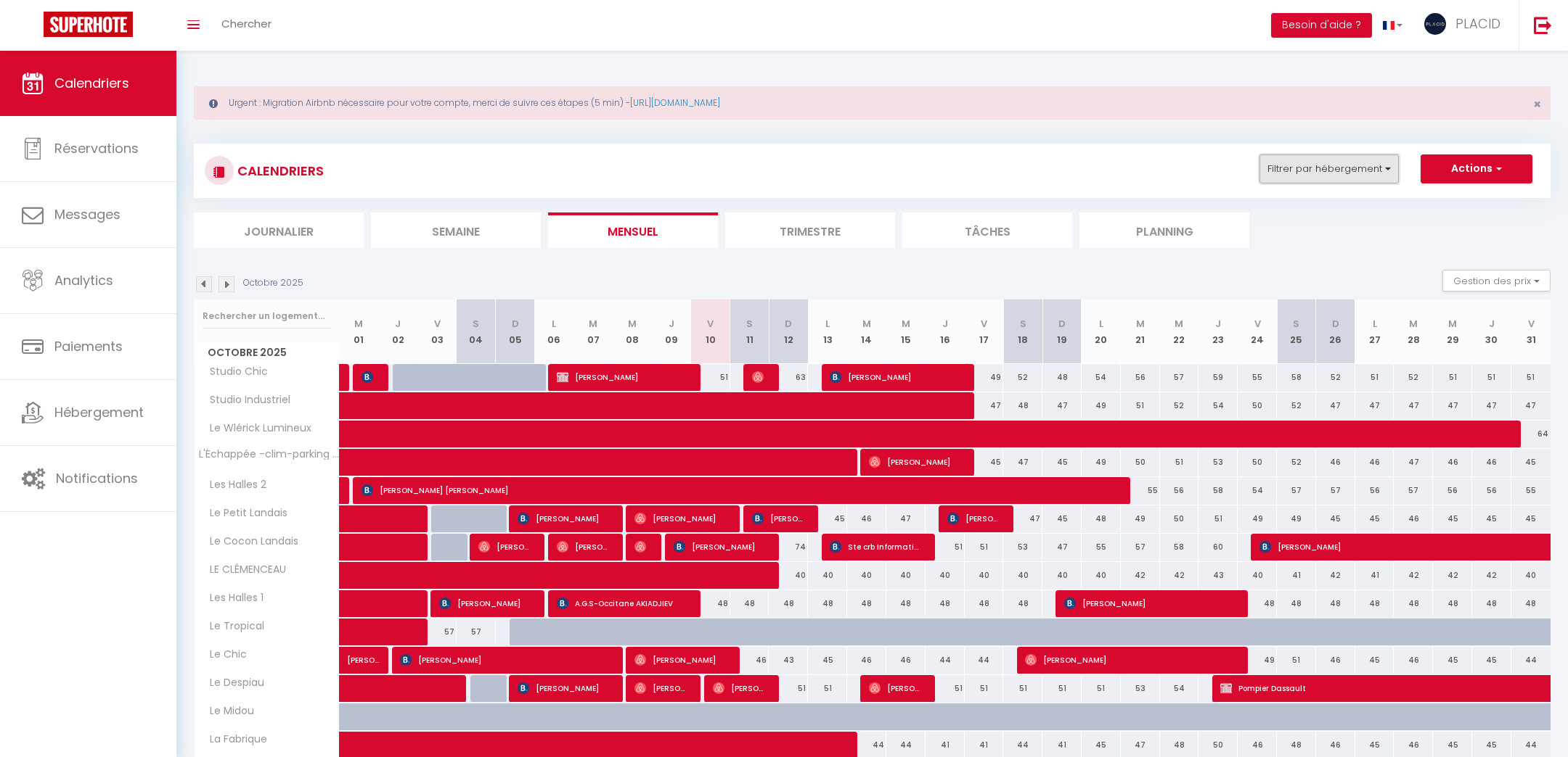
click at [1325, 165] on button "Filtrer par hébergement" at bounding box center [1329, 169] width 140 height 29
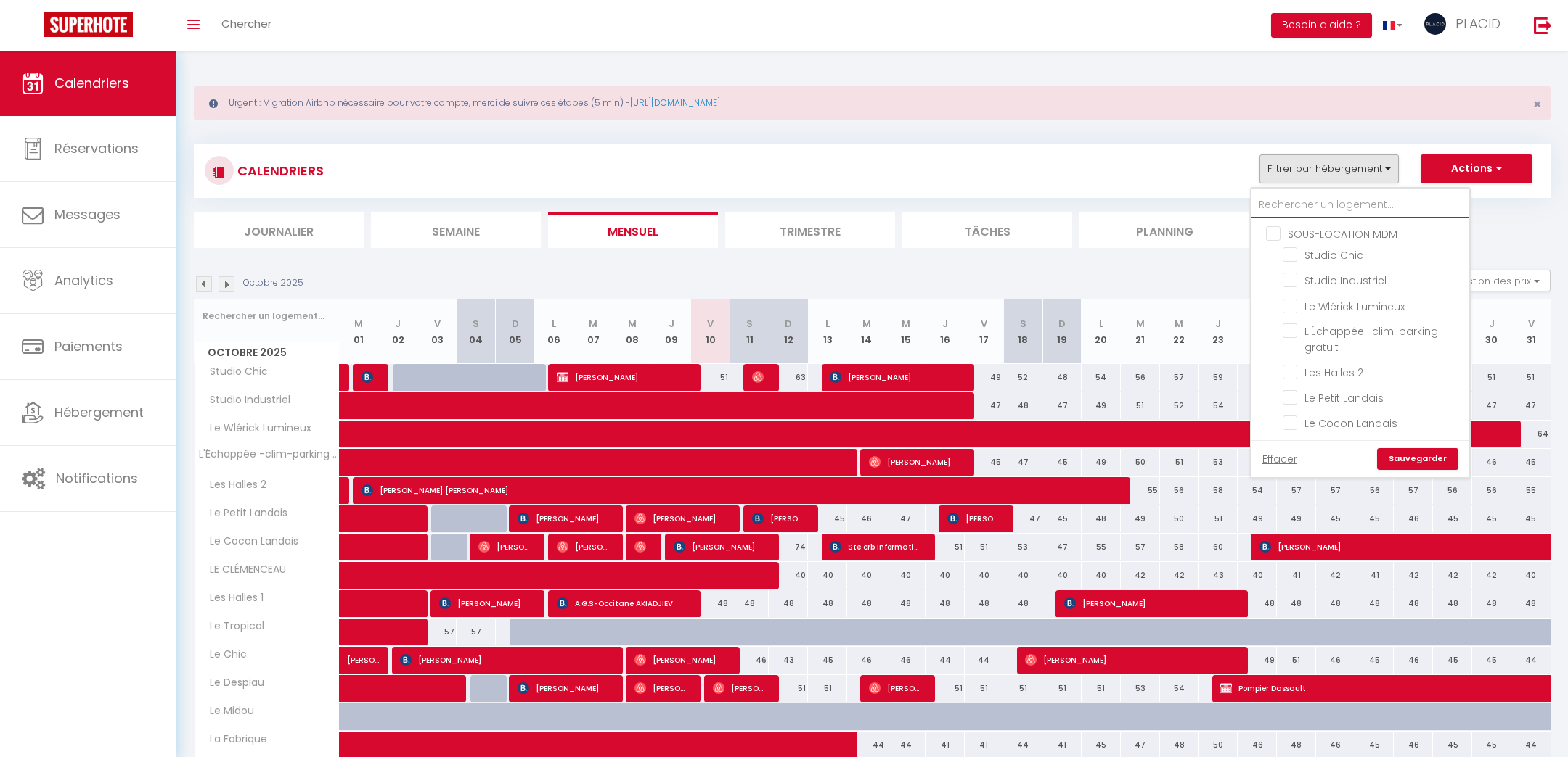
drag, startPoint x: 1273, startPoint y: 194, endPoint x: 1274, endPoint y: 181, distance: 13.0
click at [1273, 194] on input "text" at bounding box center [1360, 205] width 218 height 26
type input "rem"
checkbox input "false"
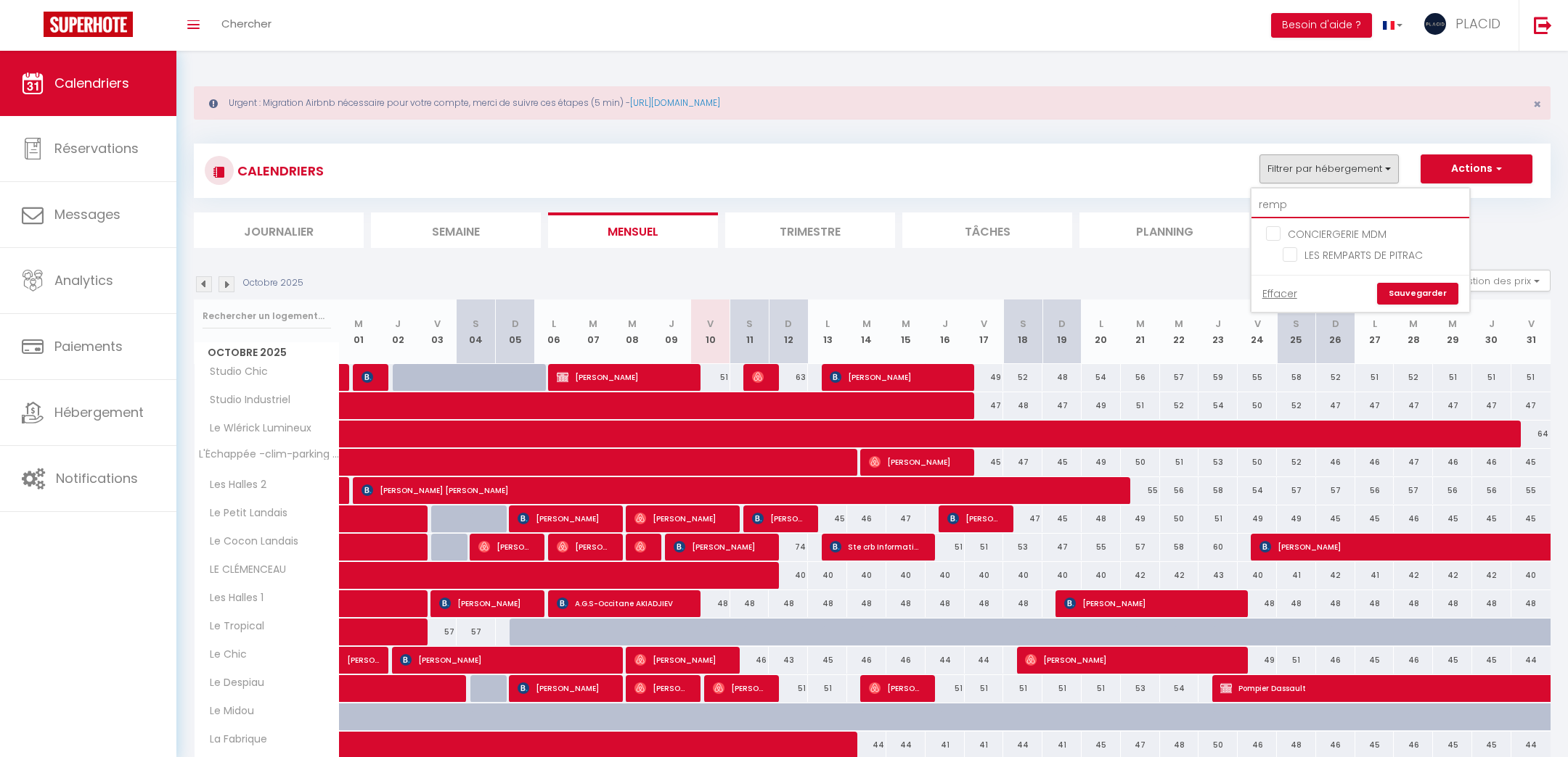
type input "rempa"
checkbox input "false"
type input "rempa"
click at [1287, 252] on input "LES REMPARTS DE PITRAC" at bounding box center [1373, 254] width 182 height 14
checkbox input "true"
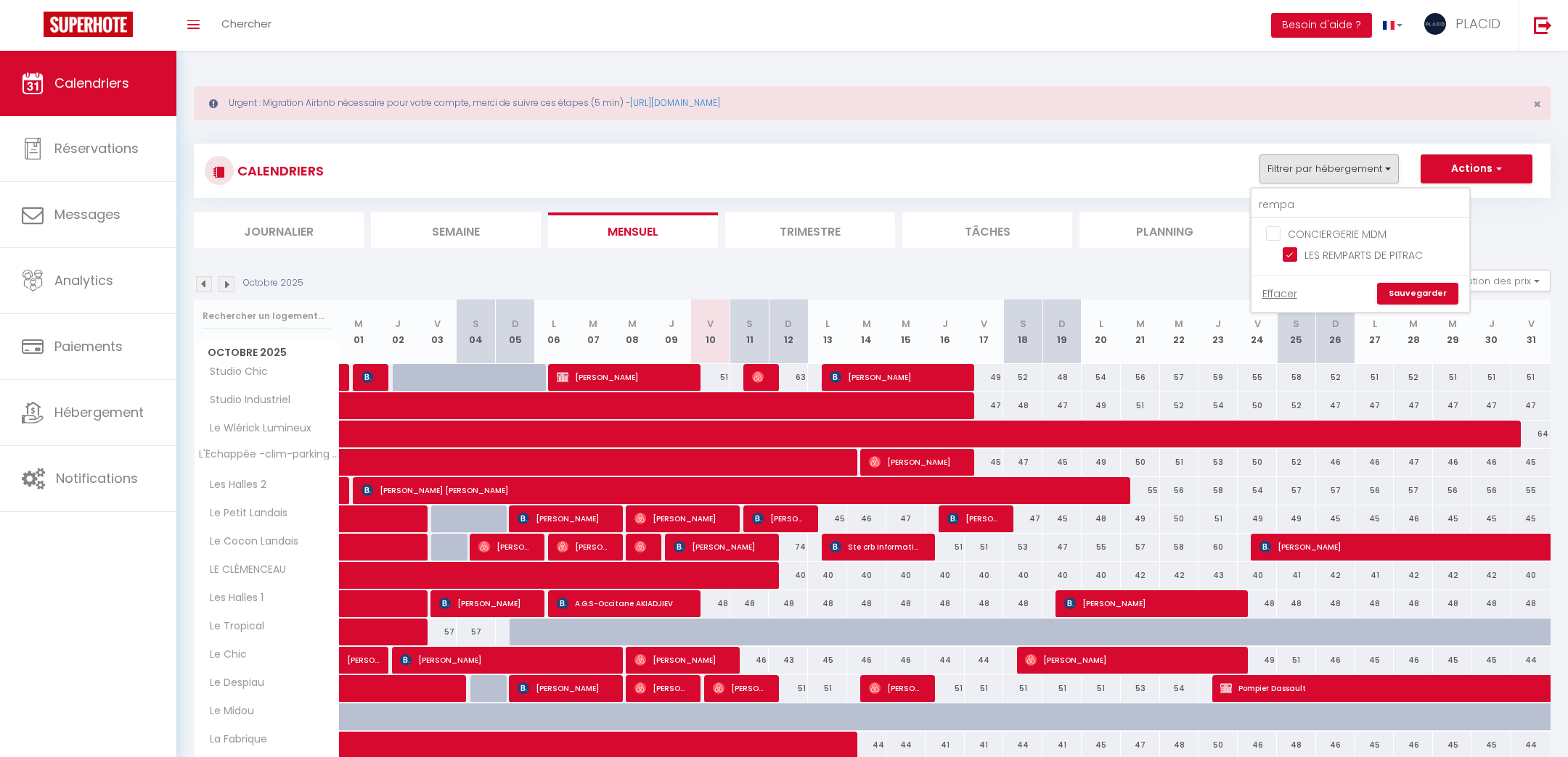
click at [1416, 287] on link "Sauvegarder" at bounding box center [1417, 294] width 81 height 21
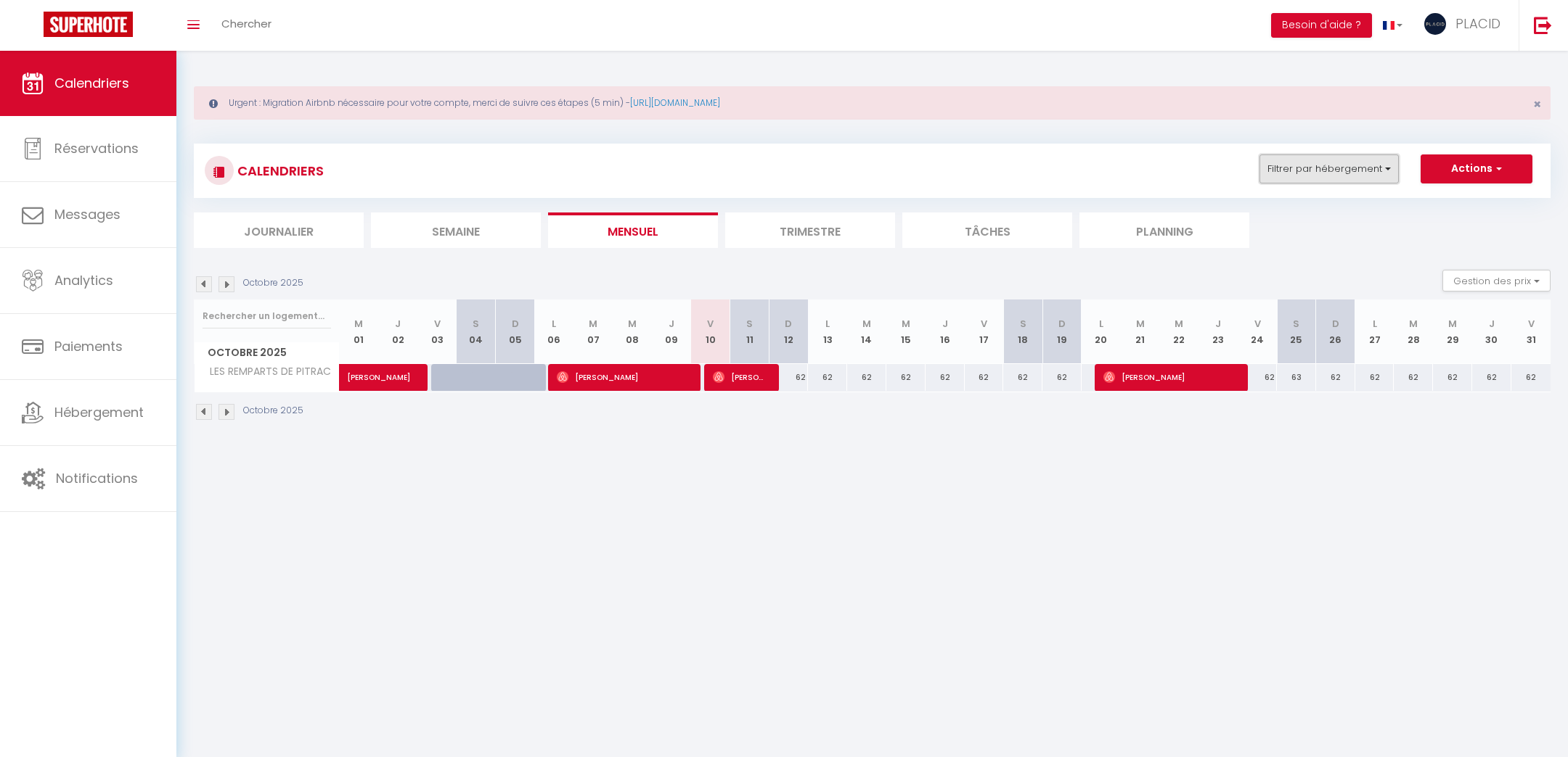
click at [1353, 179] on button "Filtrer par hébergement" at bounding box center [1329, 169] width 140 height 29
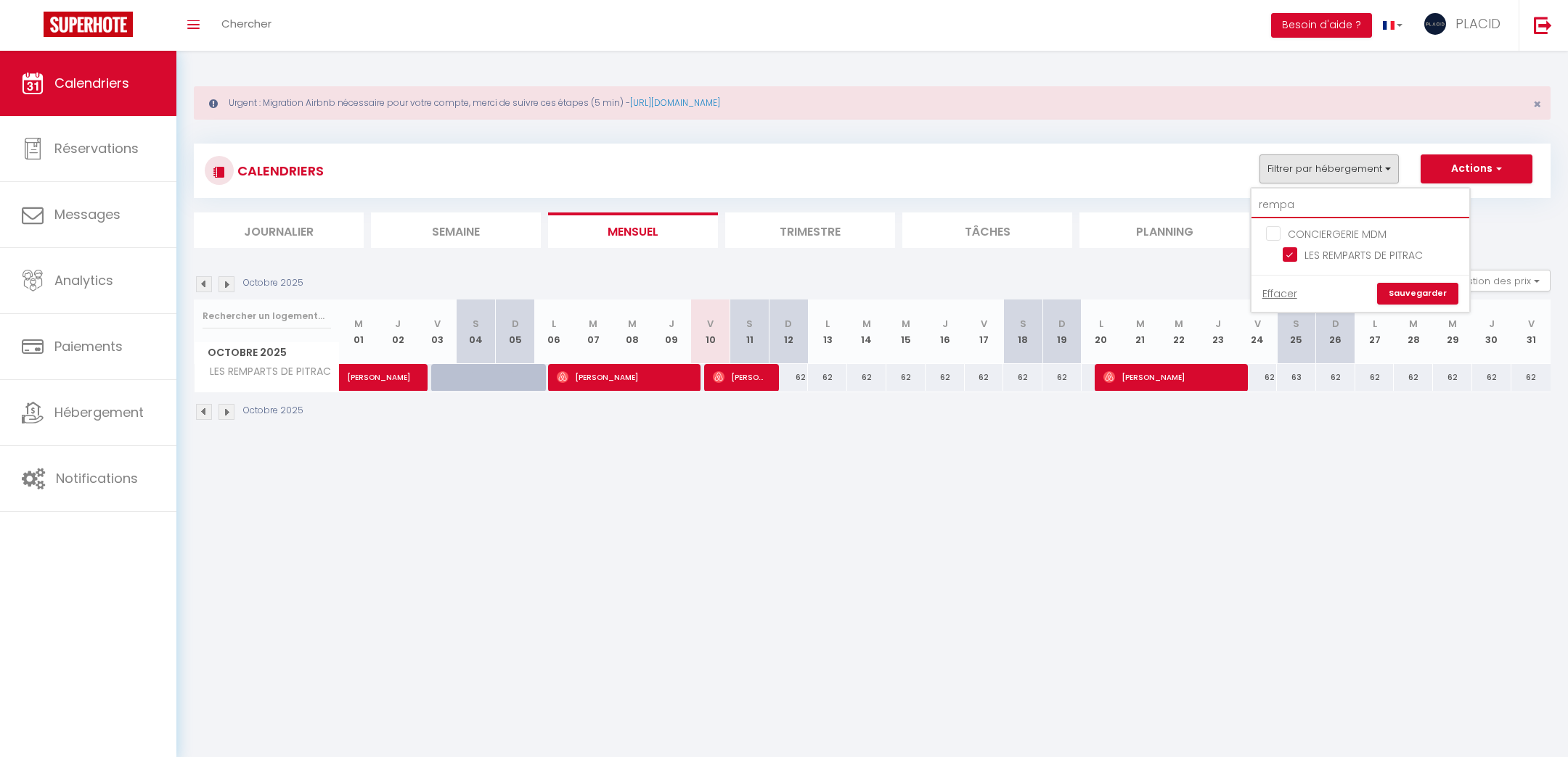
drag, startPoint x: 1365, startPoint y: 201, endPoint x: 1115, endPoint y: 186, distance: 250.4
click at [1115, 186] on div "CALENDRIERS Filtrer par hébergement rempa CONCIERGERIE MDM LES REMPARTS DE PITR…" at bounding box center [872, 171] width 1335 height 33
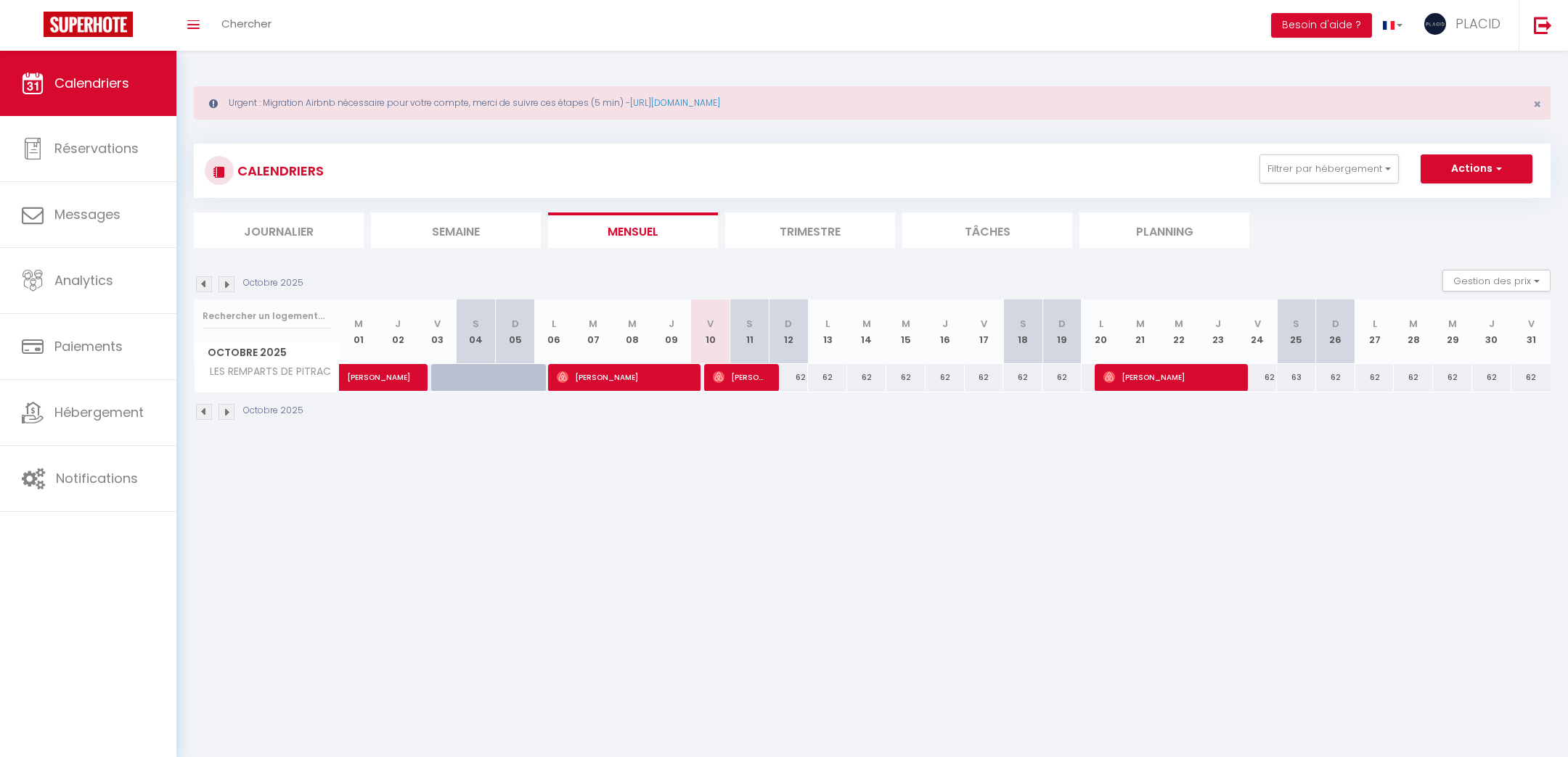
click at [1164, 547] on body "🟢 Des questions ou besoin d'assistance pour la migration AirBnB? Prenez rdv >>>…" at bounding box center [784, 429] width 1568 height 757
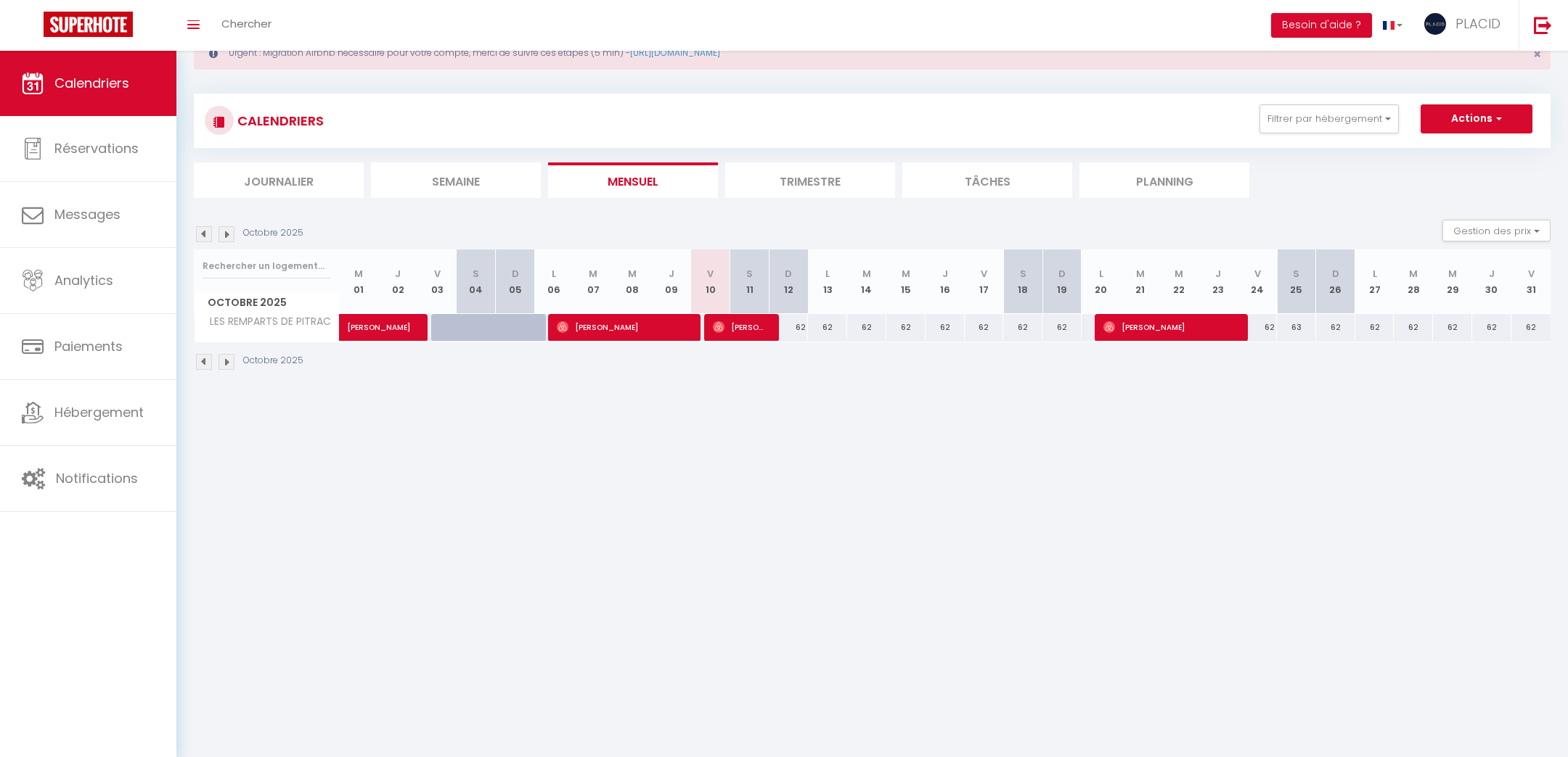
scroll to position [43, 0]
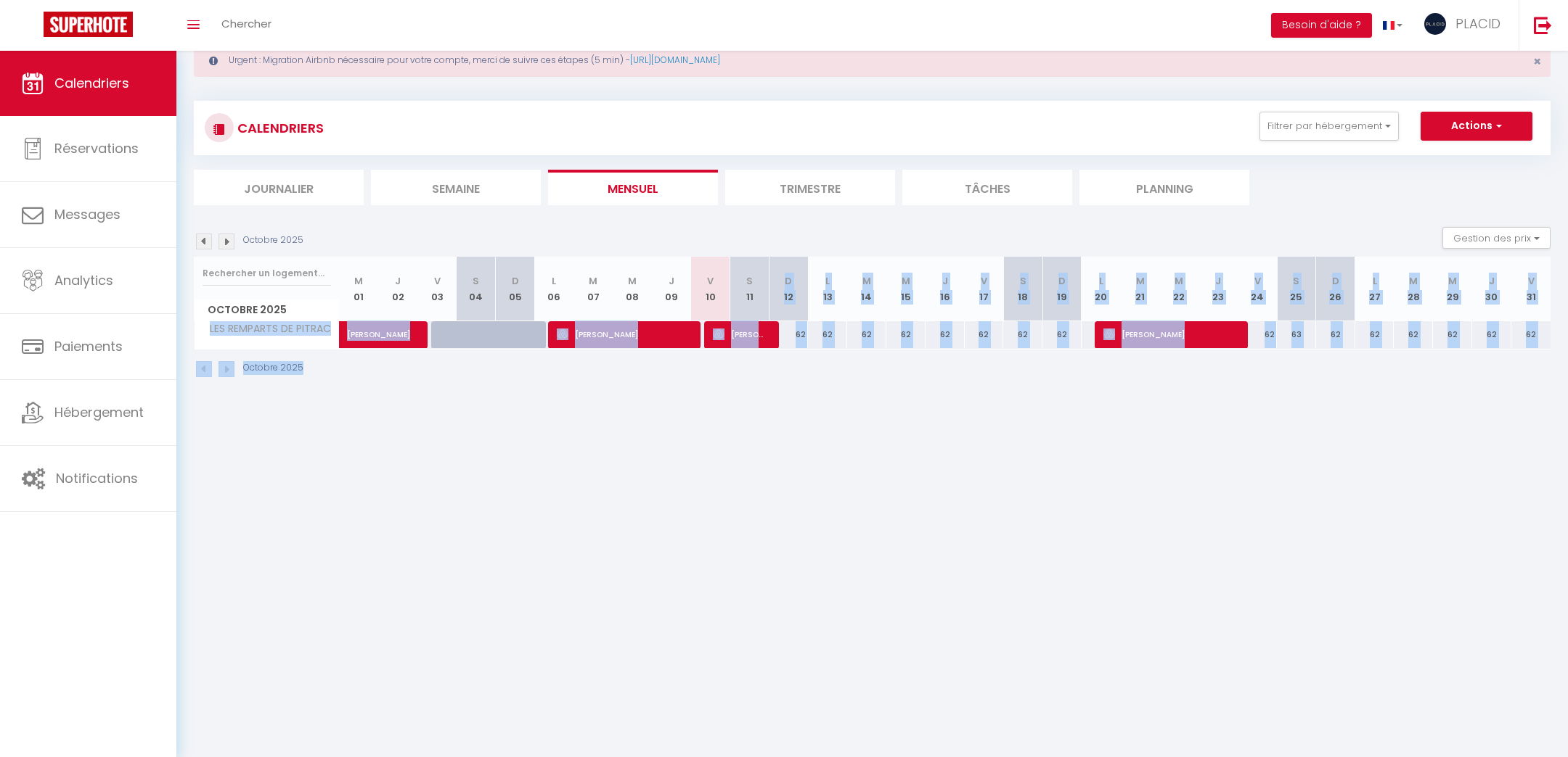
drag, startPoint x: 788, startPoint y: 285, endPoint x: 1099, endPoint y: 520, distance: 389.8
click at [1099, 516] on body "🟢 Des questions ou besoin d'assistance pour la migration AirBnB? Prenez rdv >>>…" at bounding box center [784, 386] width 1568 height 757
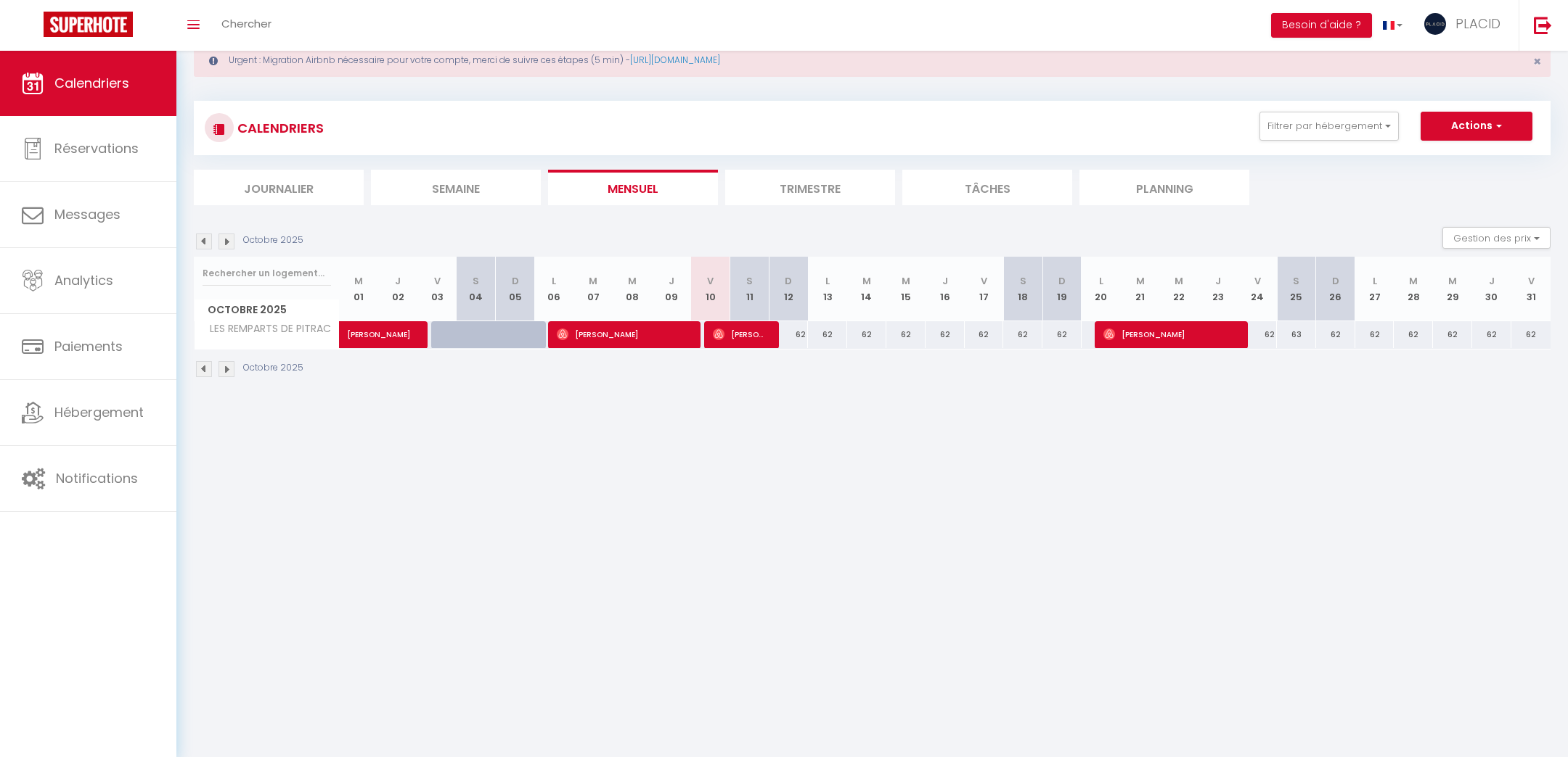
click at [1099, 520] on body "🟢 Des questions ou besoin d'assistance pour la migration AirBnB? Prenez rdv >>>…" at bounding box center [784, 386] width 1568 height 757
click at [1299, 549] on body "🟢 Des questions ou besoin d'assistance pour la migration AirBnB? Prenez rdv >>>…" at bounding box center [784, 386] width 1568 height 757
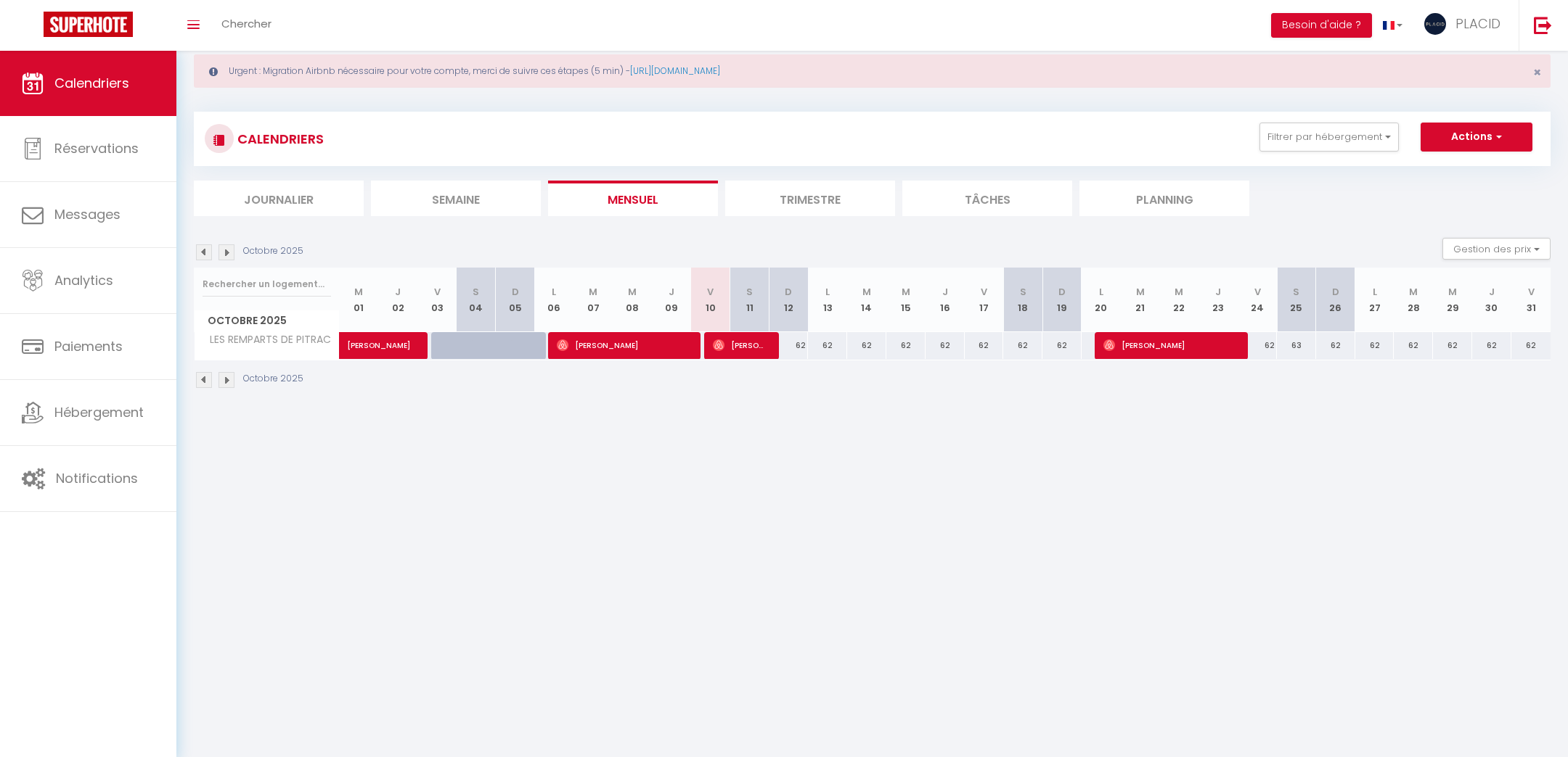
scroll to position [0, 0]
